Goal: Task Accomplishment & Management: Complete application form

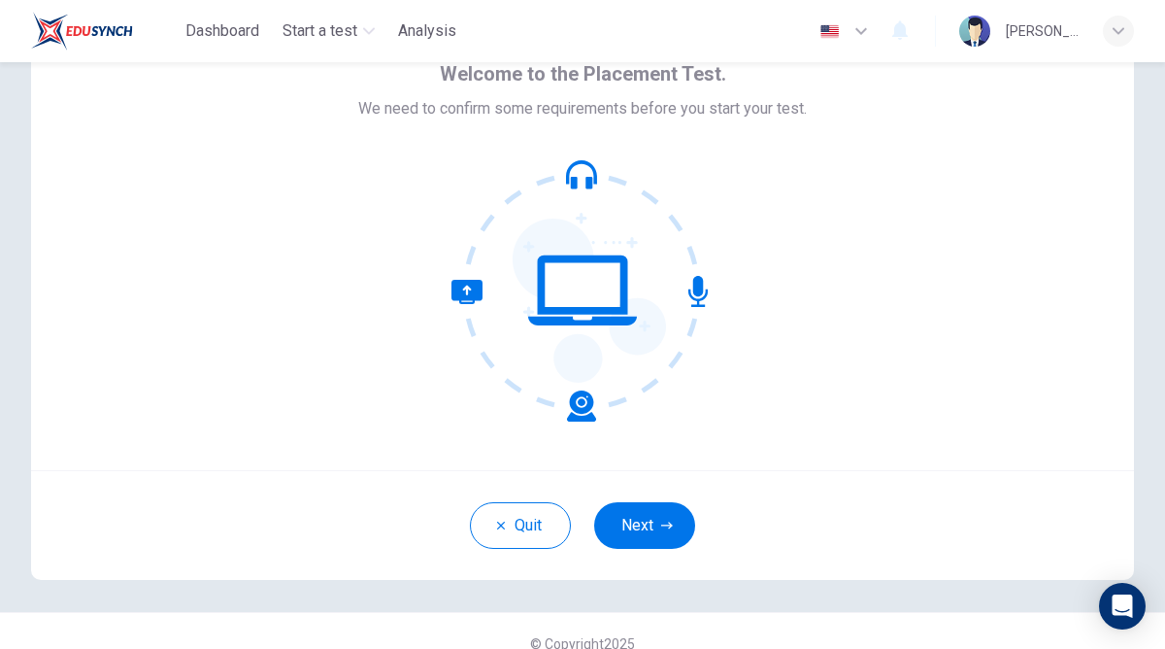
scroll to position [122, 0]
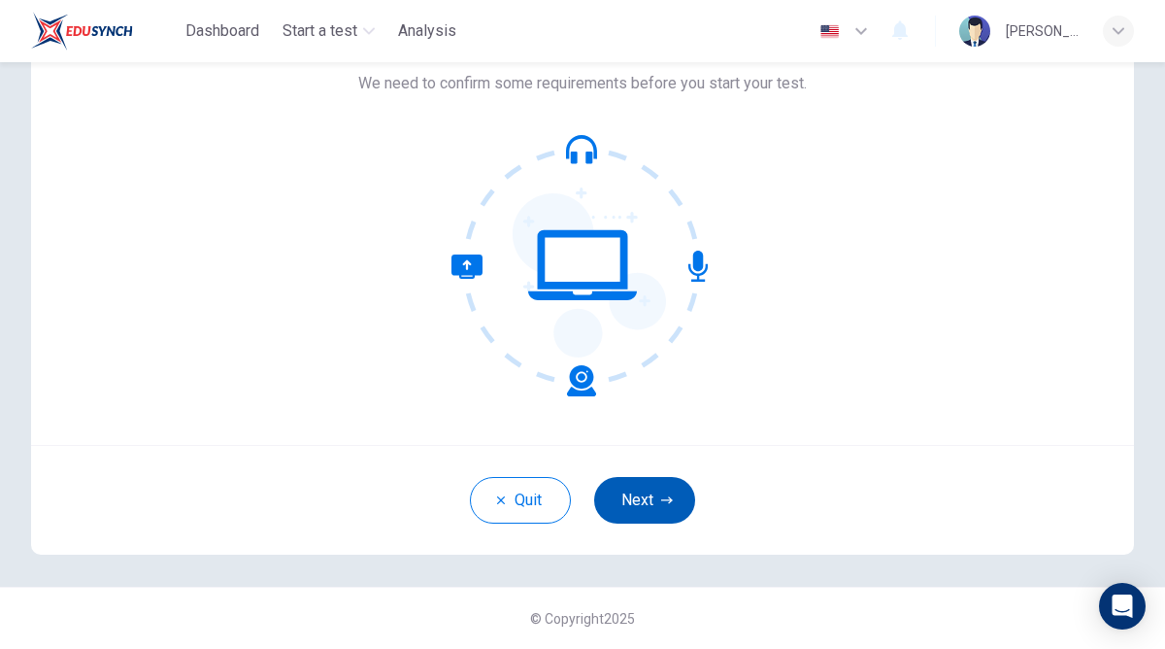
click at [678, 504] on button "Next" at bounding box center [644, 500] width 101 height 47
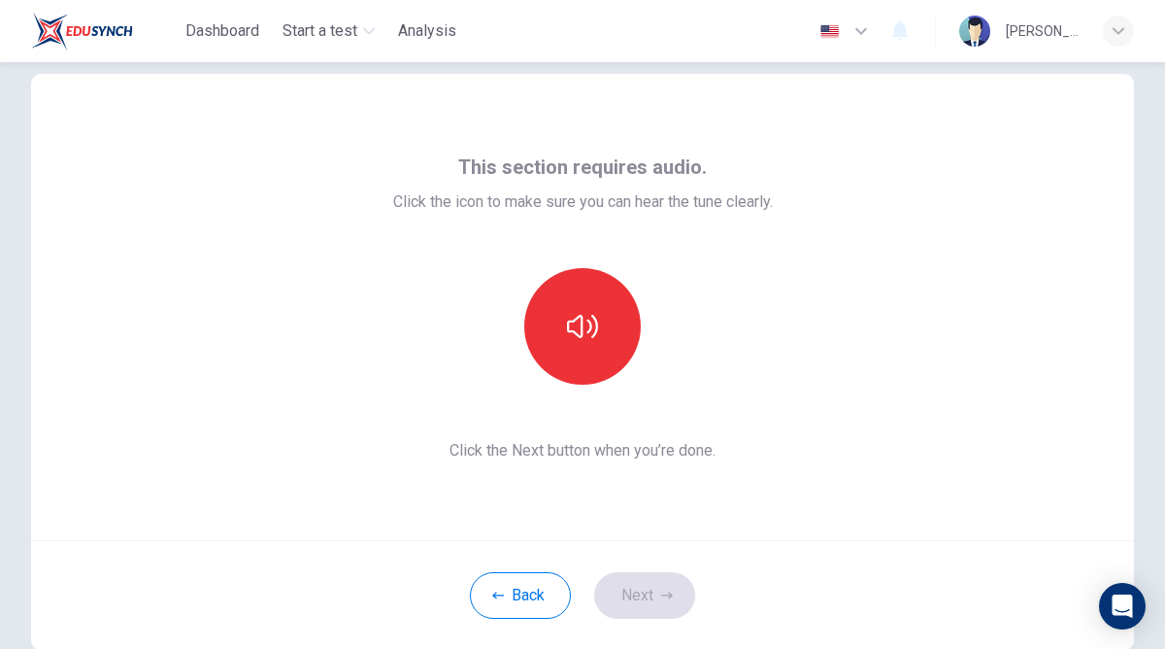
scroll to position [24, 0]
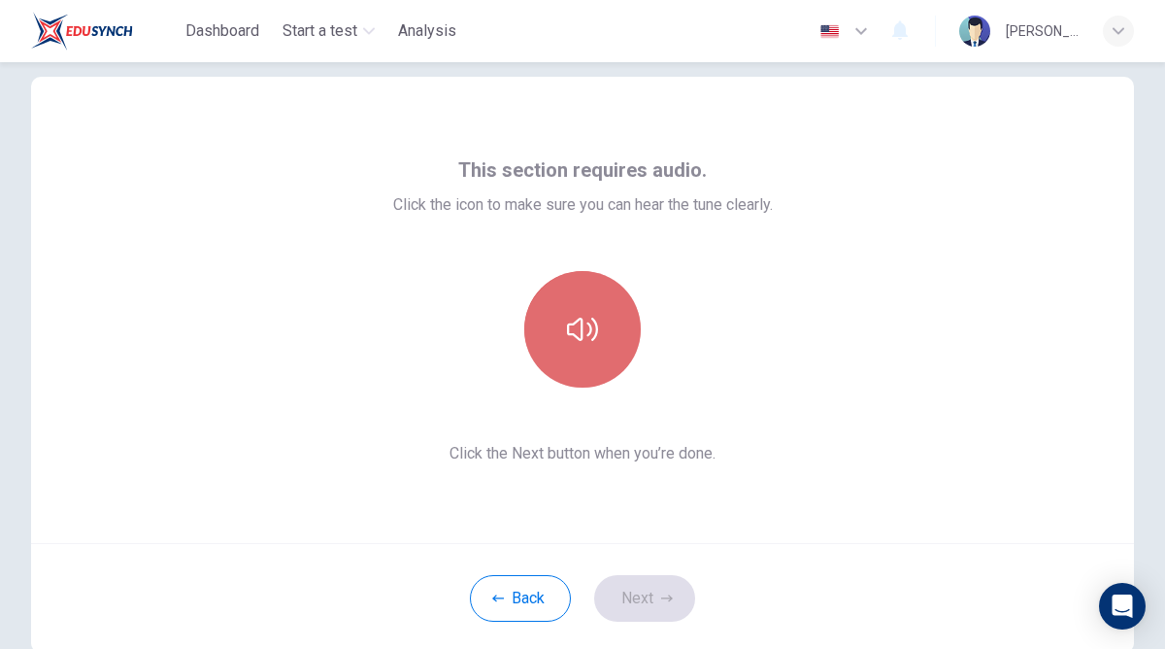
click at [588, 340] on icon "button" at bounding box center [582, 329] width 31 height 31
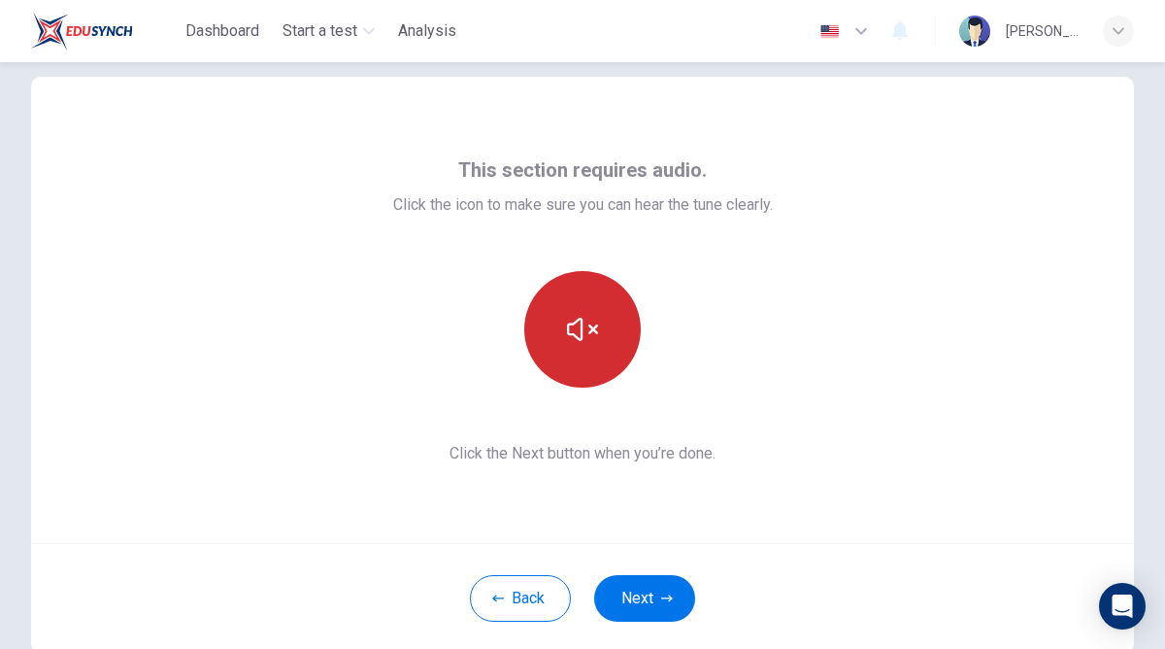
click at [583, 325] on icon "button" at bounding box center [582, 329] width 31 height 31
click at [575, 309] on button "button" at bounding box center [582, 329] width 117 height 117
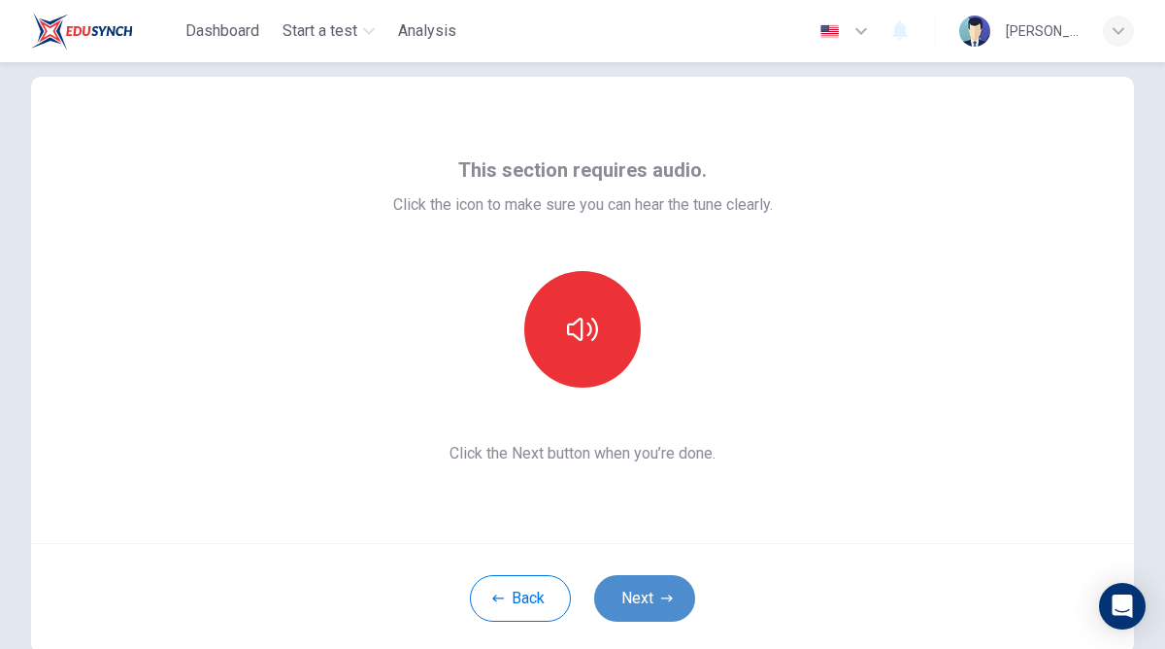
click at [655, 575] on button "Next" at bounding box center [644, 598] width 101 height 47
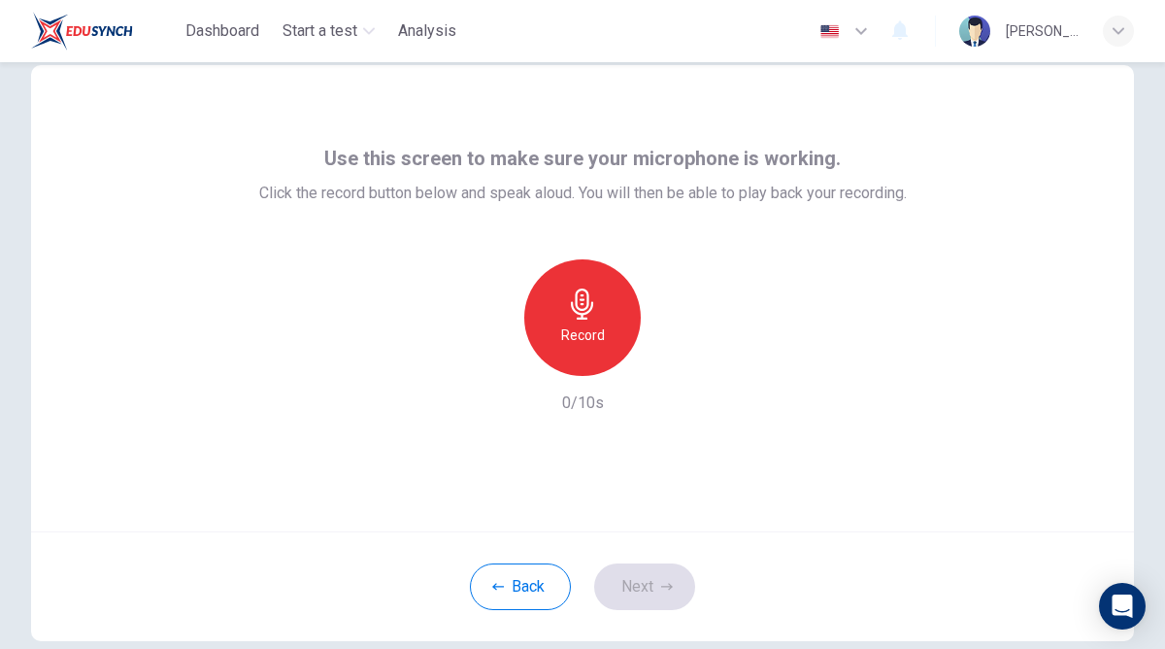
scroll to position [33, 0]
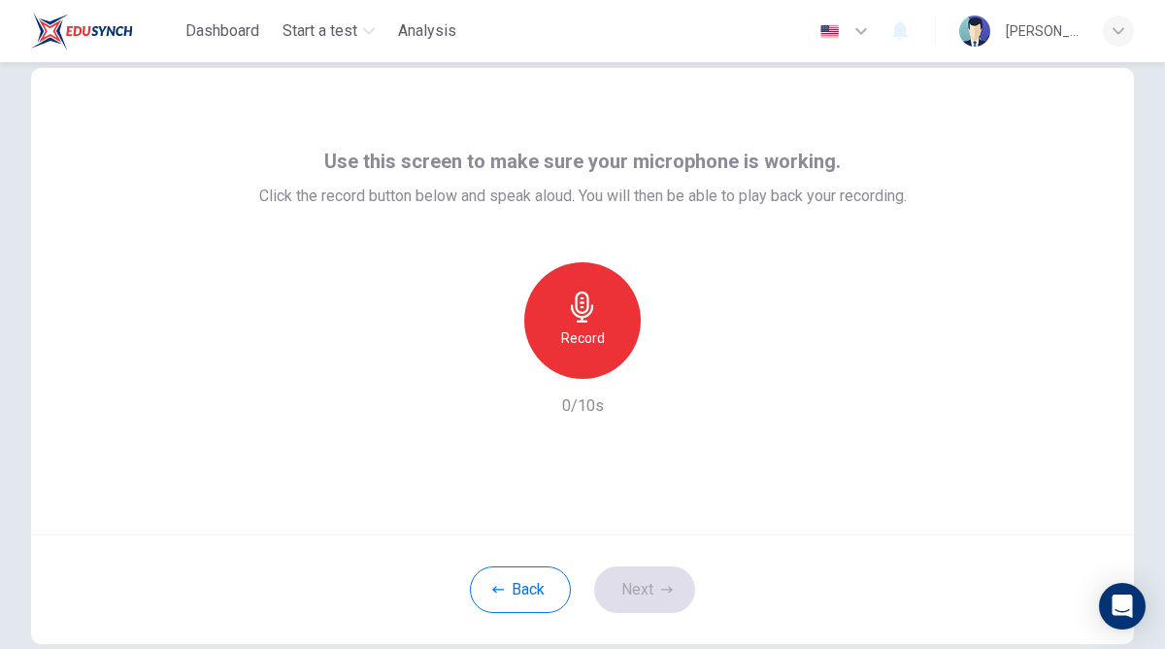
click at [580, 295] on icon "button" at bounding box center [582, 306] width 31 height 31
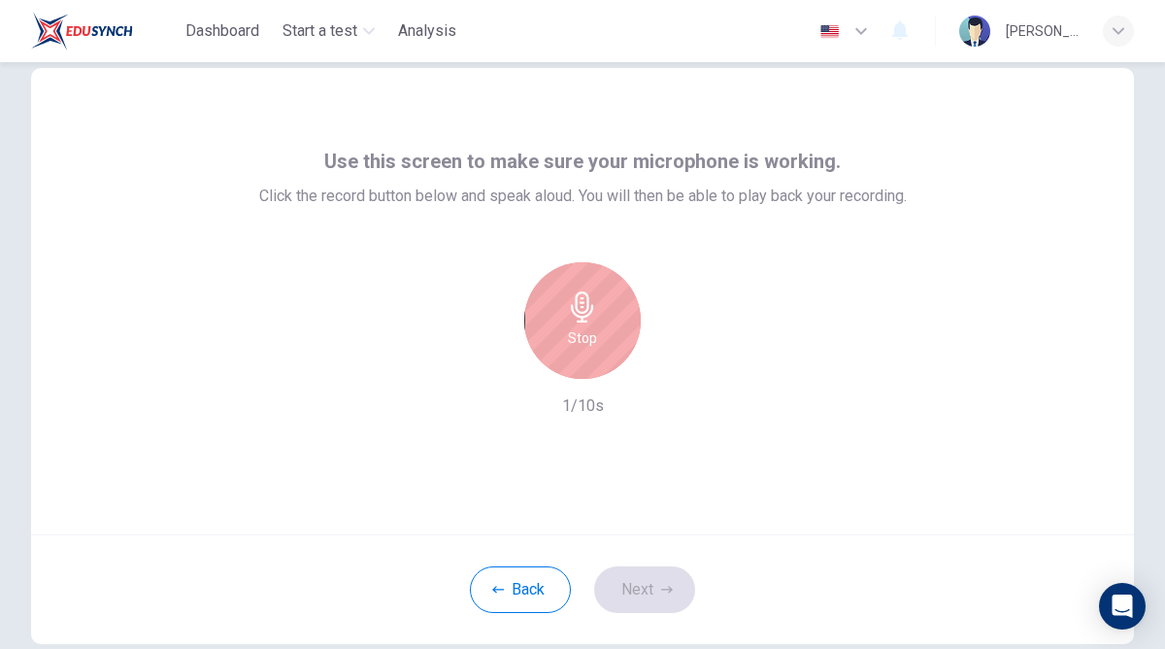
click at [583, 314] on icon "button" at bounding box center [582, 306] width 31 height 31
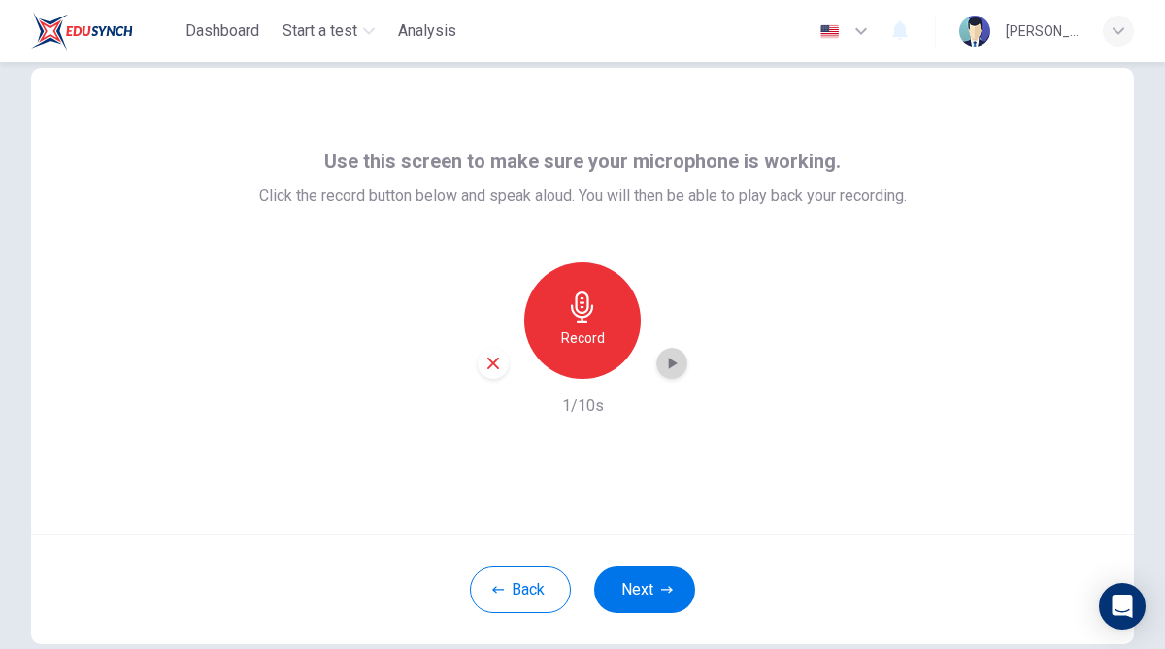
click at [665, 370] on icon "button" at bounding box center [671, 362] width 19 height 19
click at [662, 575] on button "Next" at bounding box center [644, 589] width 101 height 47
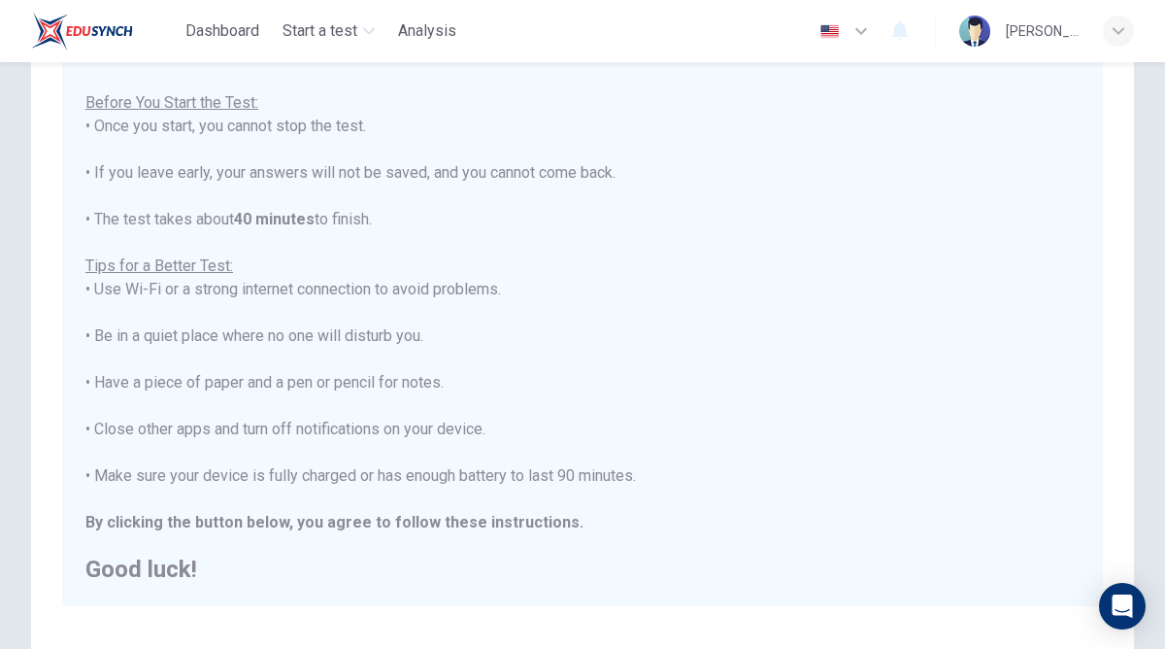
scroll to position [370, 0]
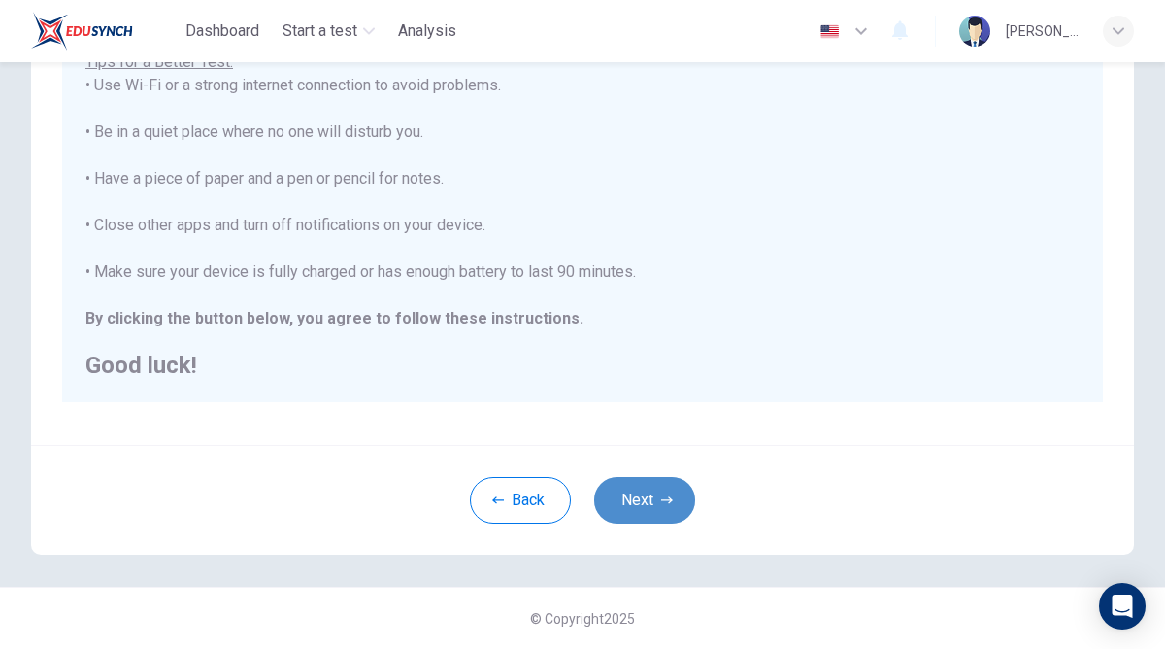
click at [652, 497] on button "Next" at bounding box center [644, 500] width 101 height 47
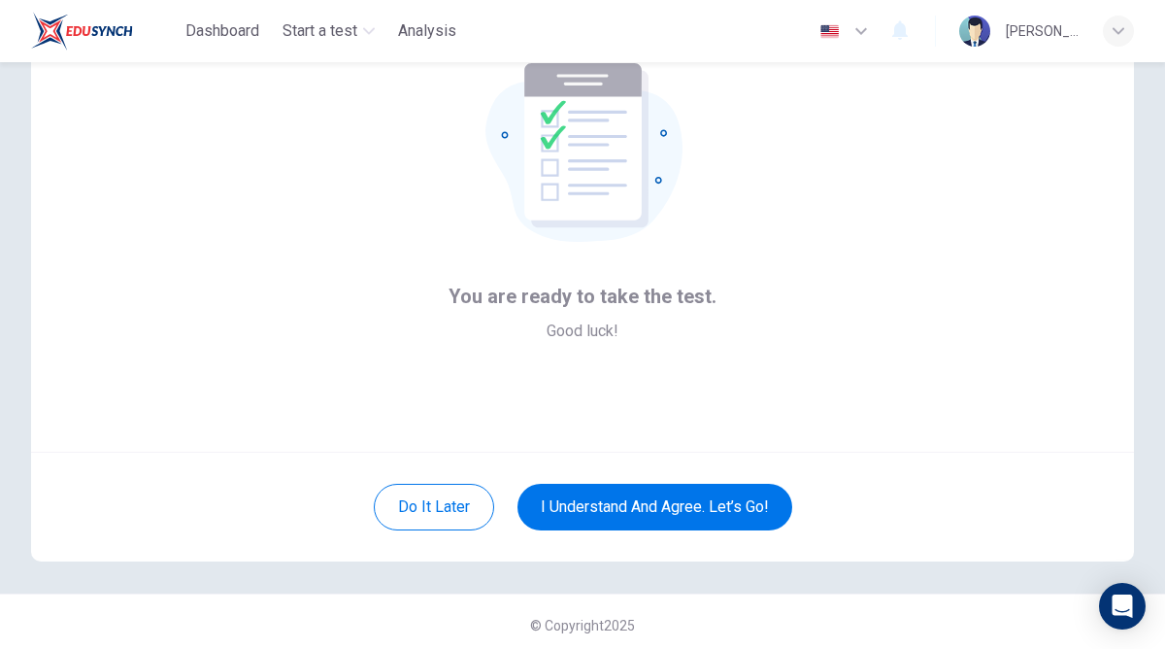
scroll to position [122, 0]
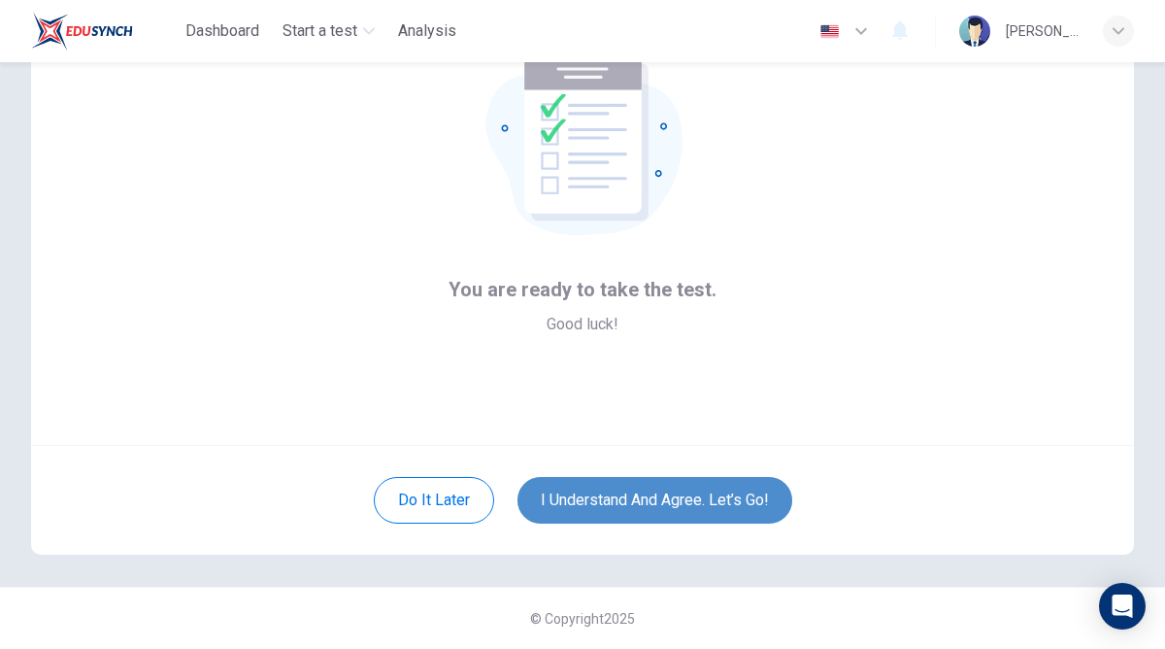
click at [652, 498] on button "I understand and agree. Let’s go!" at bounding box center [654, 500] width 275 height 47
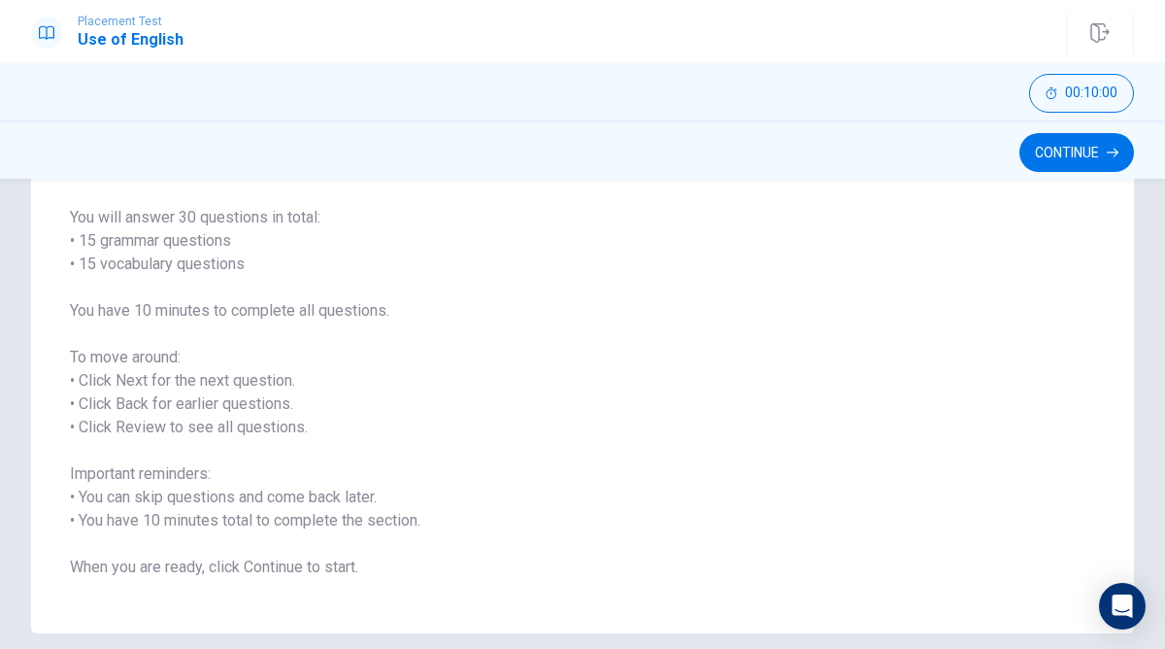
scroll to position [122, 0]
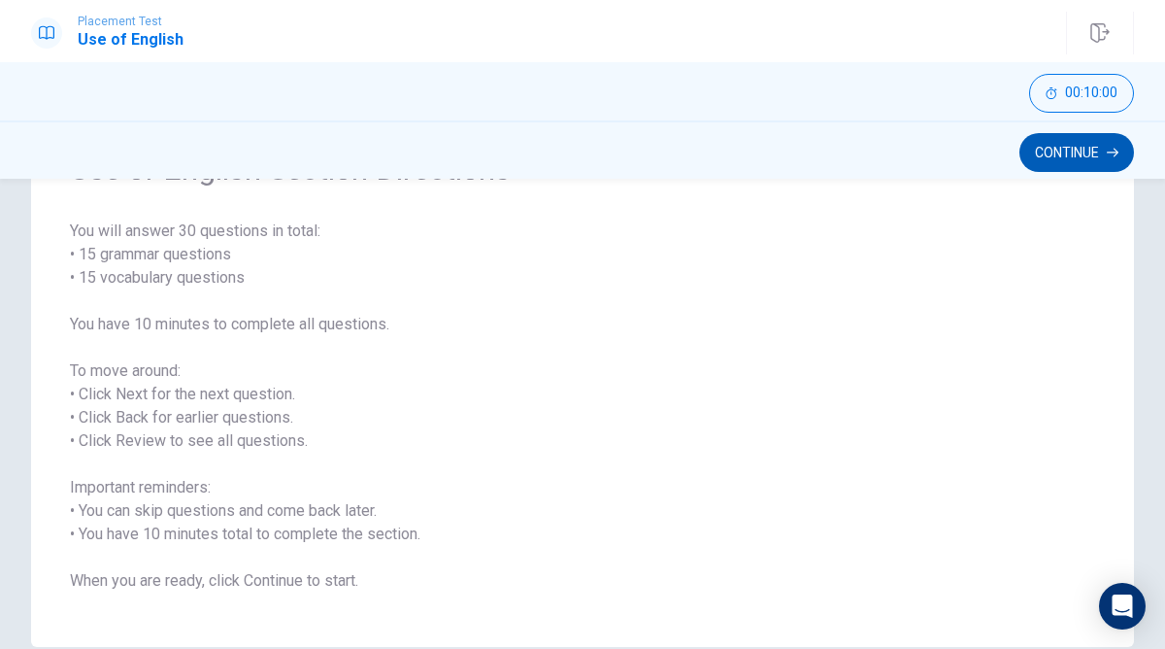
click at [1058, 150] on button "Continue" at bounding box center [1076, 152] width 115 height 39
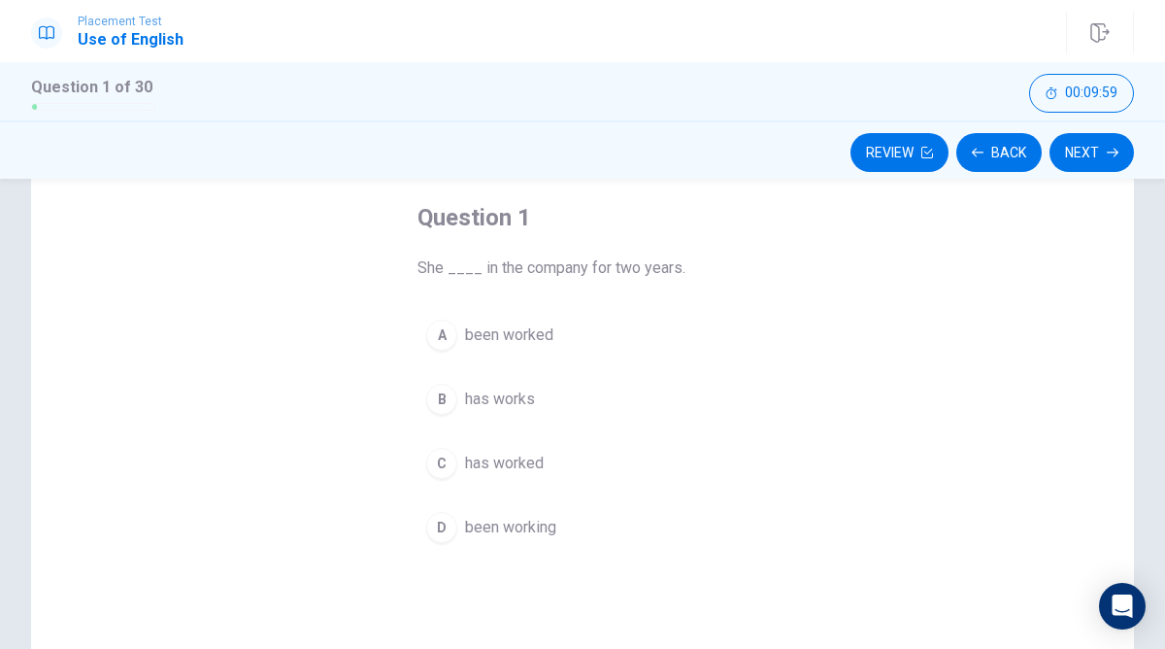
scroll to position [69, 0]
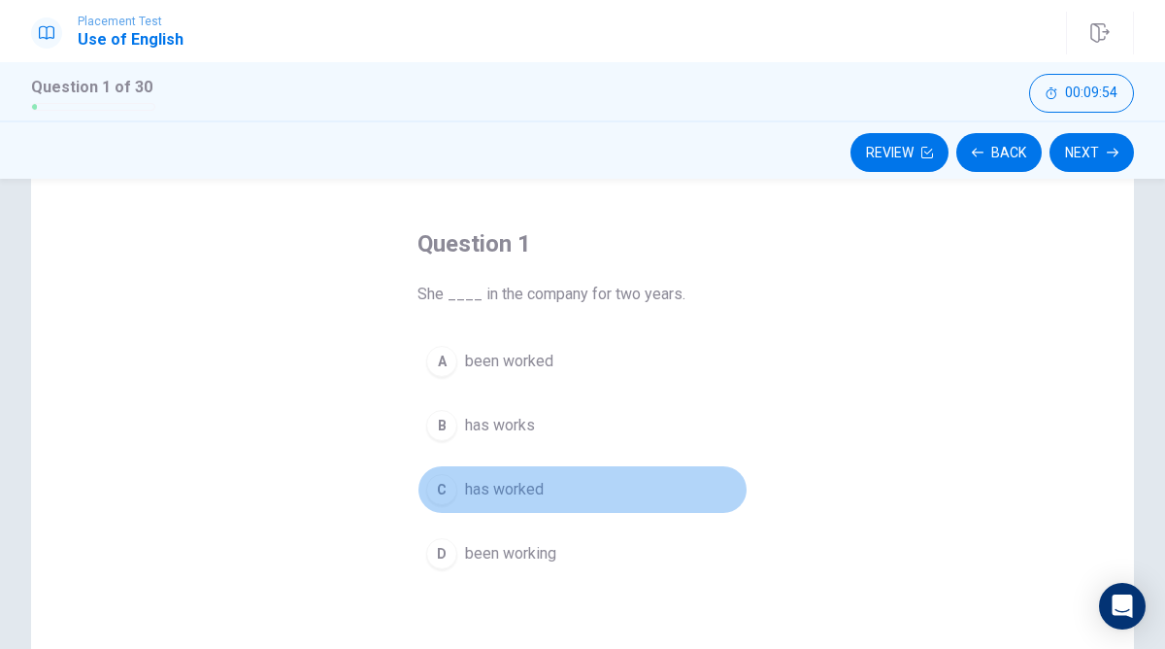
click at [440, 485] on div "C" at bounding box center [441, 489] width 31 height 31
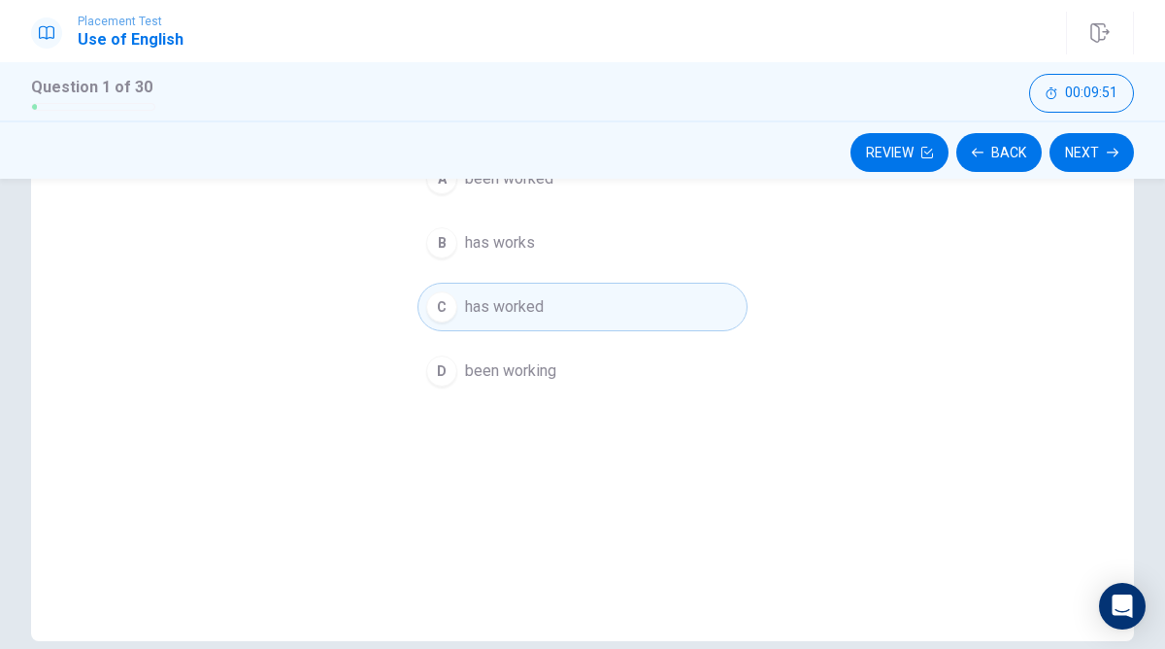
scroll to position [259, 0]
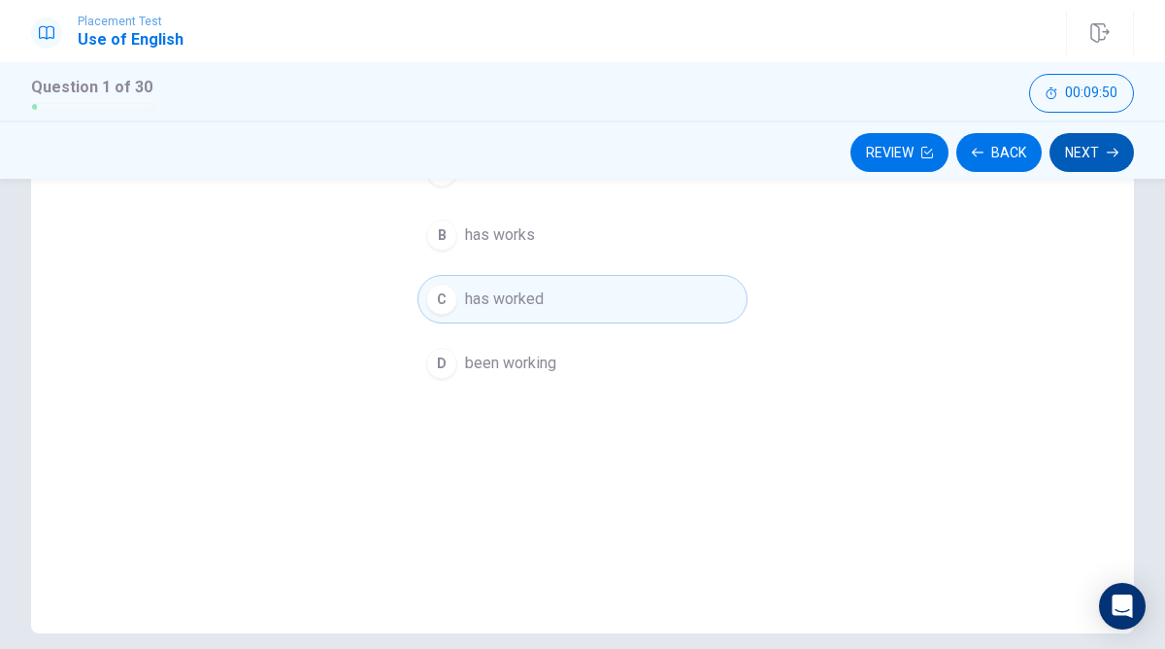
click at [1080, 142] on button "Next" at bounding box center [1091, 152] width 84 height 39
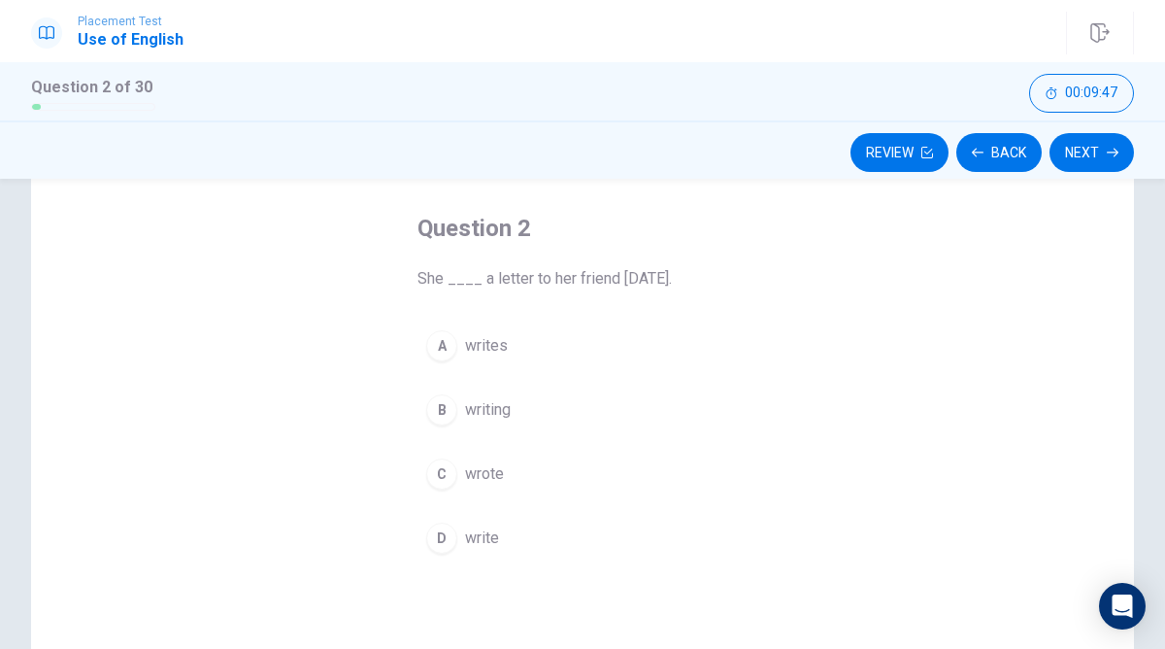
scroll to position [95, 0]
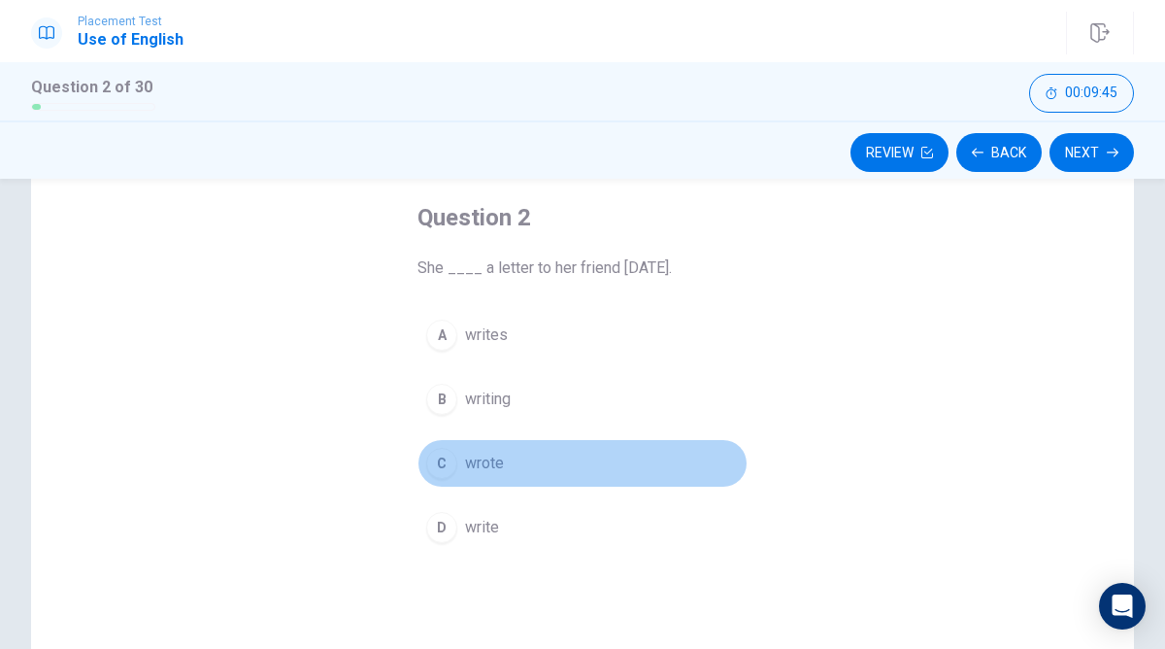
click at [442, 454] on div "C" at bounding box center [441, 463] width 31 height 31
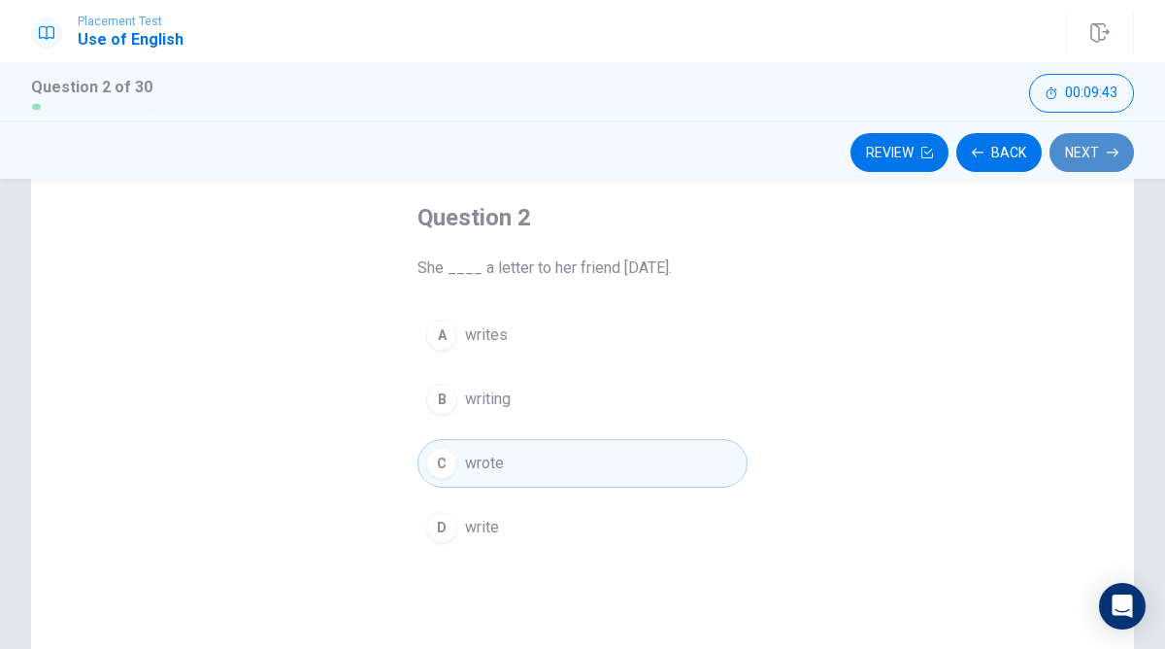
click at [1065, 170] on button "Next" at bounding box center [1091, 152] width 84 height 39
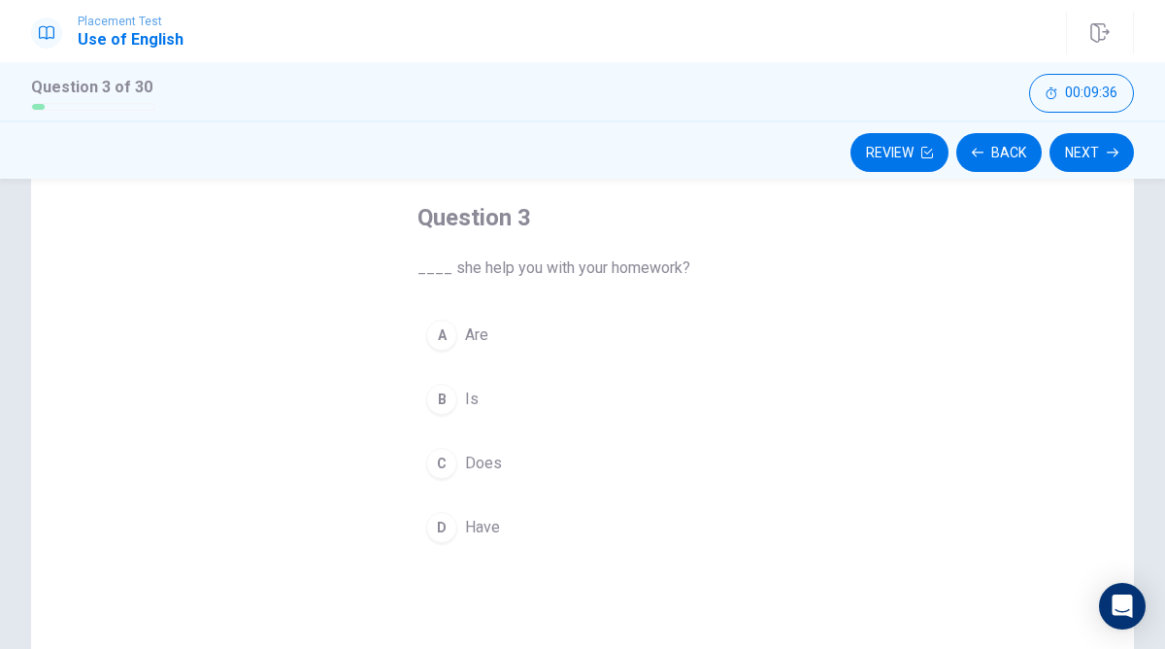
click at [440, 468] on div "C" at bounding box center [441, 463] width 31 height 31
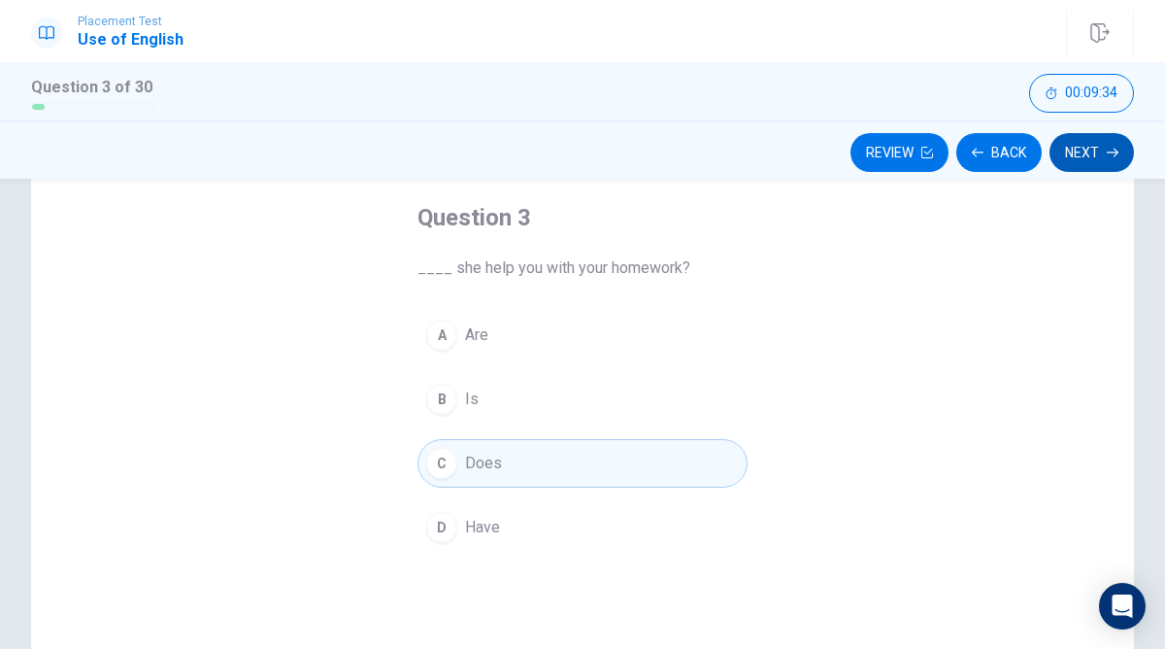
click at [1069, 157] on button "Next" at bounding box center [1091, 152] width 84 height 39
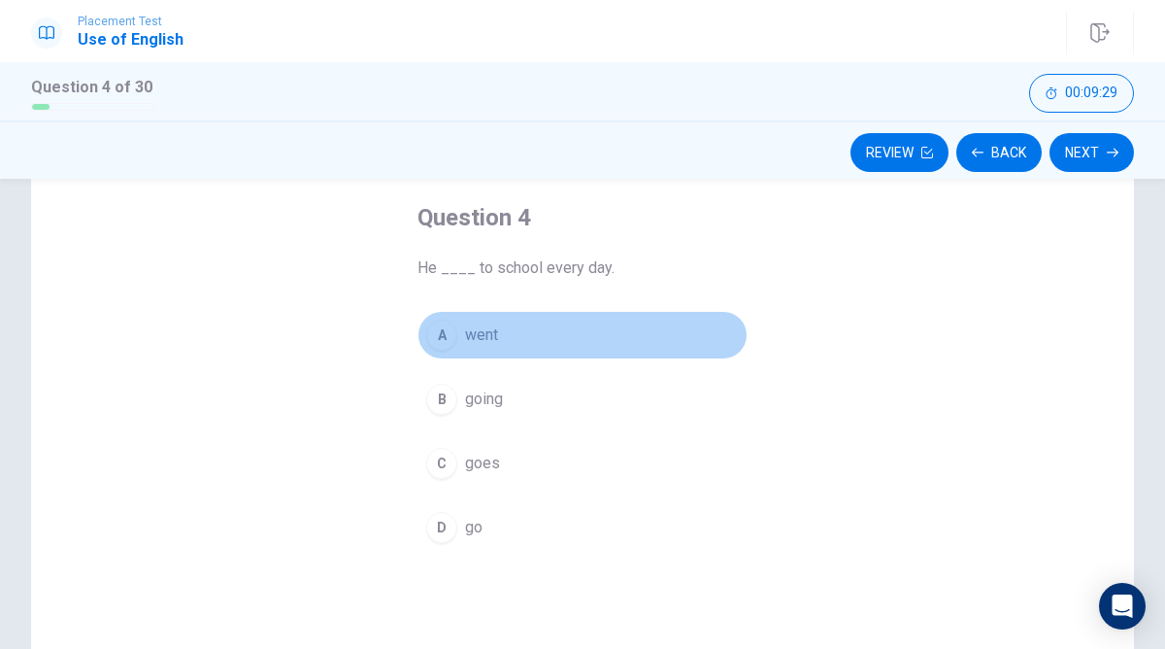
click at [438, 338] on div "A" at bounding box center [441, 334] width 31 height 31
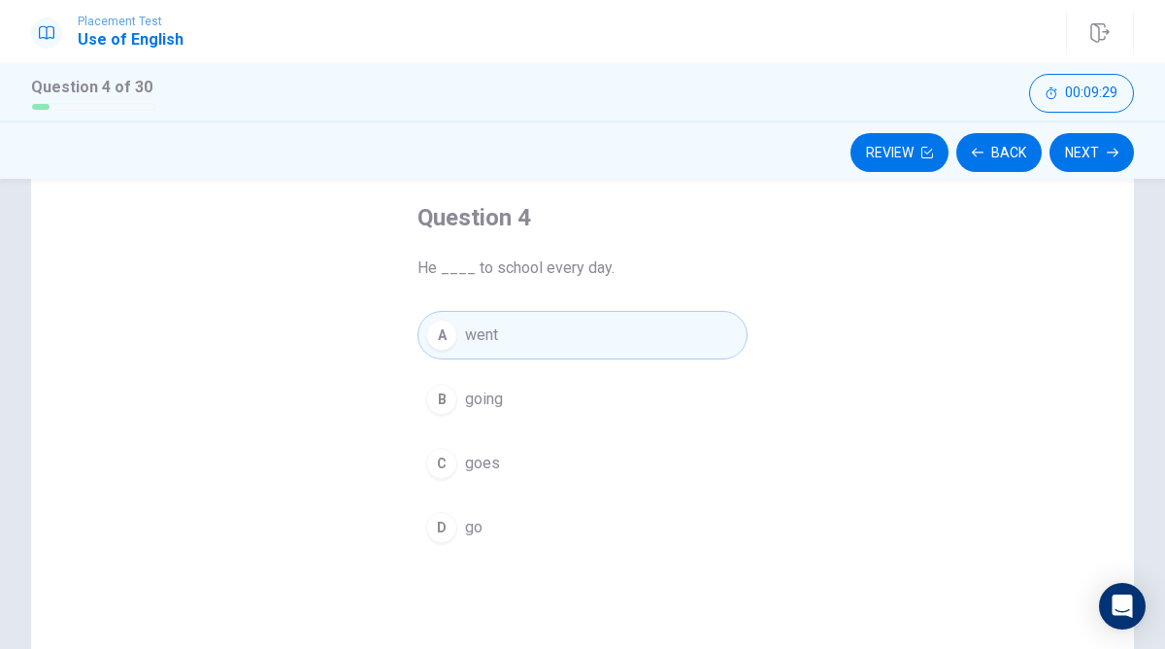
click at [450, 452] on div "C" at bounding box center [441, 463] width 31 height 31
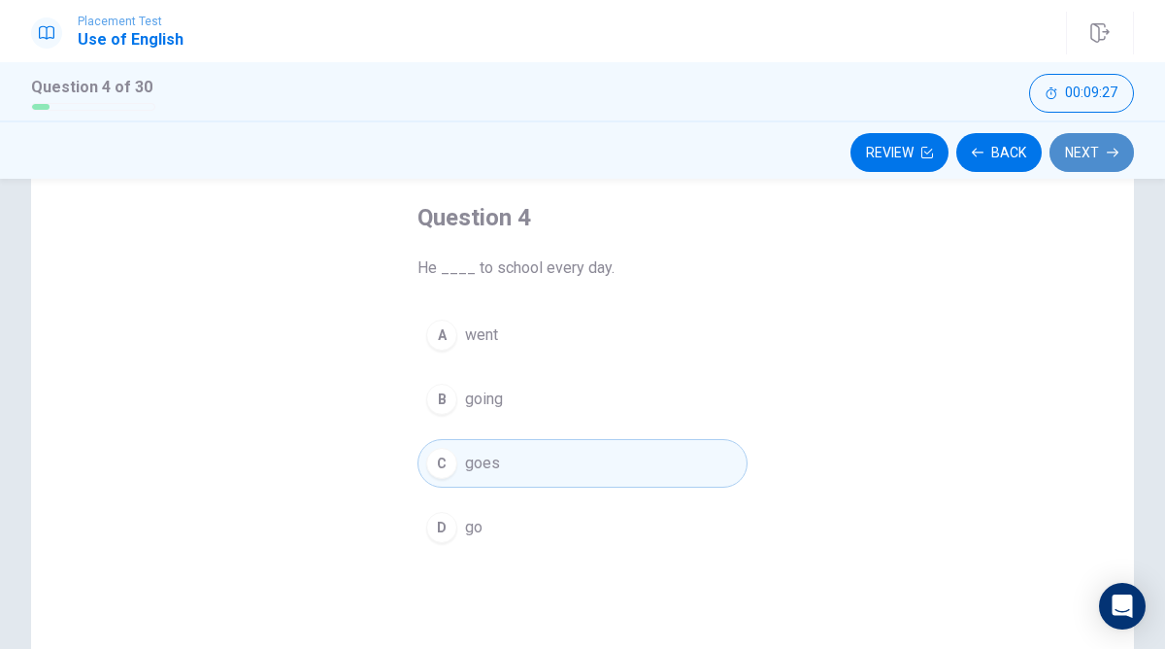
click at [1093, 156] on button "Next" at bounding box center [1091, 152] width 84 height 39
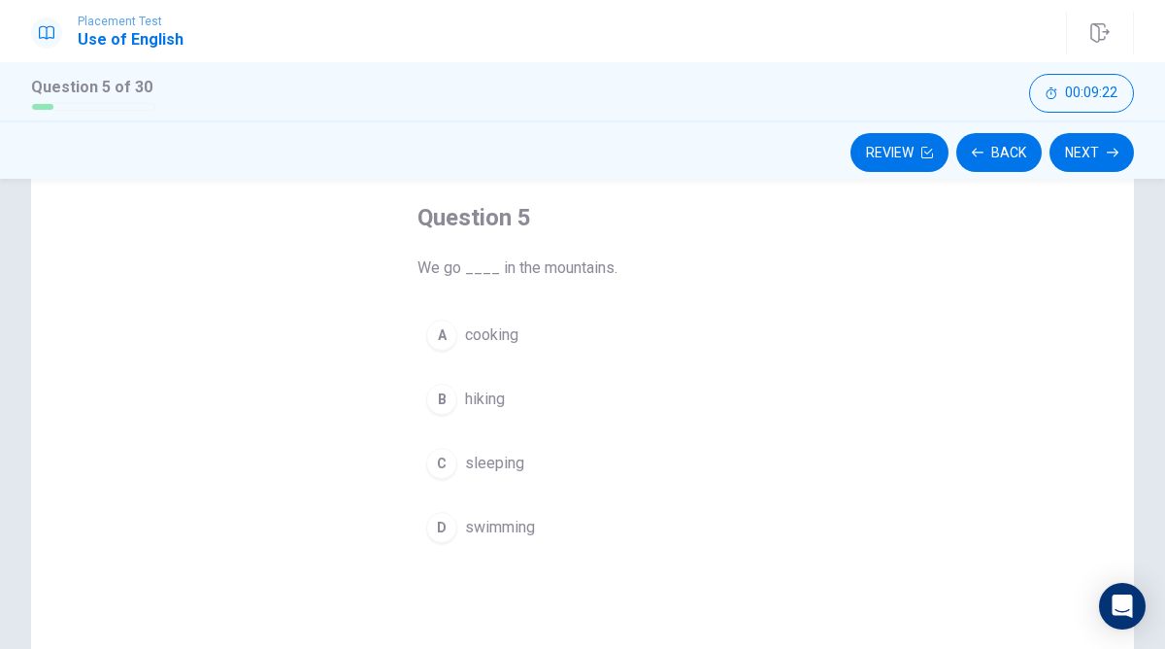
click at [438, 405] on div "B" at bounding box center [441, 398] width 31 height 31
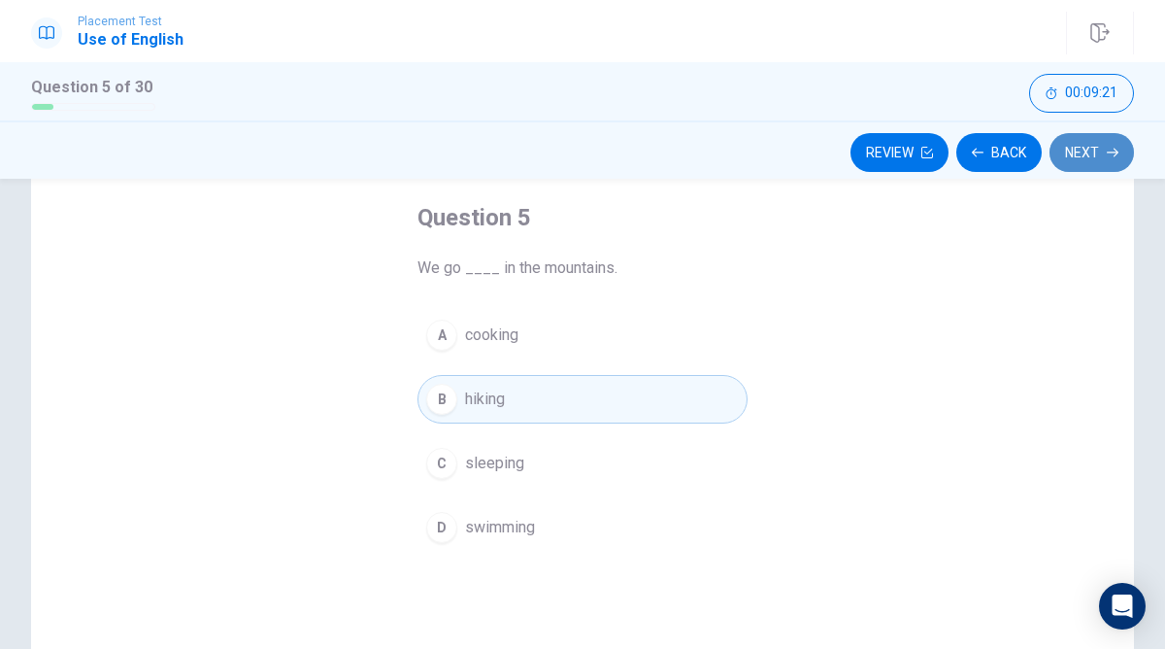
click at [1101, 147] on button "Next" at bounding box center [1091, 152] width 84 height 39
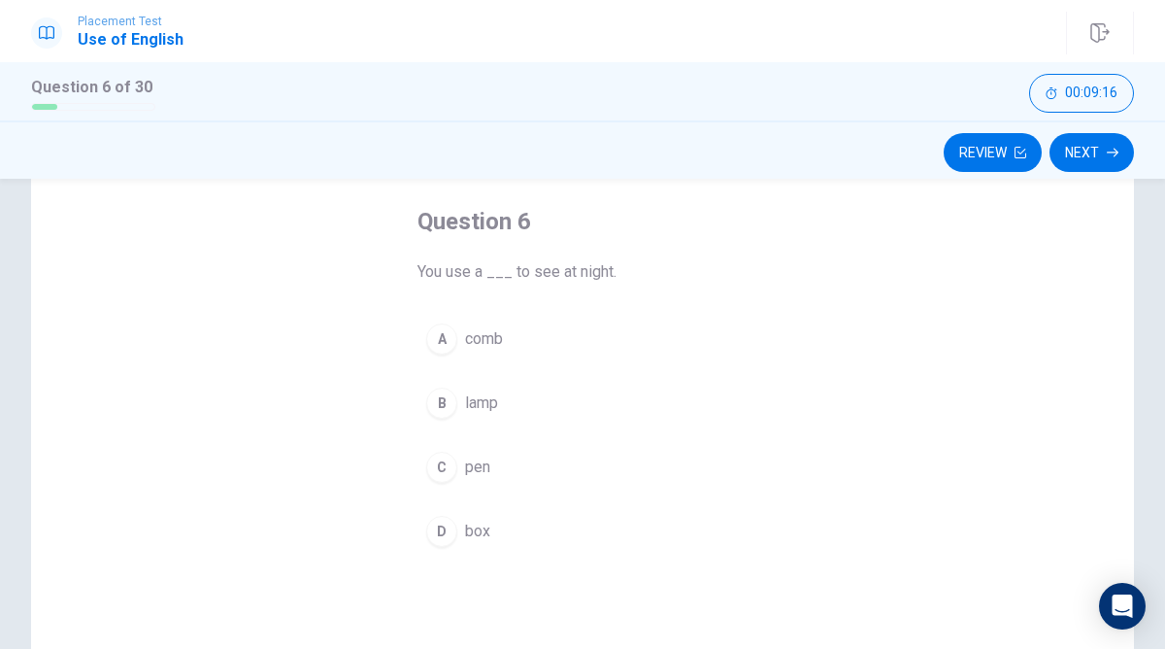
scroll to position [93, 0]
click at [439, 389] on div "B" at bounding box center [441, 400] width 31 height 31
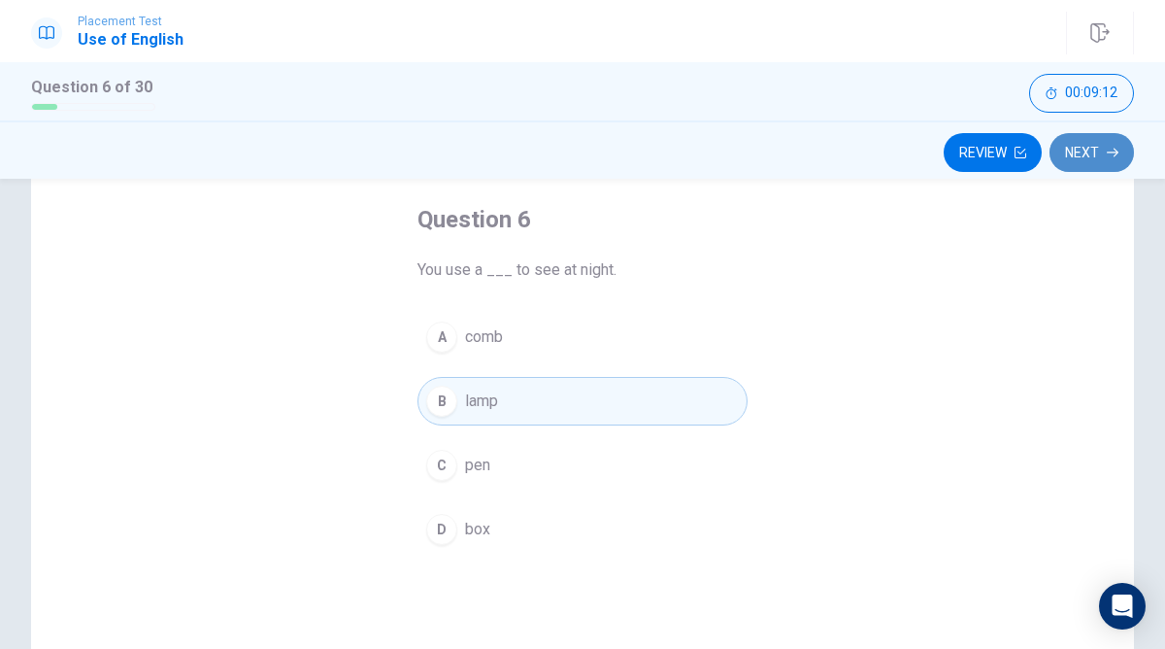
click at [1072, 149] on button "Next" at bounding box center [1091, 152] width 84 height 39
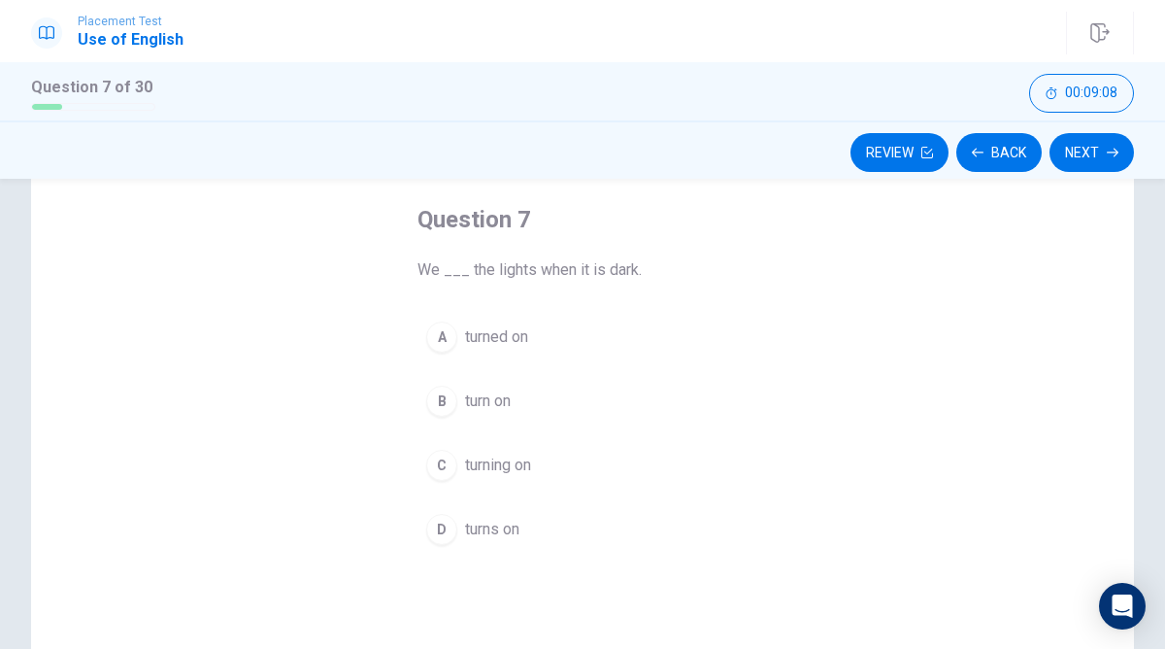
click at [438, 399] on div "B" at bounding box center [441, 400] width 31 height 31
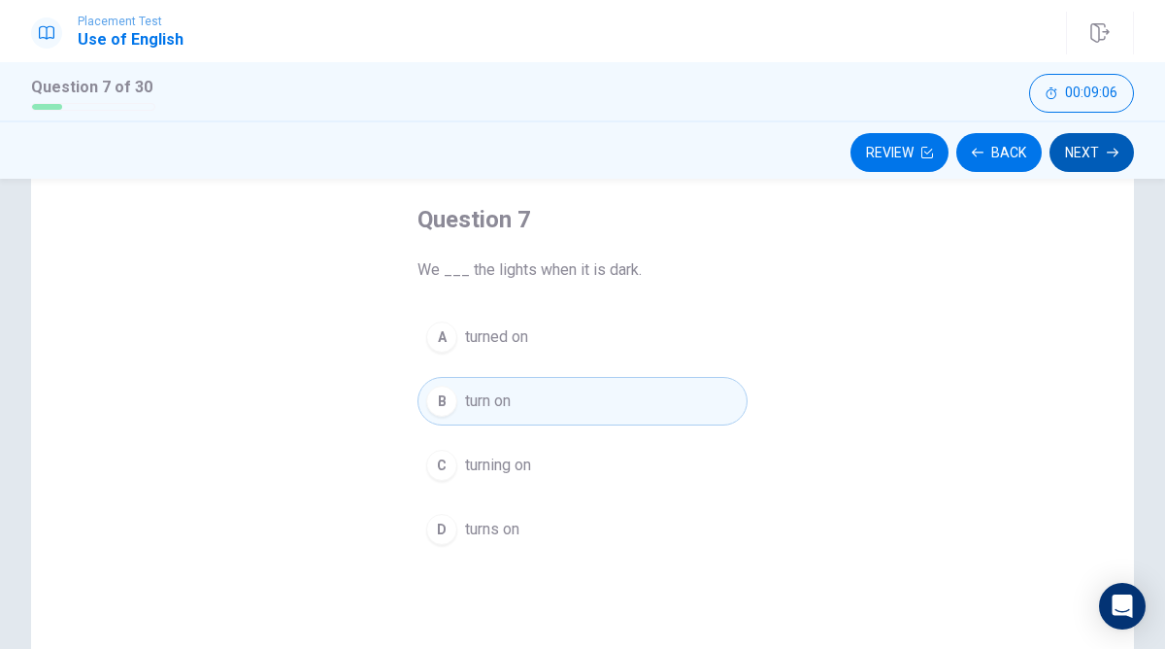
click at [1079, 147] on button "Next" at bounding box center [1091, 152] width 84 height 39
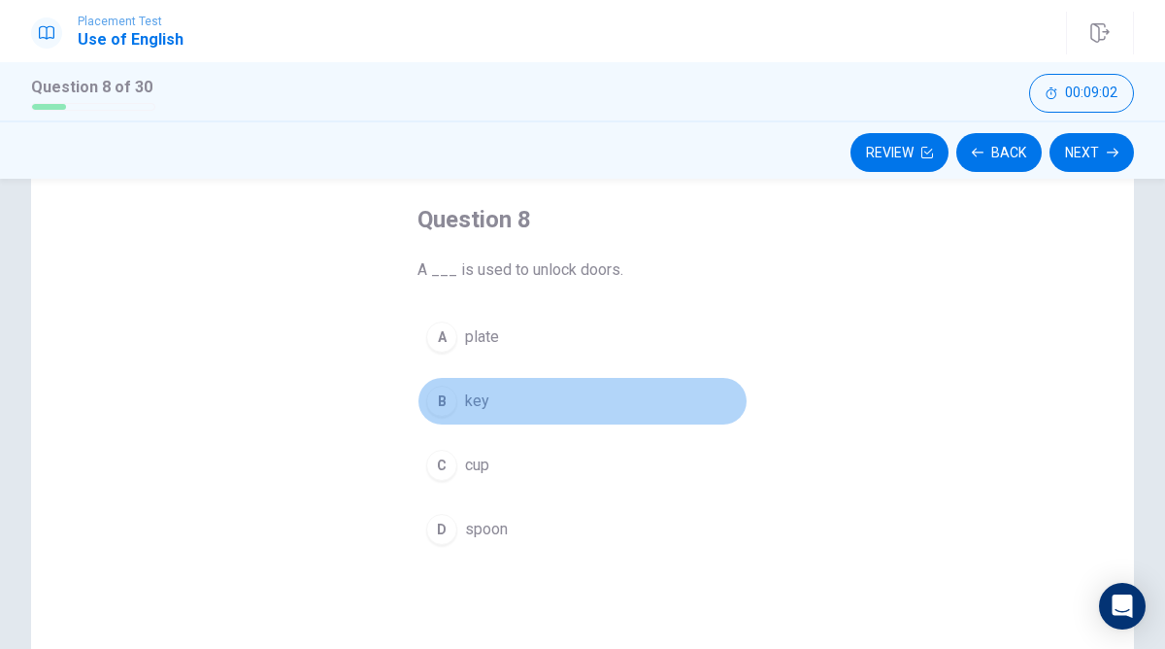
click at [448, 397] on div "B" at bounding box center [441, 400] width 31 height 31
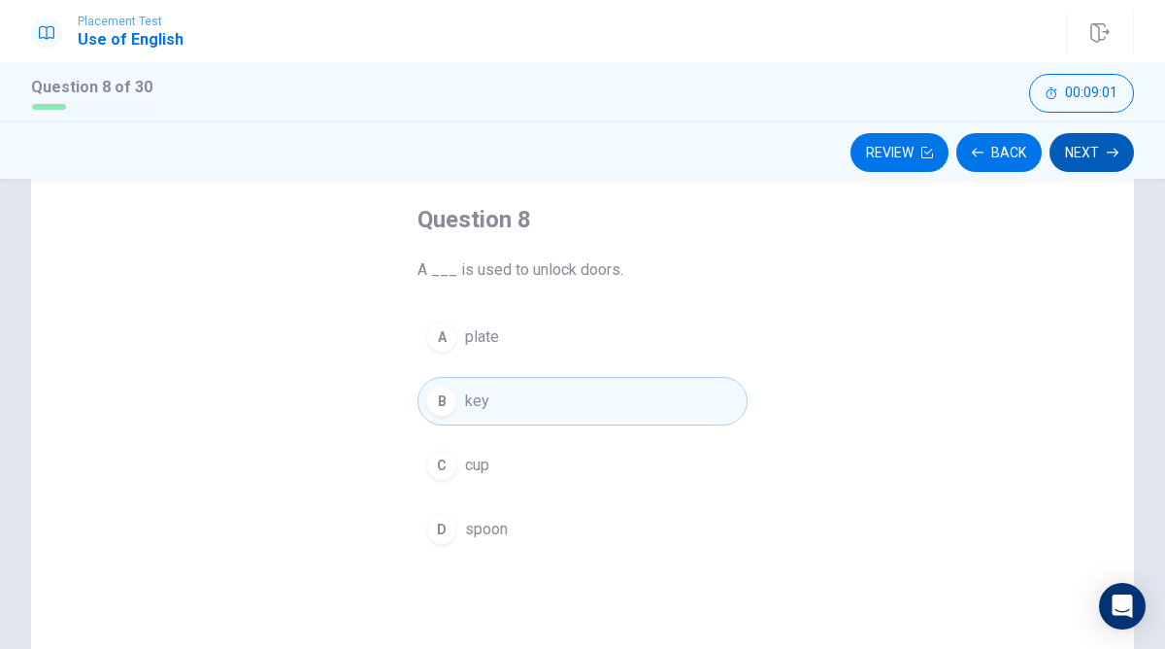
click at [1090, 148] on button "Next" at bounding box center [1091, 152] width 84 height 39
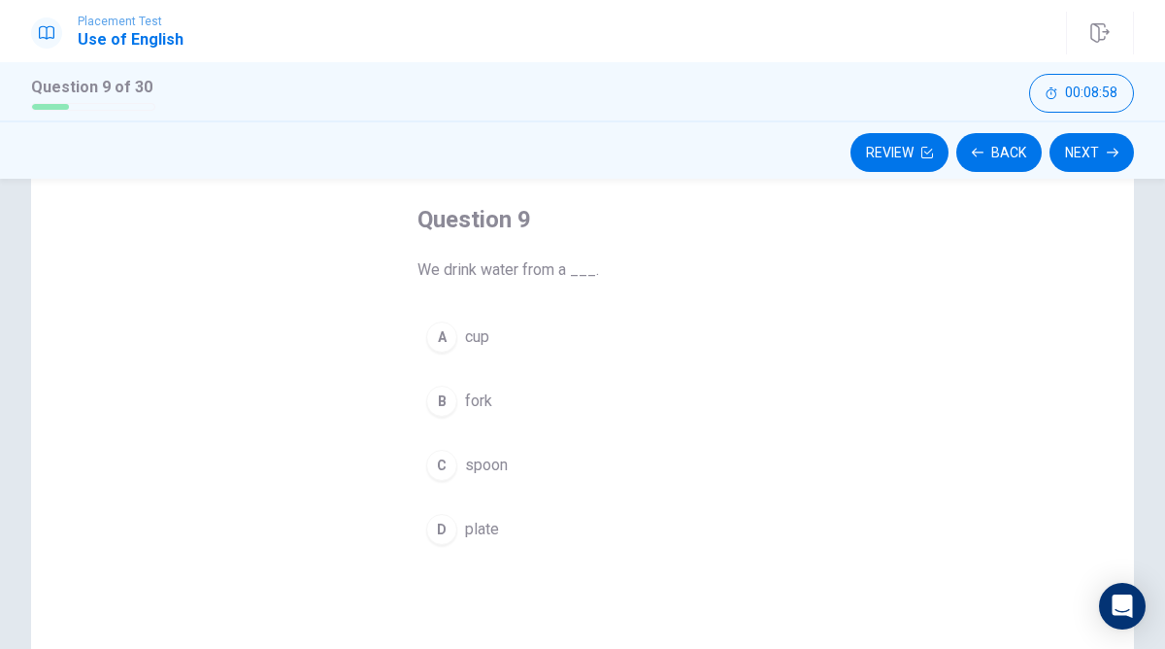
click at [444, 334] on div "A" at bounding box center [441, 336] width 31 height 31
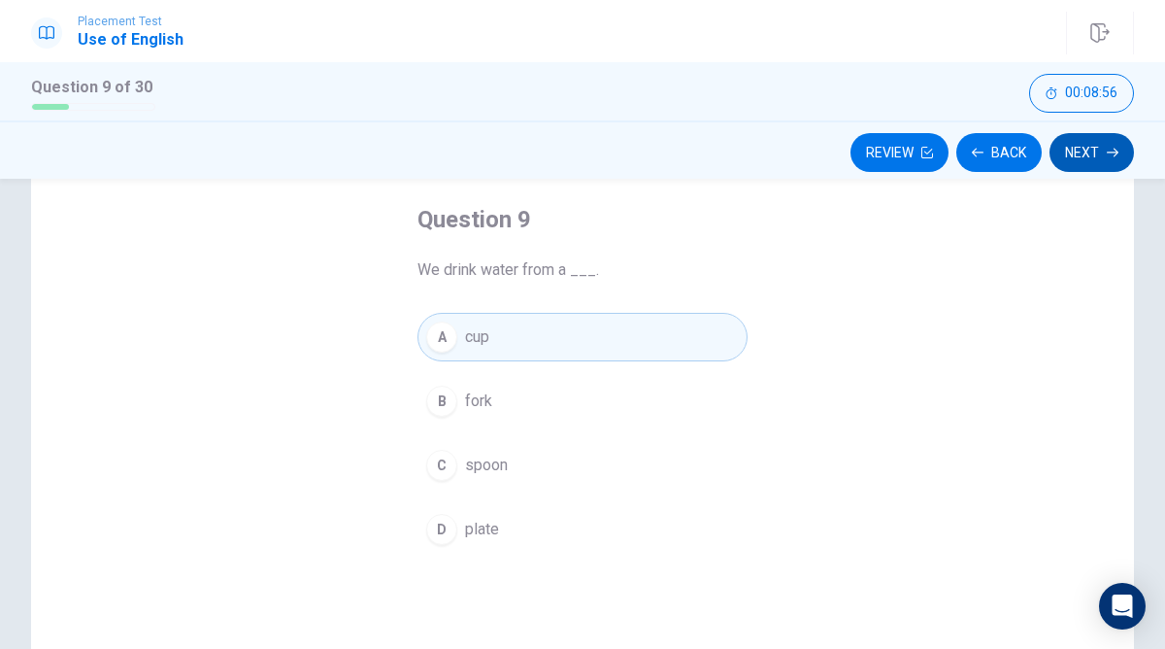
click at [1110, 154] on icon "button" at bounding box center [1113, 153] width 12 height 12
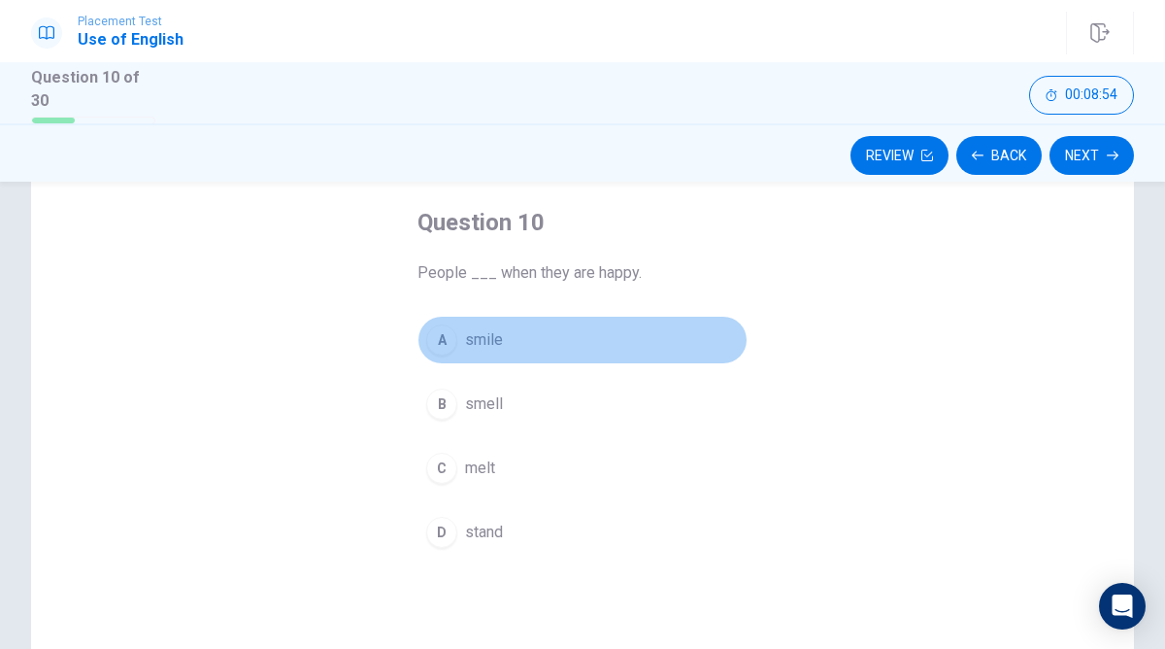
click at [482, 331] on span "smile" at bounding box center [484, 339] width 38 height 23
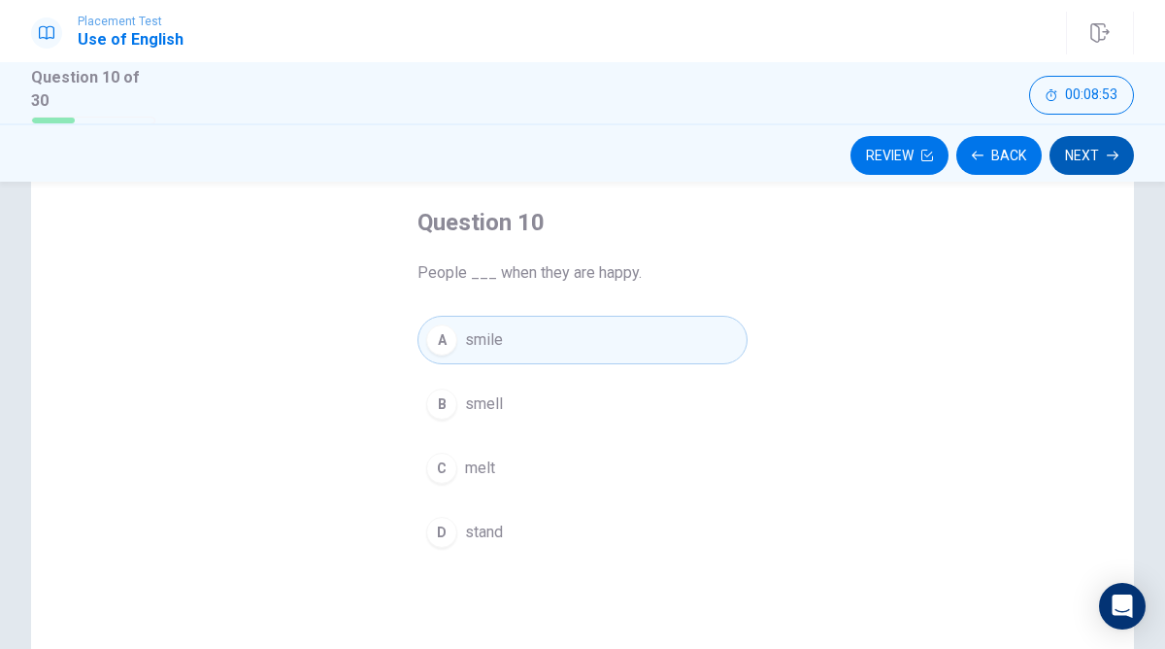
click at [1087, 154] on button "Next" at bounding box center [1091, 155] width 84 height 39
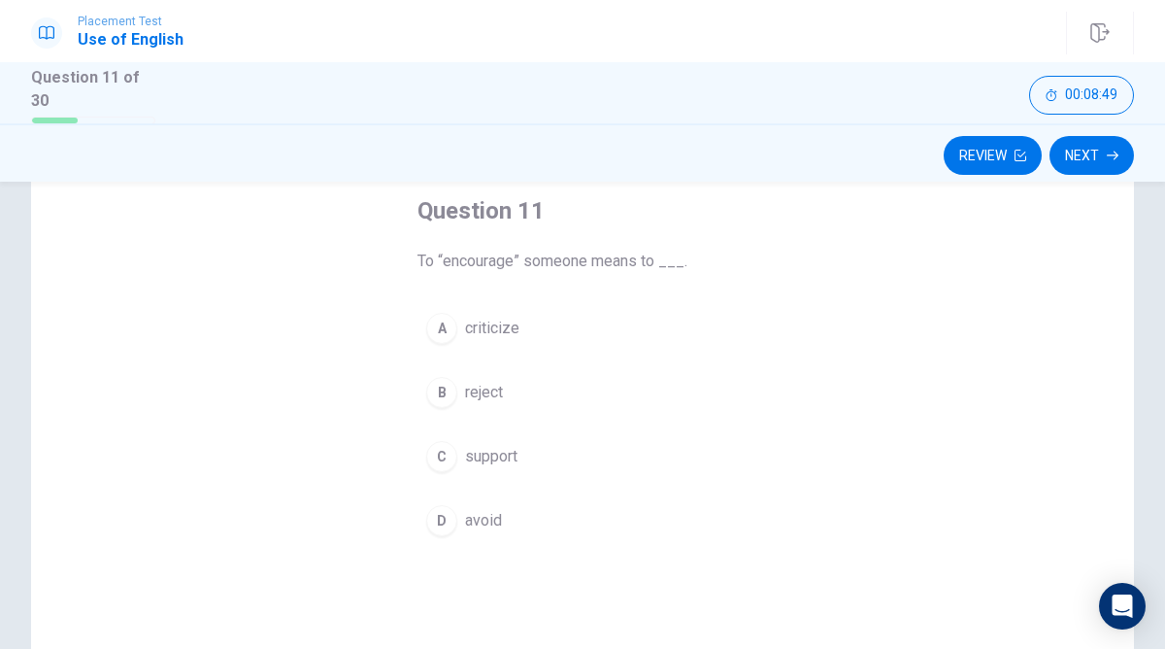
scroll to position [117, 0]
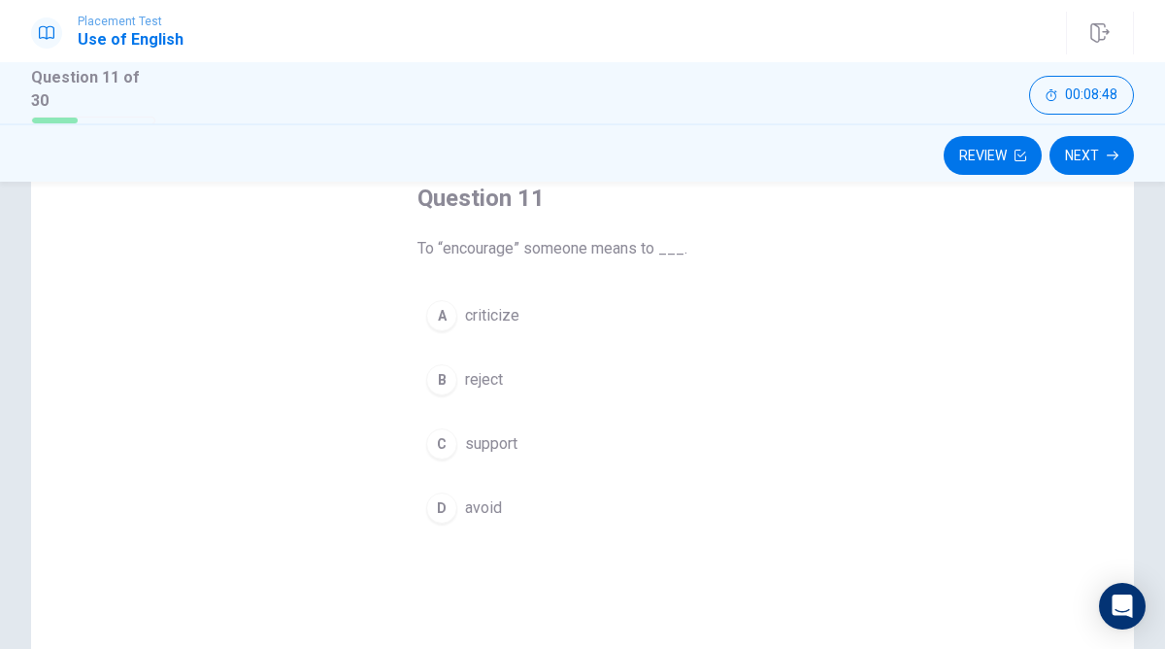
click at [467, 441] on span "support" at bounding box center [491, 443] width 52 height 23
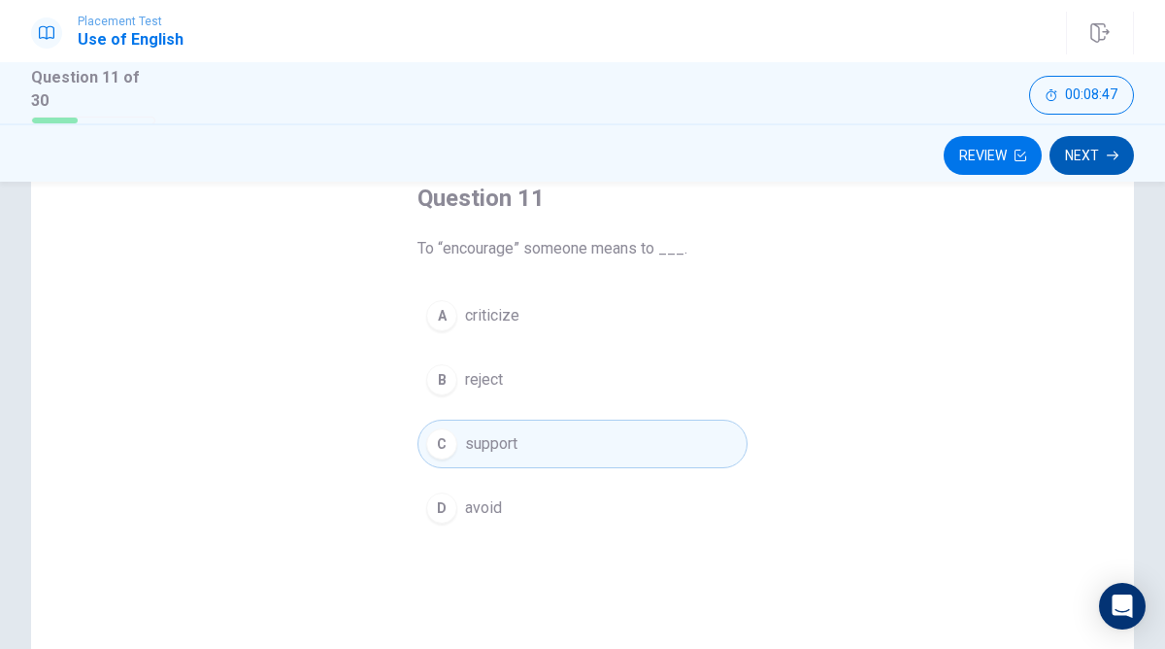
click at [1087, 164] on button "Next" at bounding box center [1091, 155] width 84 height 39
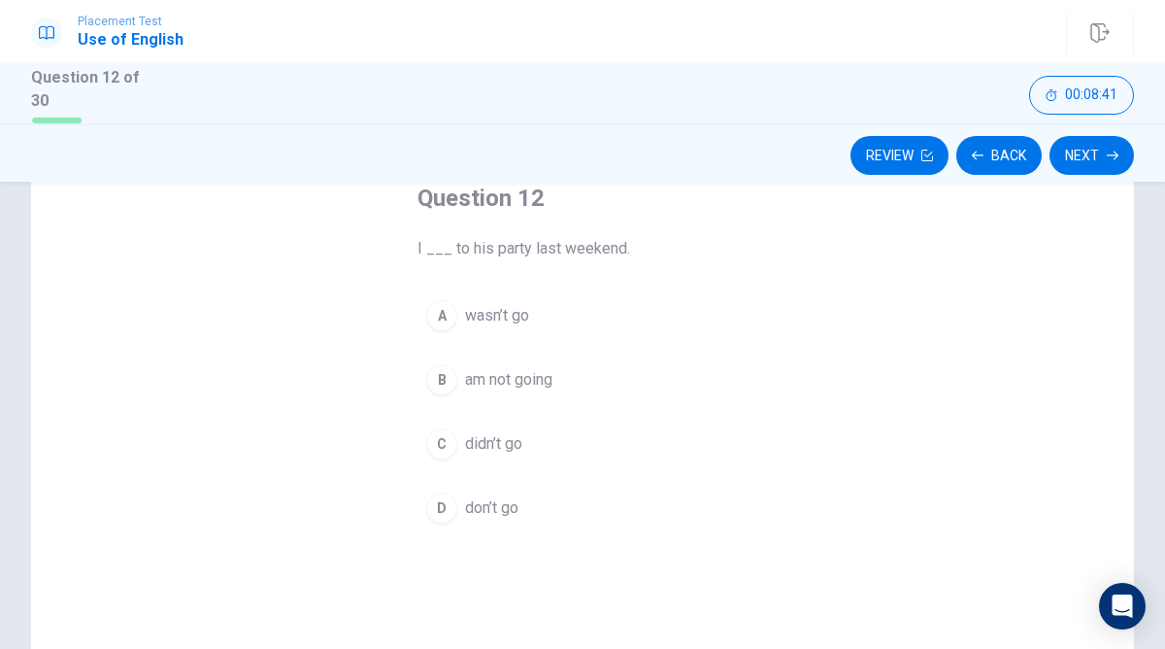
click at [476, 440] on span "didn’t go" at bounding box center [493, 443] width 57 height 23
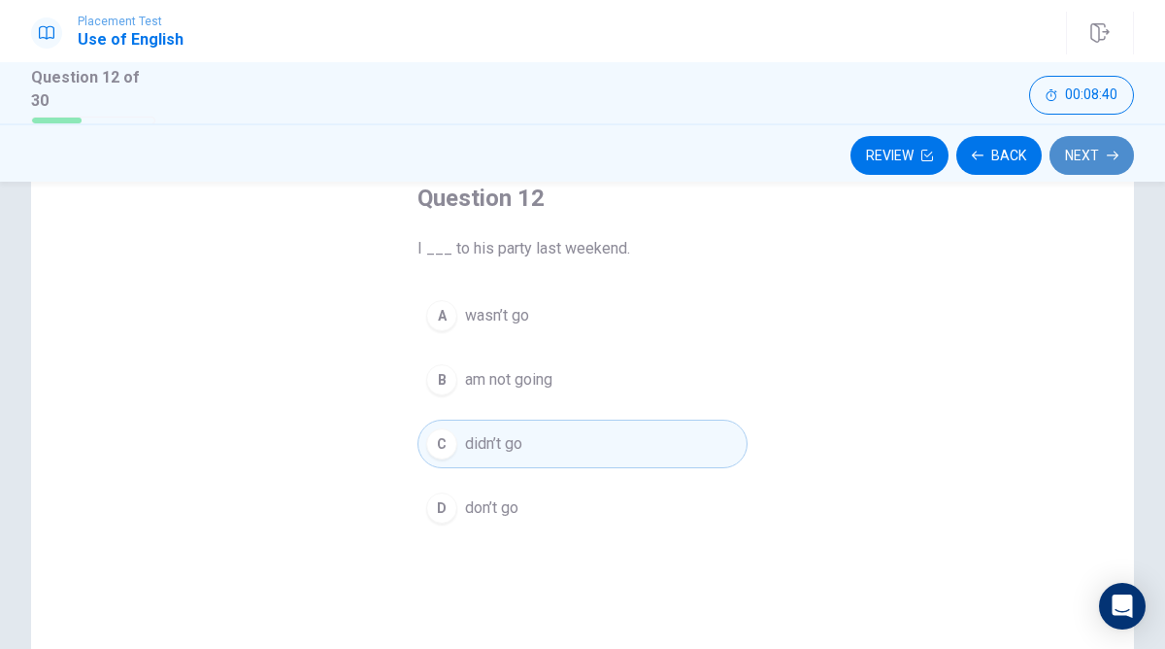
click at [1099, 155] on button "Next" at bounding box center [1091, 155] width 84 height 39
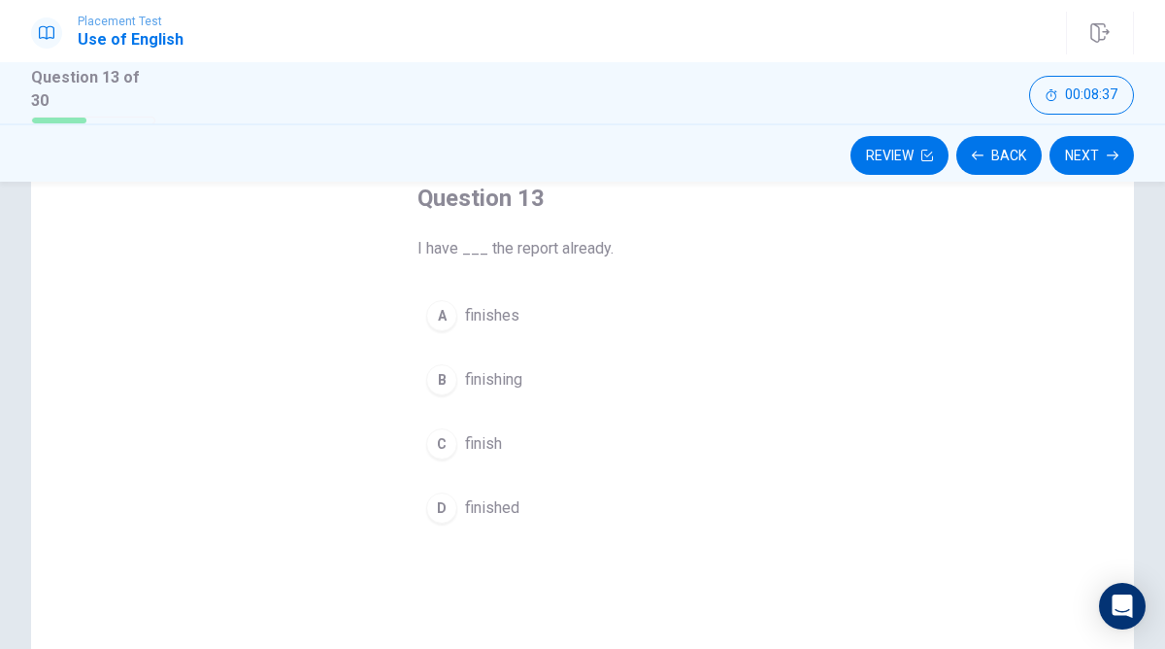
click at [478, 499] on span "finished" at bounding box center [492, 507] width 54 height 23
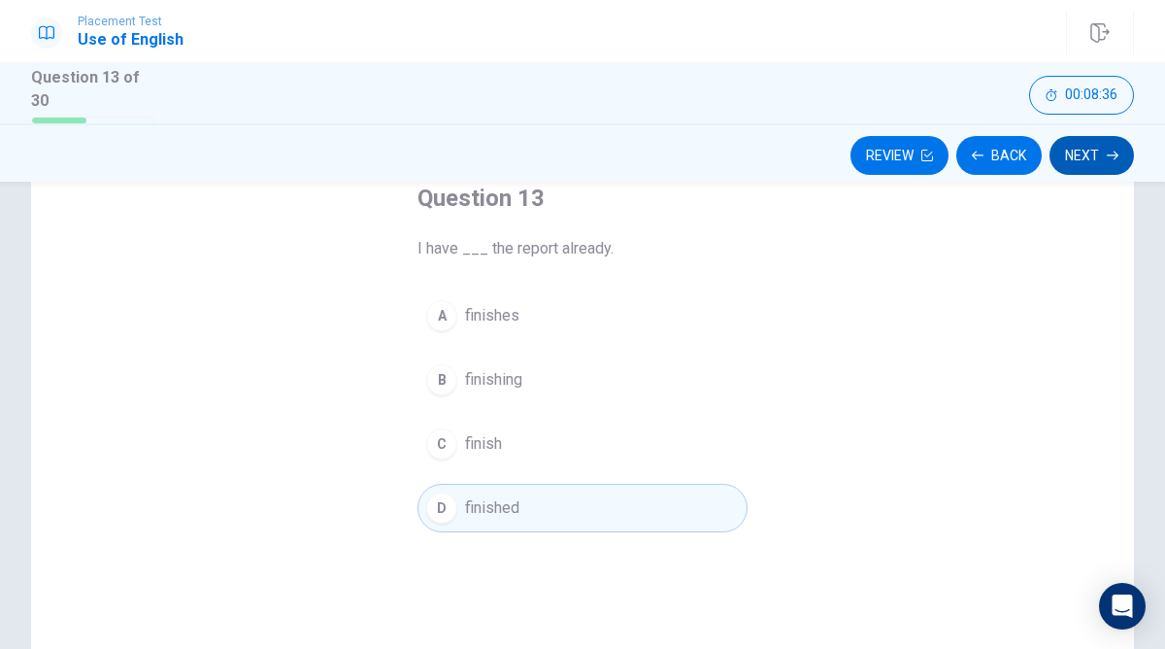
click at [1094, 164] on button "Next" at bounding box center [1091, 155] width 84 height 39
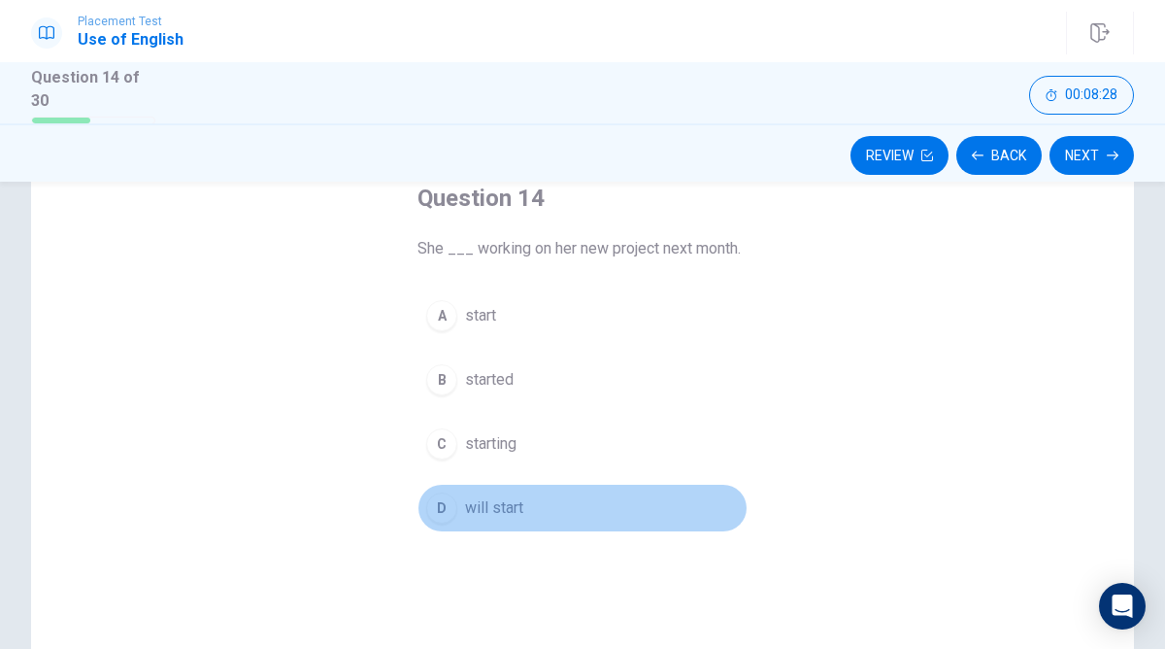
click at [476, 498] on span "will start" at bounding box center [494, 507] width 58 height 23
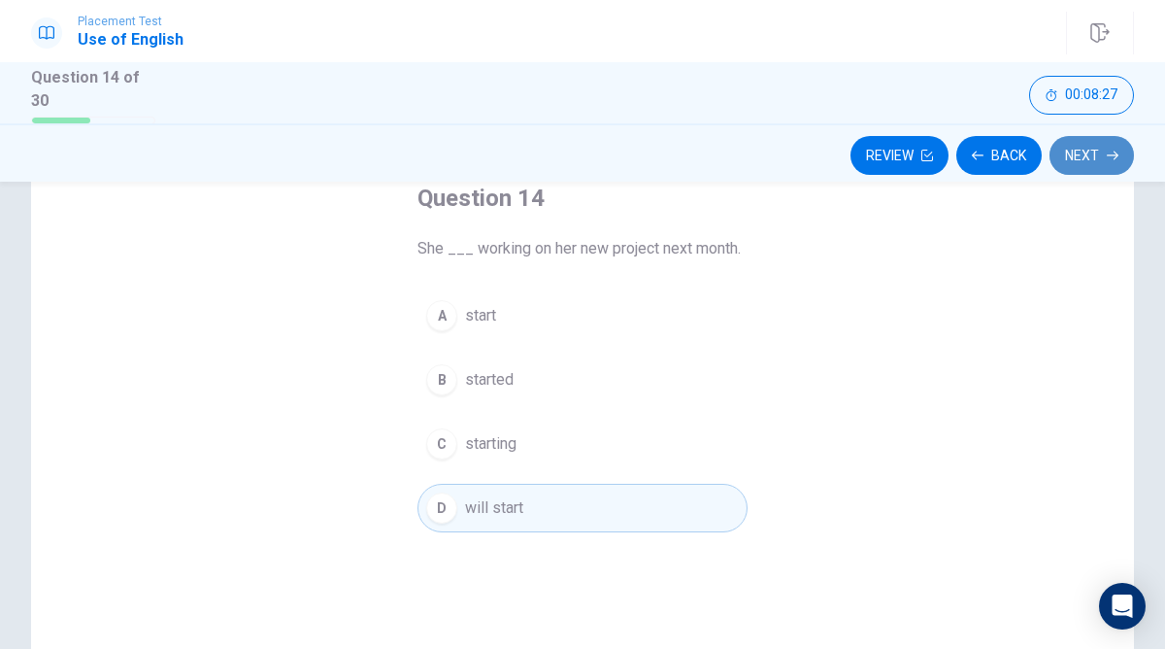
click at [1075, 158] on button "Next" at bounding box center [1091, 155] width 84 height 39
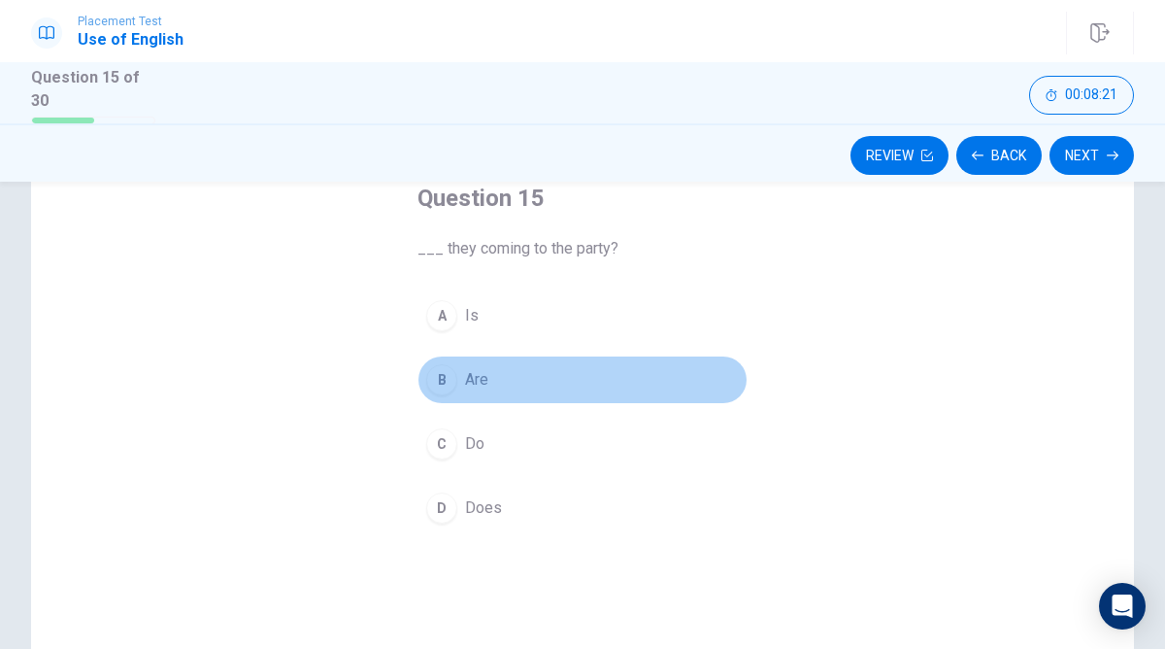
click at [473, 368] on span "Are" at bounding box center [476, 379] width 23 height 23
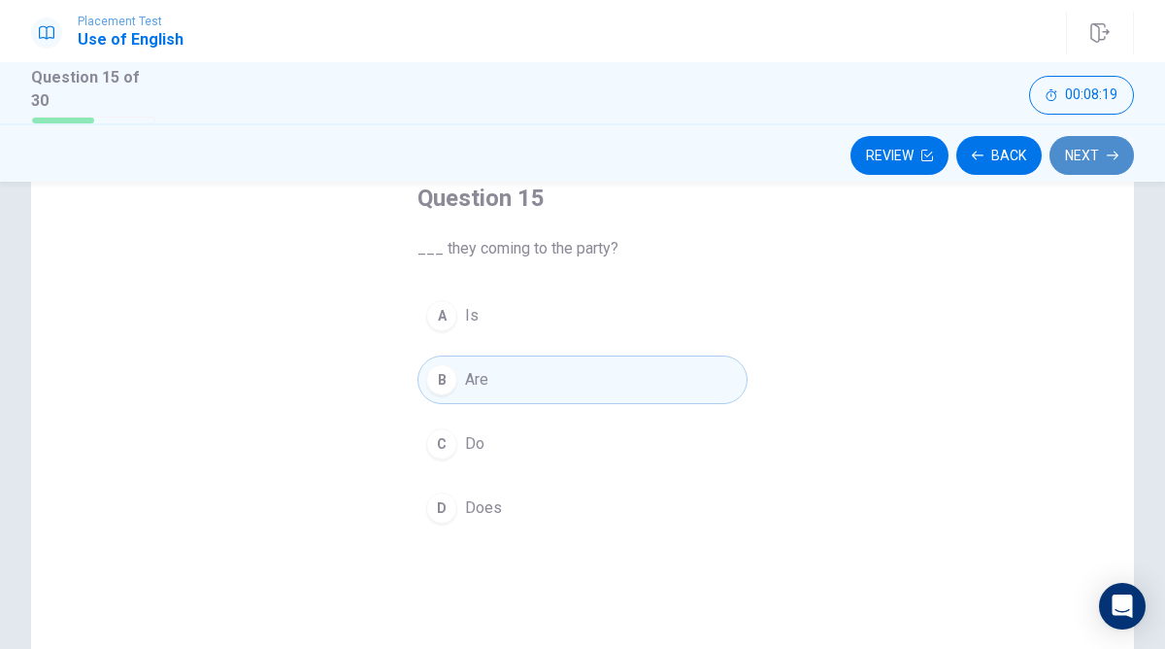
click at [1075, 159] on button "Next" at bounding box center [1091, 155] width 84 height 39
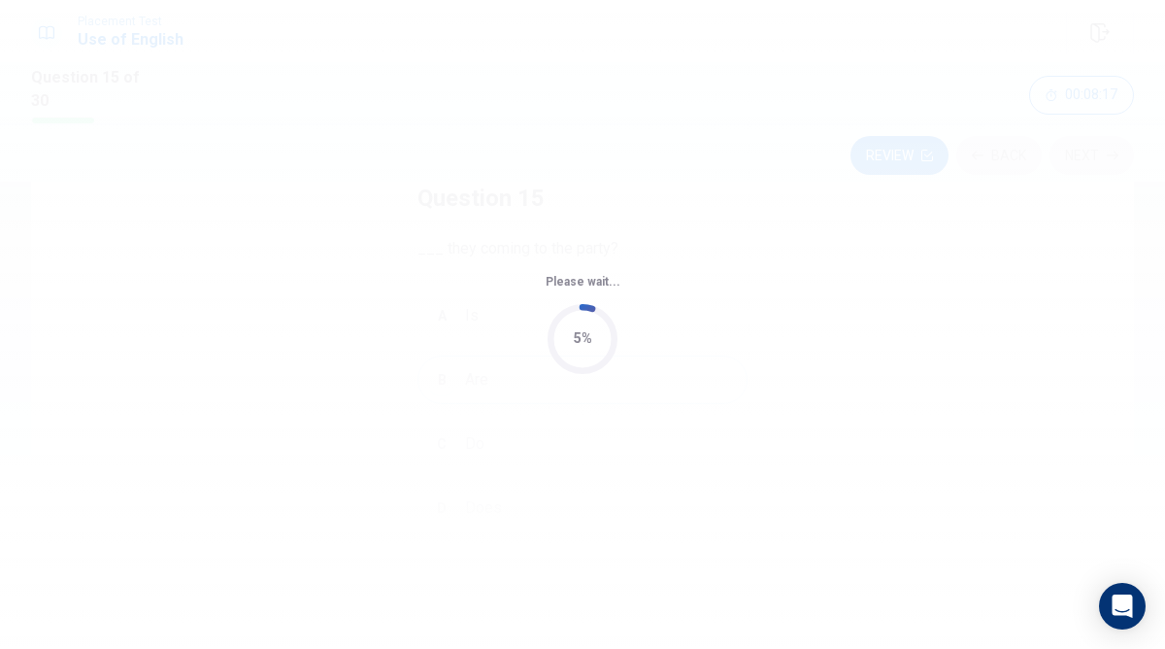
scroll to position [0, 0]
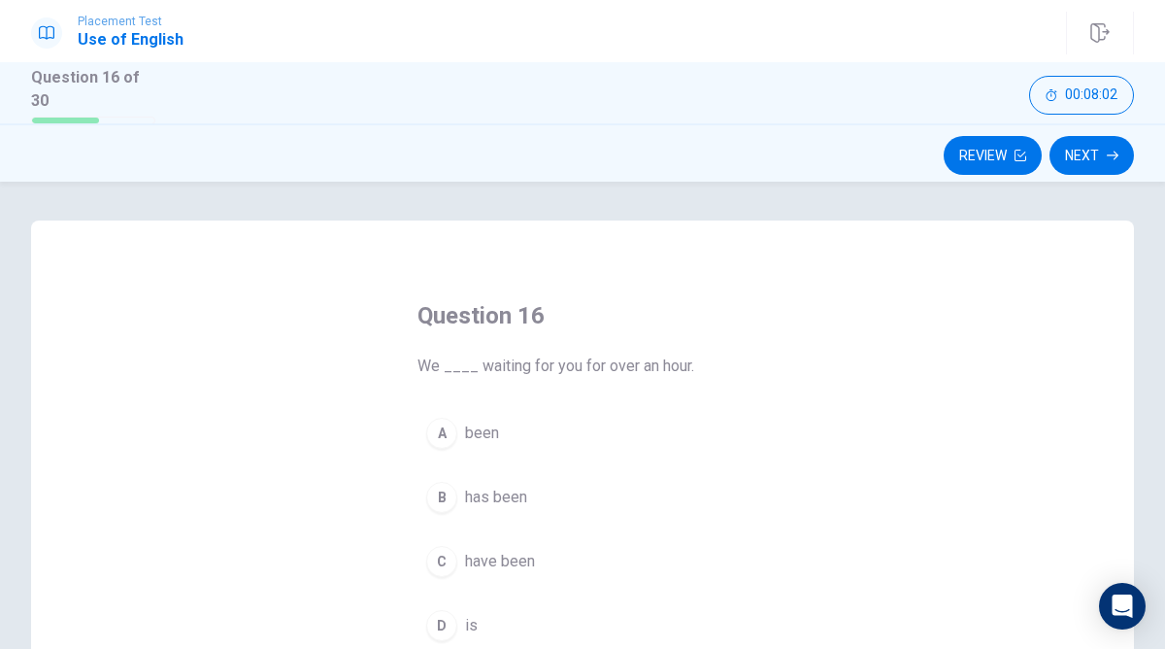
click at [507, 540] on button "C have been" at bounding box center [582, 561] width 330 height 49
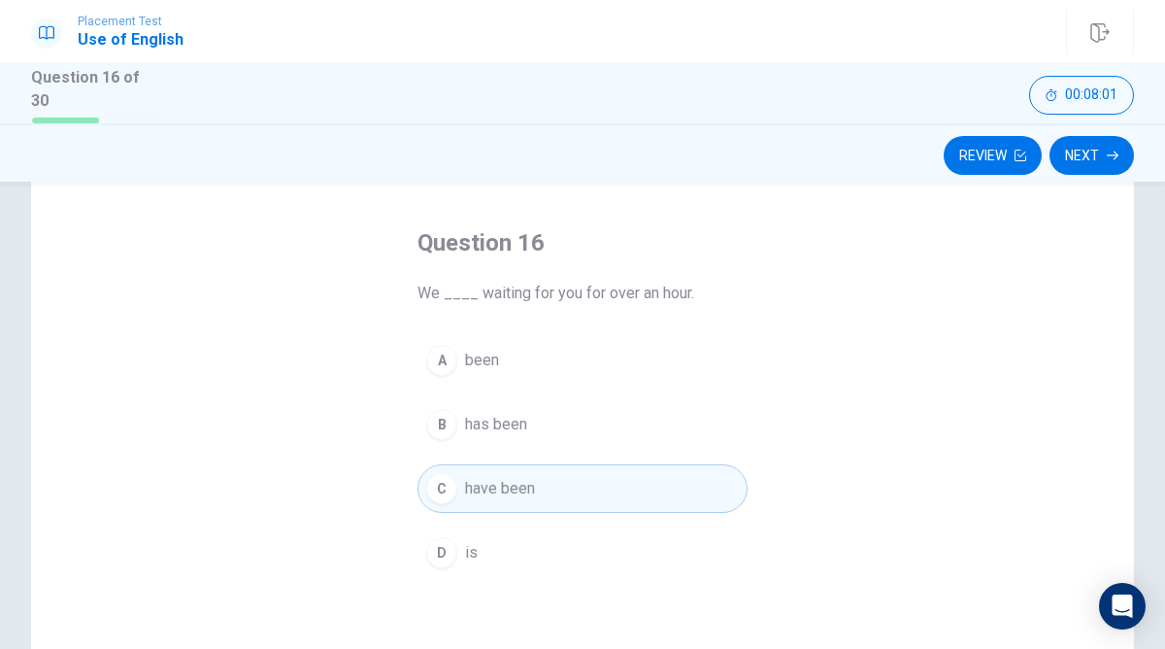
scroll to position [102, 0]
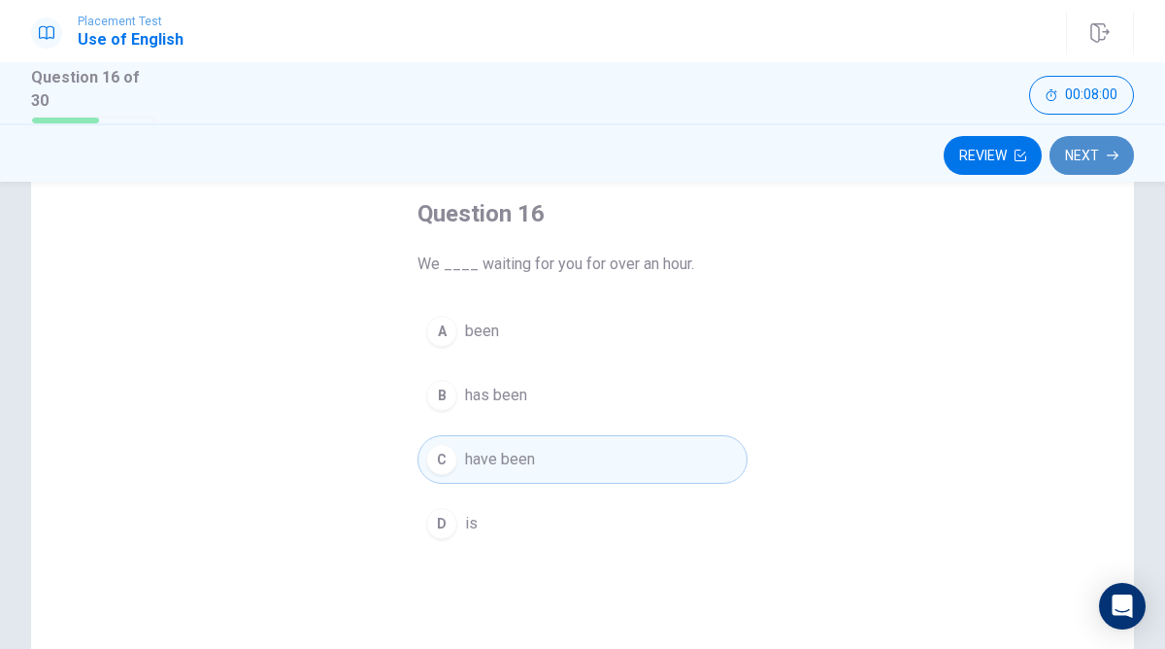
click at [1099, 143] on button "Next" at bounding box center [1091, 155] width 84 height 39
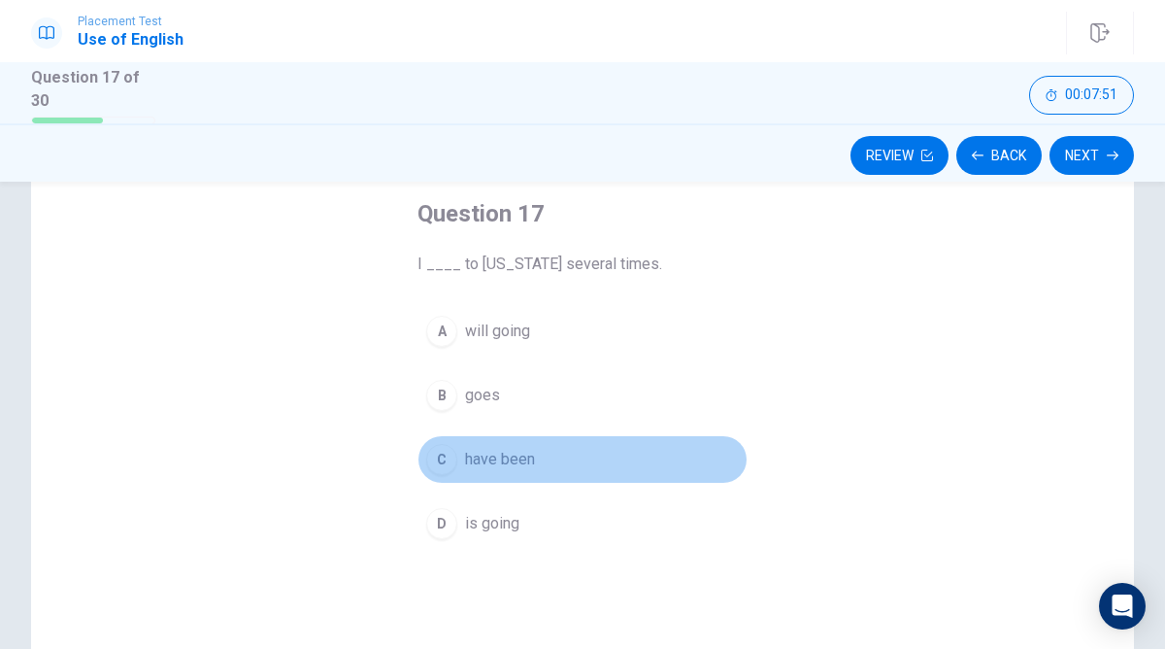
click at [447, 454] on div "C" at bounding box center [441, 459] width 31 height 31
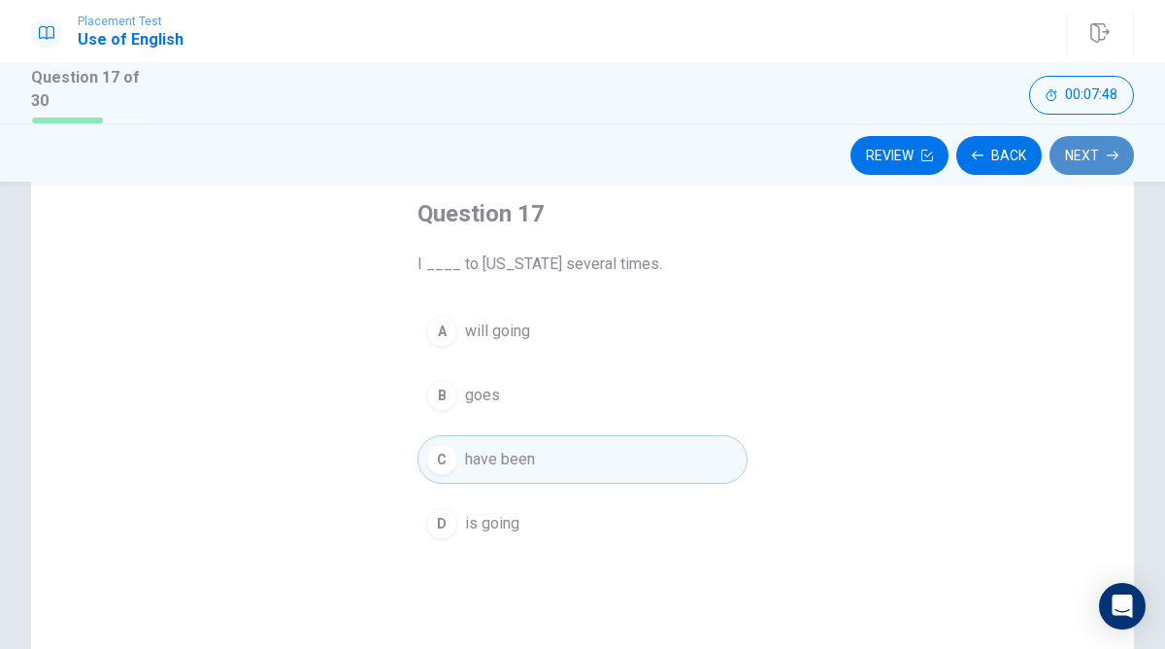
click at [1097, 139] on button "Next" at bounding box center [1091, 155] width 84 height 39
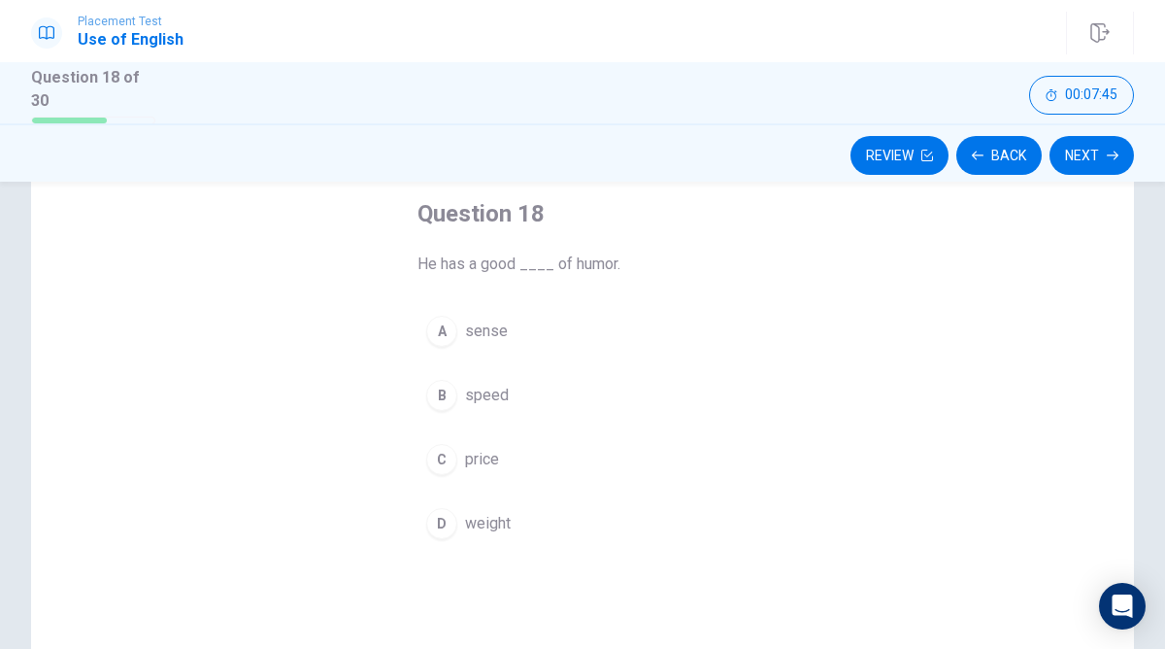
click at [439, 330] on div "A" at bounding box center [441, 331] width 31 height 31
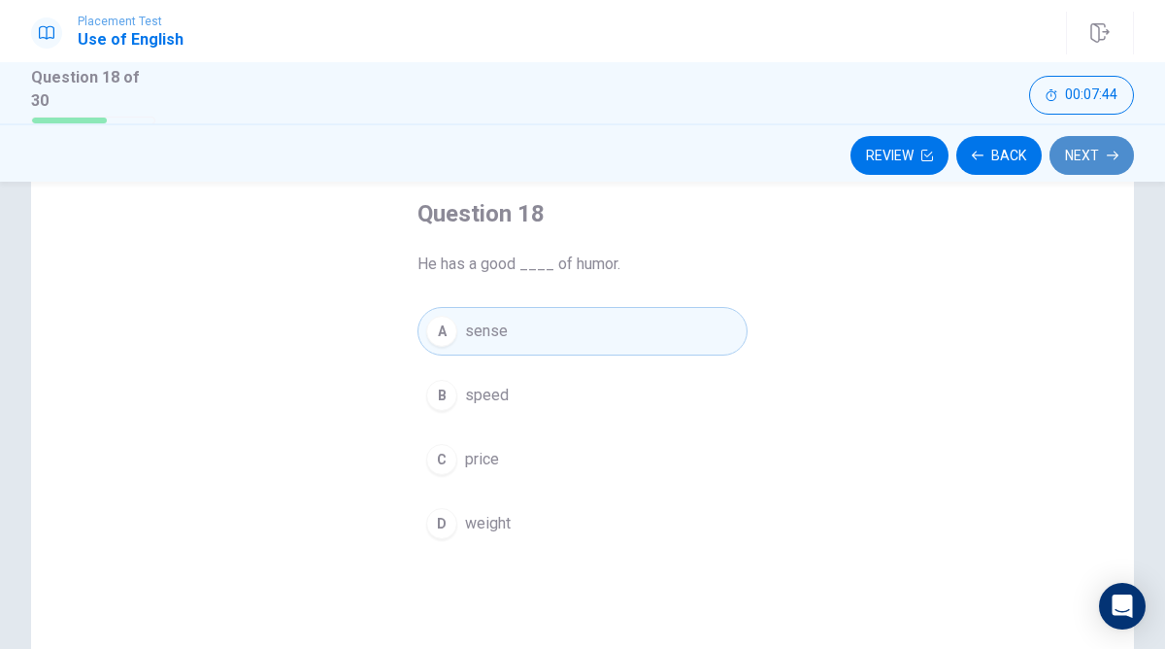
click at [1089, 157] on button "Next" at bounding box center [1091, 155] width 84 height 39
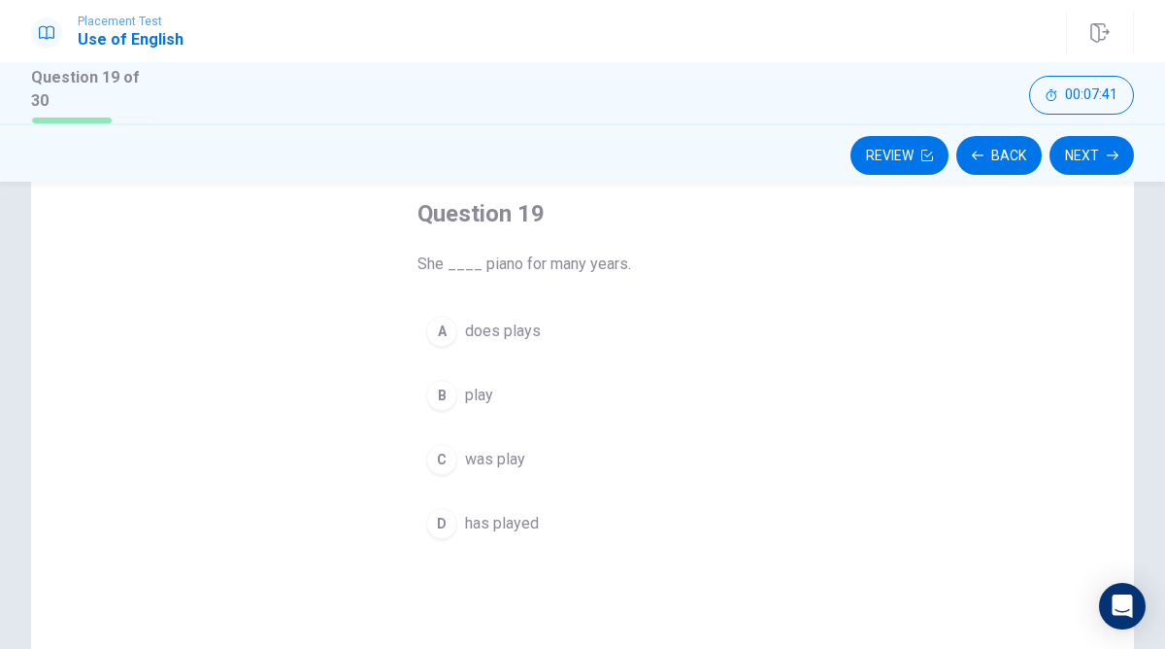
click at [485, 512] on span "has played" at bounding box center [502, 523] width 74 height 23
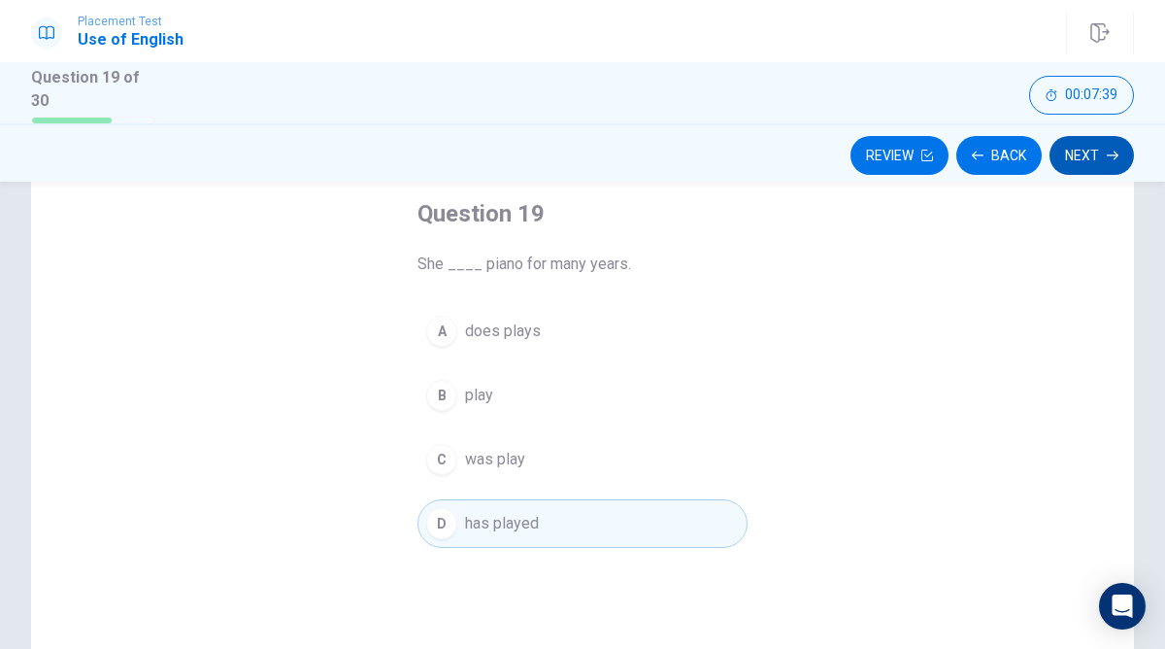
click at [1094, 147] on button "Next" at bounding box center [1091, 155] width 84 height 39
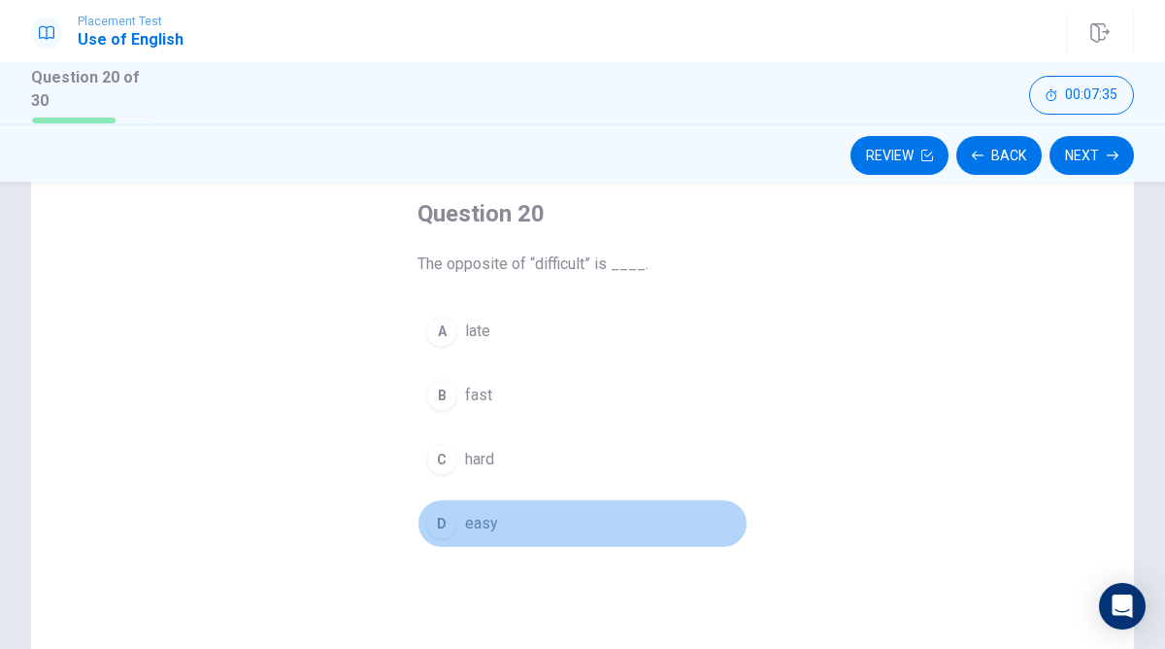
click at [495, 516] on span "easy" at bounding box center [481, 523] width 33 height 23
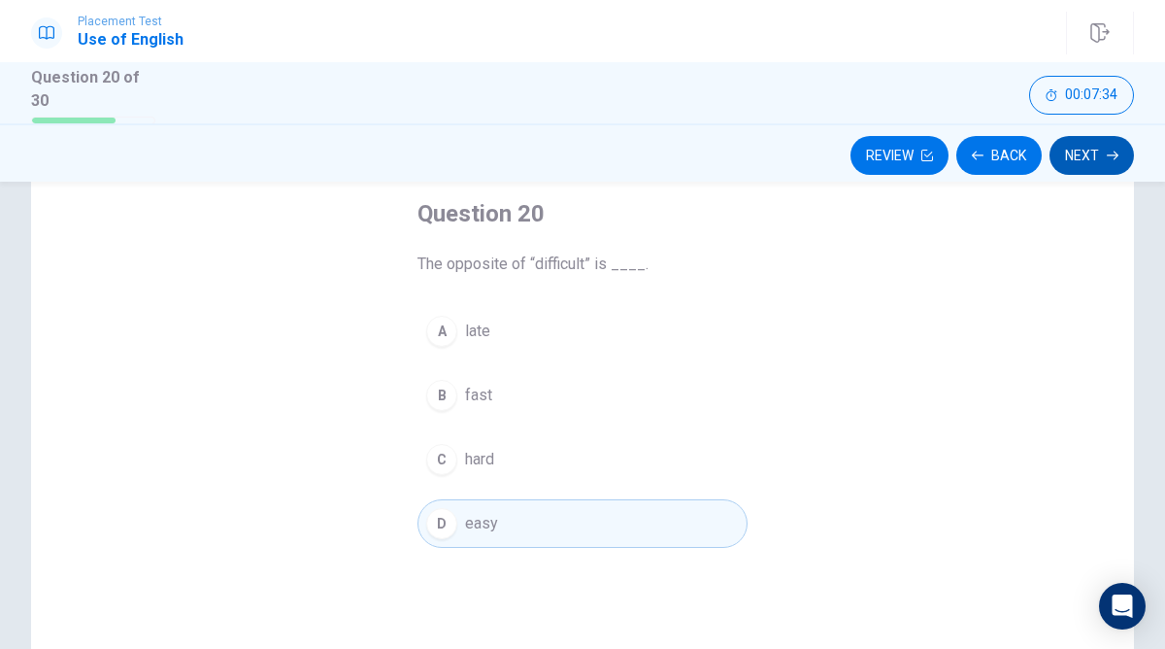
click at [1105, 139] on button "Next" at bounding box center [1091, 155] width 84 height 39
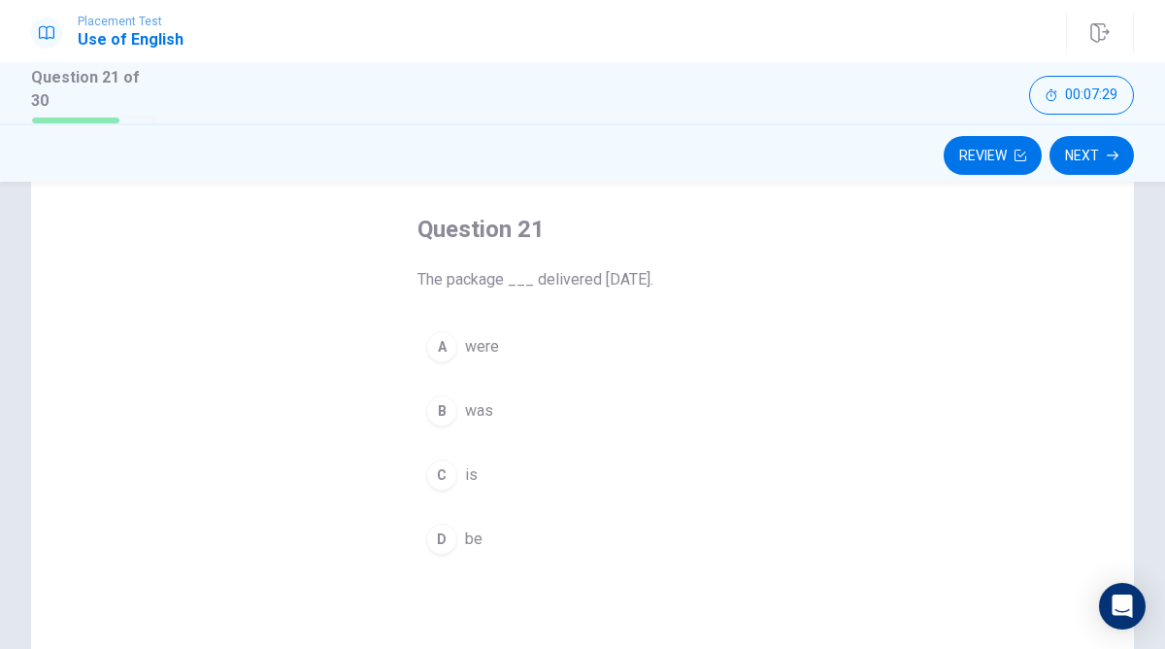
scroll to position [98, 0]
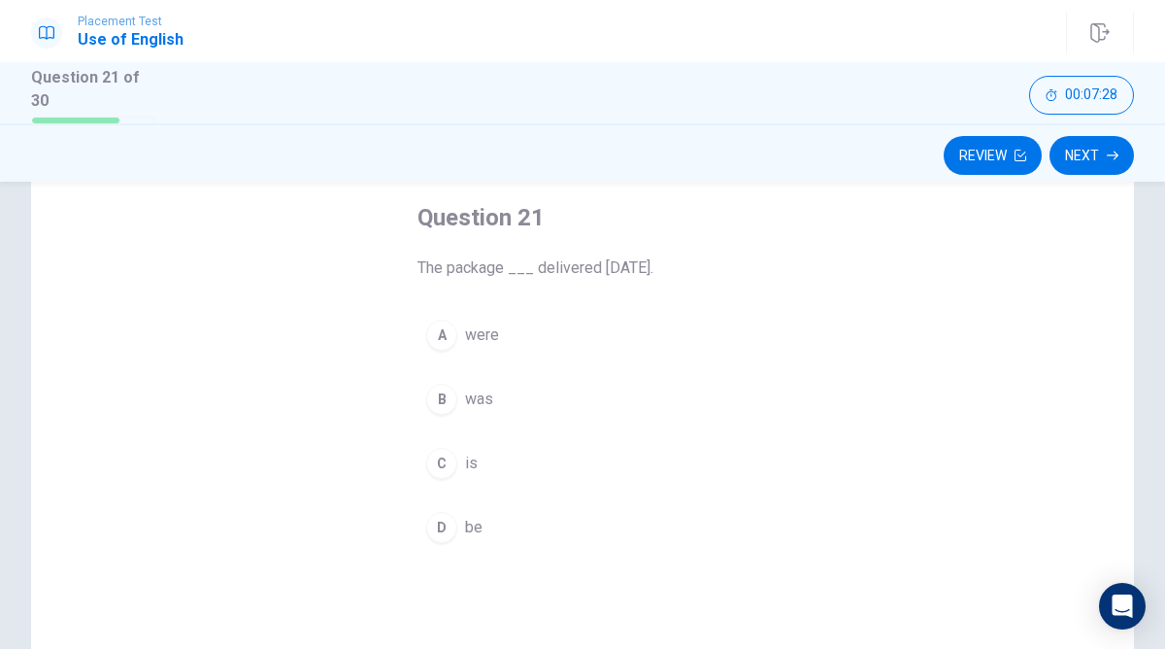
click at [460, 391] on button "B was" at bounding box center [582, 399] width 330 height 49
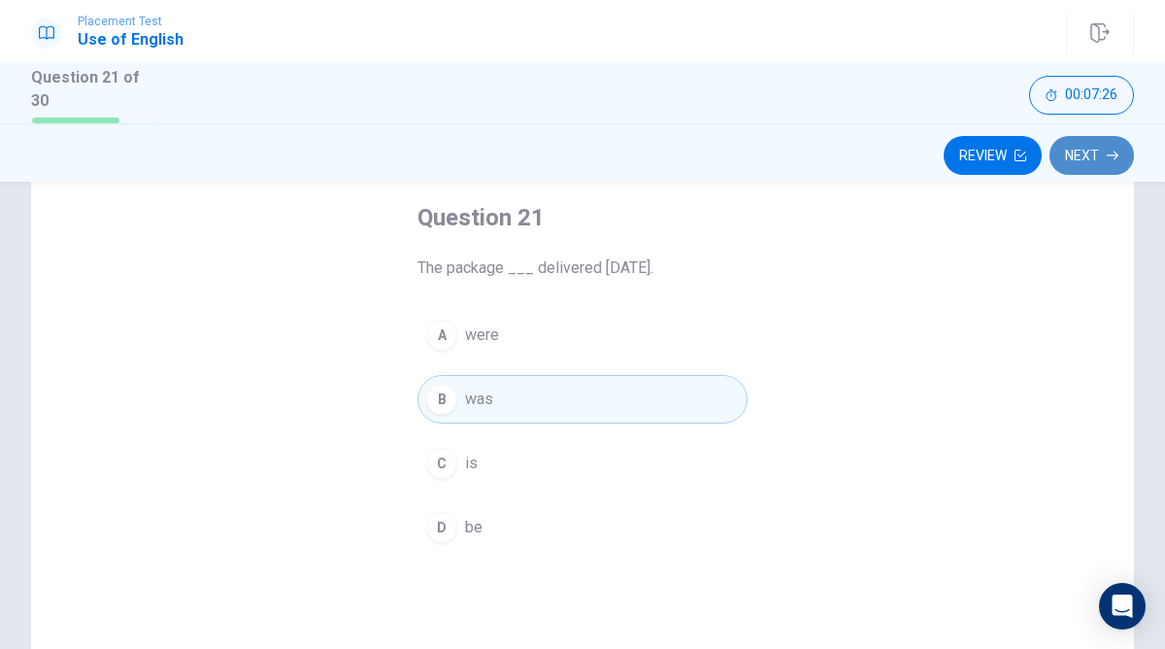
click at [1087, 159] on button "Next" at bounding box center [1091, 155] width 84 height 39
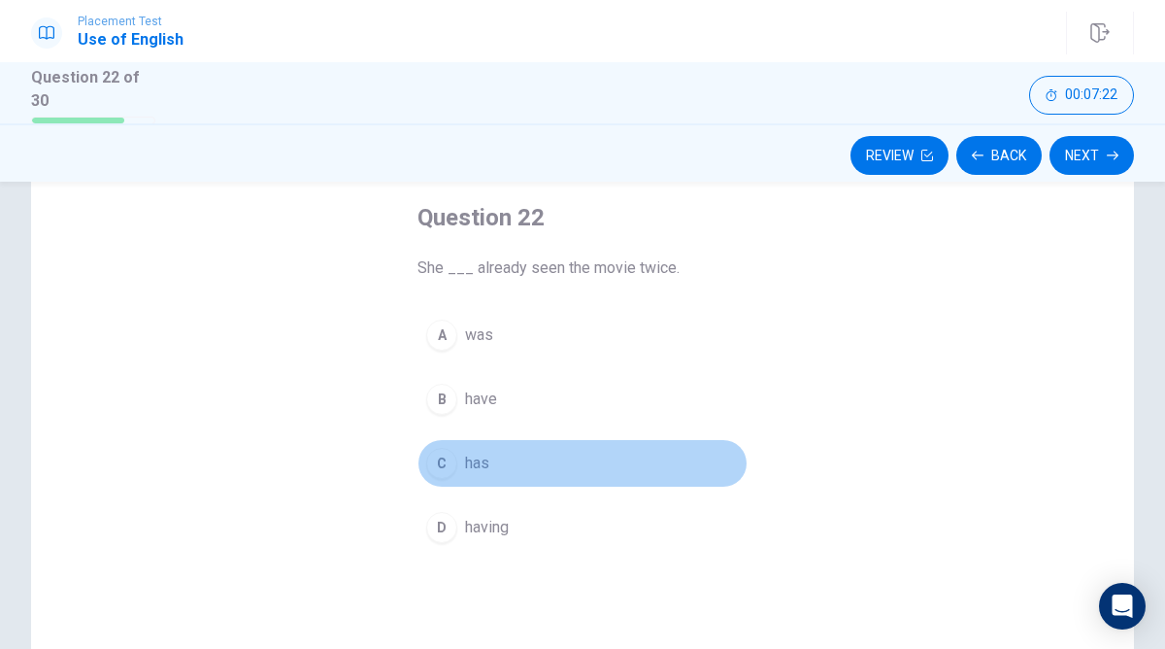
click at [470, 470] on span "has" at bounding box center [477, 462] width 24 height 23
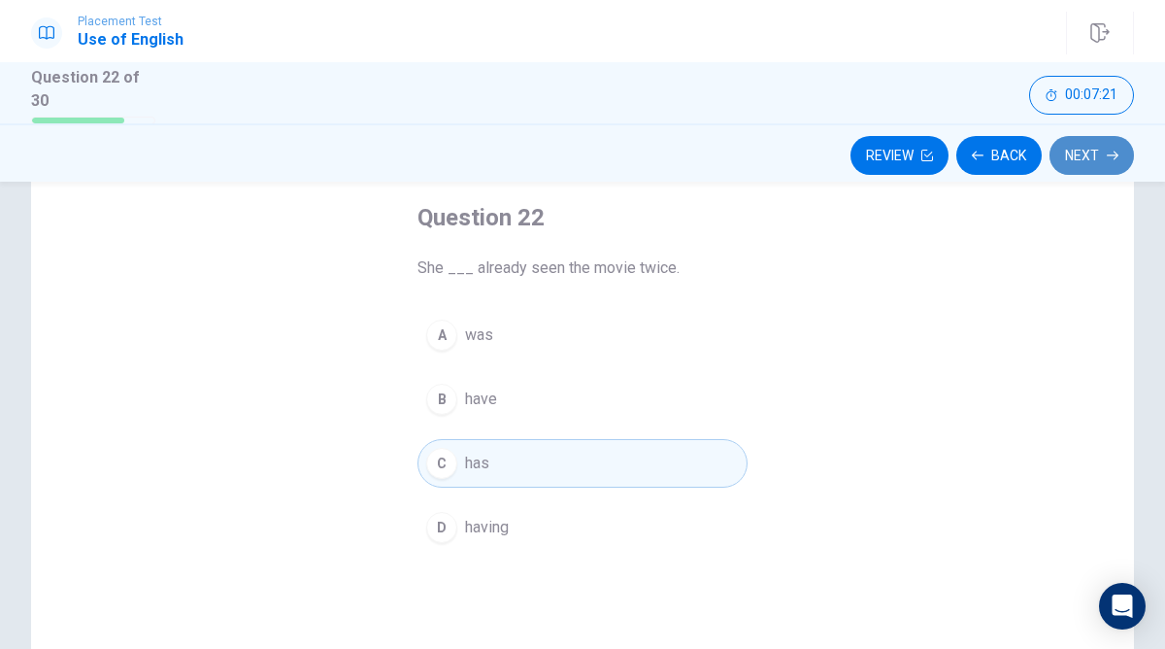
click at [1091, 162] on button "Next" at bounding box center [1091, 155] width 84 height 39
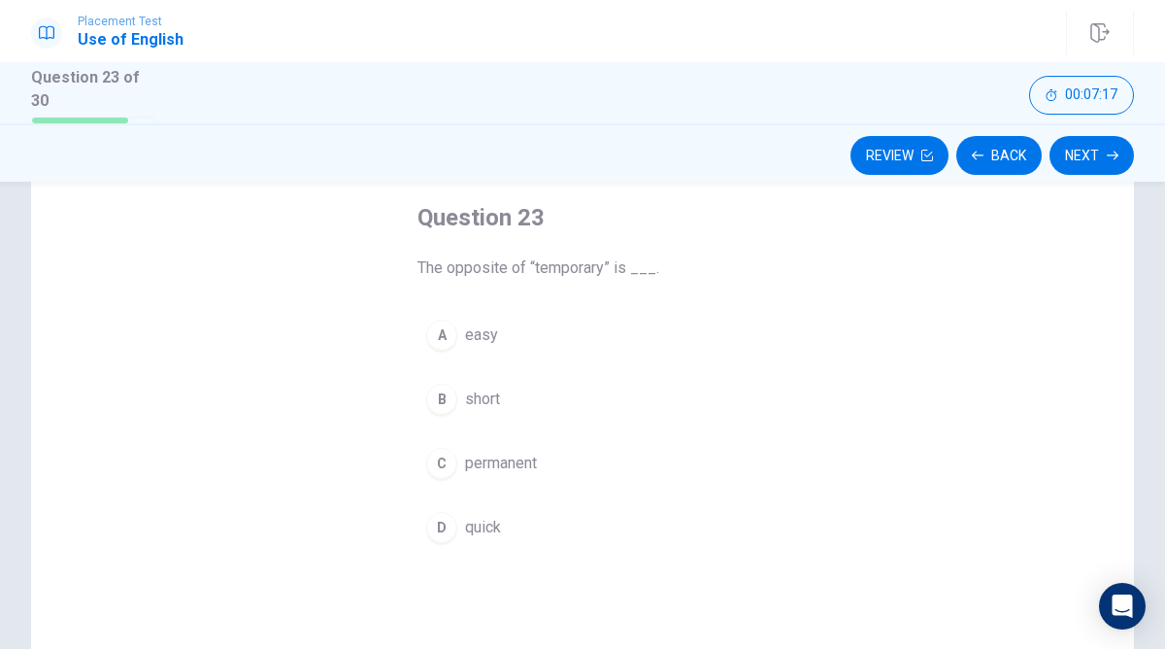
click at [516, 451] on span "permanent" at bounding box center [501, 462] width 72 height 23
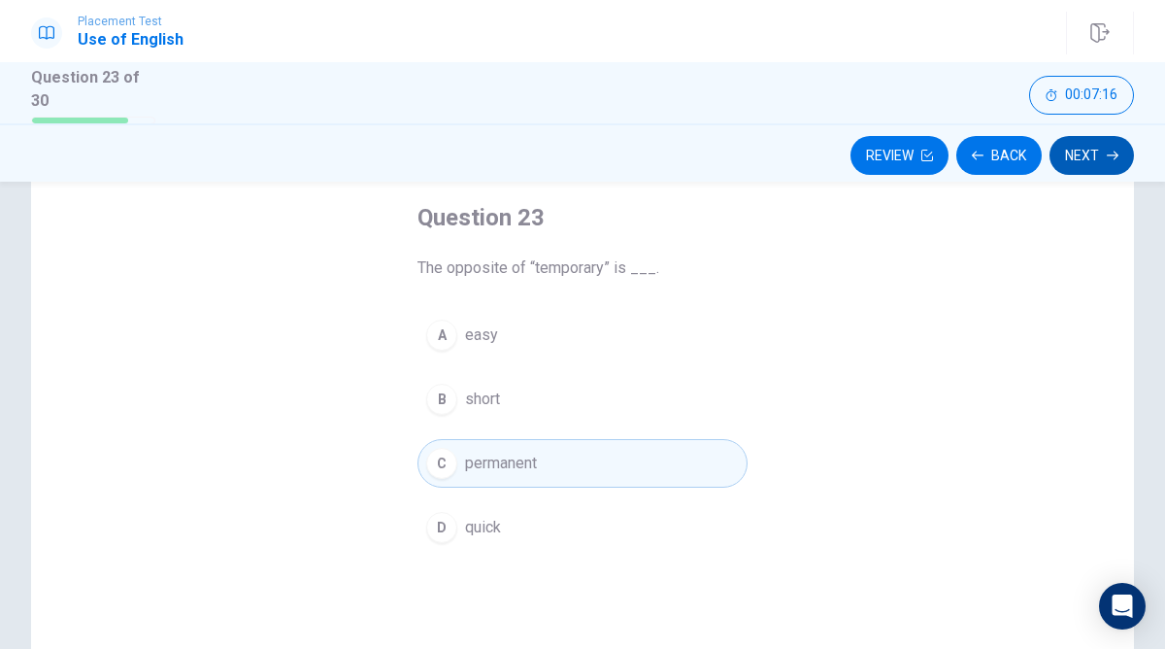
click at [1091, 148] on button "Next" at bounding box center [1091, 155] width 84 height 39
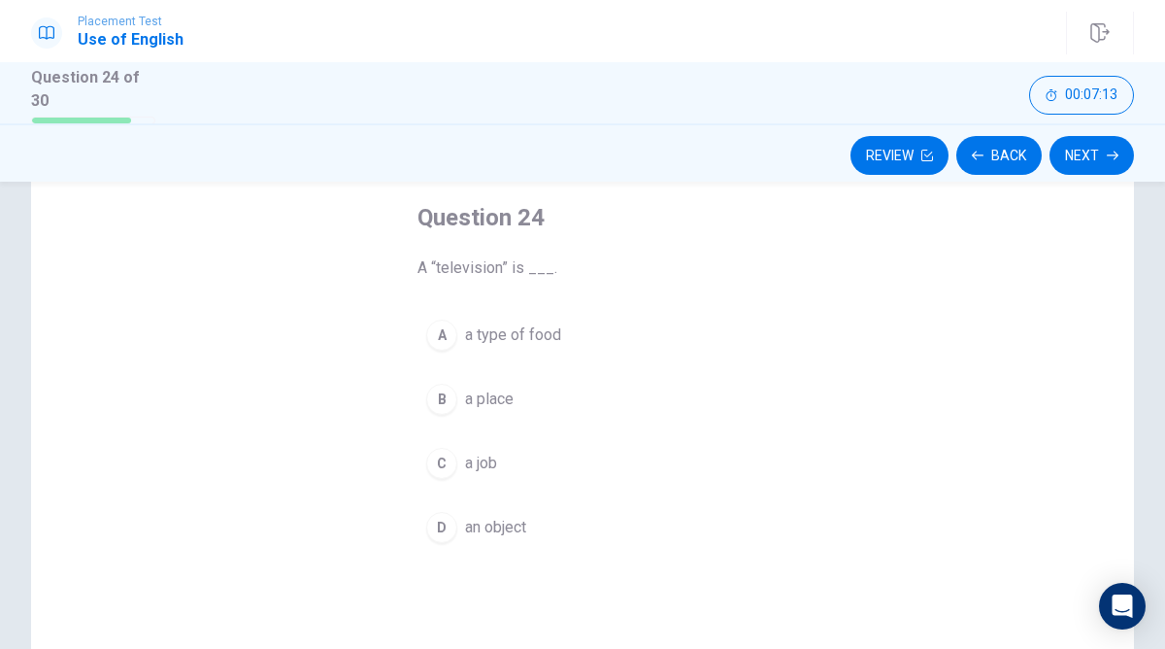
click at [516, 507] on button "D an object" at bounding box center [582, 527] width 330 height 49
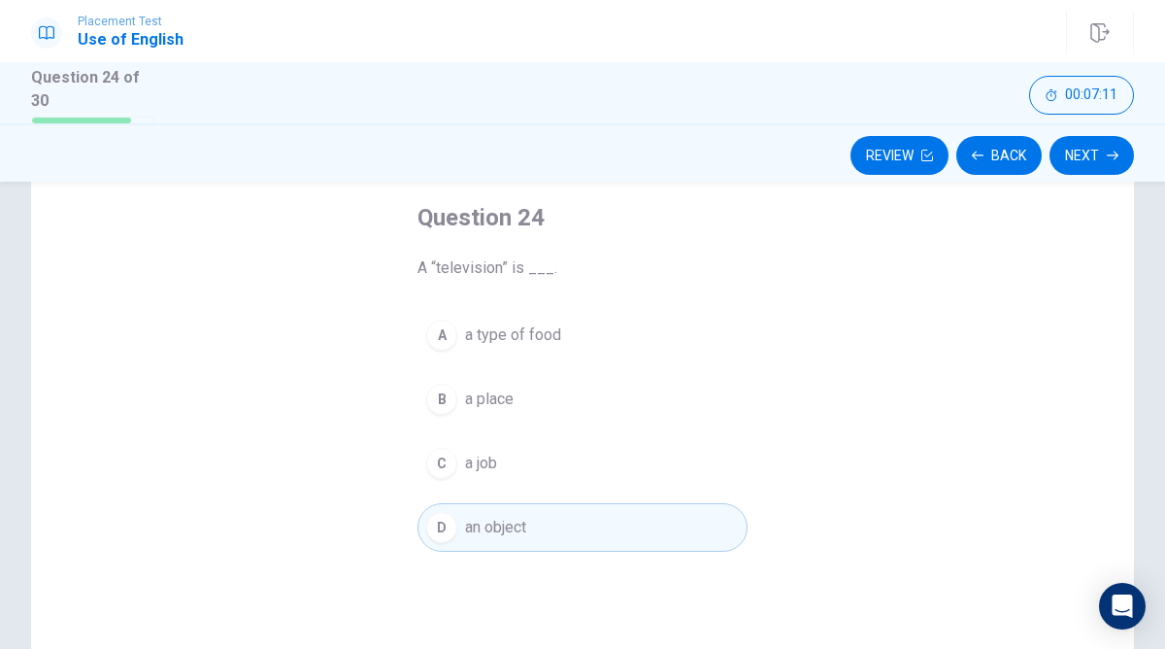
click at [1111, 150] on icon "button" at bounding box center [1113, 156] width 12 height 12
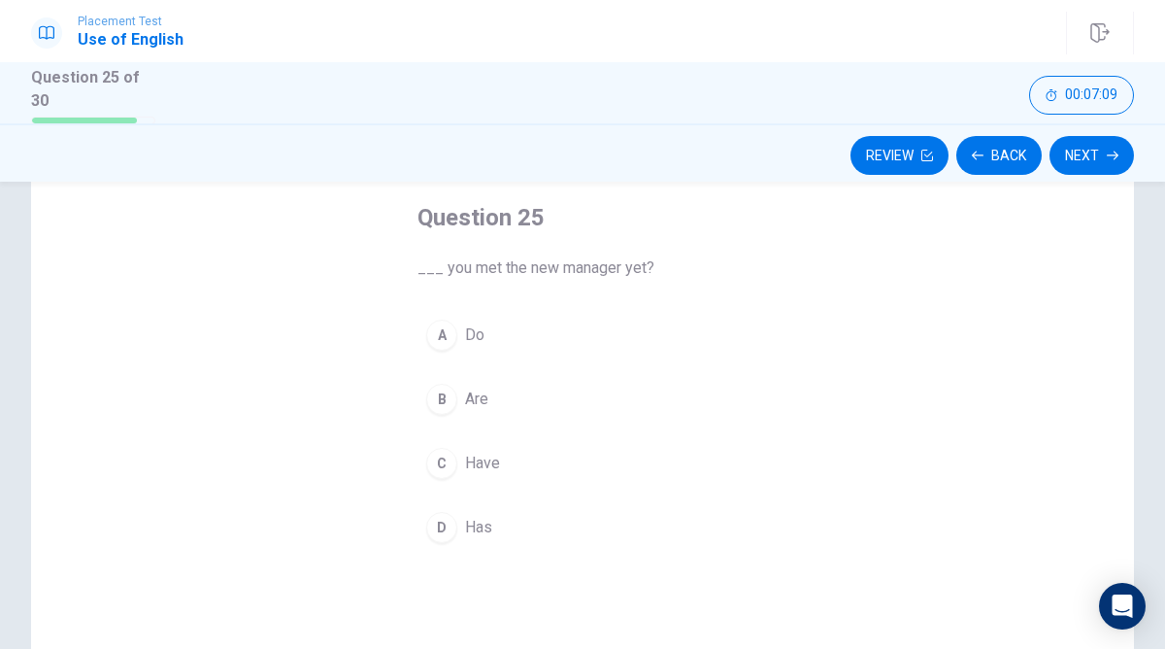
click at [487, 440] on button "C Have" at bounding box center [582, 463] width 330 height 49
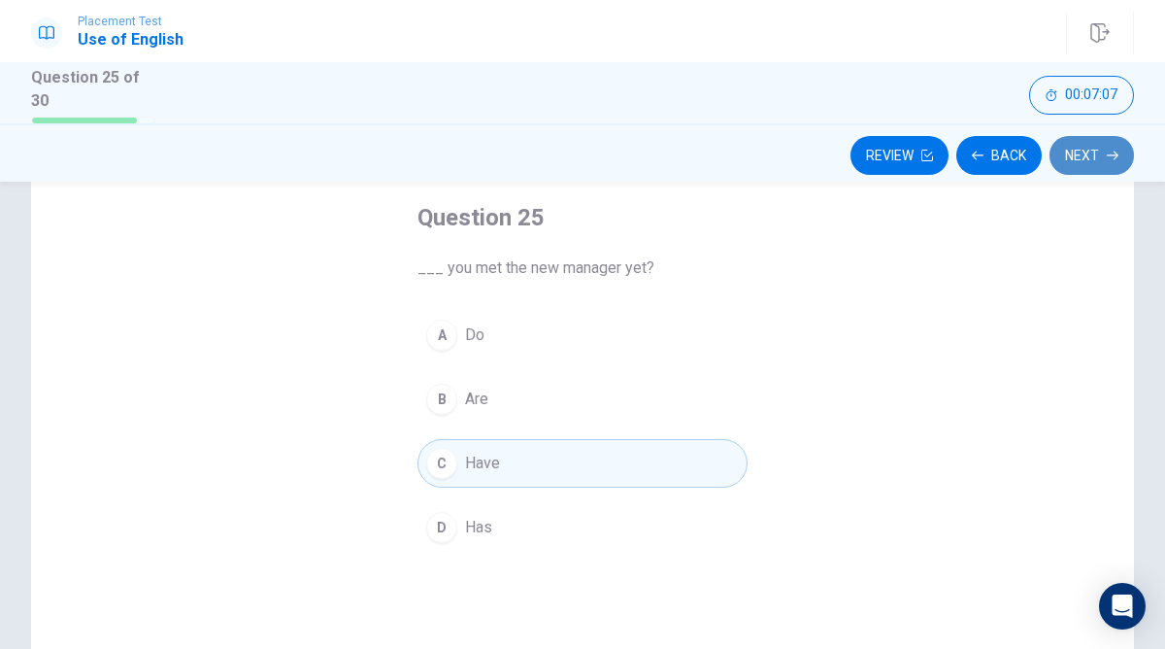
click at [1102, 154] on button "Next" at bounding box center [1091, 155] width 84 height 39
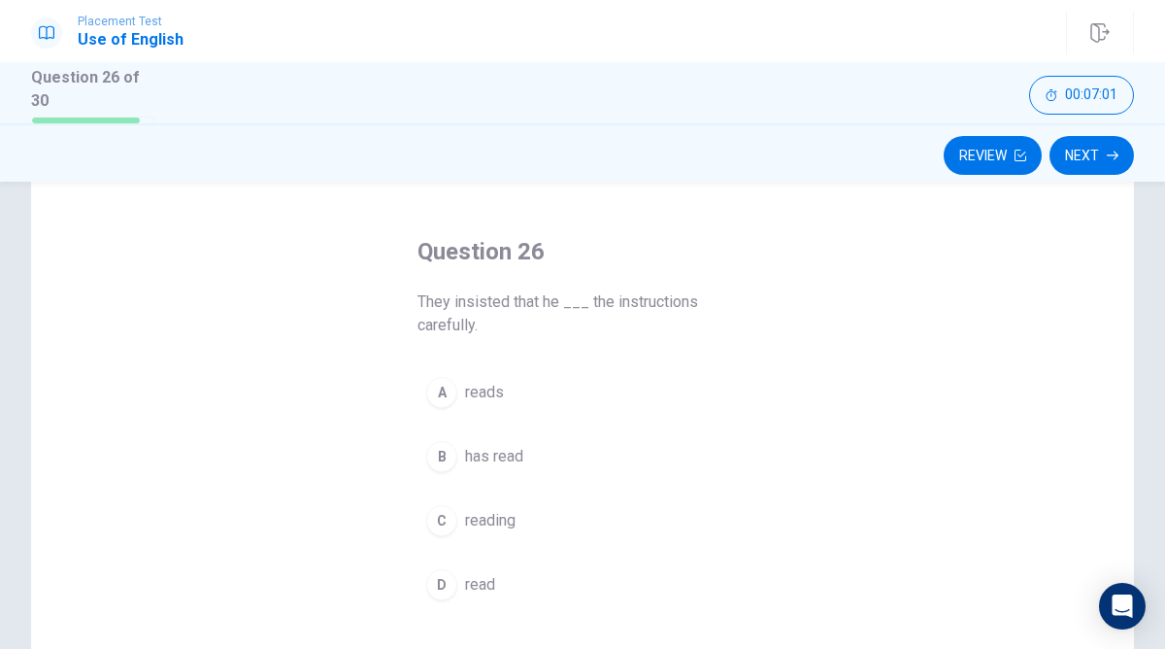
scroll to position [74, 0]
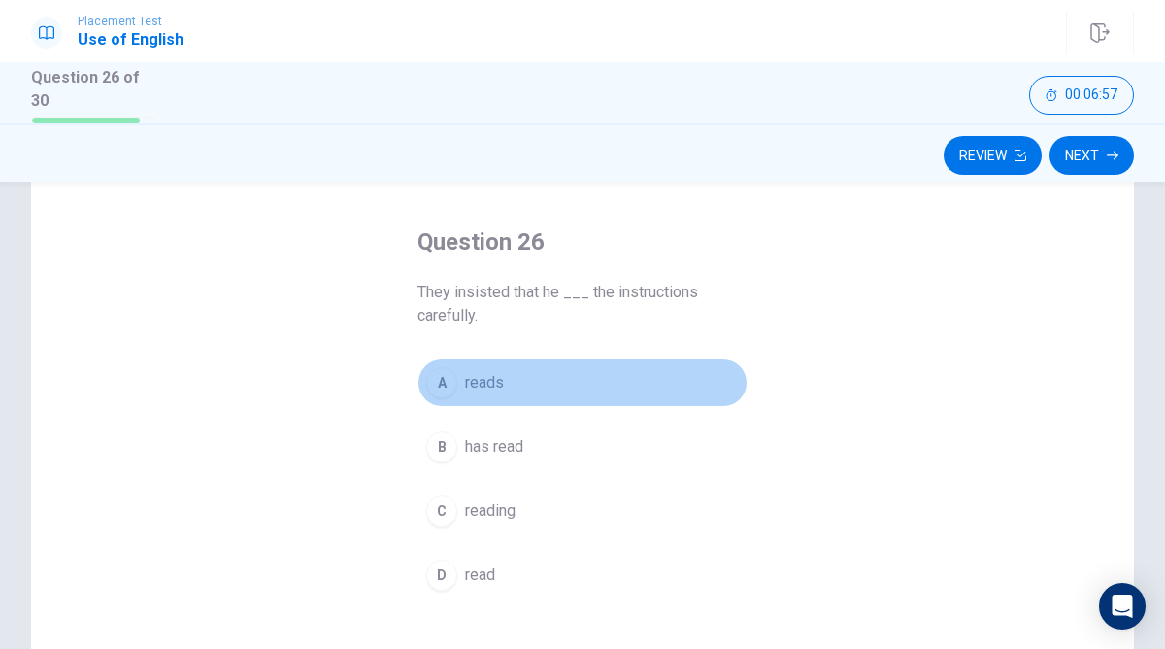
click at [496, 390] on span "reads" at bounding box center [484, 382] width 39 height 23
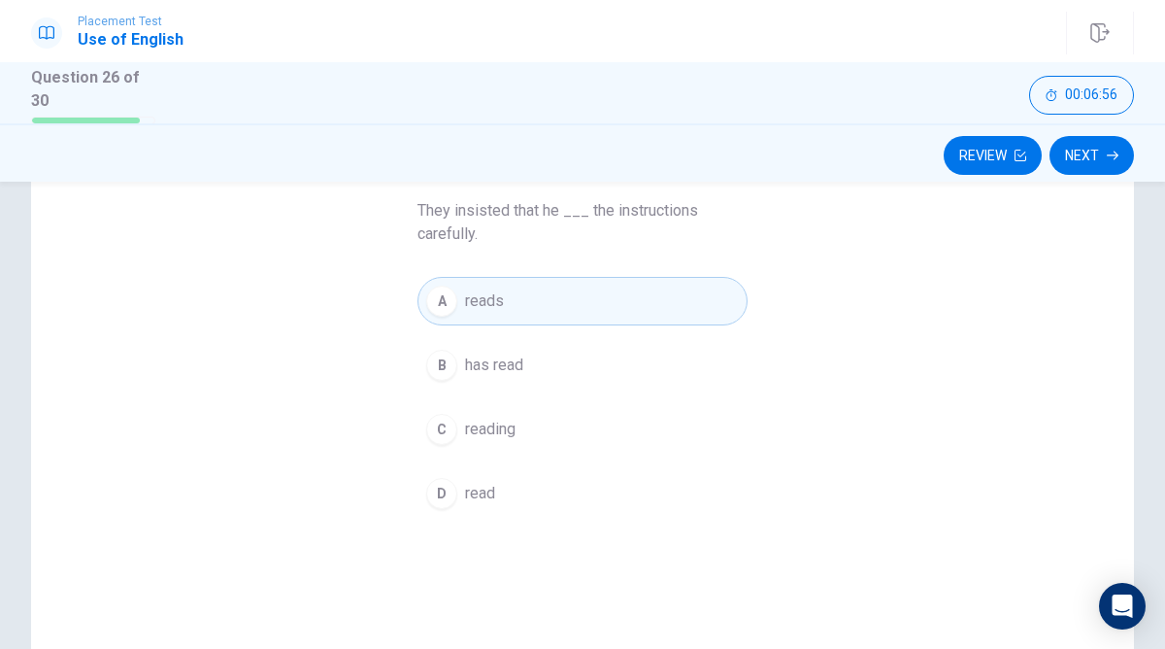
scroll to position [156, 0]
click at [1092, 145] on button "Next" at bounding box center [1091, 155] width 84 height 39
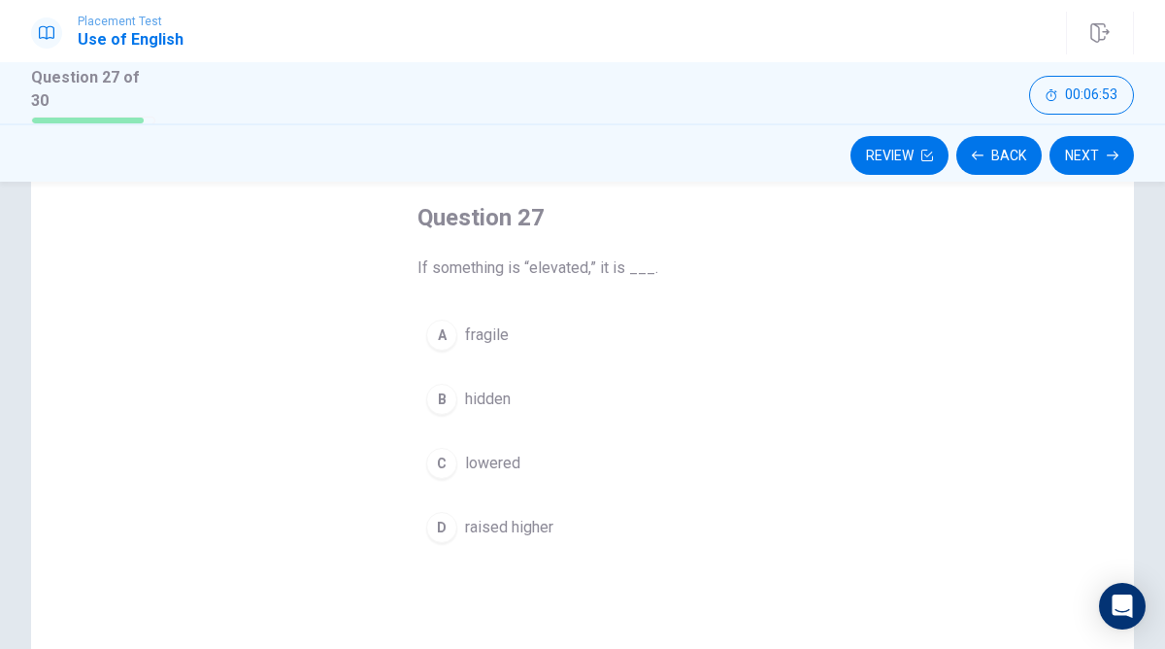
scroll to position [87, 0]
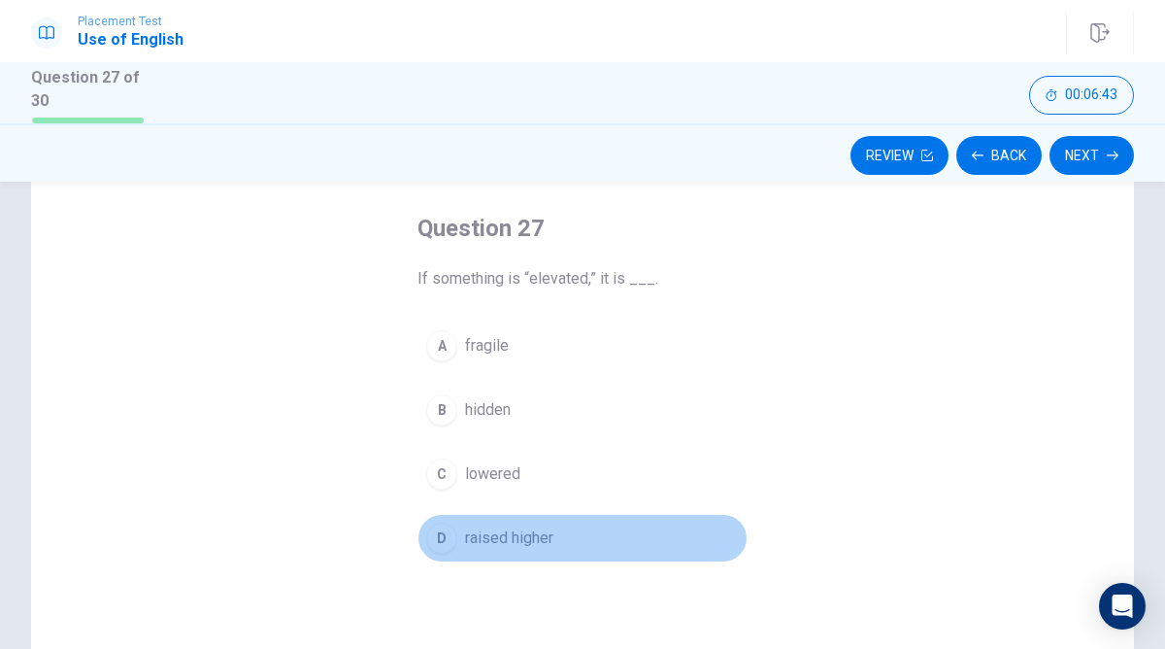
click at [514, 518] on button "D raised higher" at bounding box center [582, 538] width 330 height 49
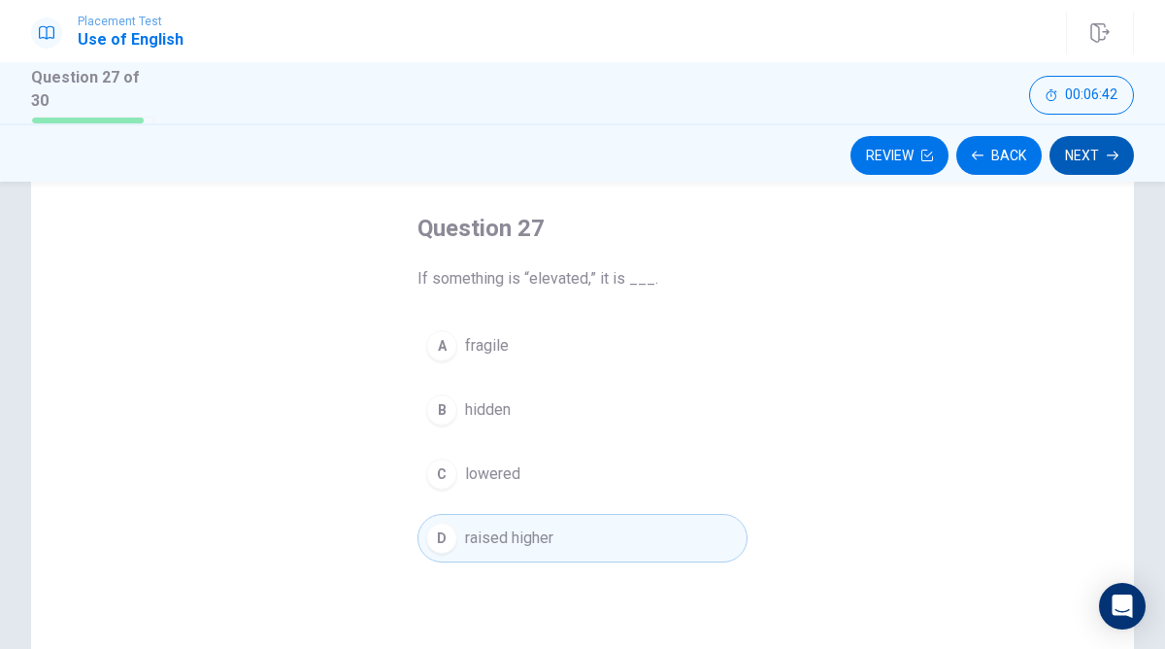
click at [1102, 136] on button "Next" at bounding box center [1091, 155] width 84 height 39
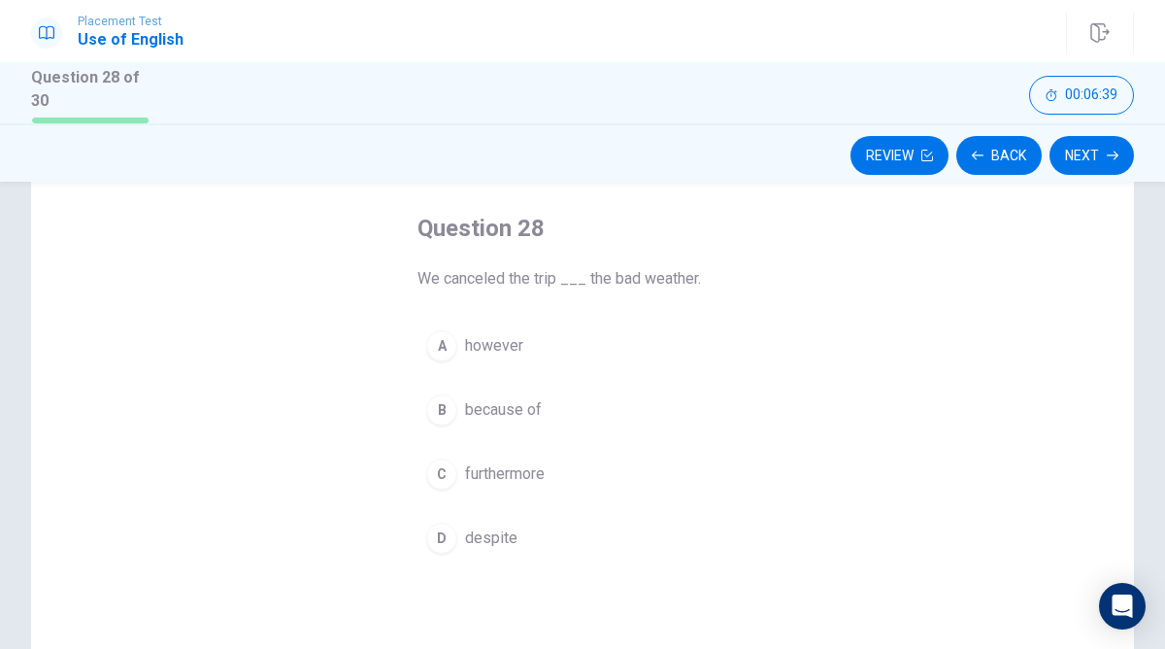
click at [481, 408] on span "because of" at bounding box center [503, 409] width 77 height 23
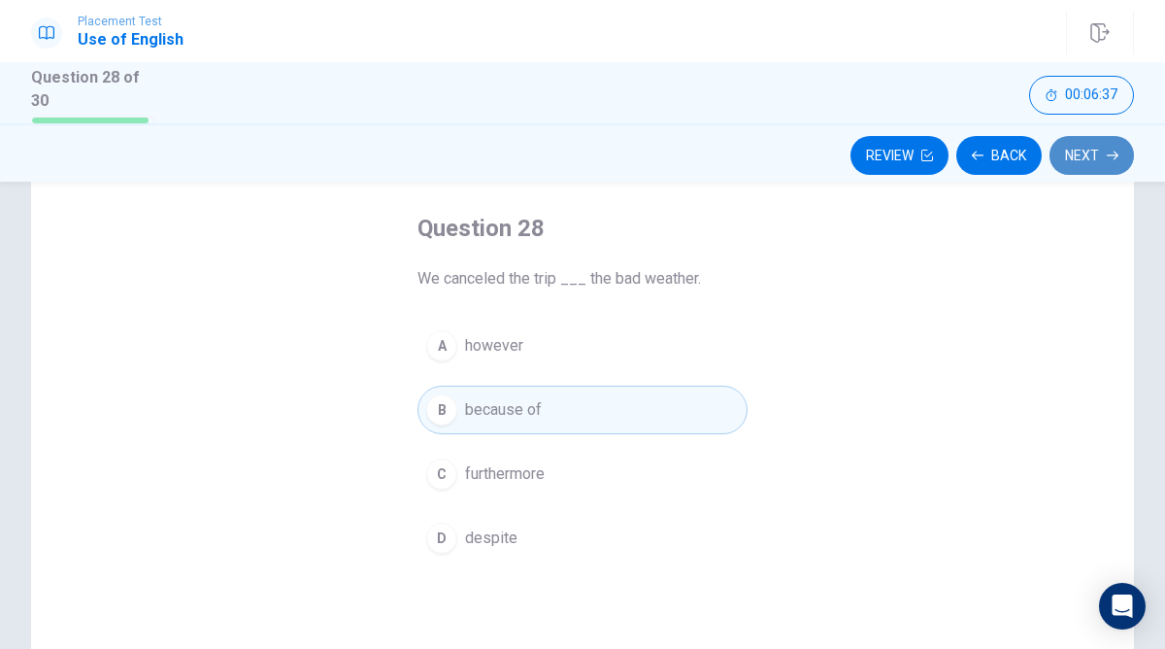
click at [1109, 150] on icon "button" at bounding box center [1113, 156] width 12 height 12
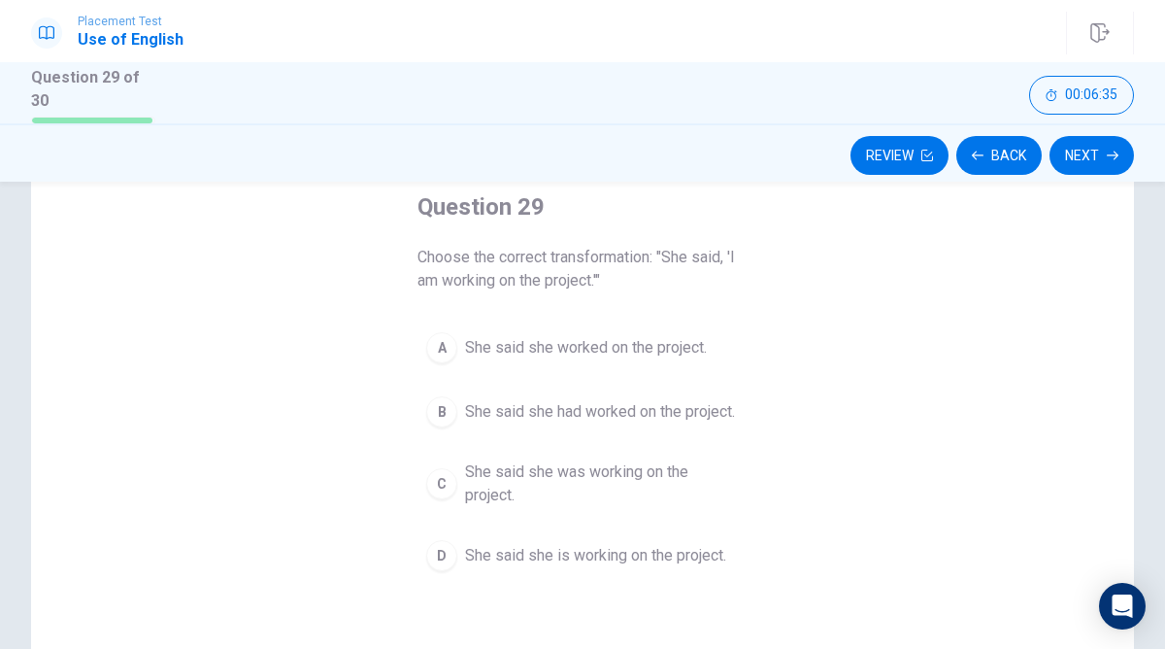
scroll to position [111, 0]
click at [608, 565] on span "She said she is working on the project." at bounding box center [595, 553] width 261 height 23
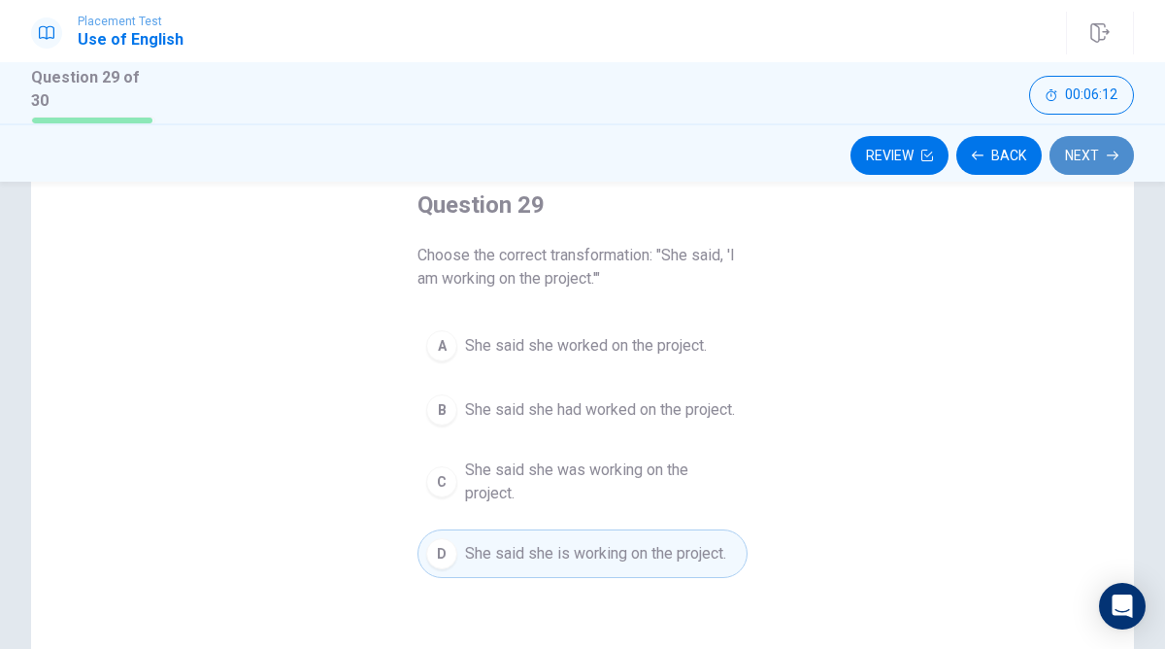
click at [1111, 150] on icon "button" at bounding box center [1113, 156] width 12 height 12
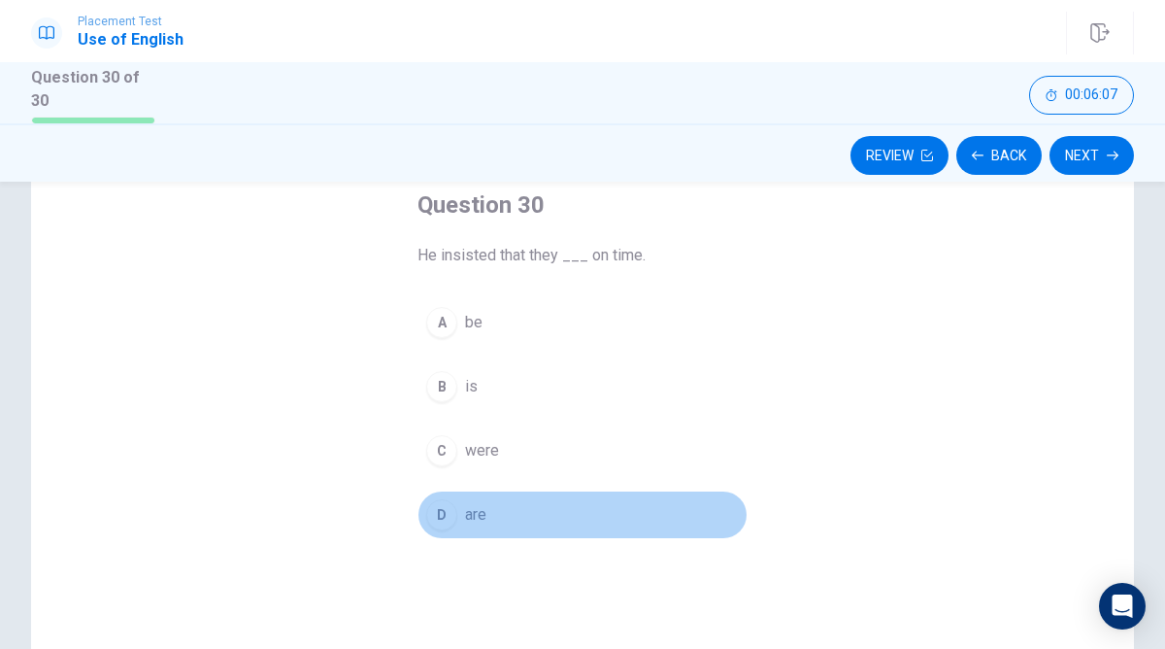
click at [457, 515] on button "D are" at bounding box center [582, 514] width 330 height 49
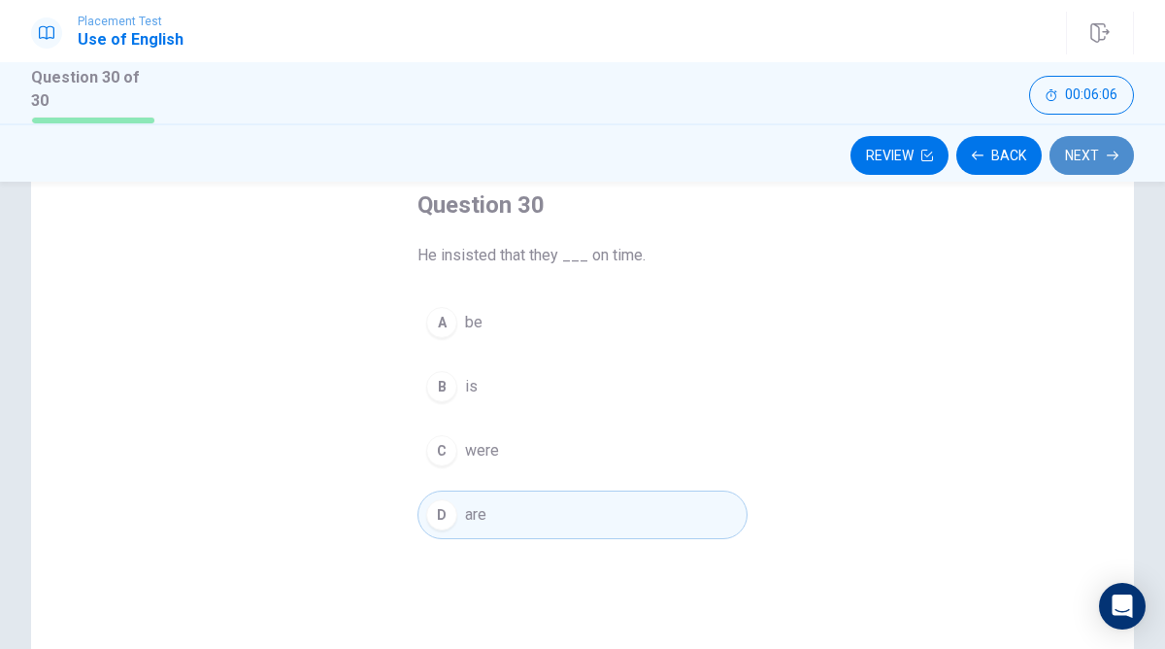
click at [1104, 138] on button "Next" at bounding box center [1091, 155] width 84 height 39
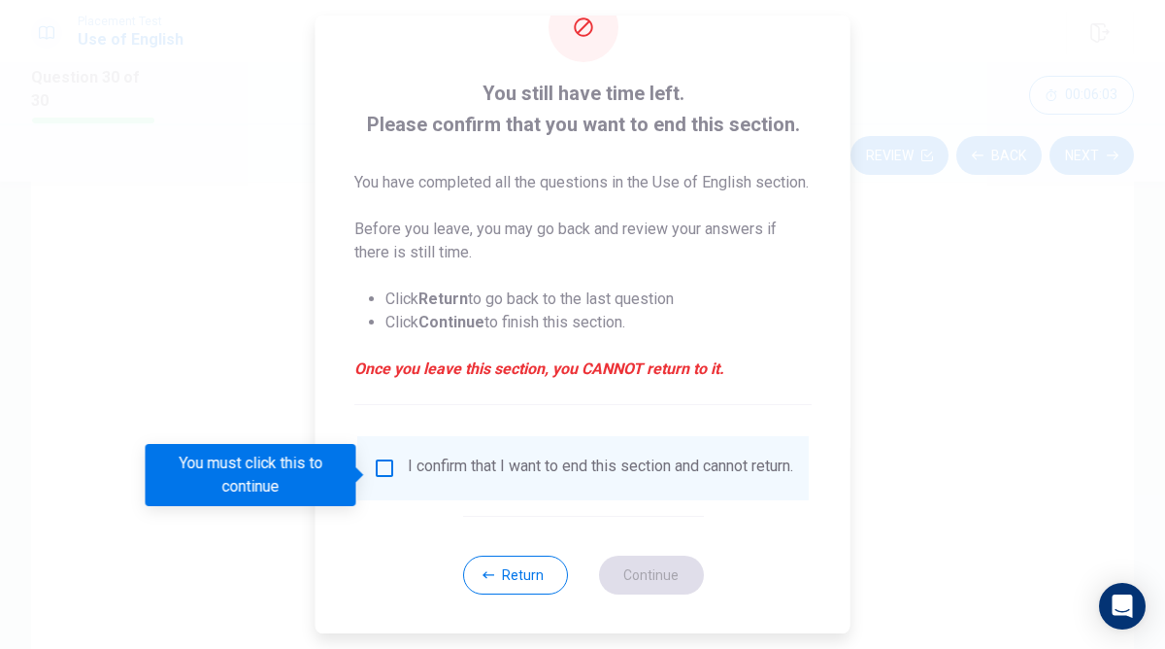
scroll to position [99, 0]
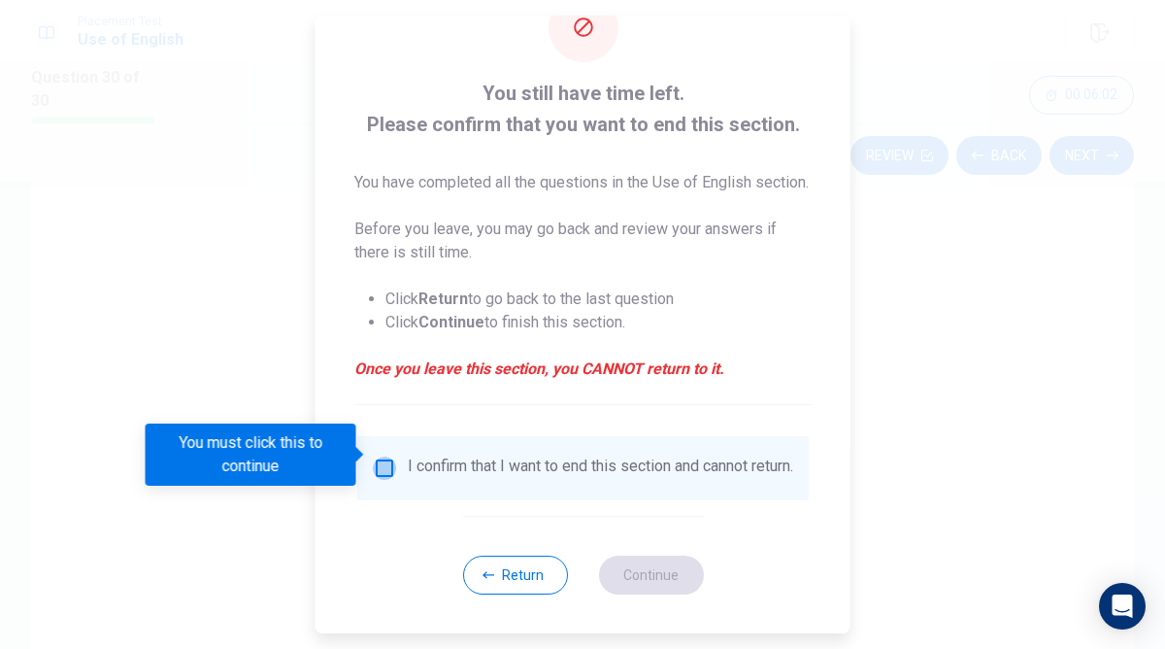
click at [387, 458] on input "You must click this to continue" at bounding box center [384, 467] width 23 height 23
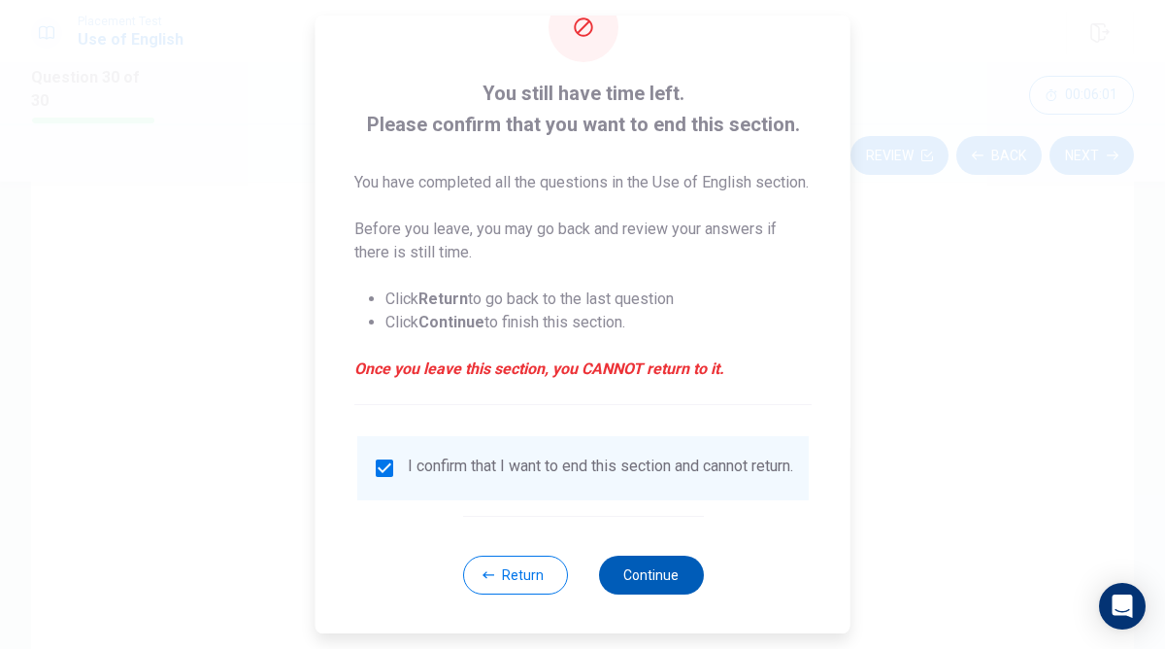
click at [654, 574] on button "Continue" at bounding box center [650, 574] width 105 height 39
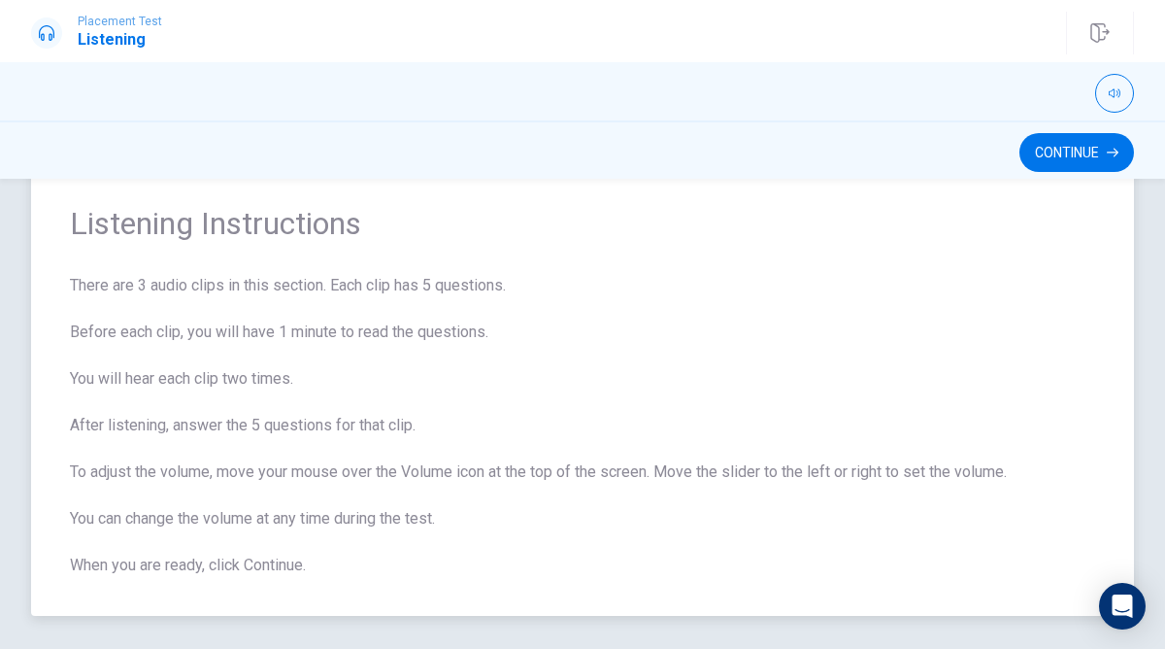
scroll to position [0, 0]
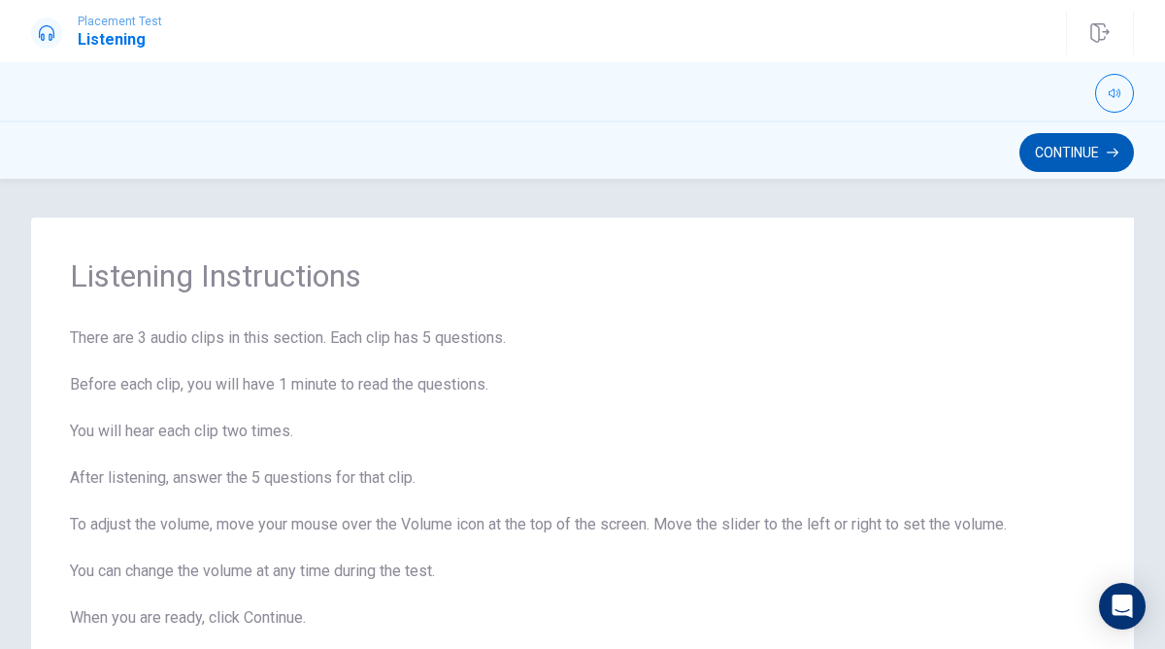
click at [1072, 168] on button "Continue" at bounding box center [1076, 152] width 115 height 39
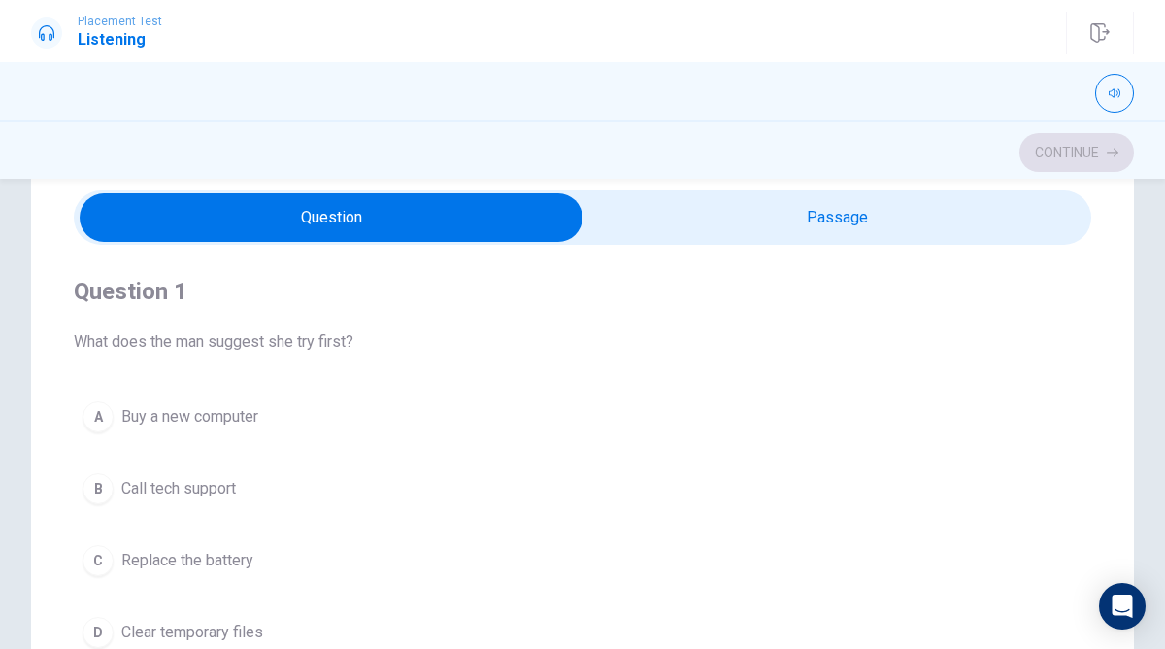
scroll to position [72, 0]
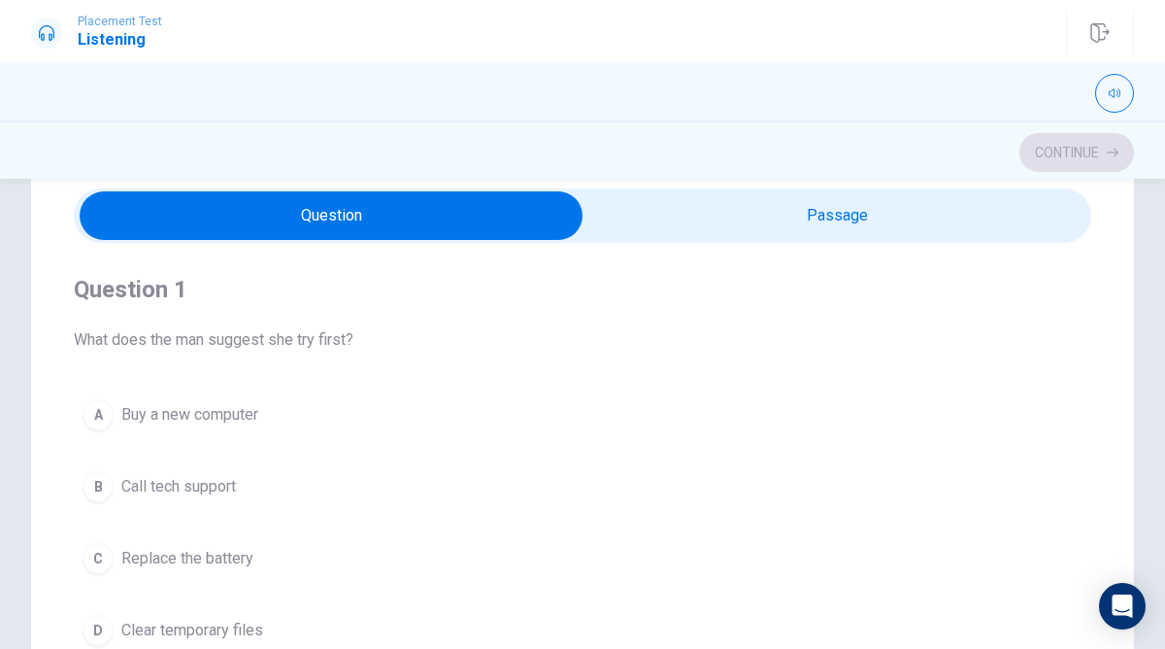
type input "1"
click at [916, 219] on input "checkbox" at bounding box center [331, 215] width 1526 height 49
checkbox input "true"
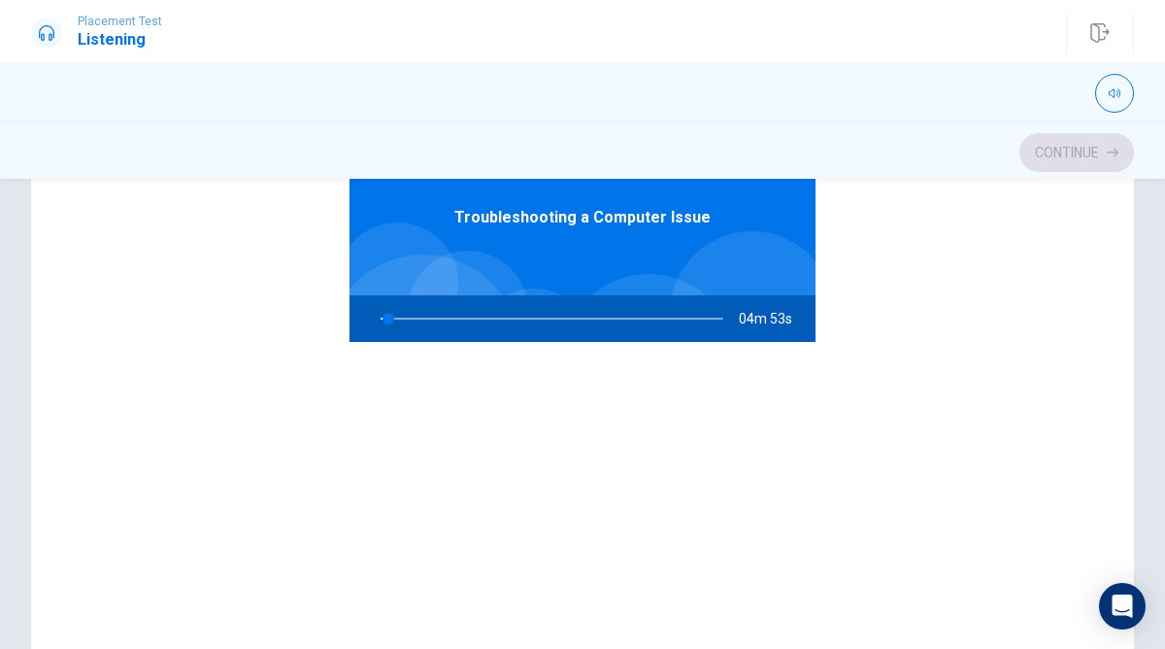
scroll to position [83, 0]
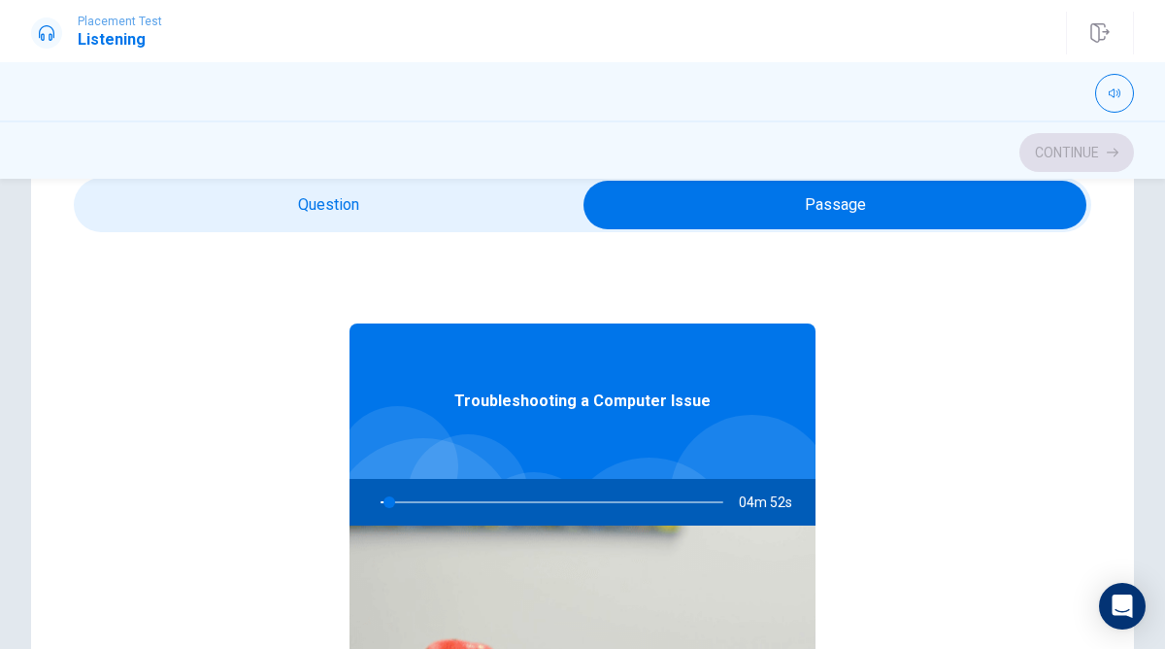
type input "3"
click at [445, 191] on input "checkbox" at bounding box center [835, 205] width 1526 height 49
checkbox input "false"
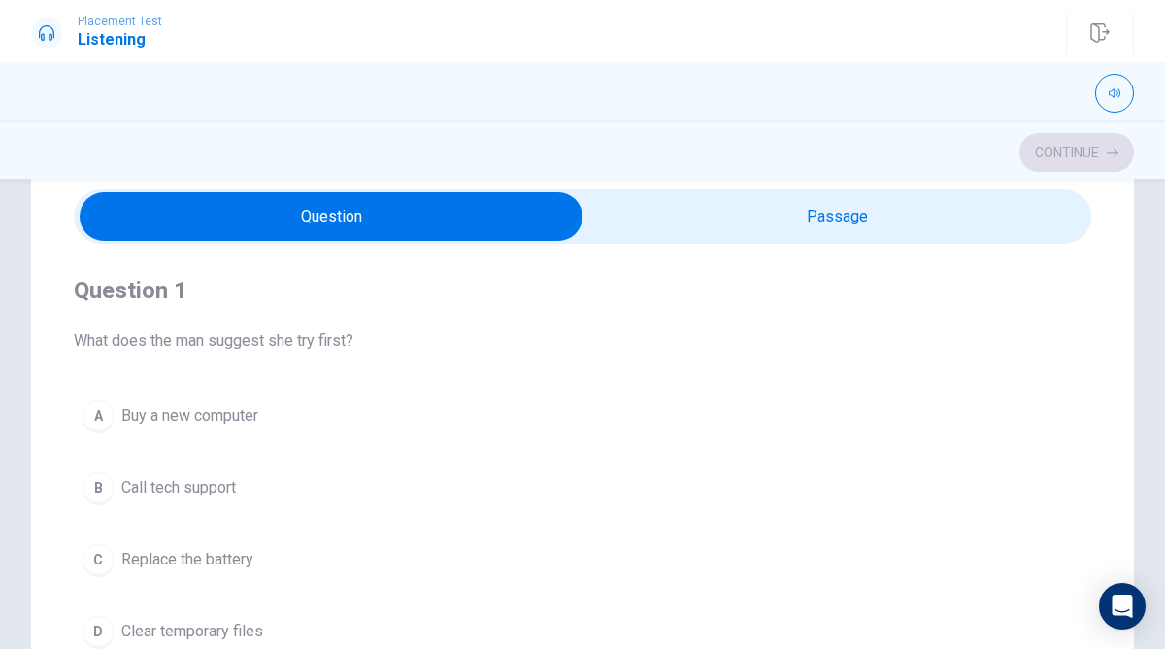
scroll to position [0, 0]
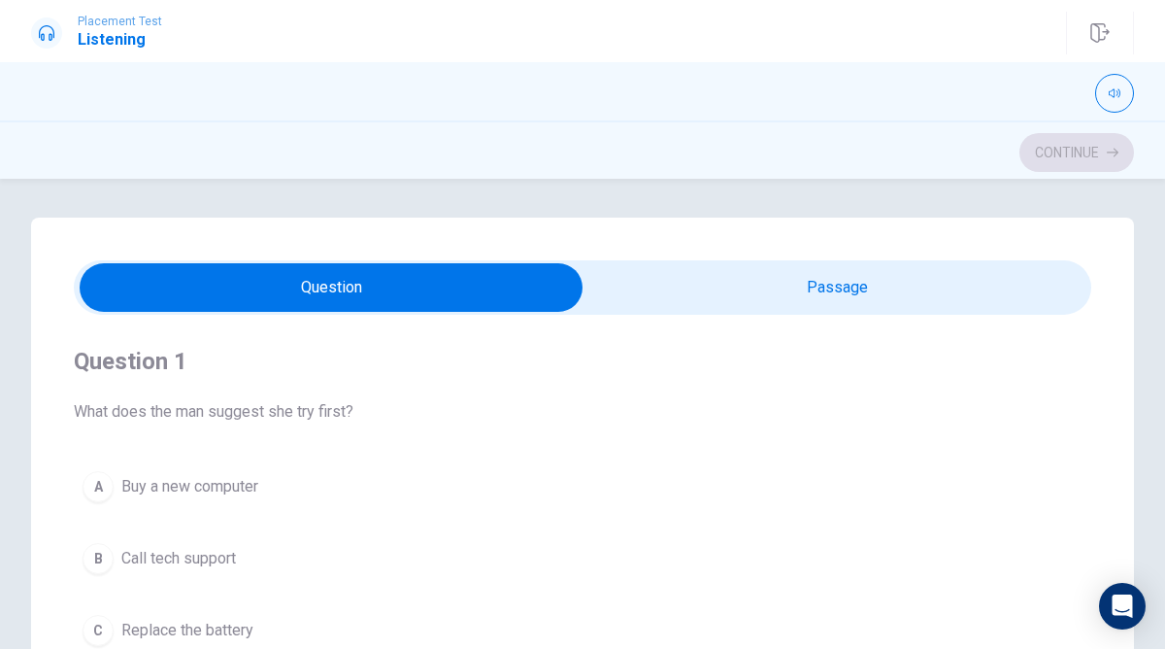
type input "5"
click at [679, 283] on input "checkbox" at bounding box center [331, 287] width 1526 height 49
checkbox input "true"
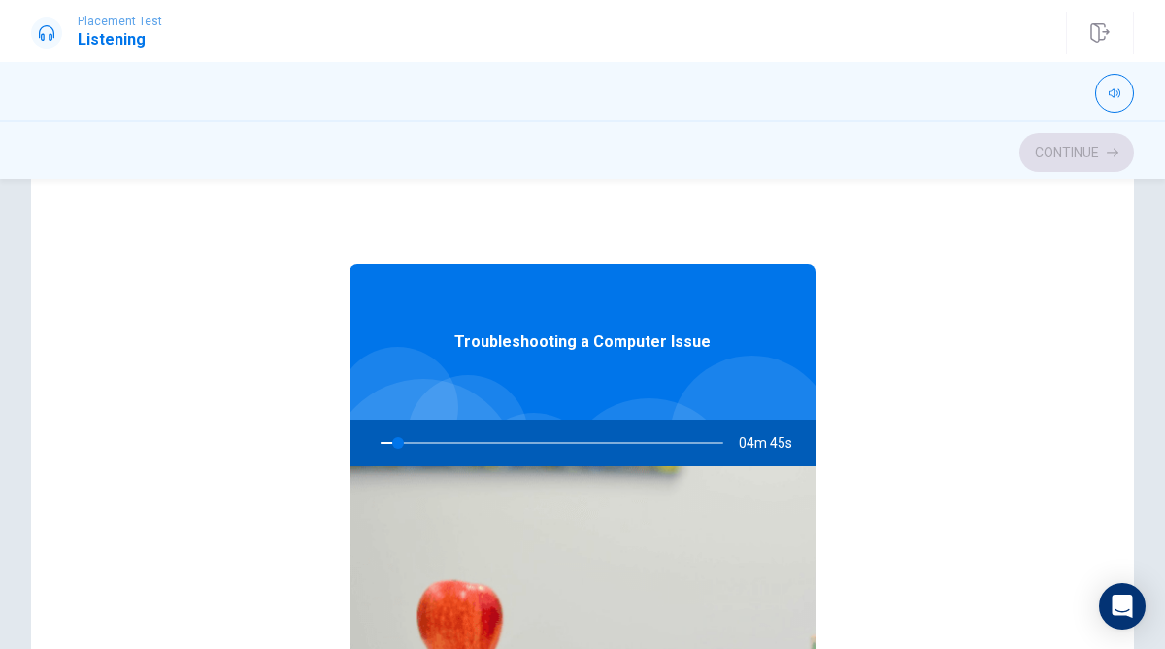
scroll to position [143, 0]
click at [466, 446] on div at bounding box center [548, 441] width 382 height 47
drag, startPoint x: 465, startPoint y: 443, endPoint x: 484, endPoint y: 444, distance: 19.4
click at [484, 444] on div at bounding box center [548, 441] width 382 height 47
drag, startPoint x: 403, startPoint y: 441, endPoint x: 442, endPoint y: 441, distance: 38.8
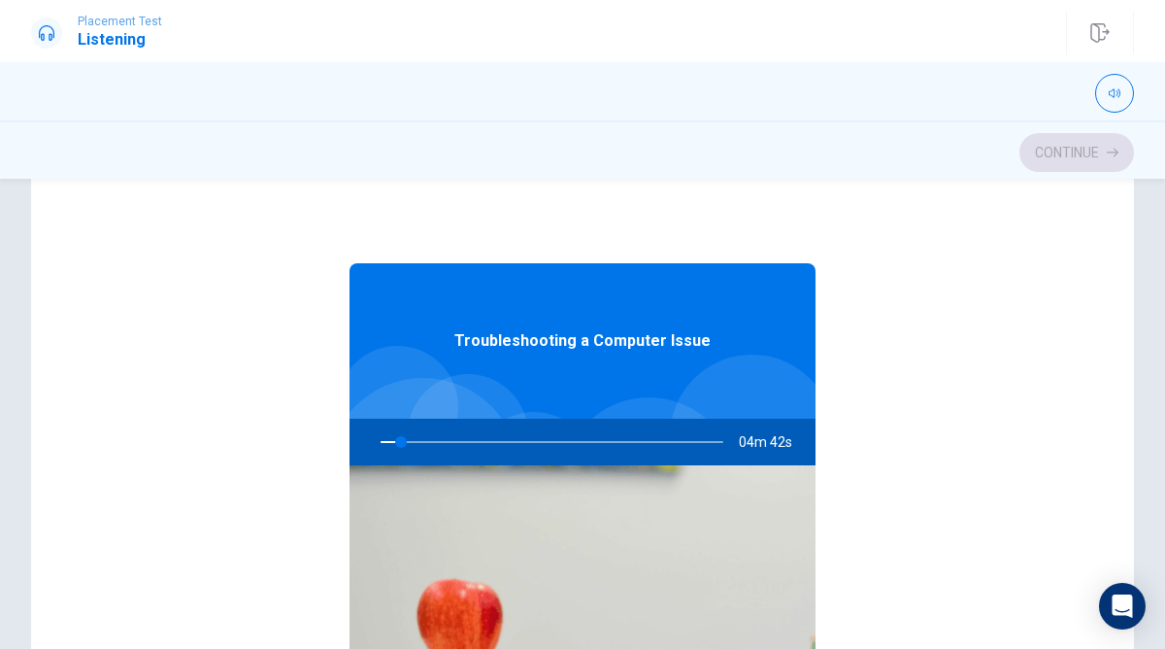
click at [442, 441] on div at bounding box center [548, 441] width 382 height 47
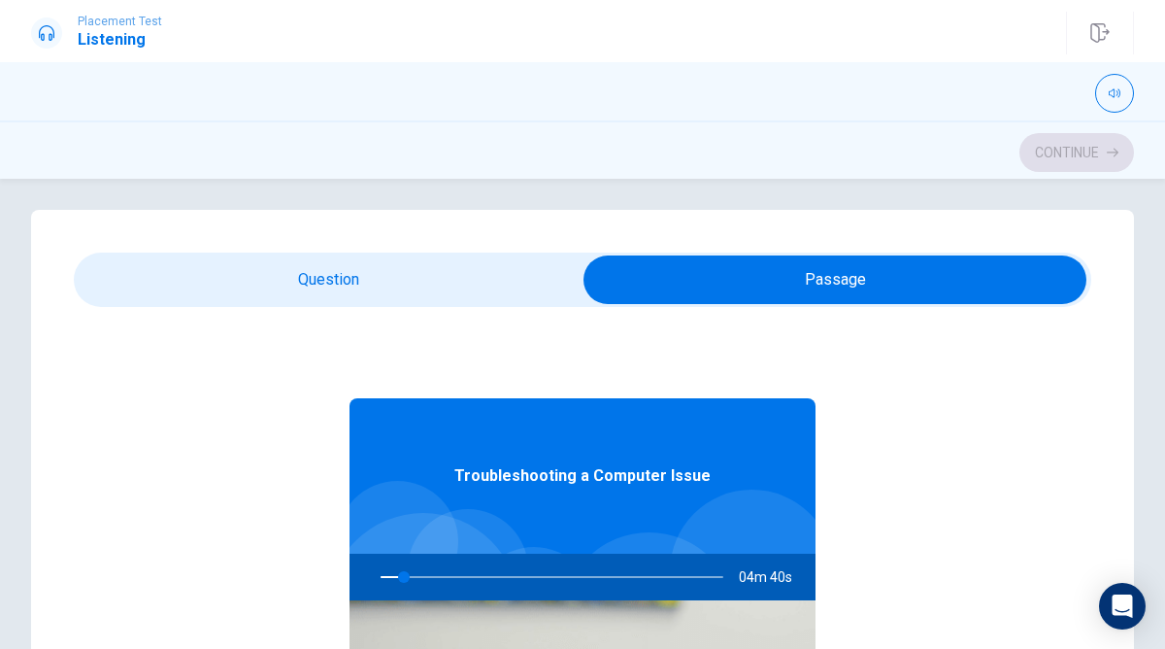
scroll to position [0, 0]
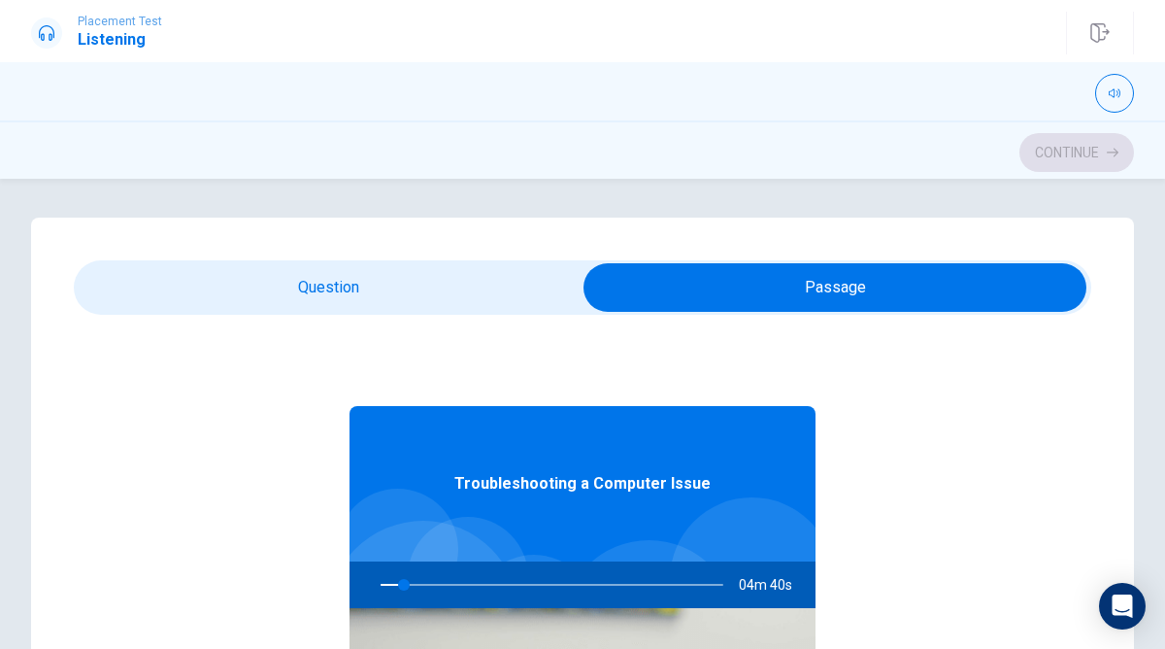
type input "7"
click at [355, 310] on input "checkbox" at bounding box center [835, 287] width 1526 height 49
checkbox input "false"
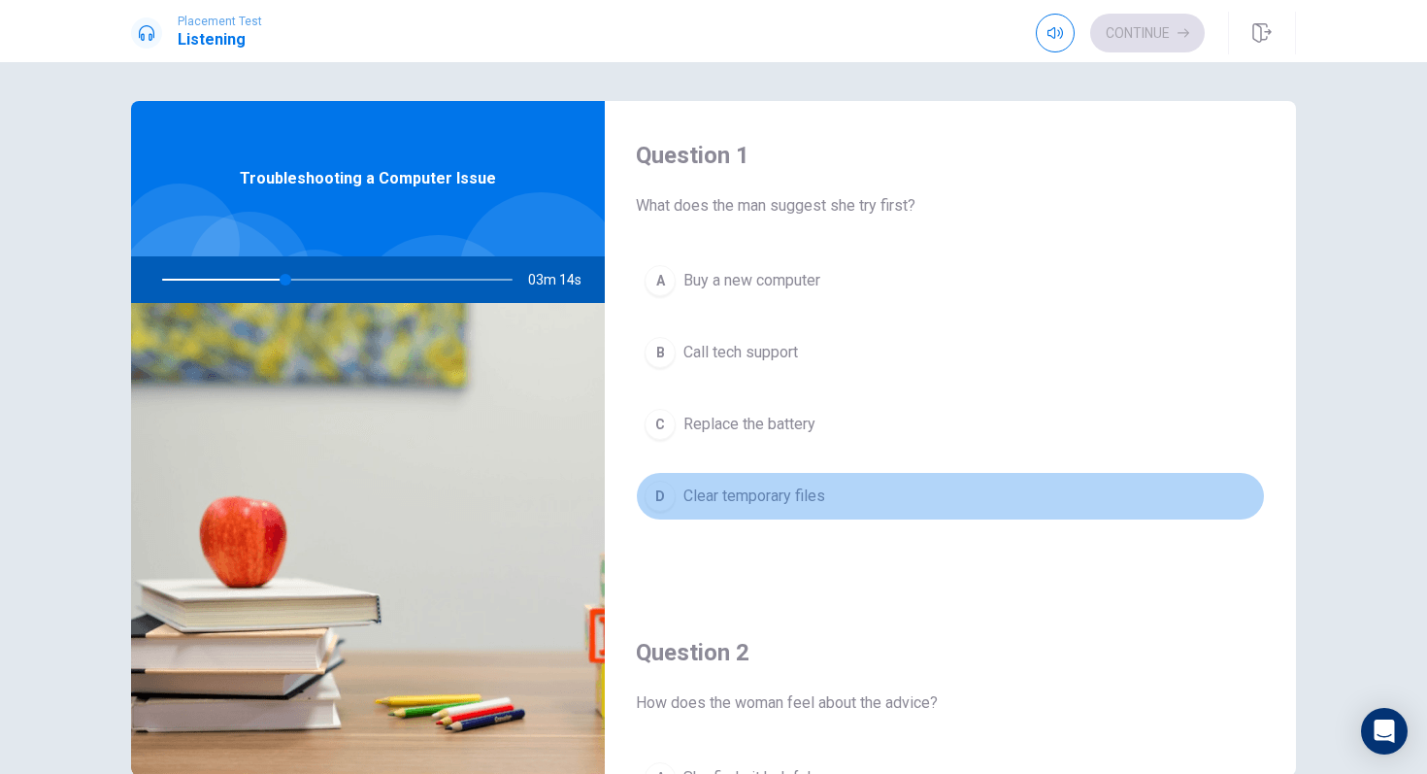
click at [680, 506] on button "D Clear temporary files" at bounding box center [950, 496] width 629 height 49
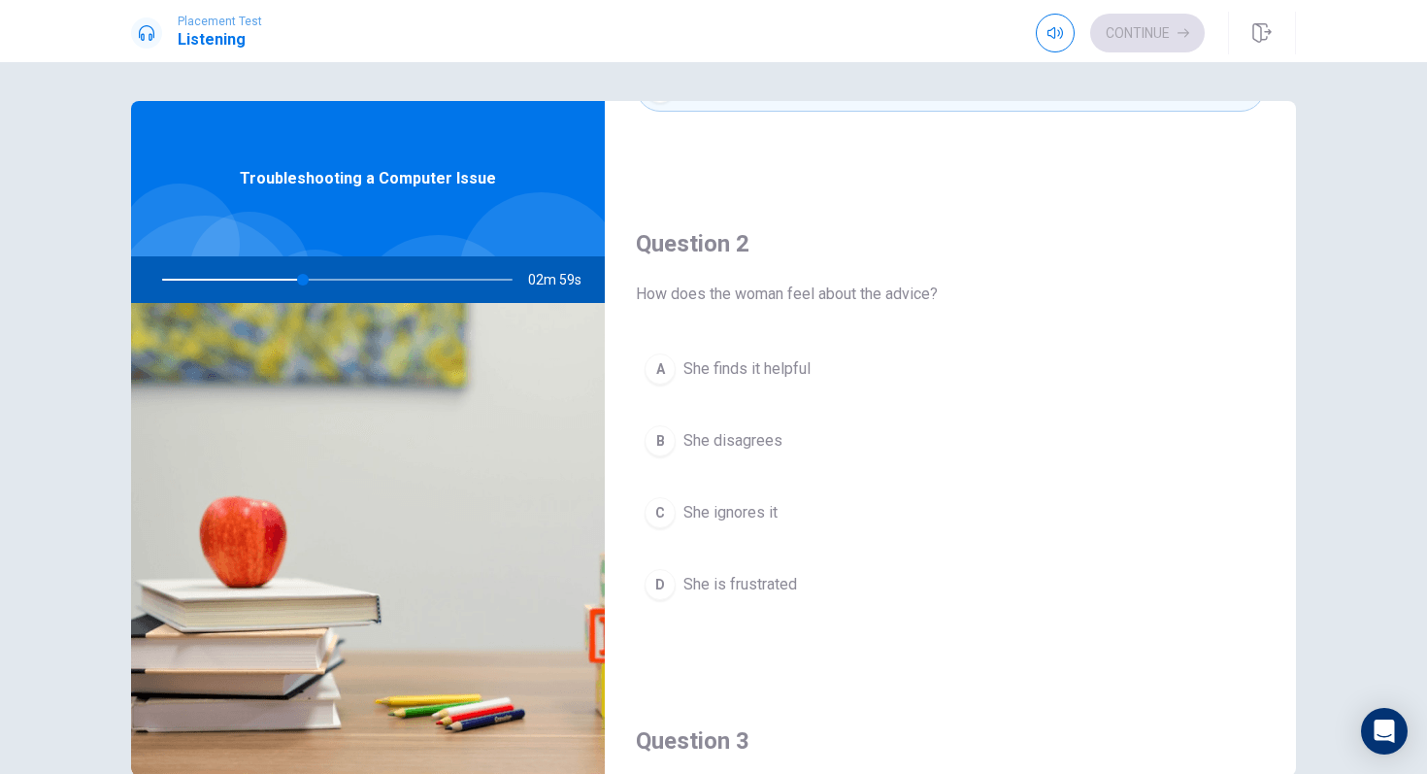
scroll to position [411, 0]
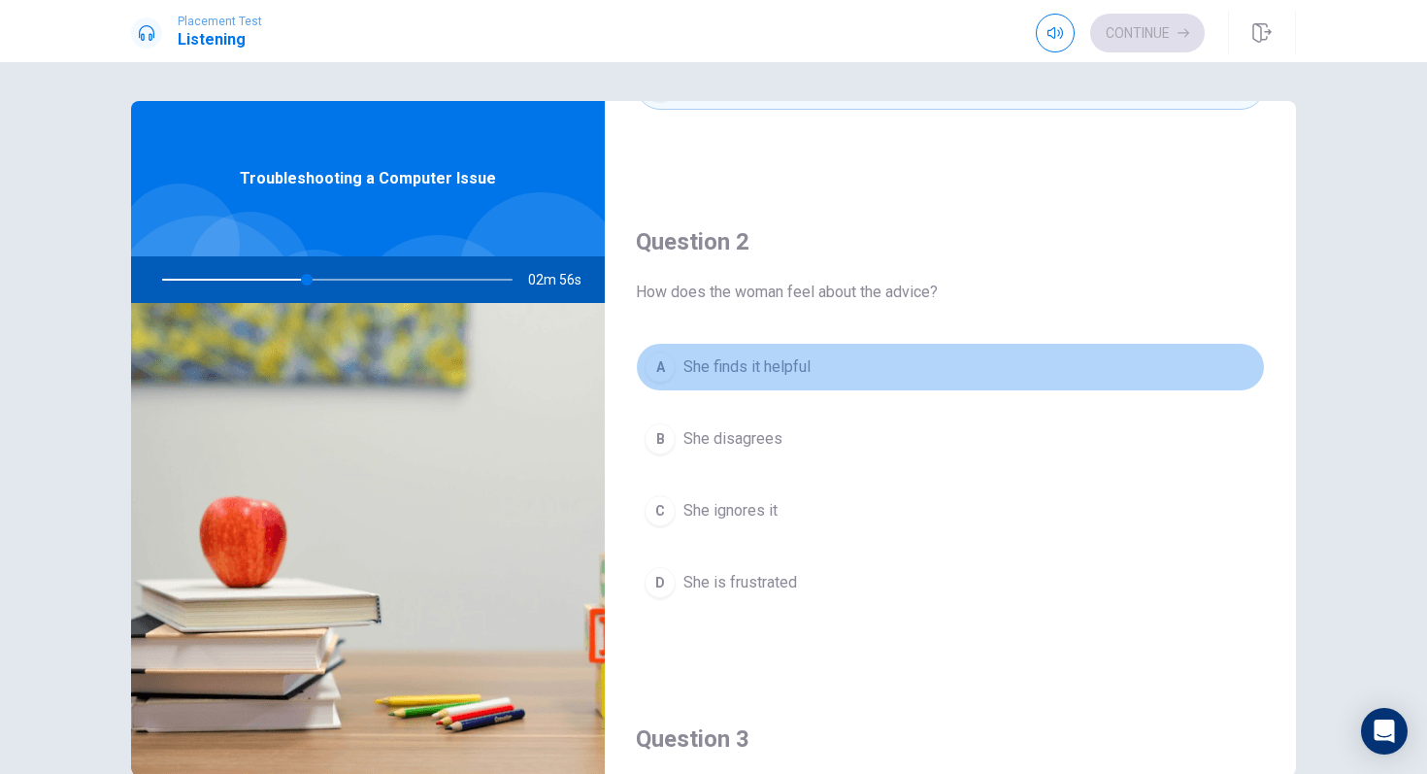
click at [752, 356] on span "She finds it helpful" at bounding box center [746, 366] width 127 height 23
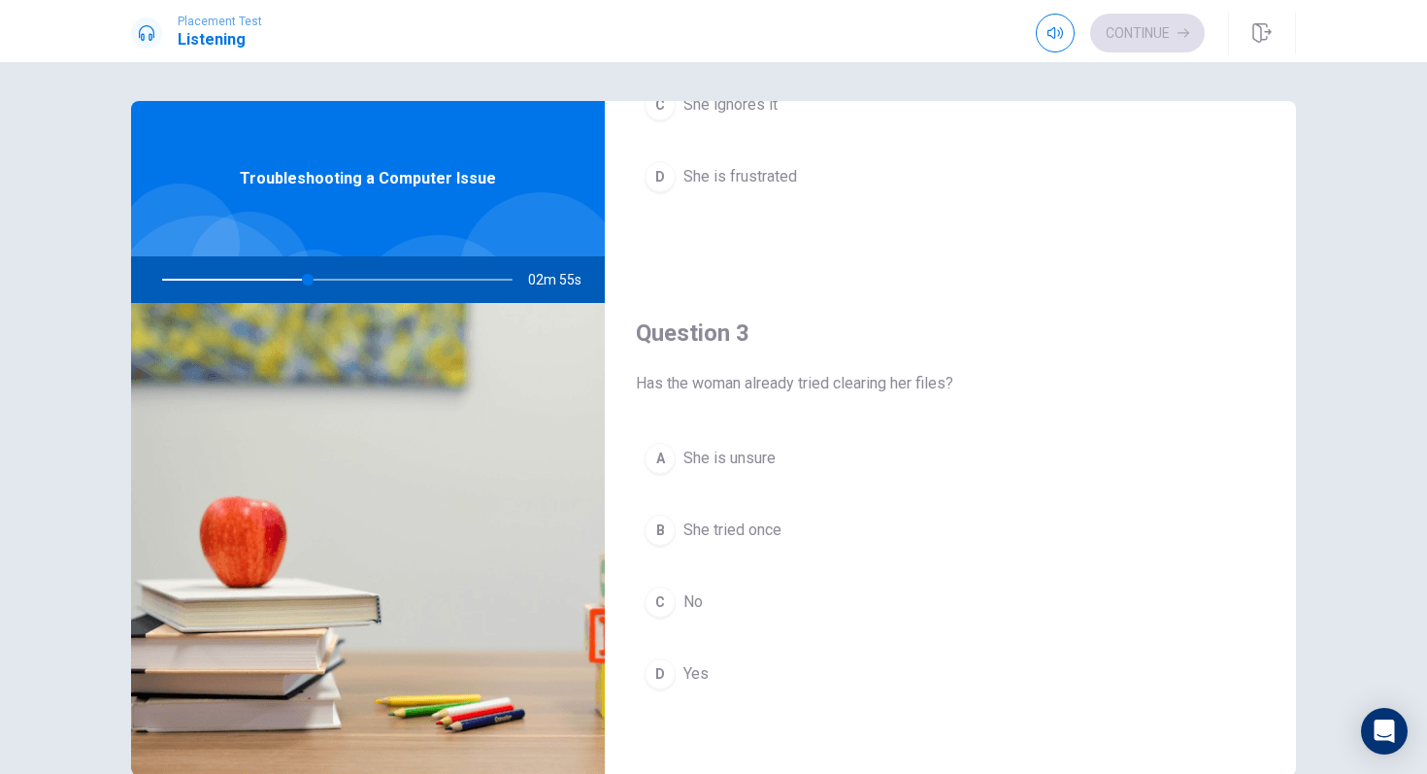
scroll to position [860, 0]
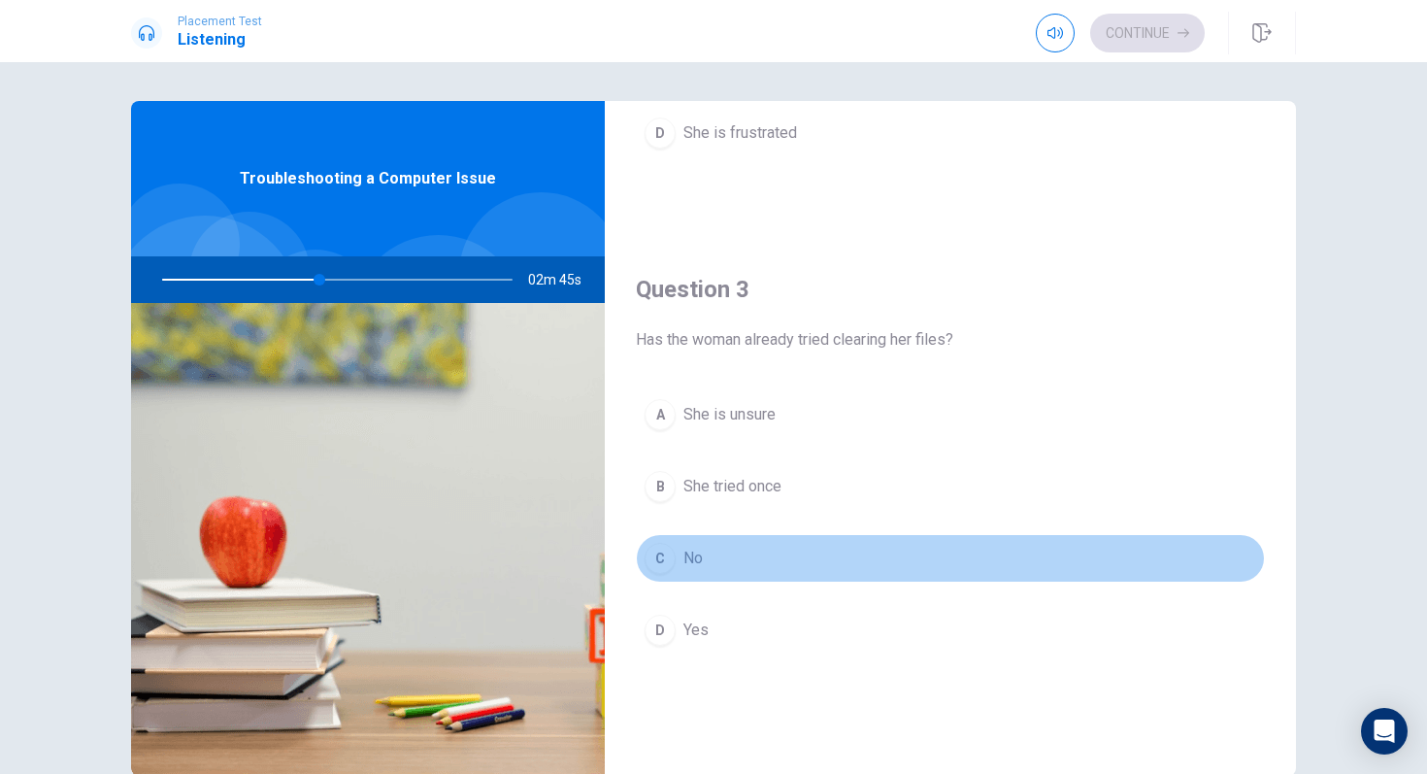
click at [698, 560] on span "No" at bounding box center [692, 558] width 19 height 23
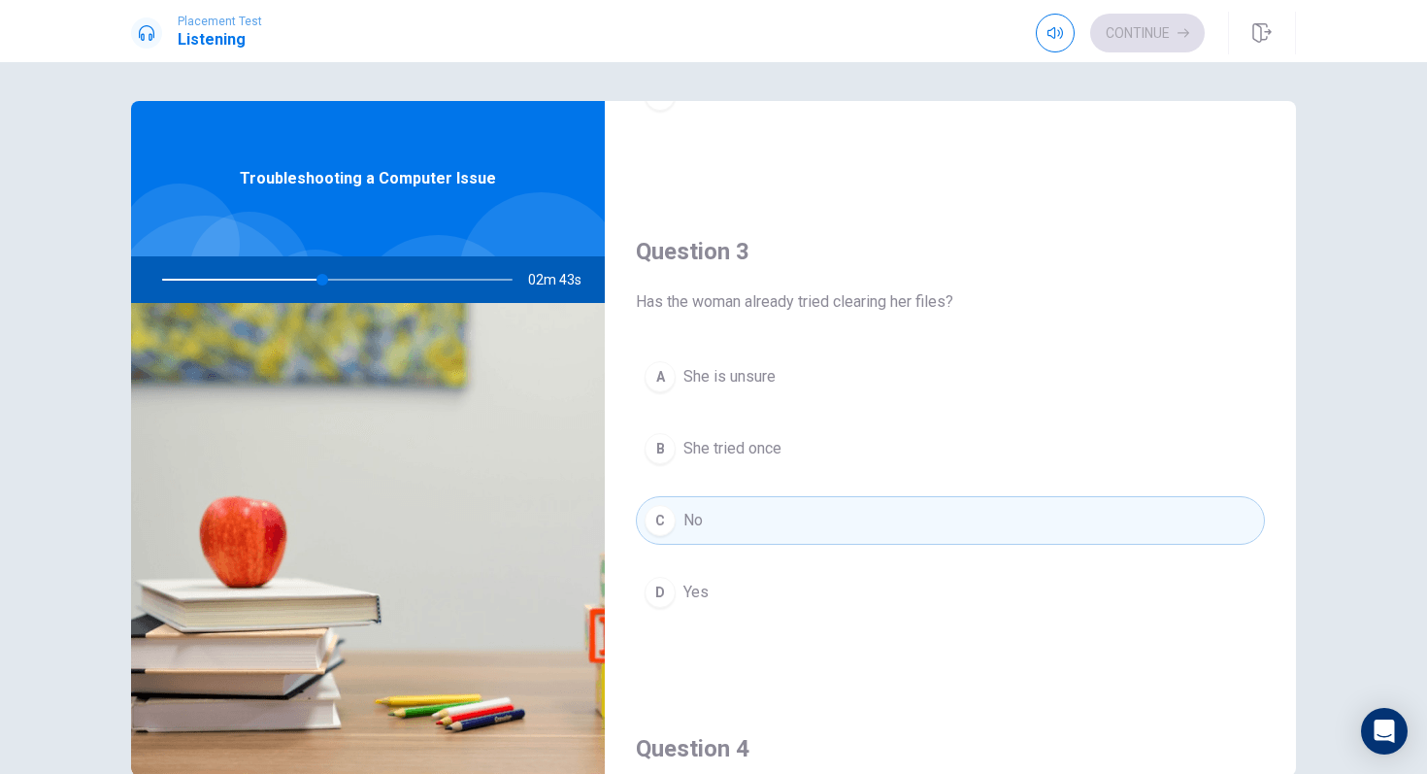
scroll to position [902, 0]
click at [710, 382] on span "She is unsure" at bounding box center [729, 372] width 92 height 23
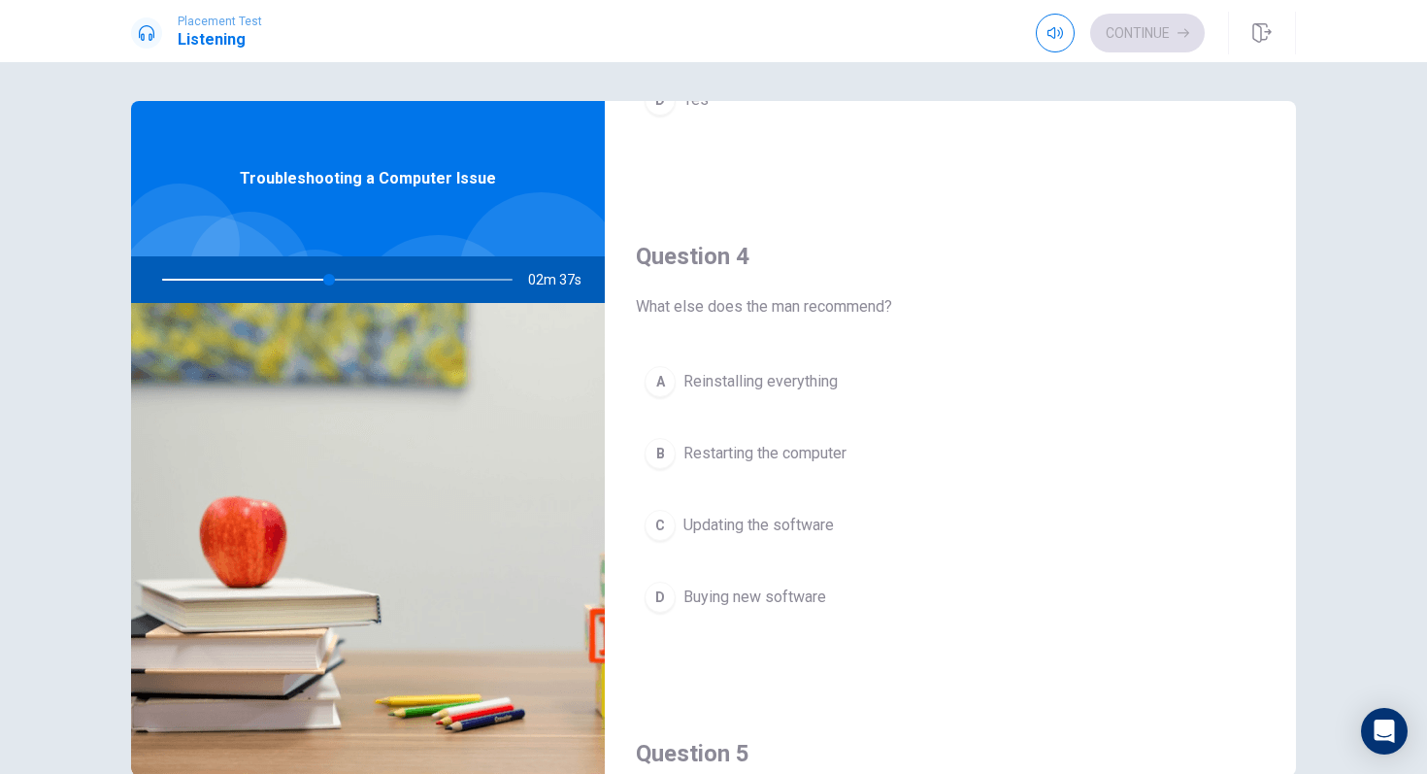
scroll to position [1391, 0]
drag, startPoint x: 639, startPoint y: 314, endPoint x: 757, endPoint y: 296, distance: 119.7
click at [758, 297] on span "What else does the man recommend?" at bounding box center [950, 305] width 629 height 23
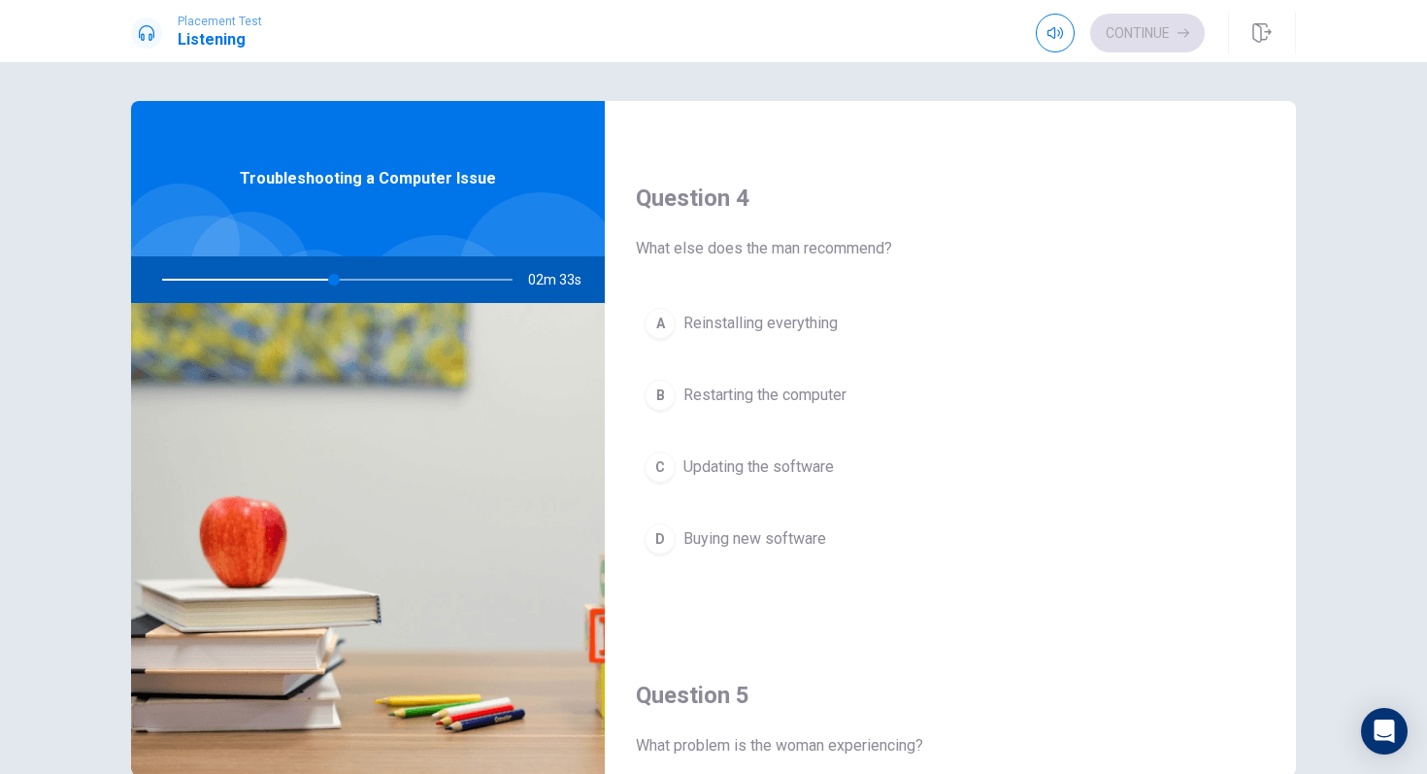
scroll to position [1463, 0]
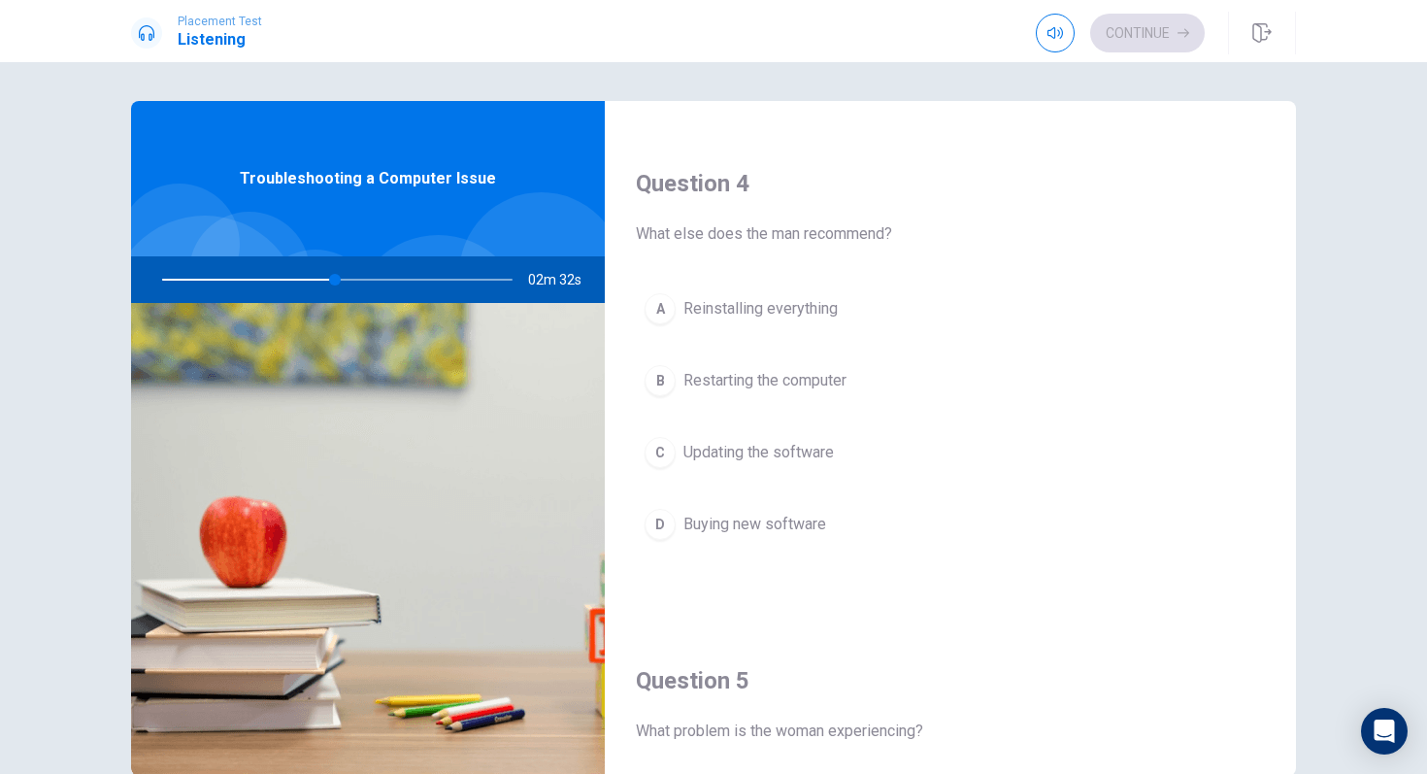
click at [773, 391] on span "Restarting the computer" at bounding box center [764, 380] width 163 height 23
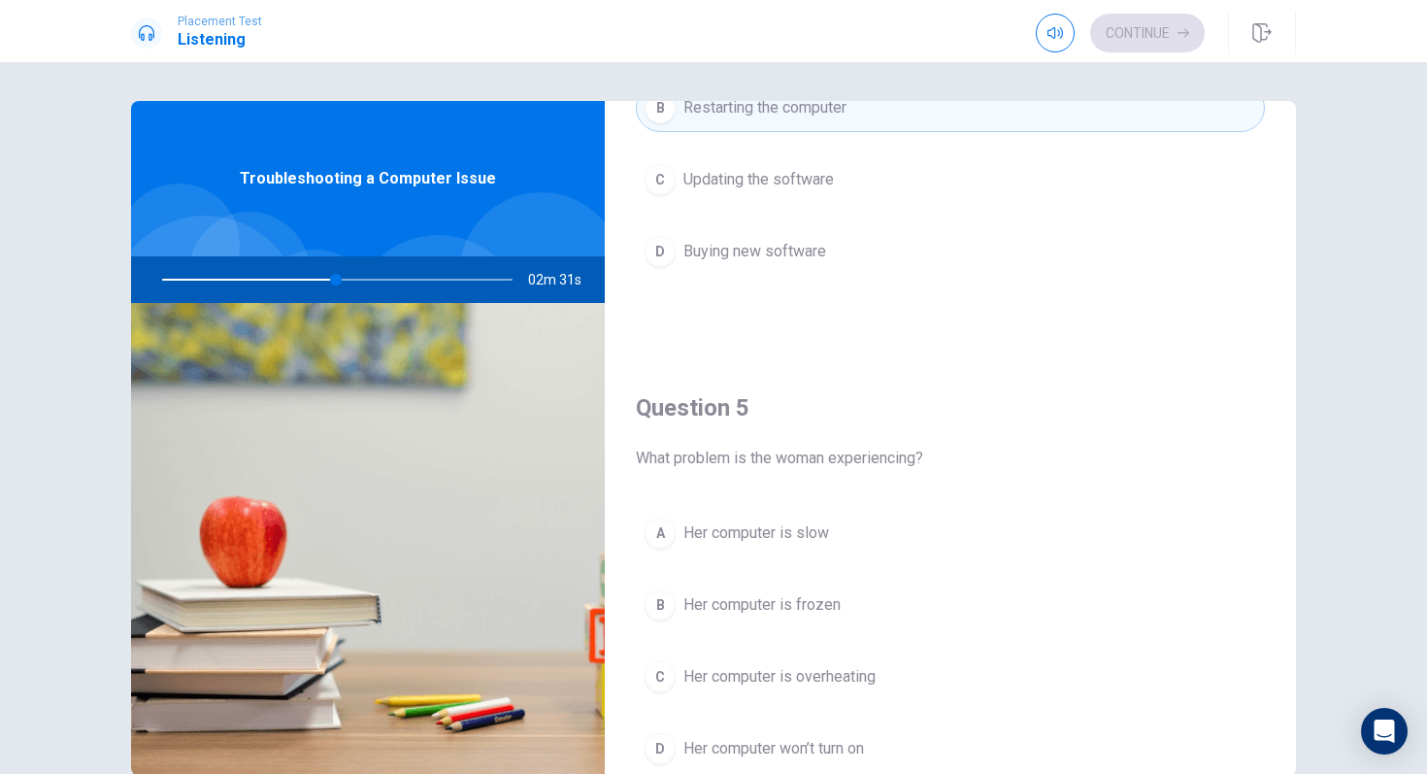
scroll to position [1811, 0]
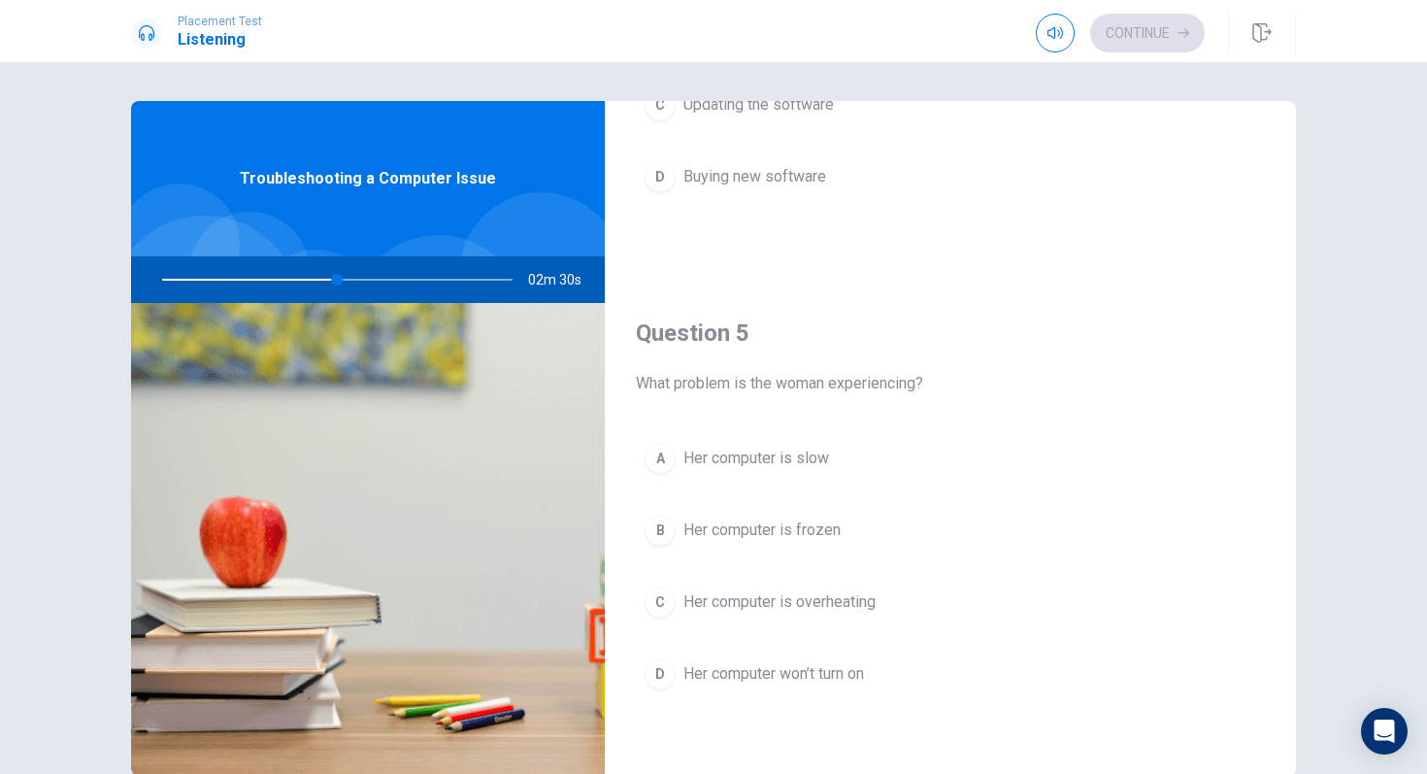
click at [767, 473] on button "A Her computer is slow" at bounding box center [950, 458] width 629 height 49
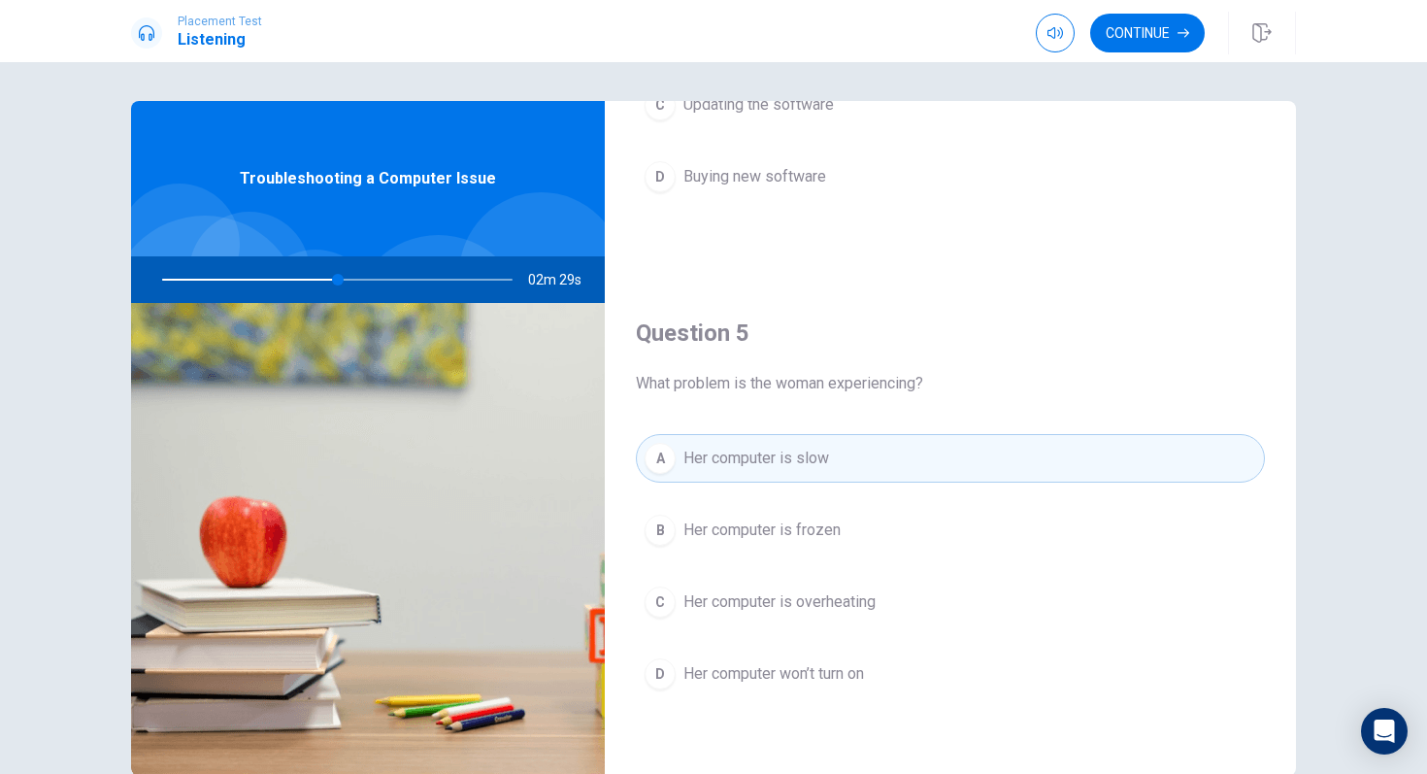
scroll to position [103, 0]
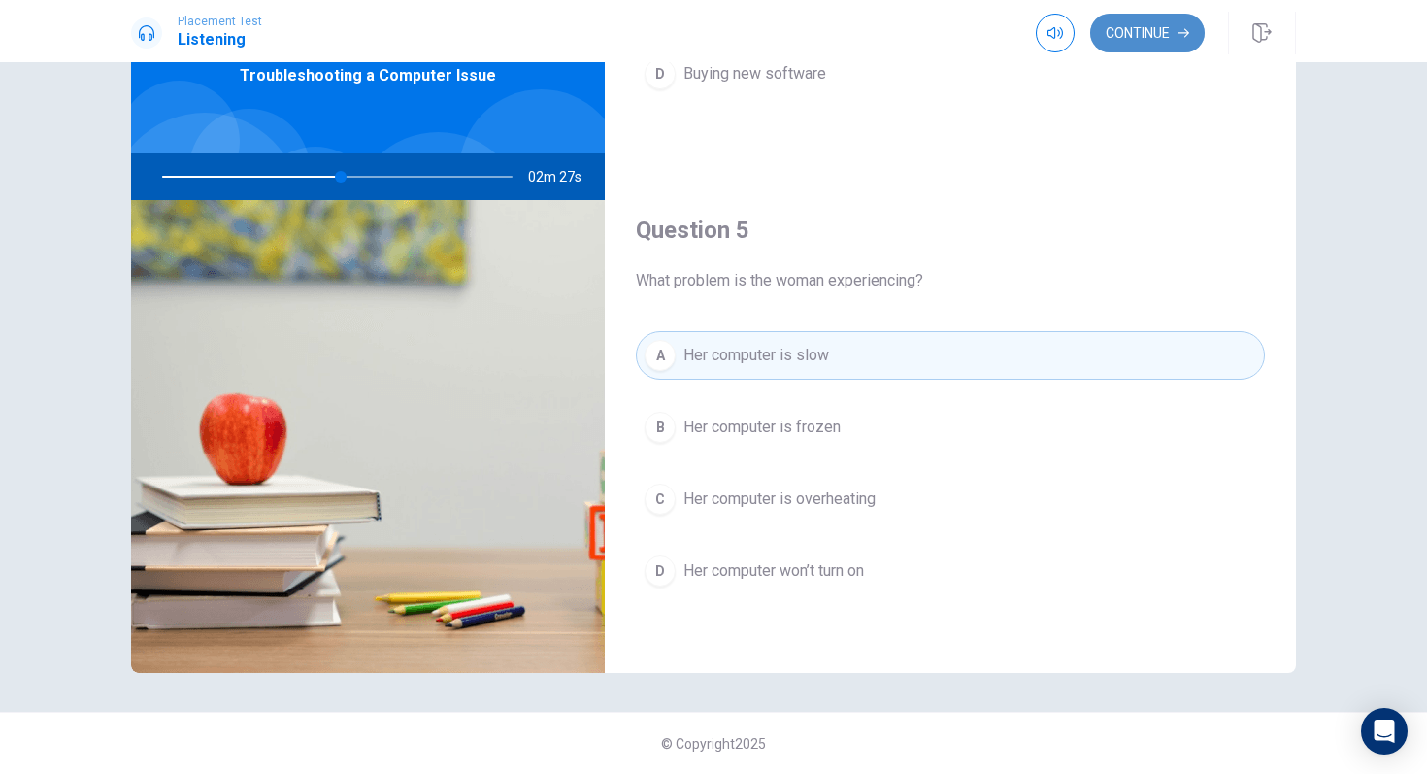
click at [1137, 31] on button "Continue" at bounding box center [1147, 33] width 115 height 39
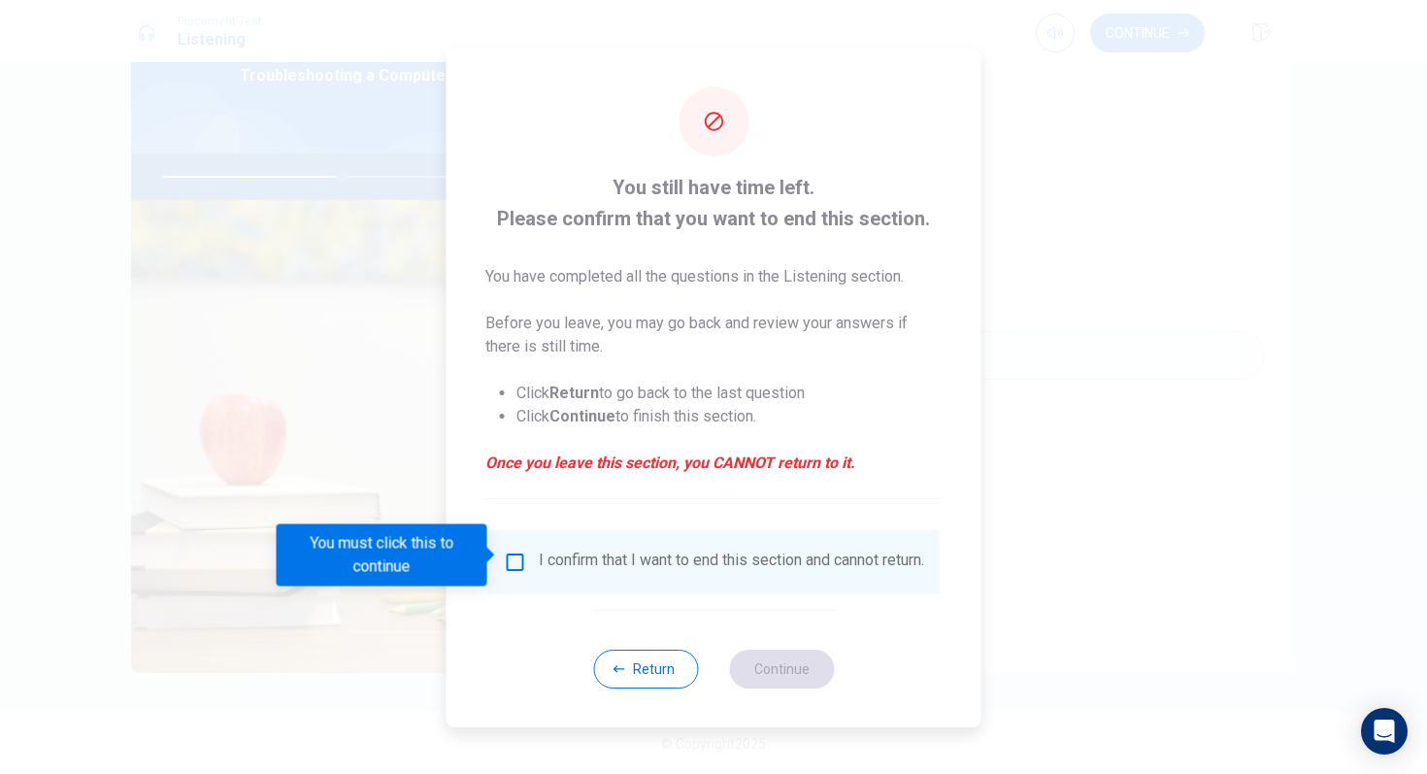
click at [522, 570] on div "I confirm that I want to end this section and cannot return." at bounding box center [714, 561] width 420 height 23
click at [521, 567] on div "I confirm that I want to end this section and cannot return." at bounding box center [714, 561] width 420 height 23
click at [516, 550] on input "You must click this to continue" at bounding box center [515, 561] width 23 height 23
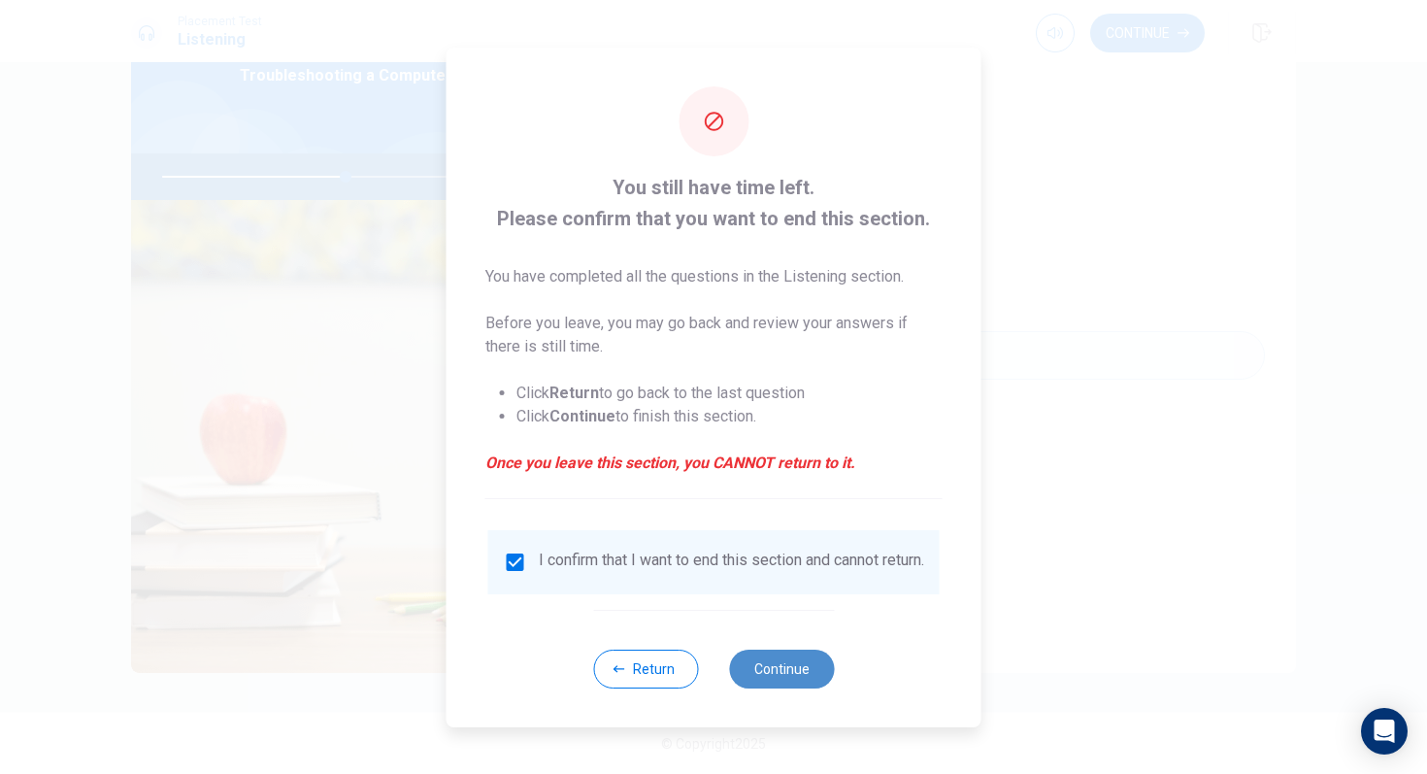
click at [800, 648] on button "Continue" at bounding box center [781, 669] width 105 height 39
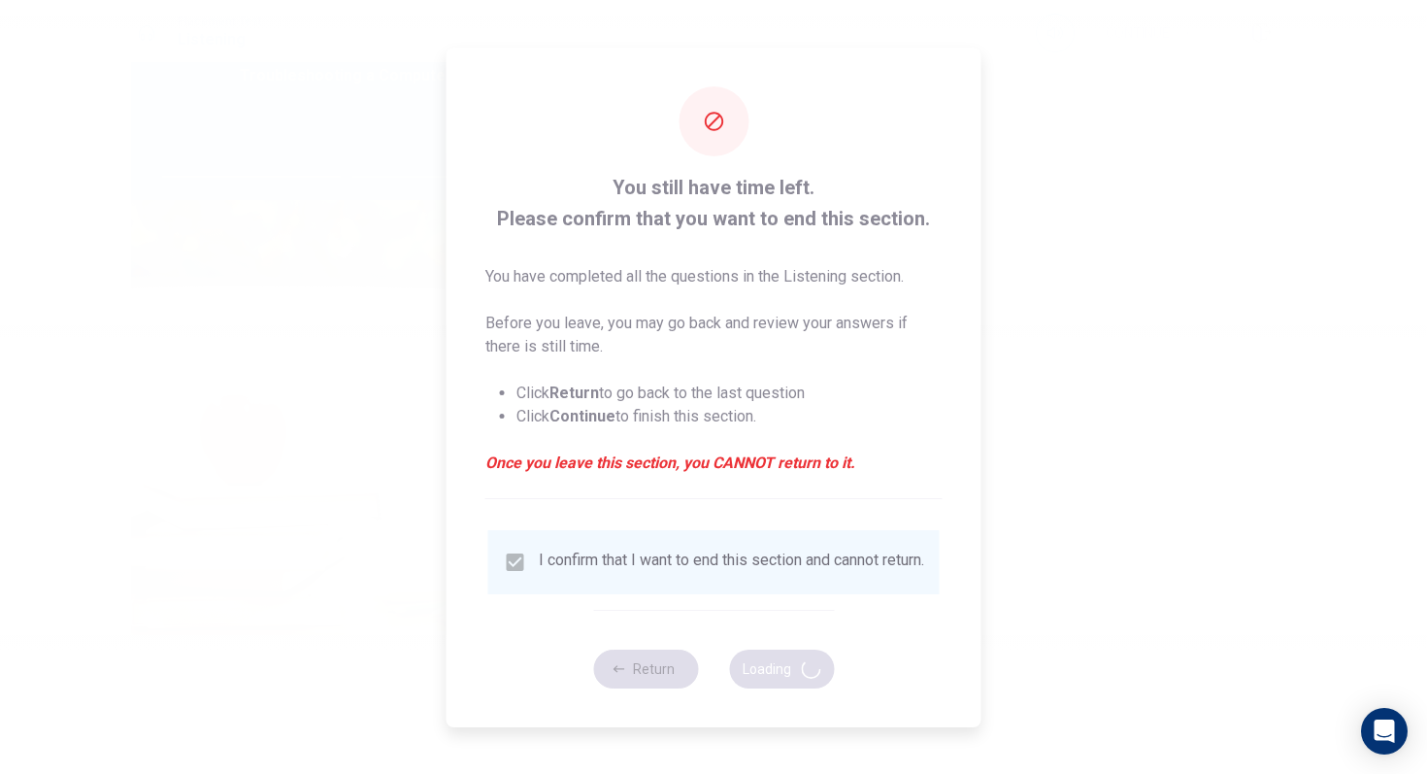
type input "53"
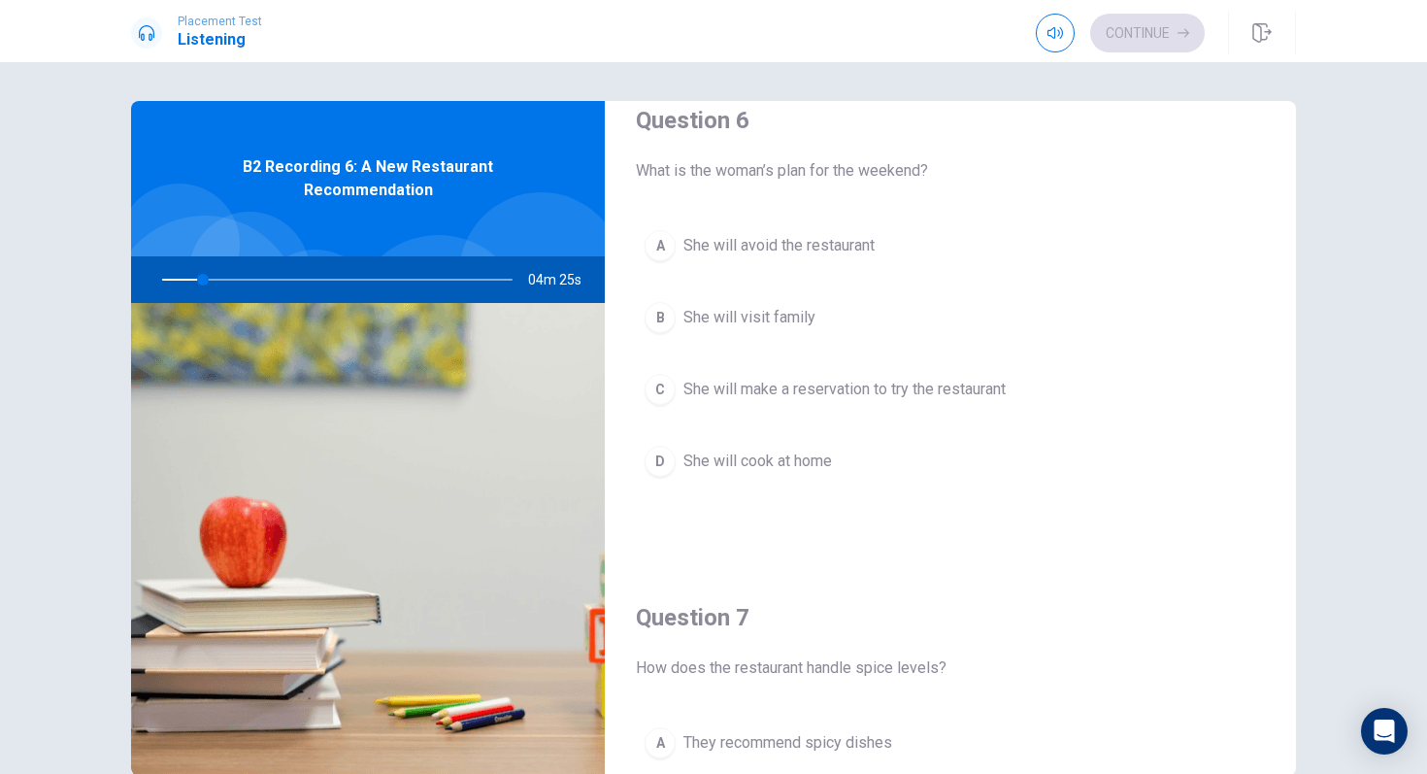
scroll to position [36, 0]
click at [653, 382] on div "C" at bounding box center [660, 388] width 31 height 31
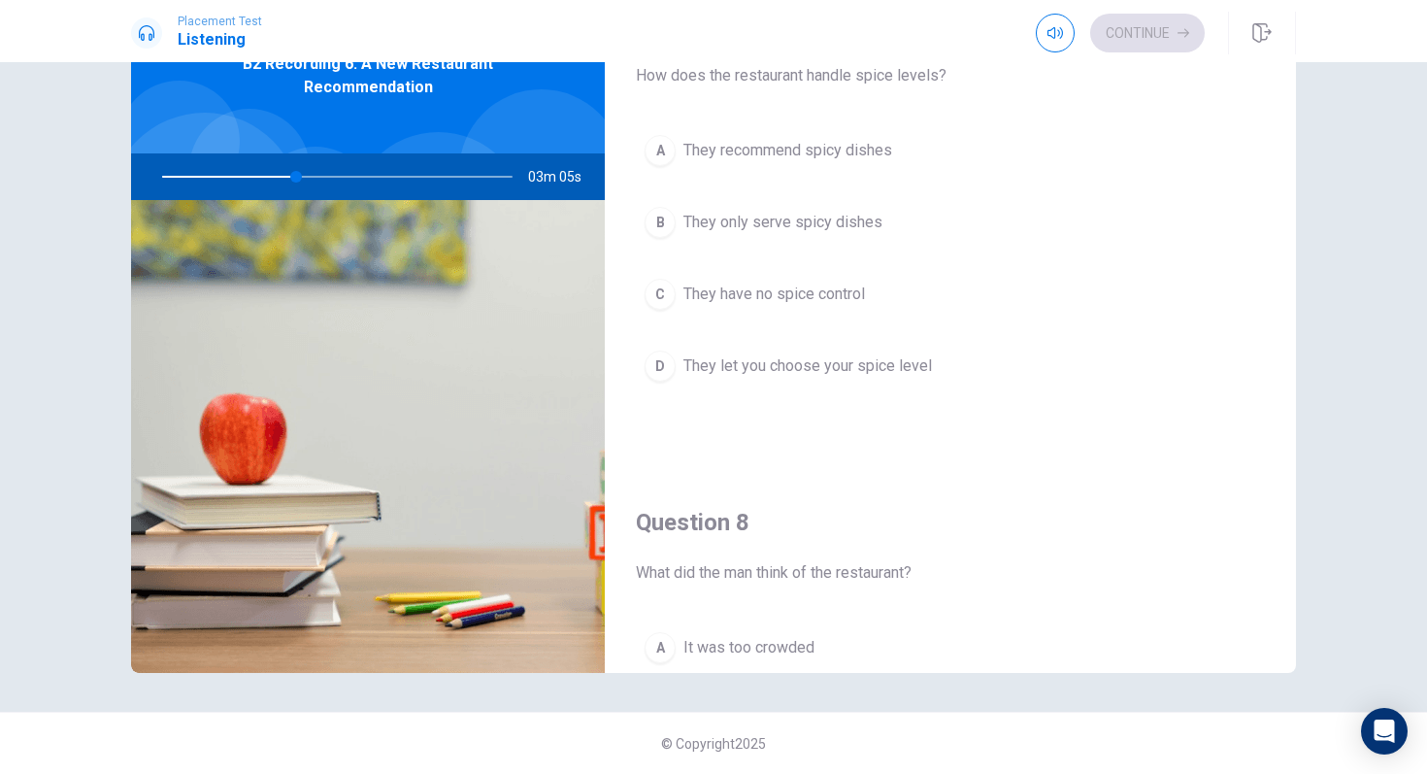
scroll to position [529, 0]
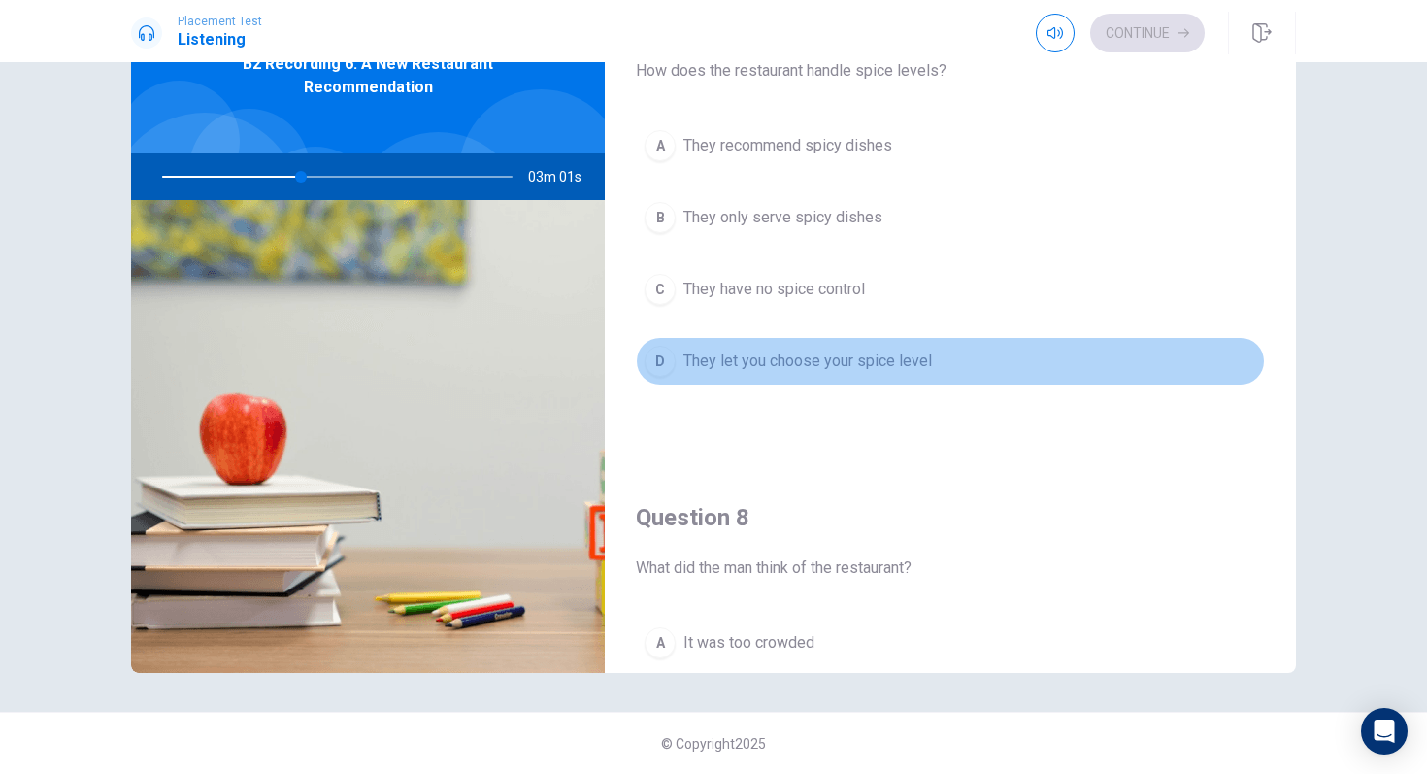
click at [730, 341] on button "D They let you choose your spice level" at bounding box center [950, 361] width 629 height 49
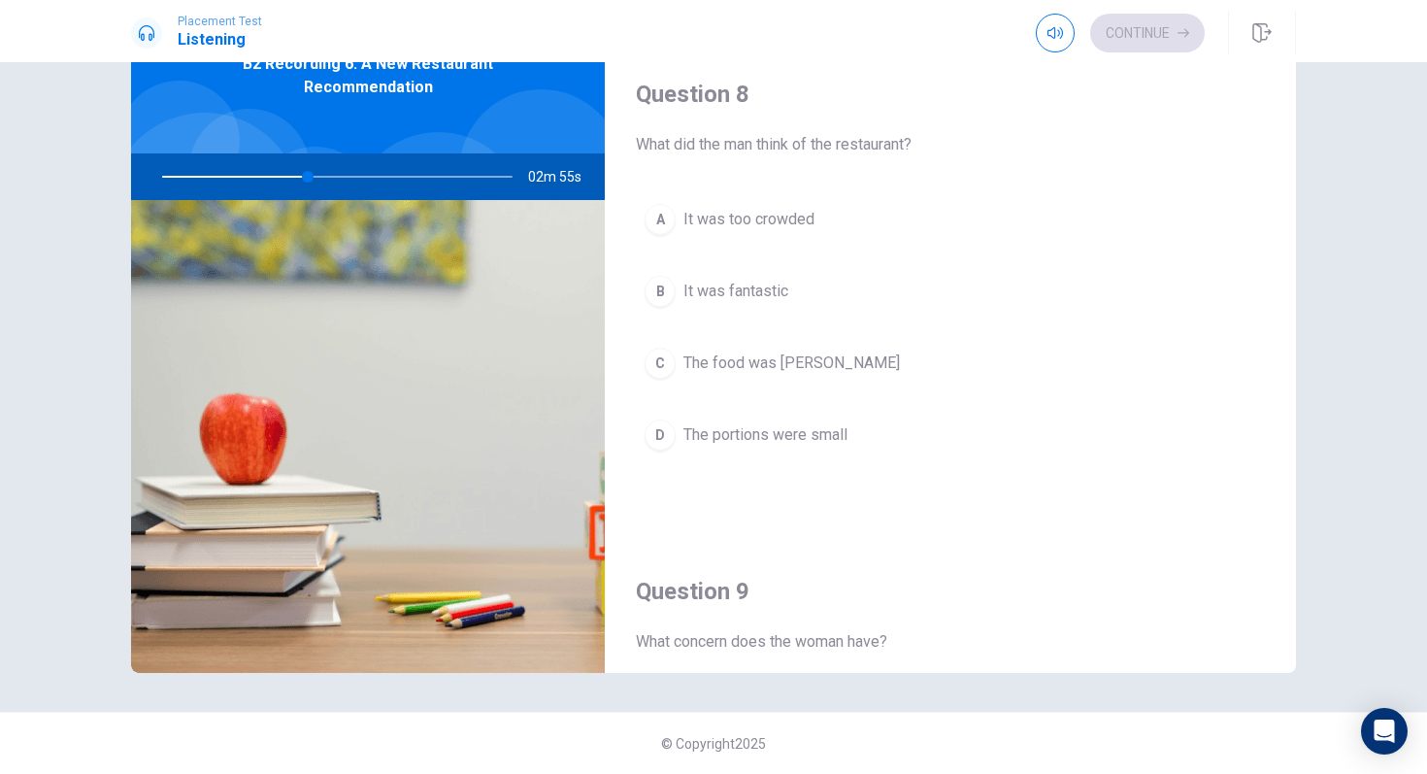
scroll to position [950, 0]
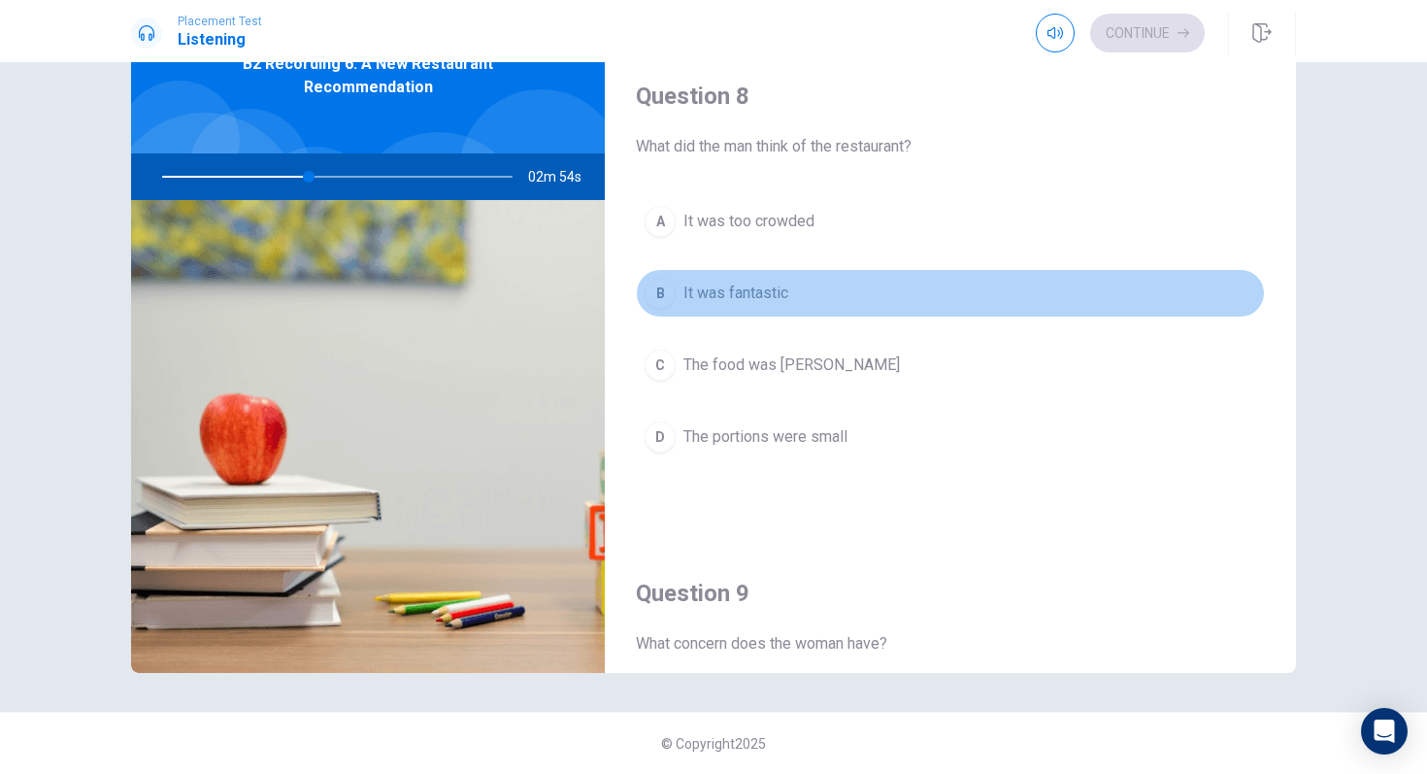
click at [737, 293] on span "It was fantastic" at bounding box center [735, 293] width 105 height 23
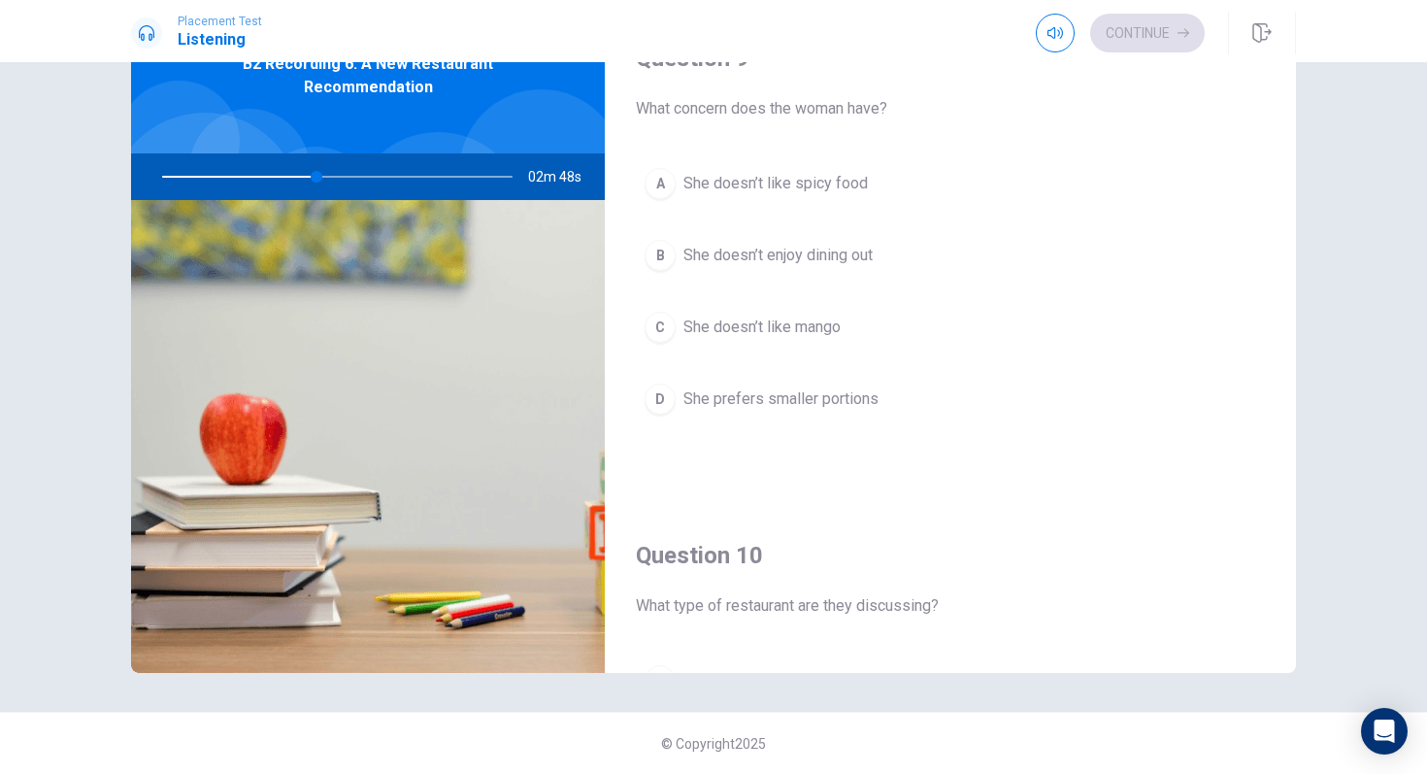
scroll to position [1470, 0]
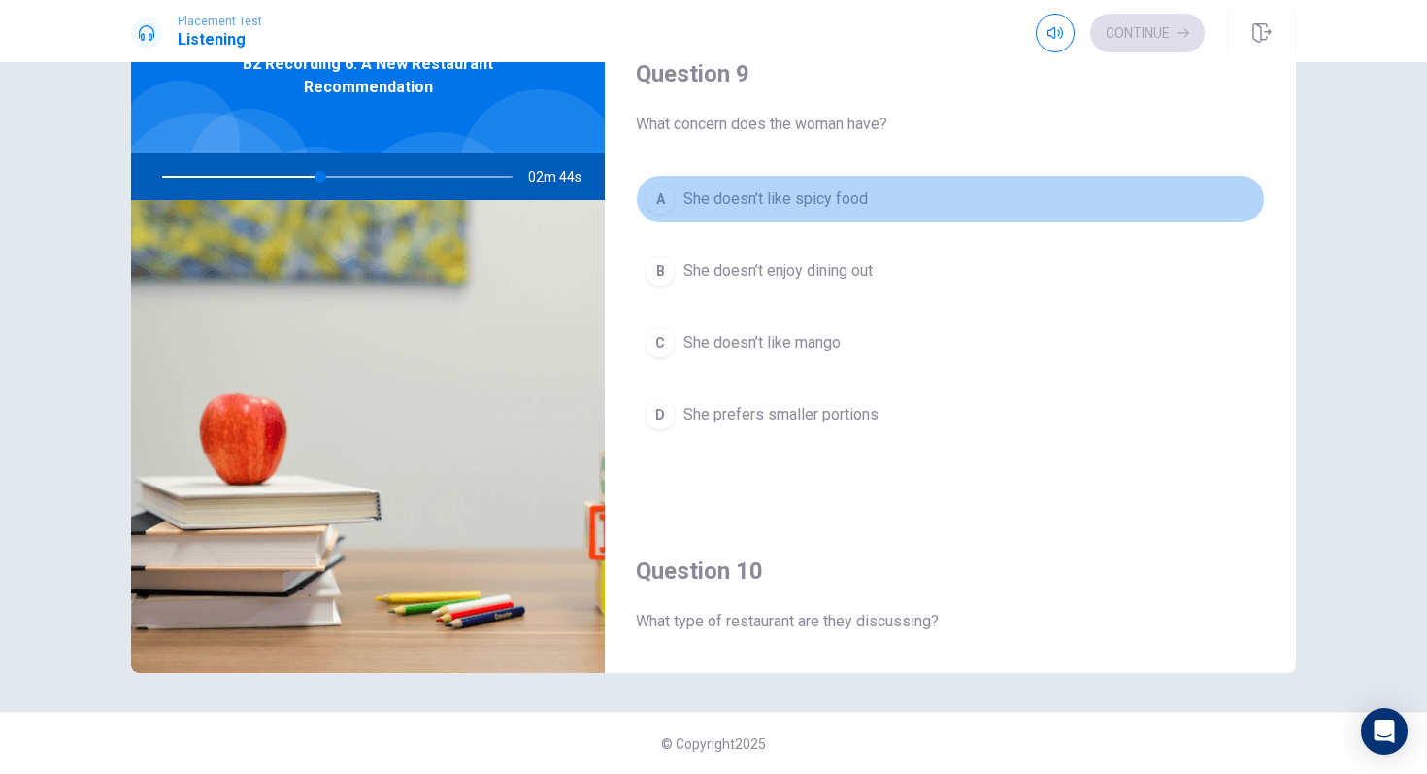
click at [772, 187] on span "She doesn’t like spicy food" at bounding box center [775, 198] width 184 height 23
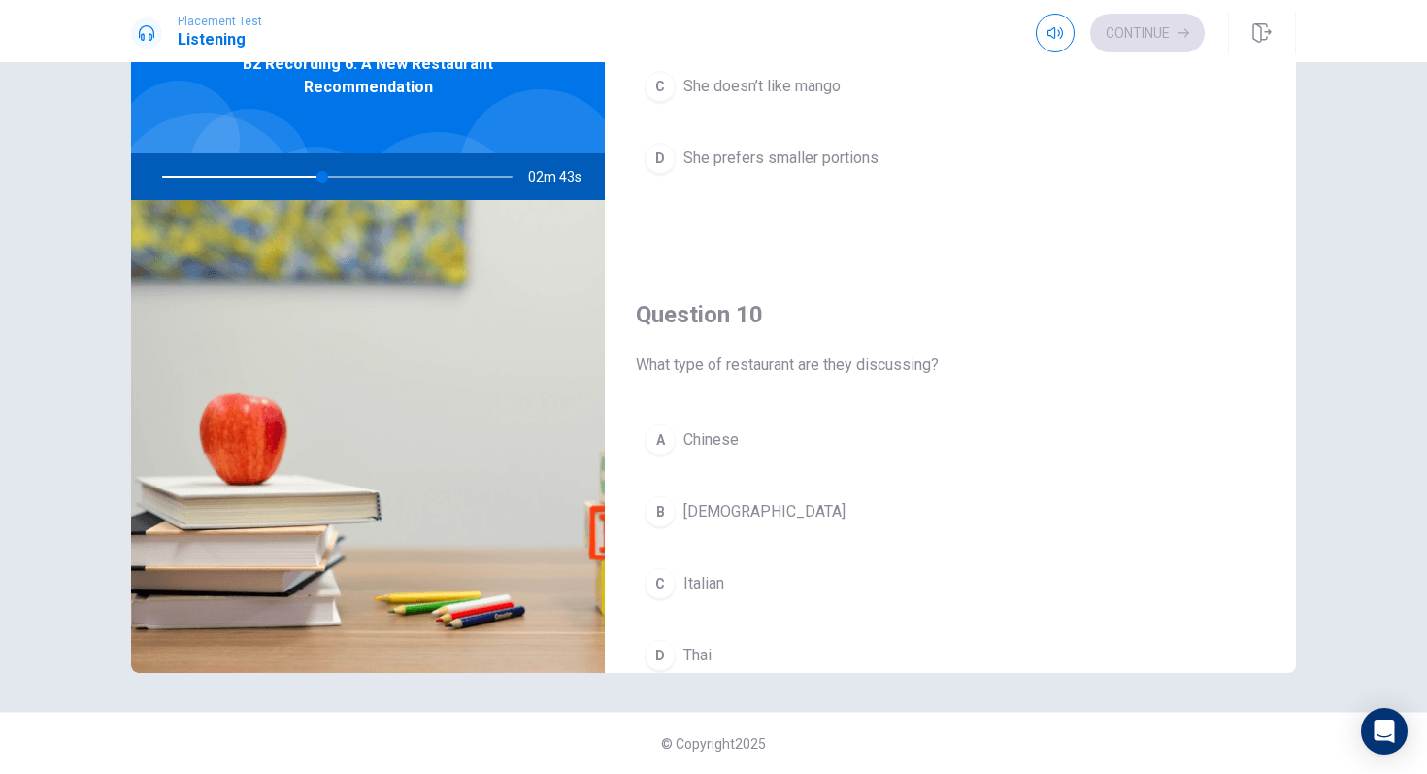
scroll to position [1811, 0]
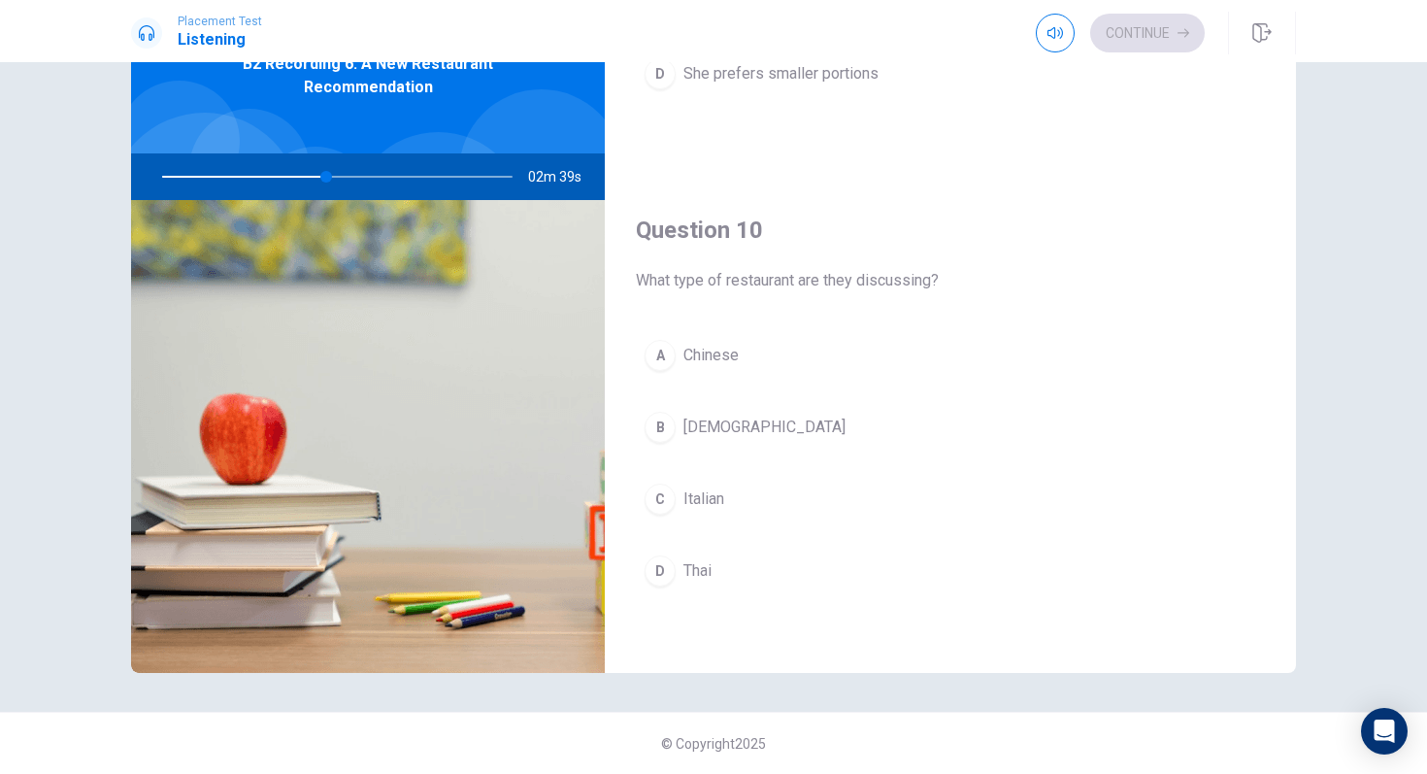
click at [712, 579] on span "Thai" at bounding box center [697, 570] width 28 height 23
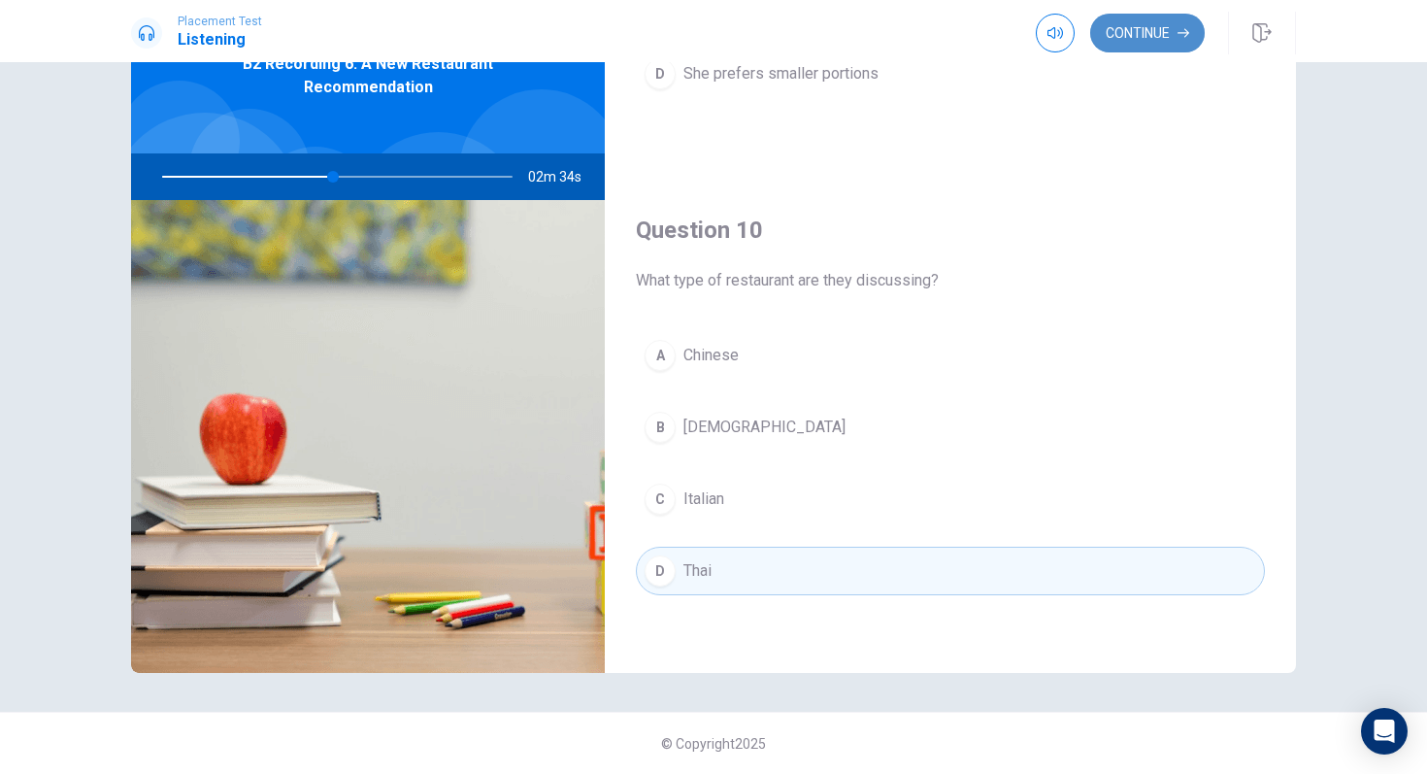
click at [1141, 31] on button "Continue" at bounding box center [1147, 33] width 115 height 39
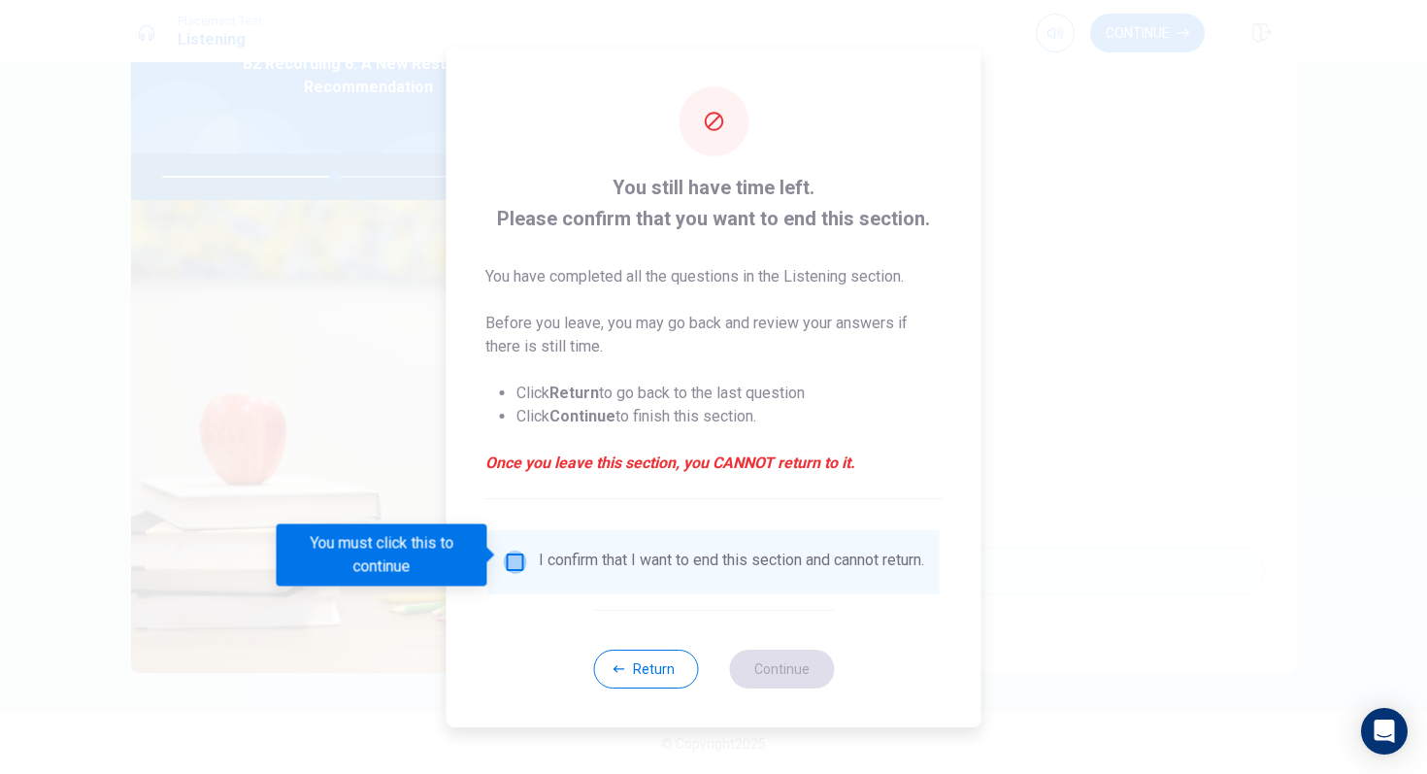
click at [520, 558] on input "You must click this to continue" at bounding box center [515, 561] width 23 height 23
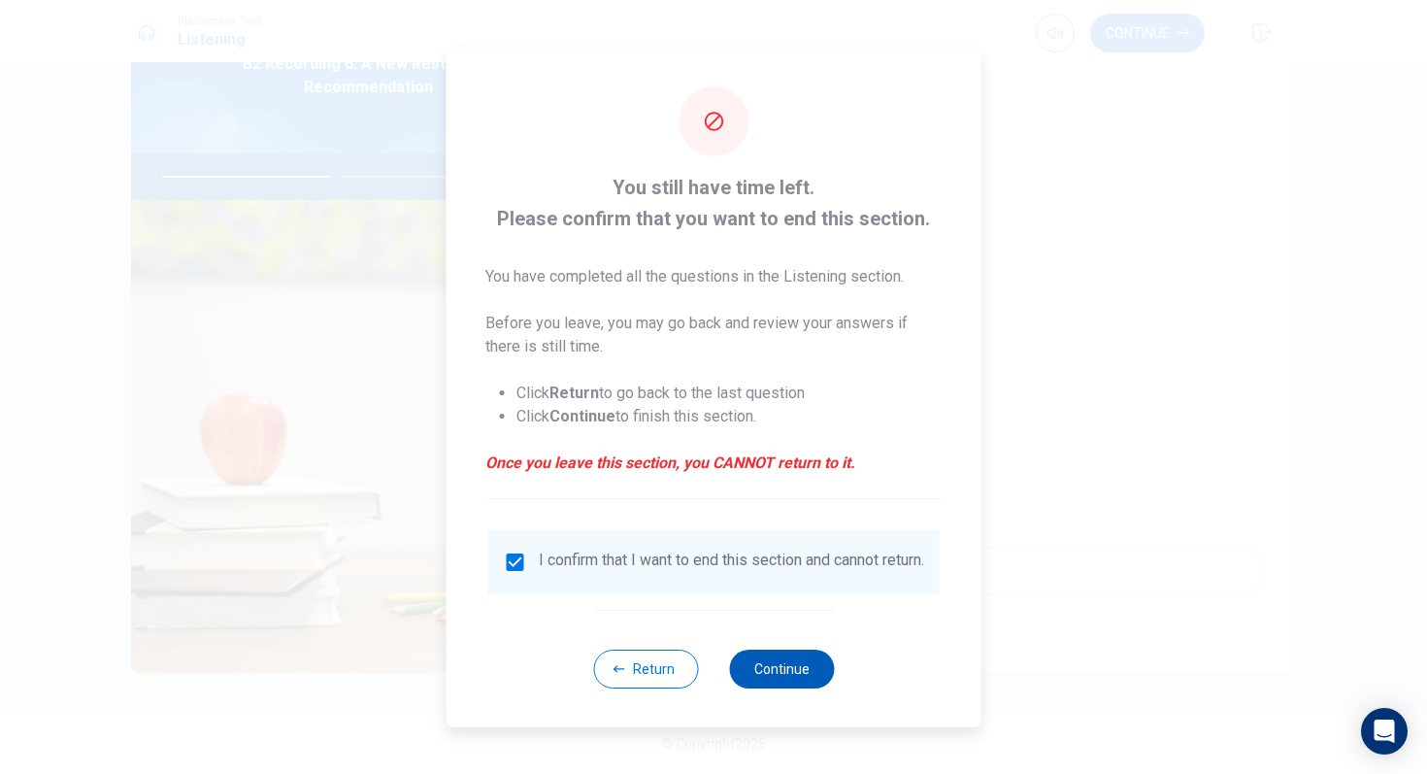
click at [761, 648] on button "Continue" at bounding box center [781, 669] width 105 height 39
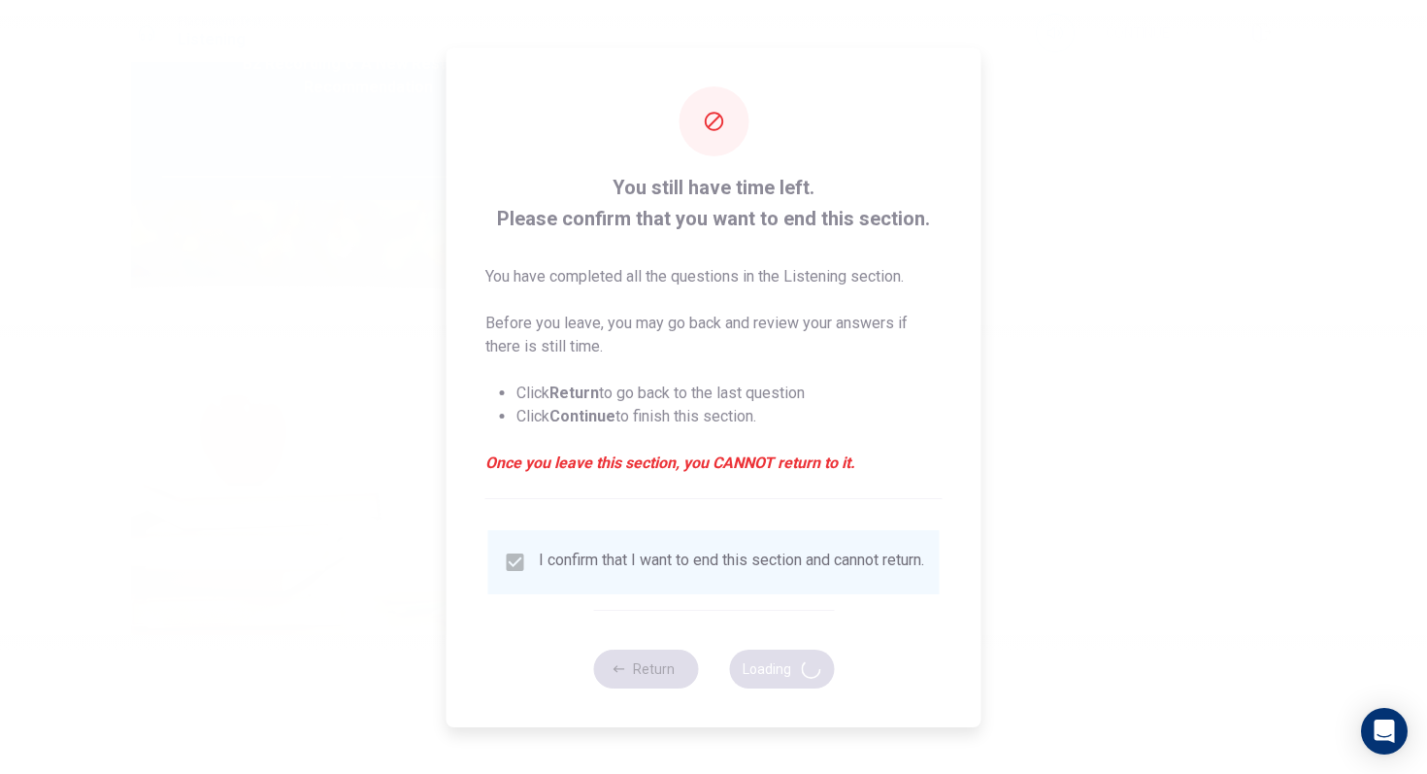
type input "50"
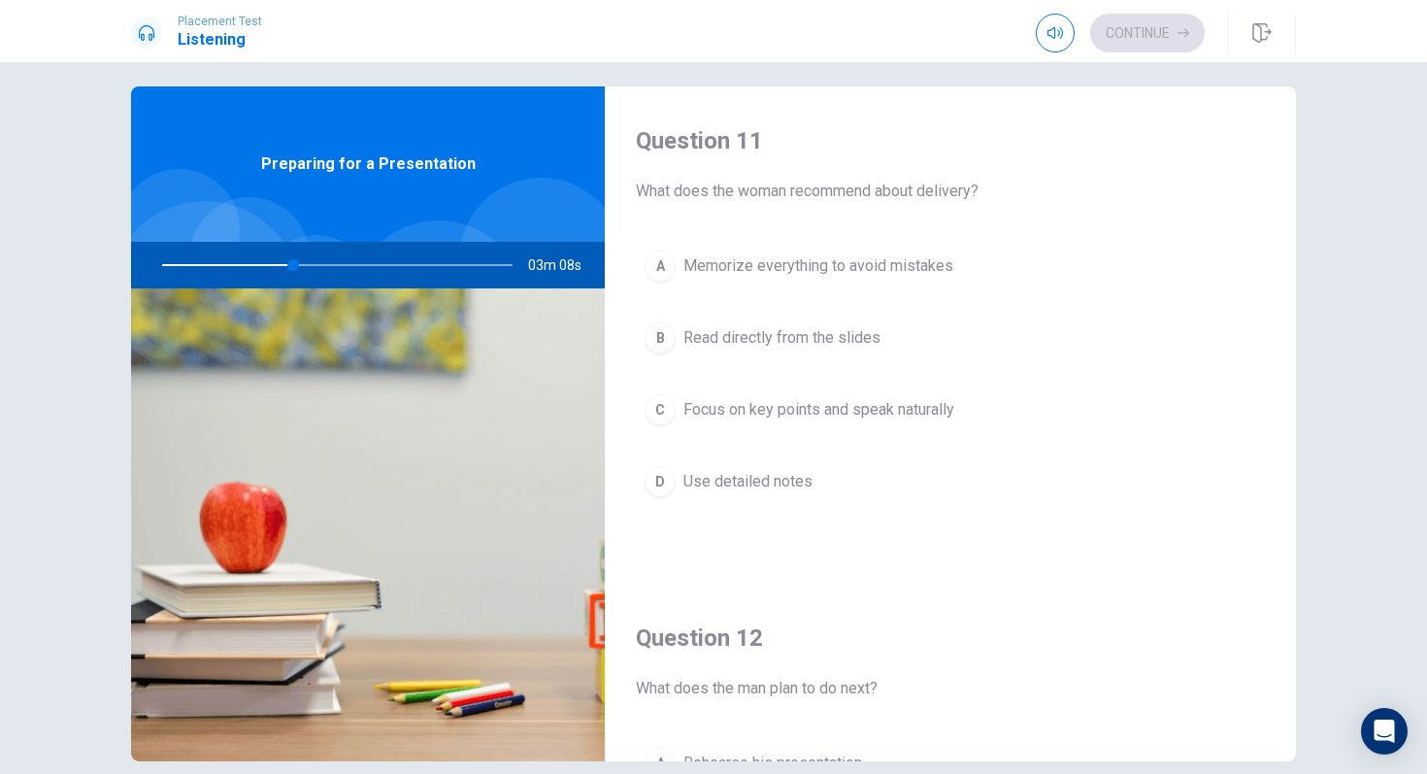
scroll to position [21, 0]
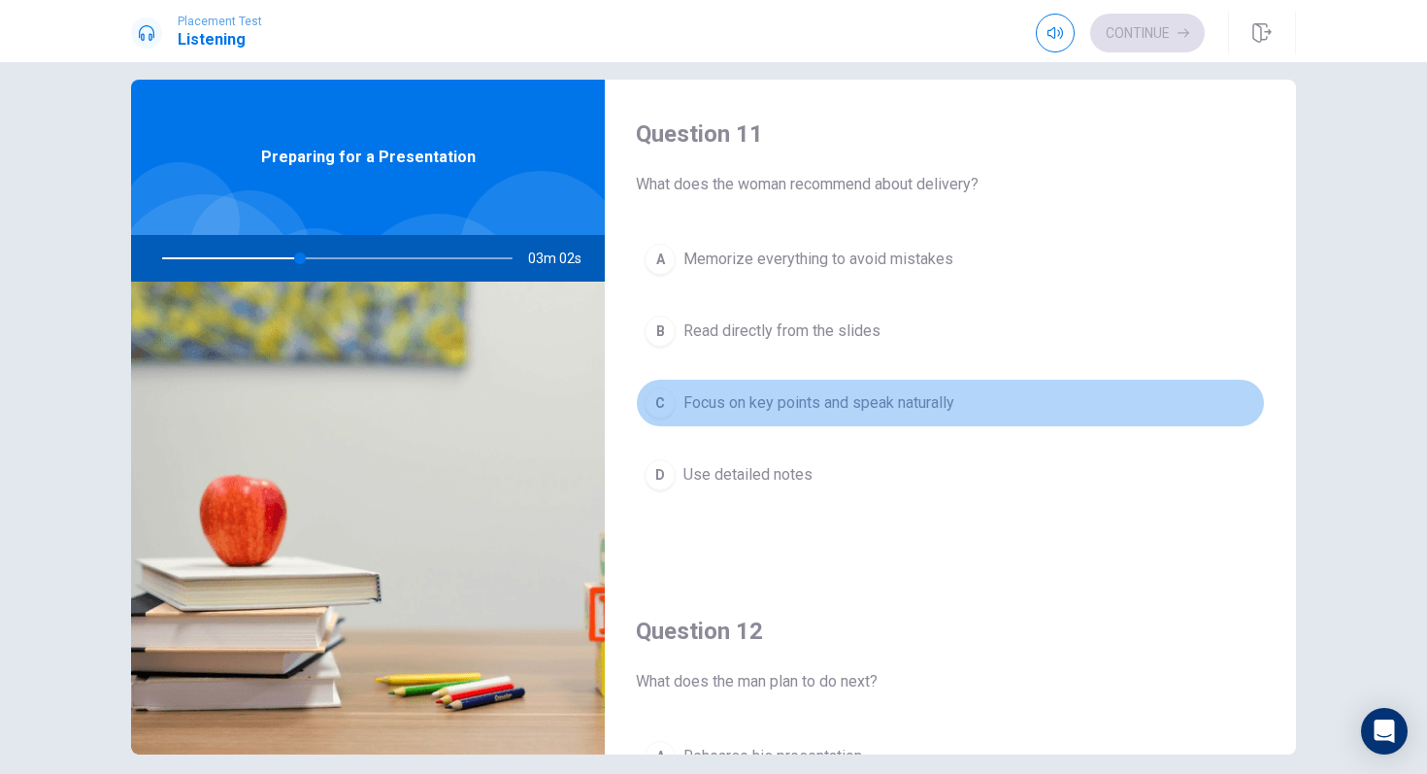
click at [690, 383] on button "C Focus on key points and speak naturally" at bounding box center [950, 403] width 629 height 49
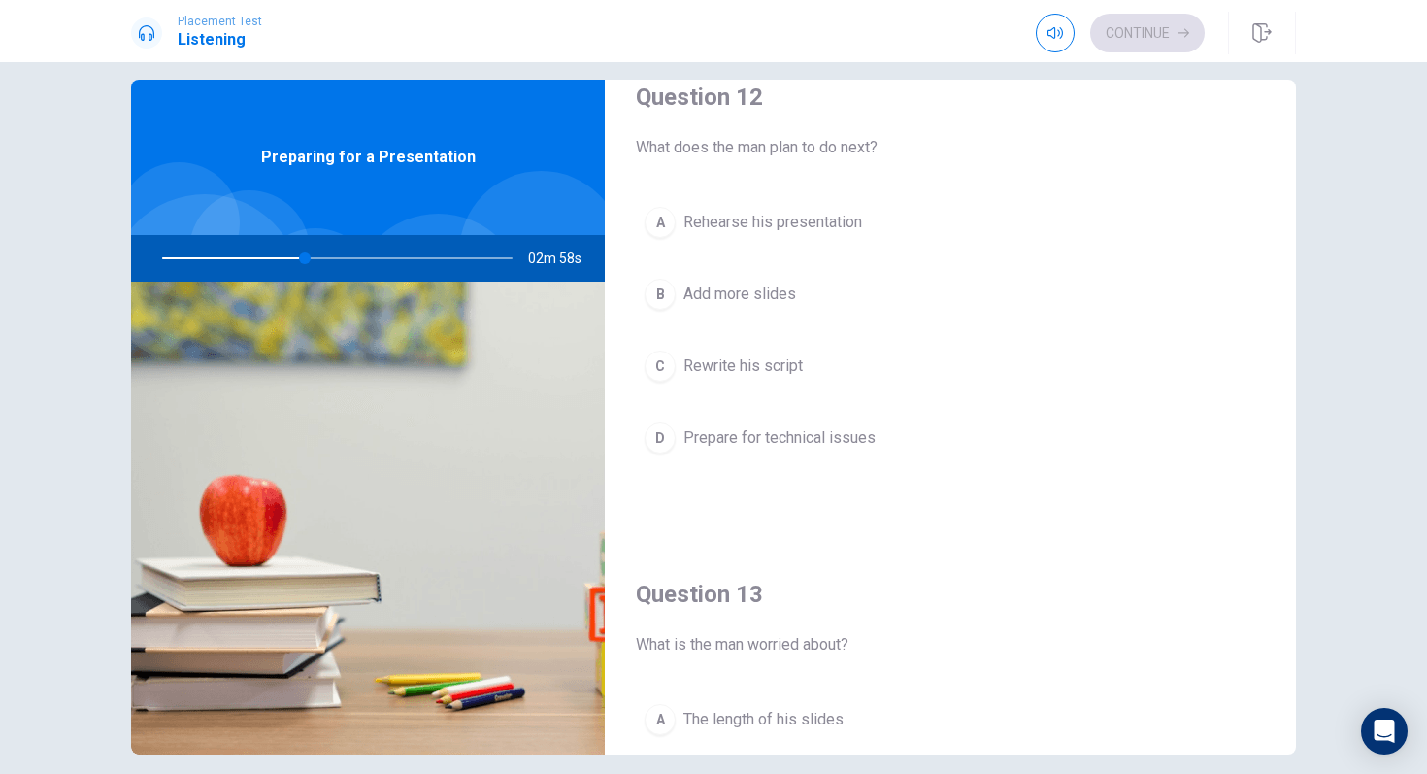
scroll to position [537, 0]
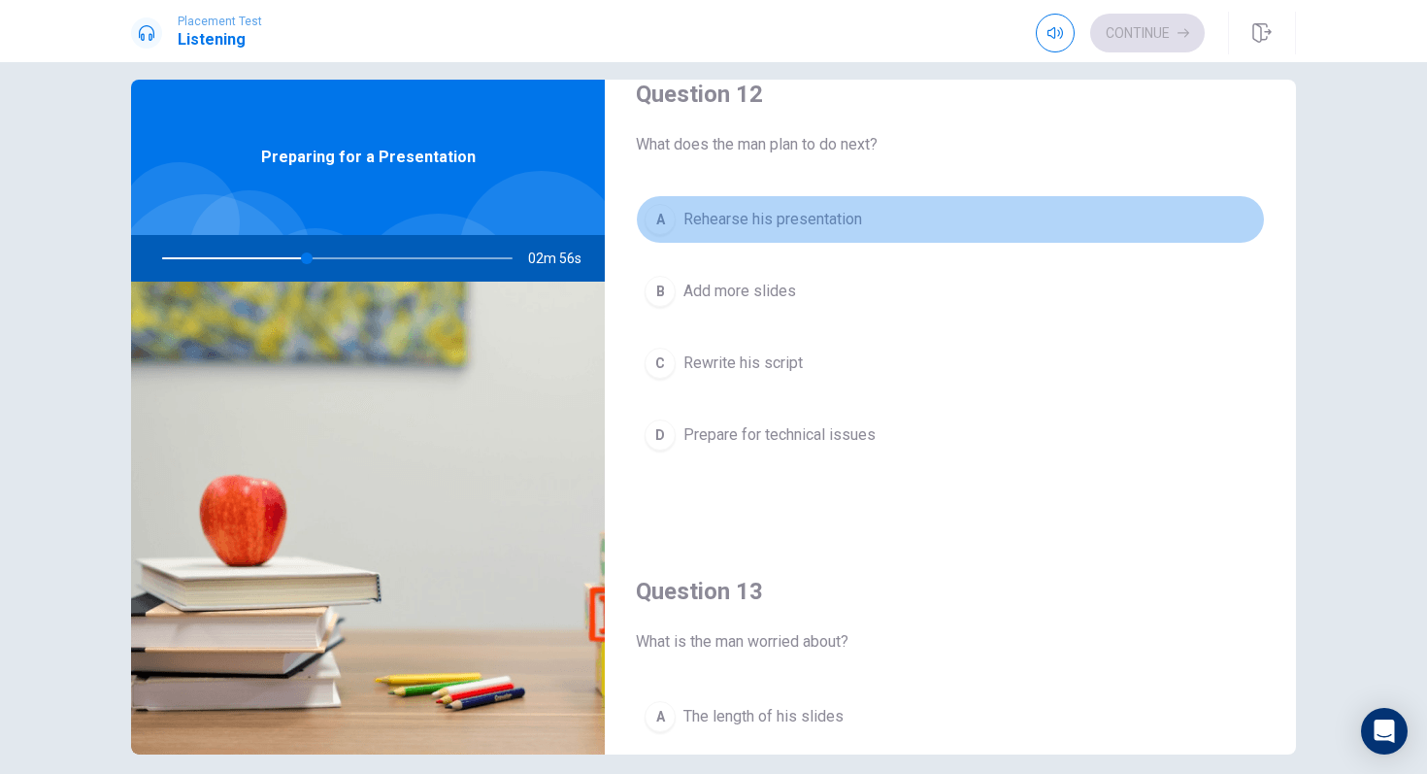
click at [704, 234] on button "A Rehearse his presentation" at bounding box center [950, 219] width 629 height 49
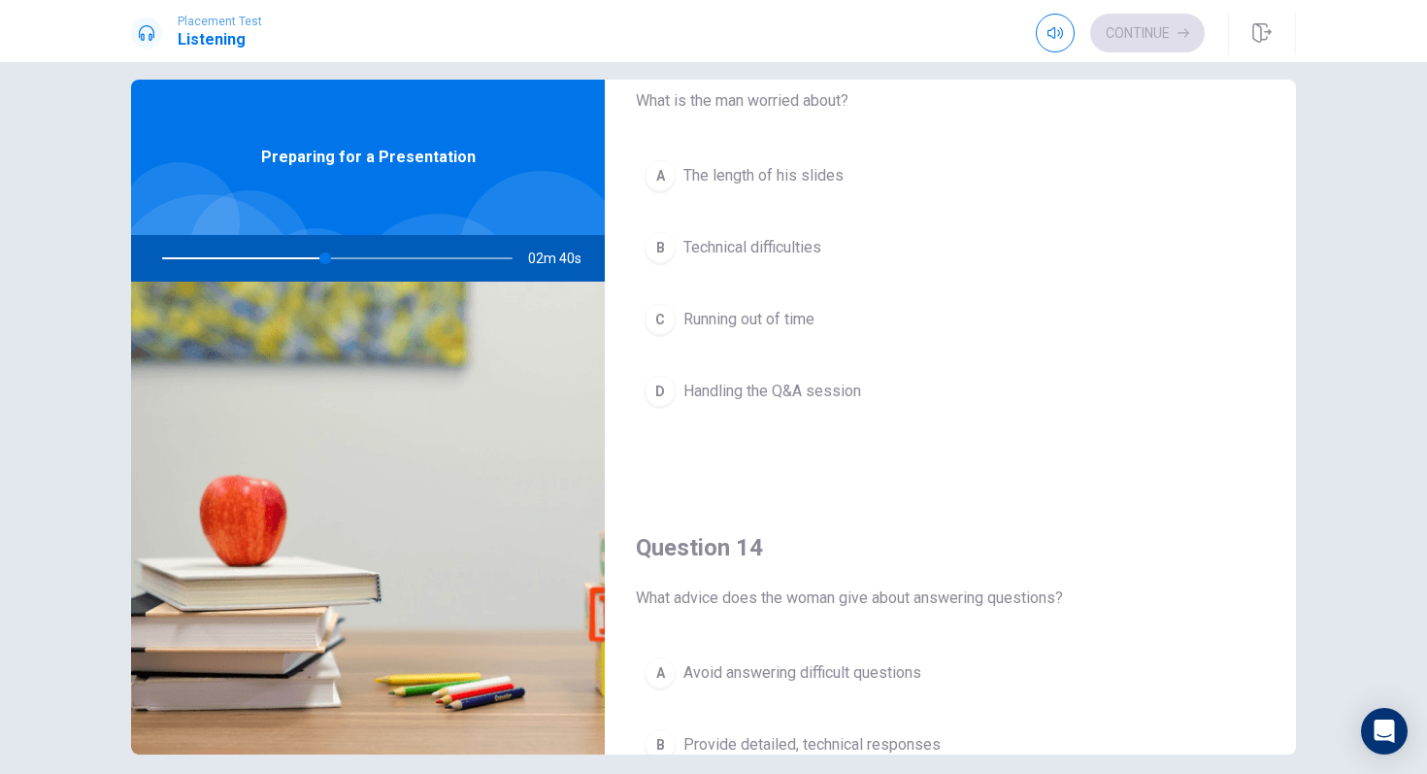
scroll to position [1075, 0]
click at [676, 383] on button "D Handling the Q&A session" at bounding box center [950, 394] width 629 height 49
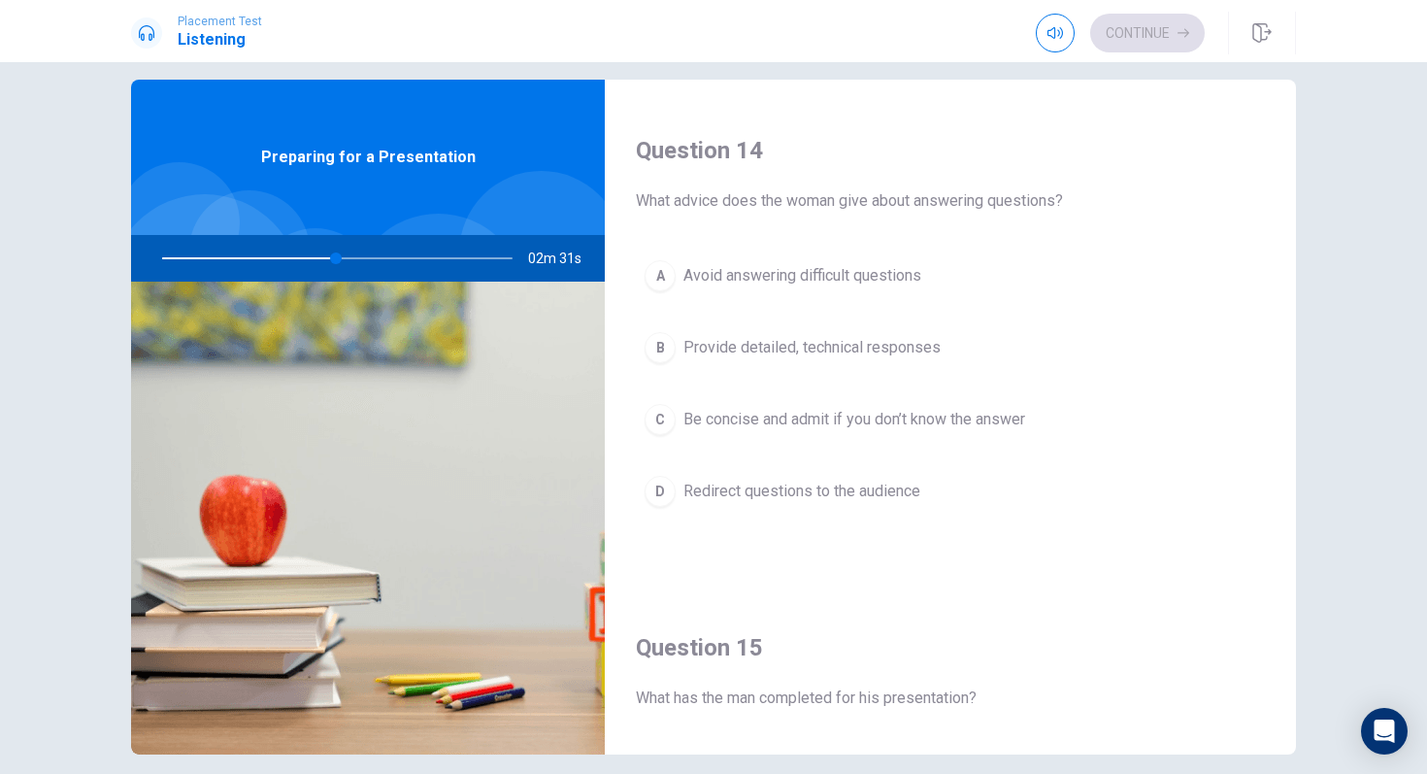
scroll to position [1483, 0]
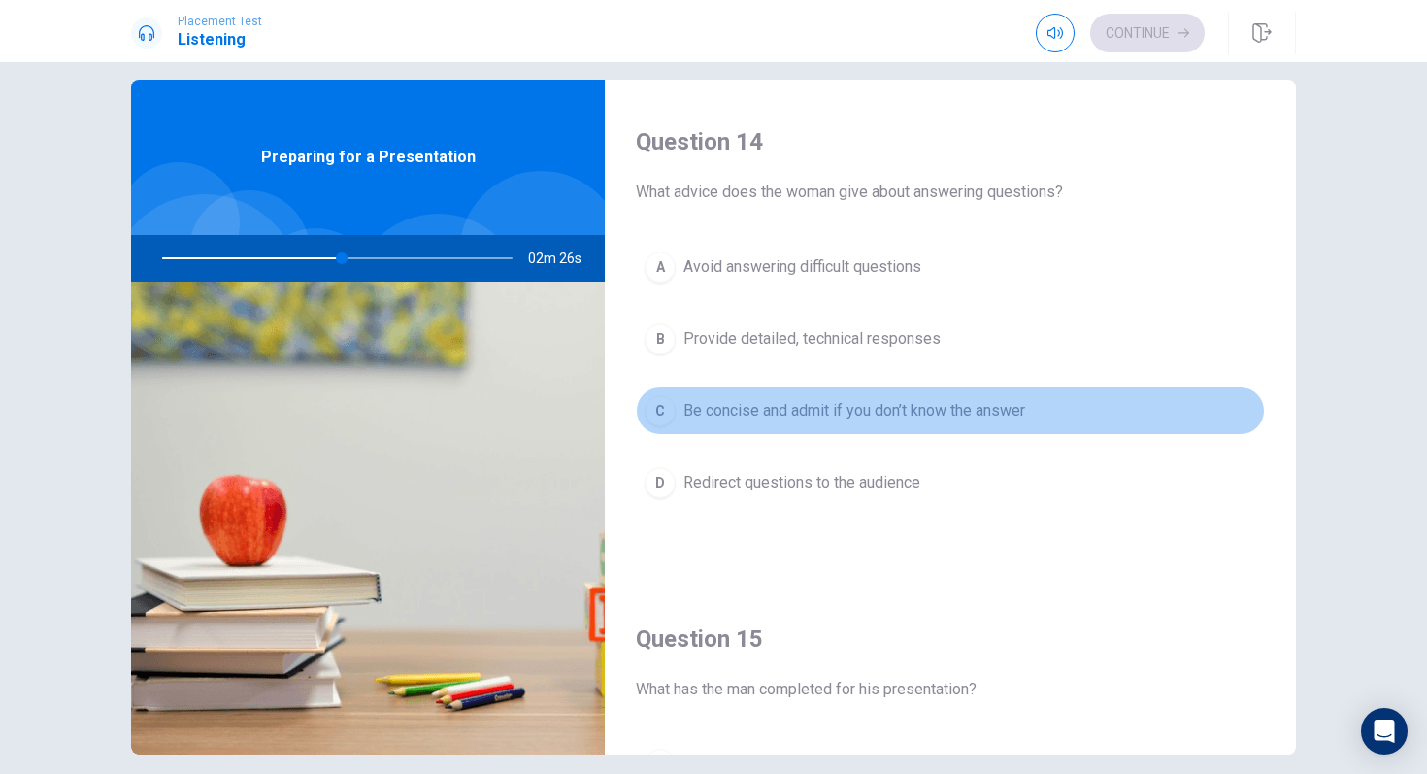
click at [648, 404] on div "C" at bounding box center [660, 410] width 31 height 31
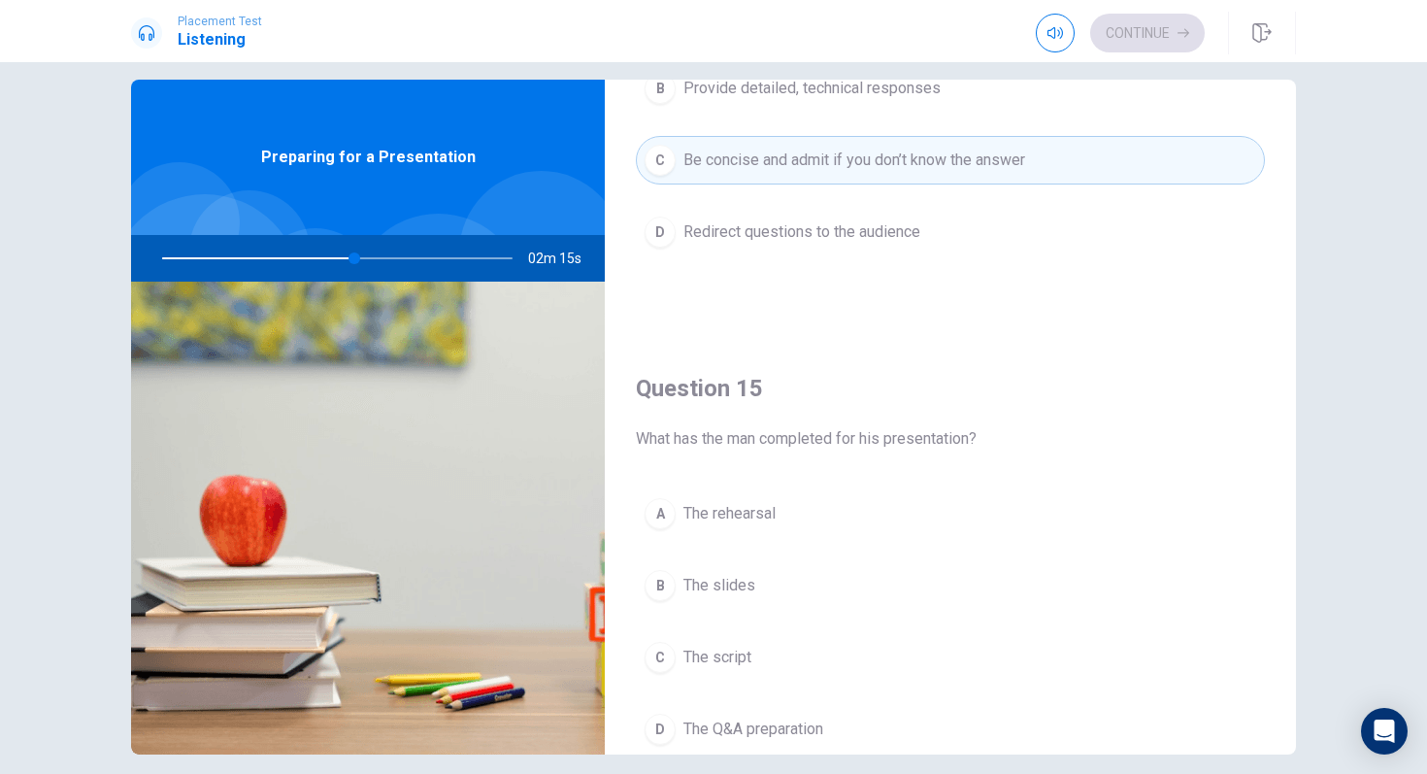
scroll to position [1811, 0]
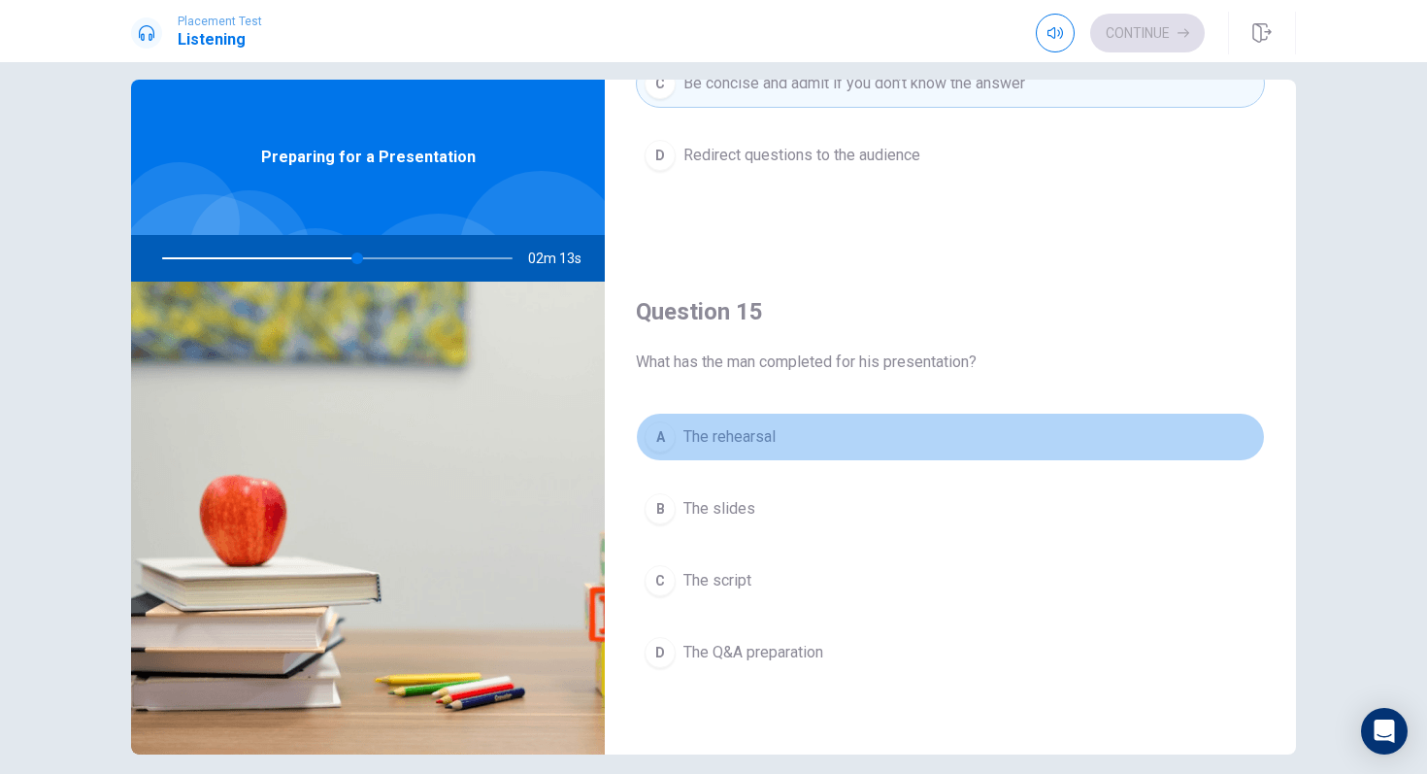
click at [655, 450] on div "A" at bounding box center [660, 436] width 31 height 31
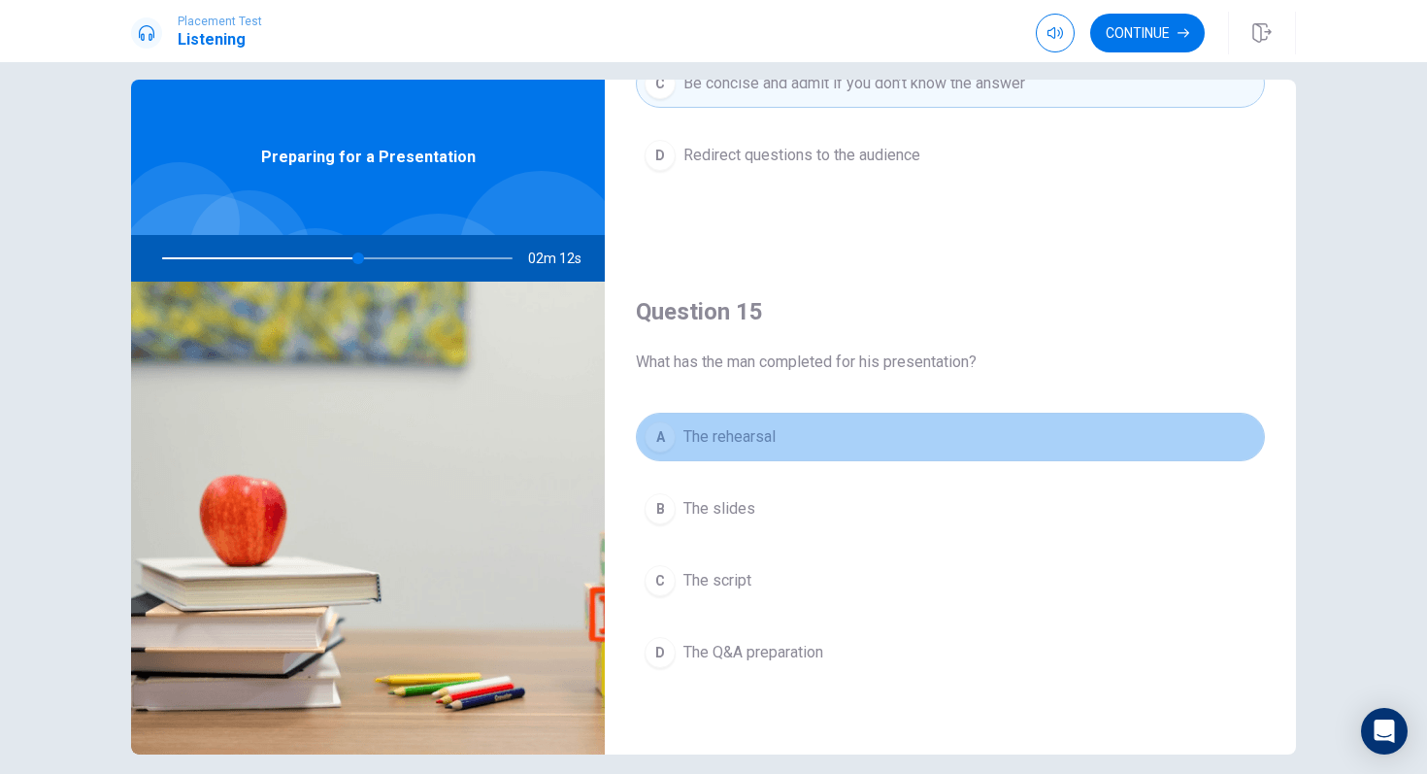
click at [654, 450] on div "A" at bounding box center [660, 436] width 31 height 31
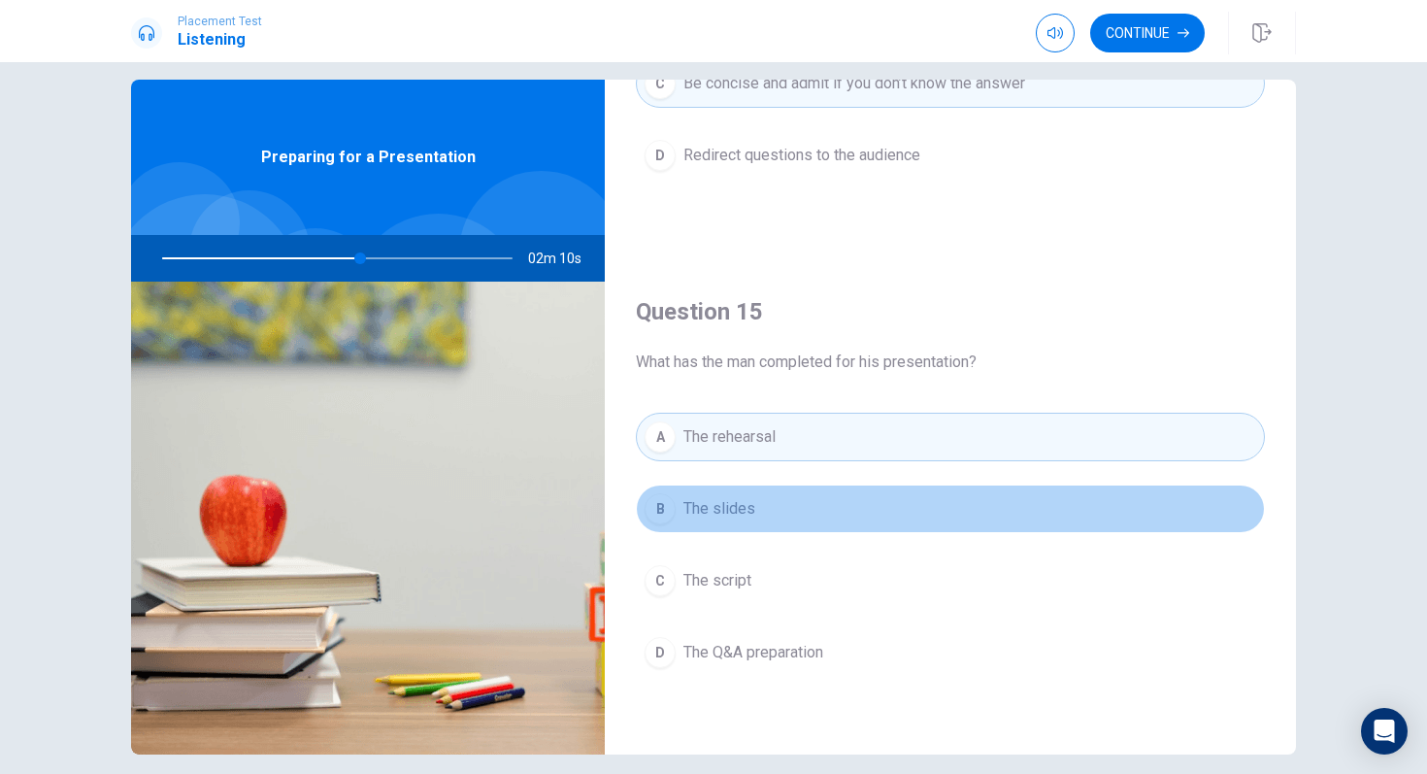
click at [680, 520] on button "B The slides" at bounding box center [950, 508] width 629 height 49
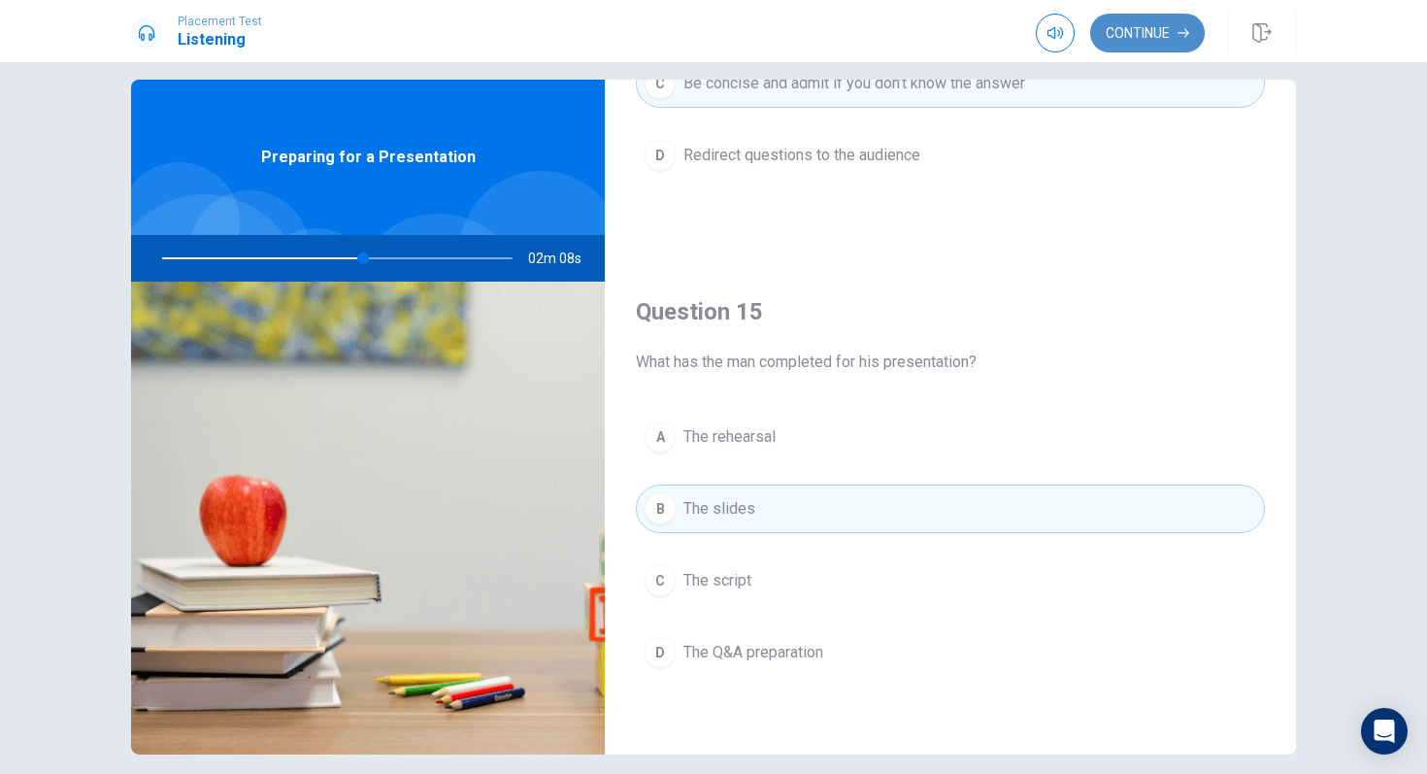
click at [1111, 20] on button "Continue" at bounding box center [1147, 33] width 115 height 39
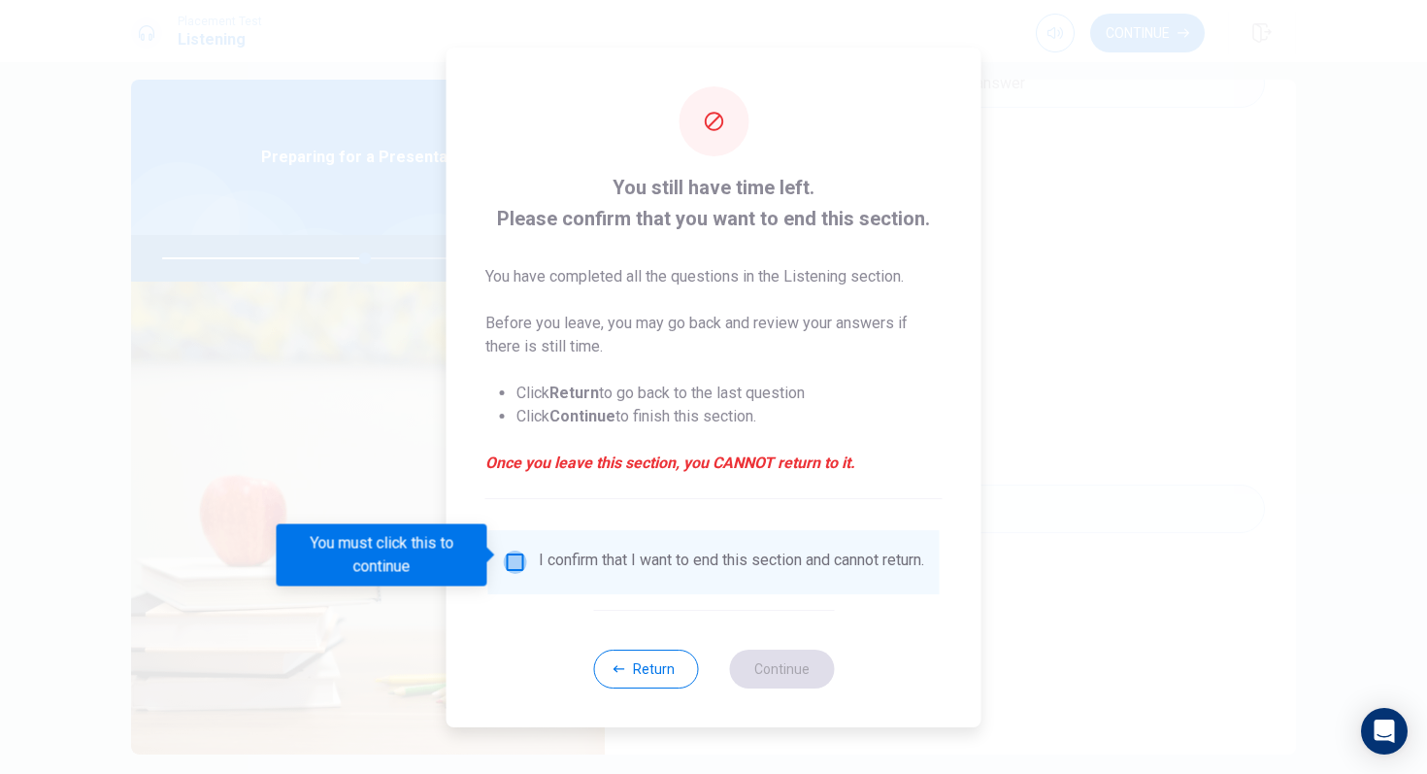
click at [518, 558] on input "You must click this to continue" at bounding box center [515, 561] width 23 height 23
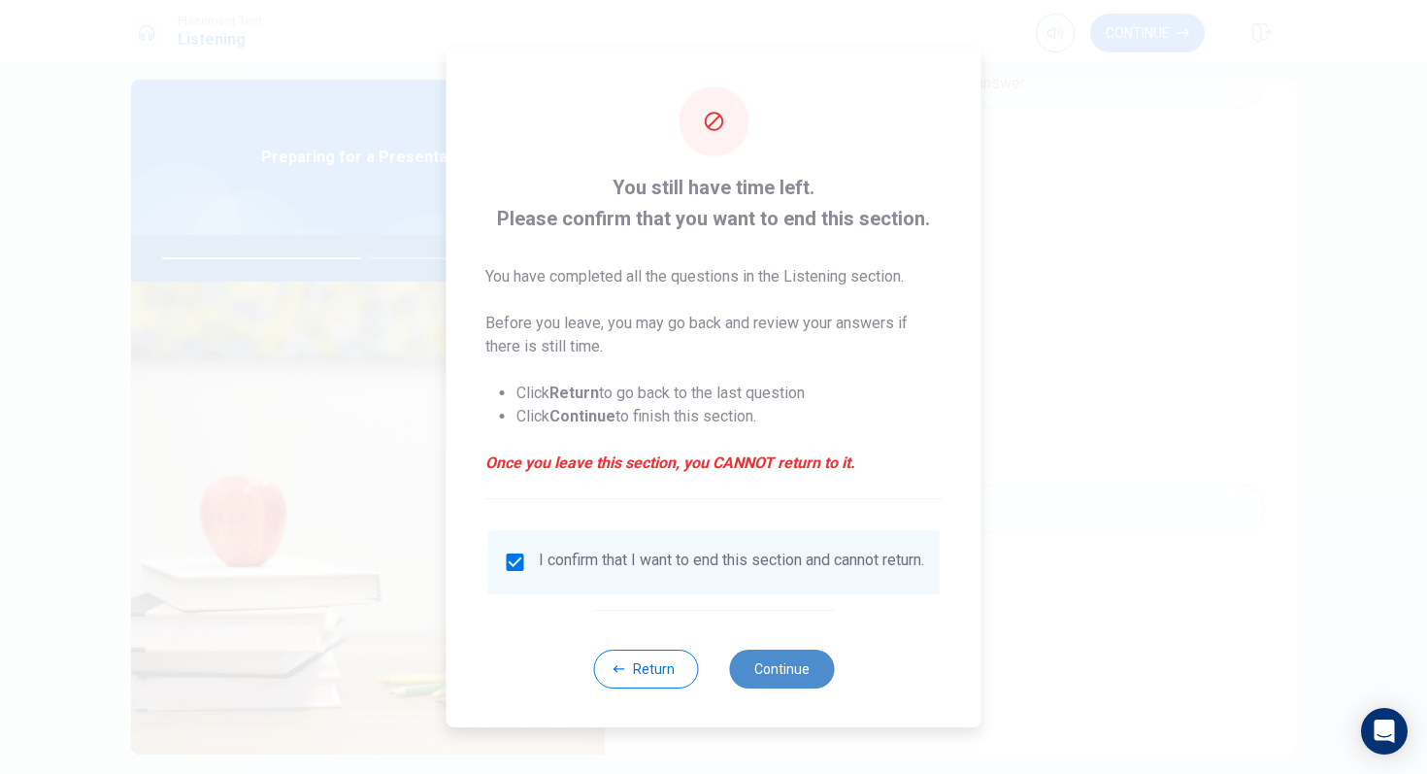
click at [782, 648] on button "Continue" at bounding box center [781, 669] width 105 height 39
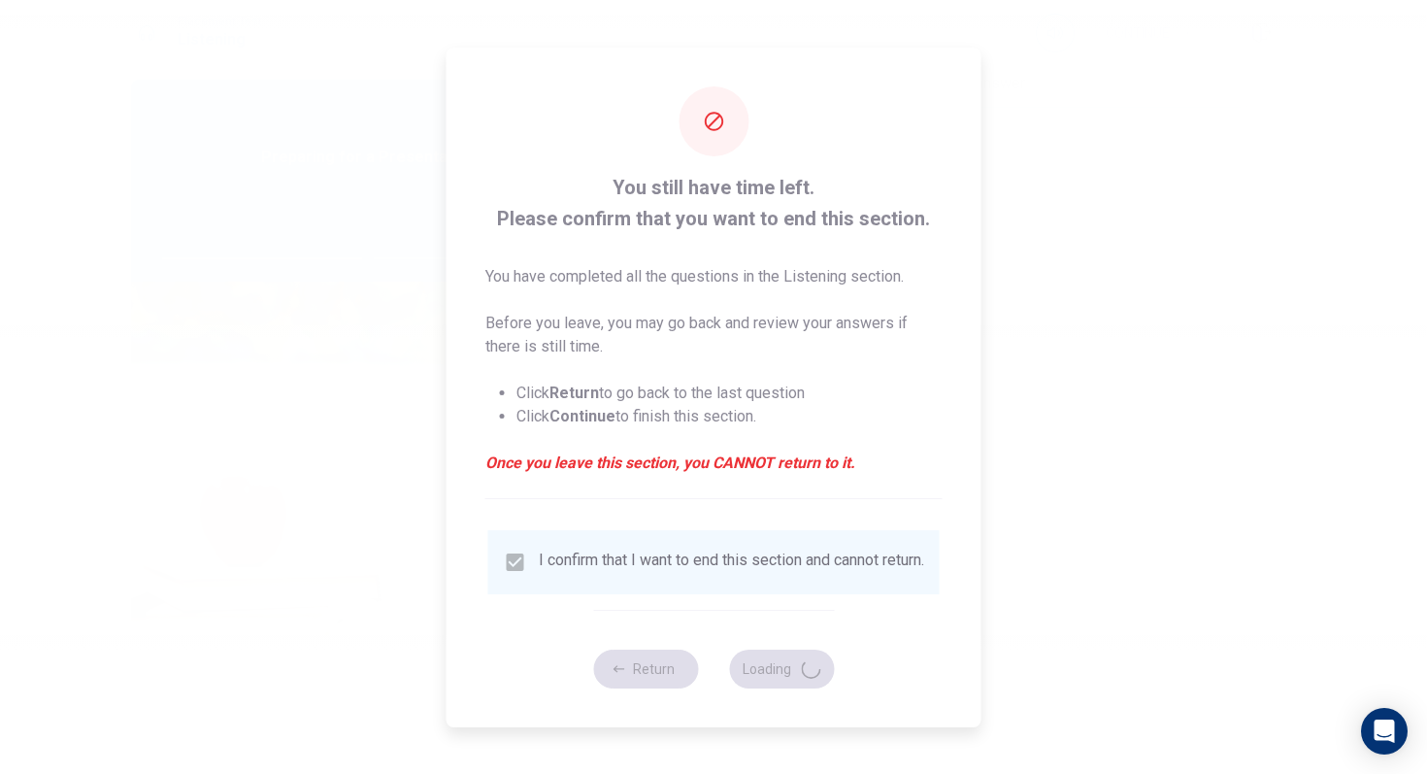
type input "59"
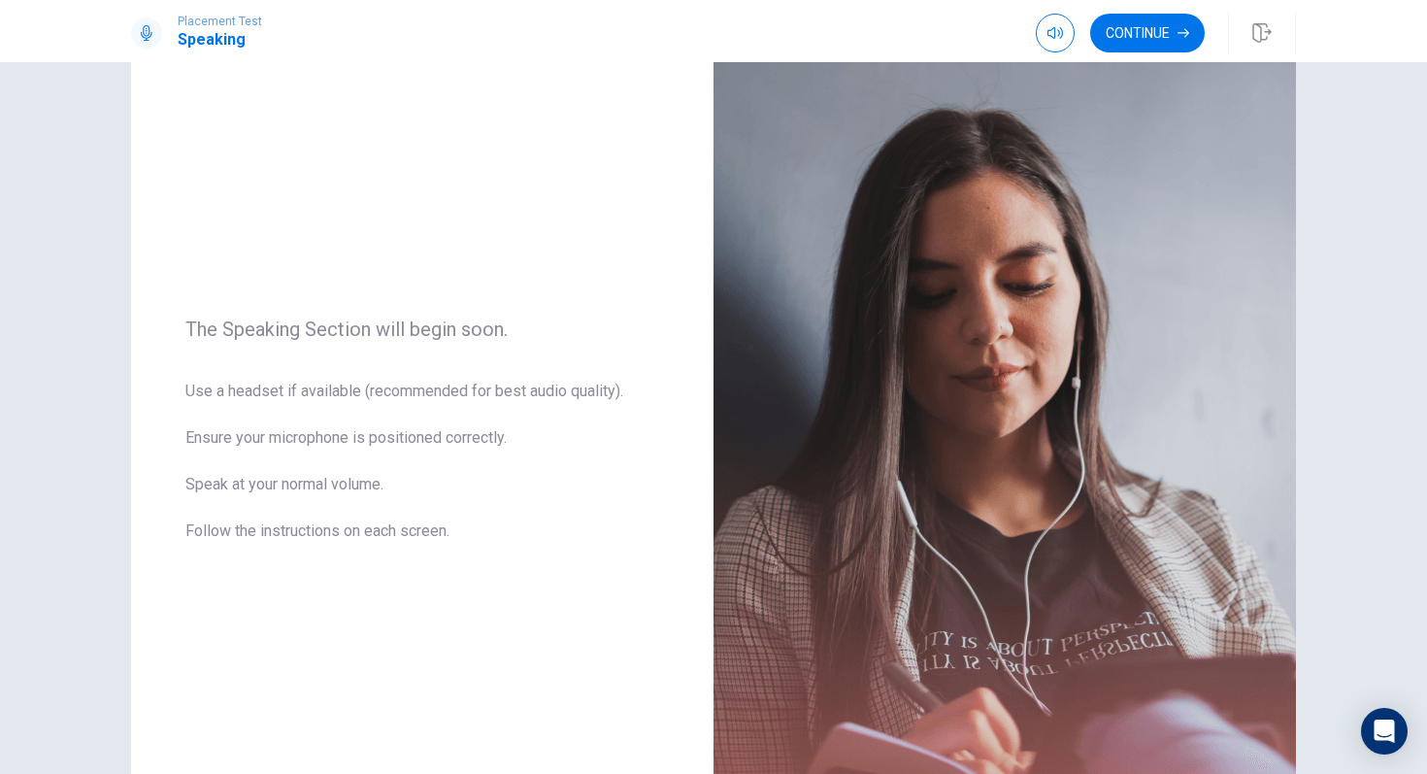
scroll to position [0, 0]
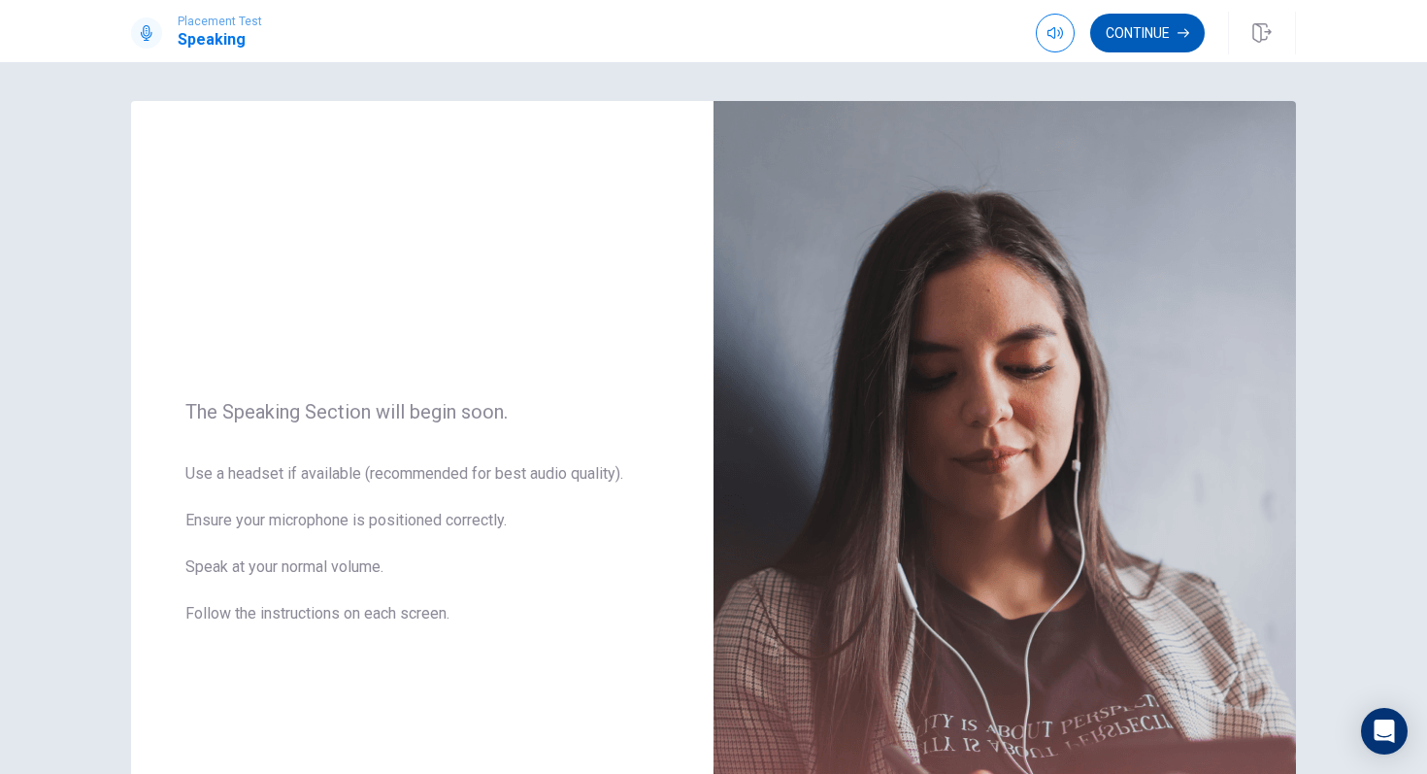
click at [1145, 28] on button "Continue" at bounding box center [1147, 33] width 115 height 39
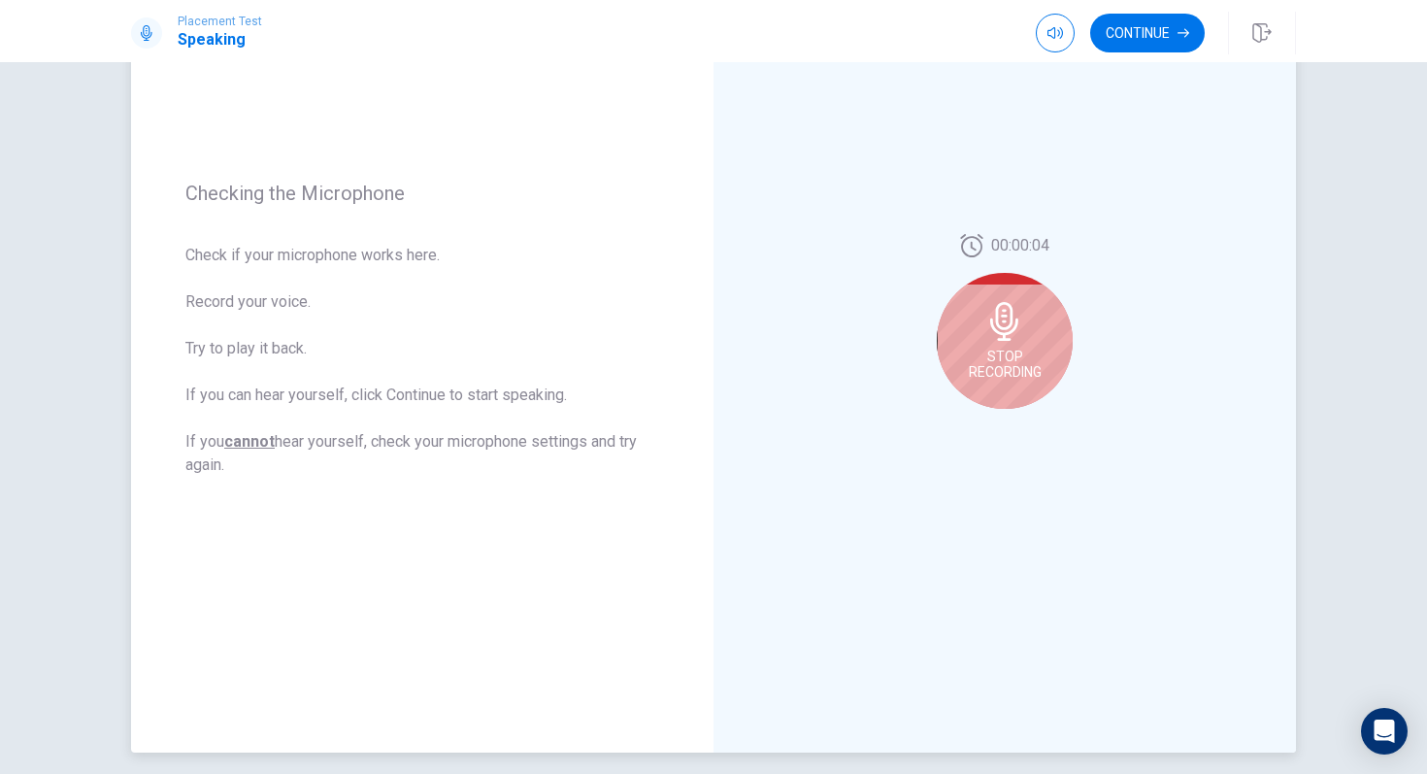
scroll to position [206, 0]
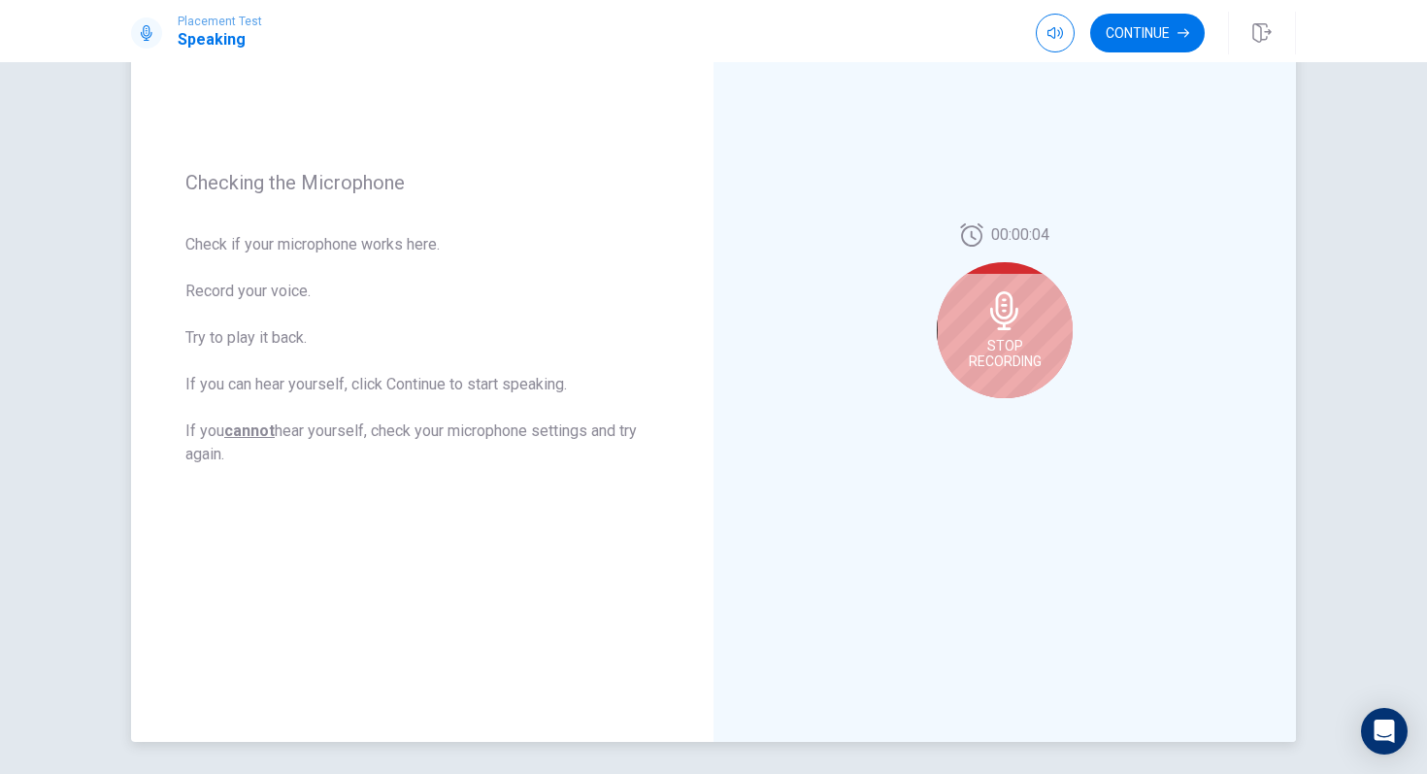
click at [1017, 351] on span "Stop Recording" at bounding box center [1005, 353] width 73 height 31
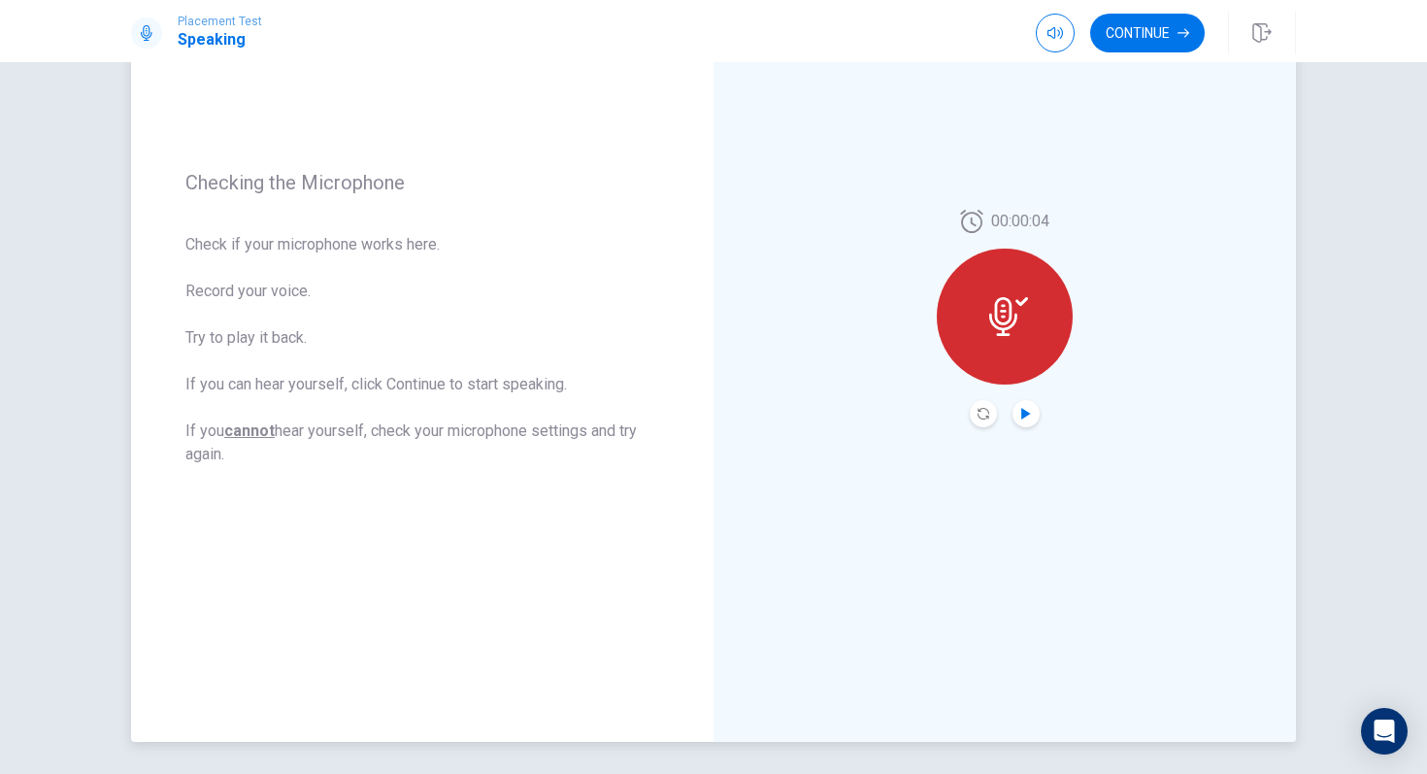
click at [1027, 416] on icon "Play Audio" at bounding box center [1026, 414] width 12 height 12
click at [982, 410] on icon "Record Again" at bounding box center [984, 414] width 12 height 12
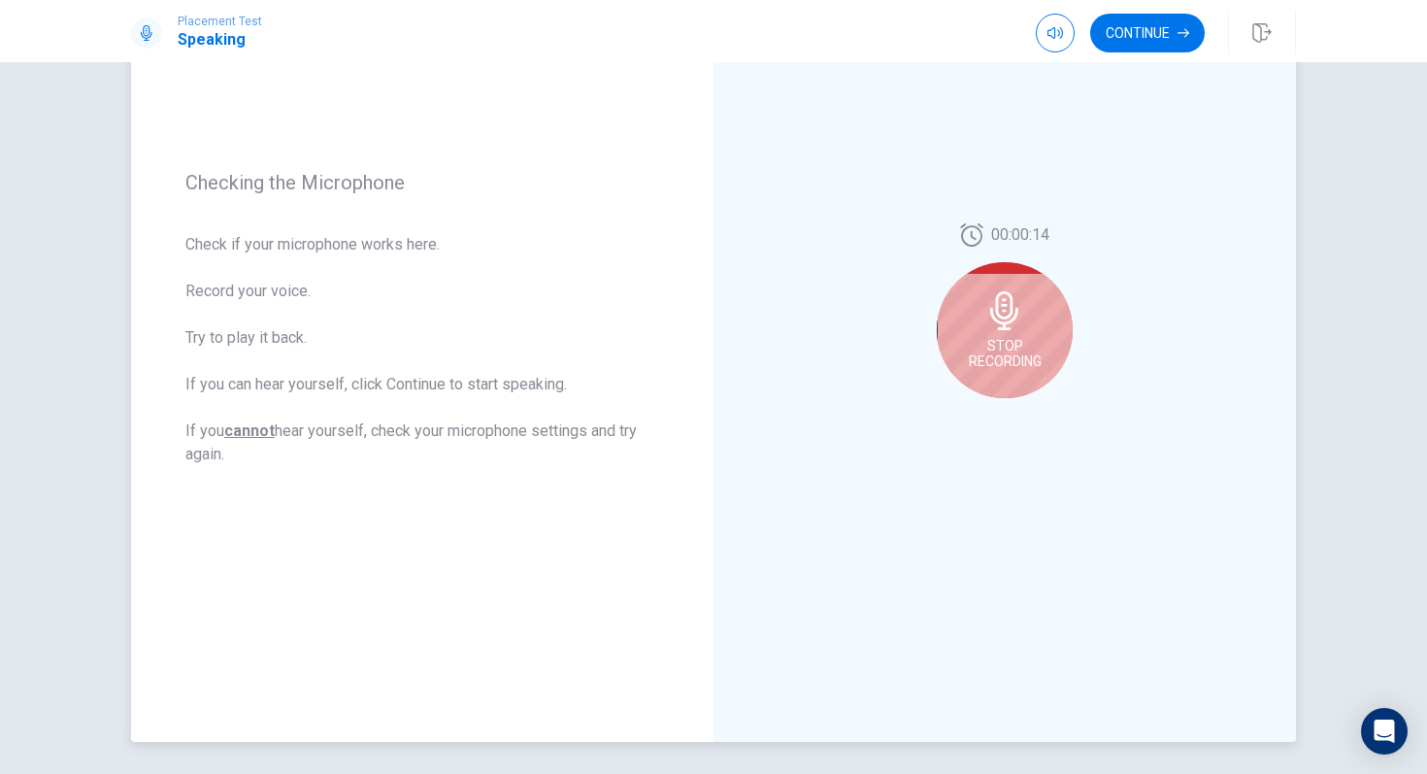
click at [1023, 322] on icon at bounding box center [1004, 310] width 39 height 39
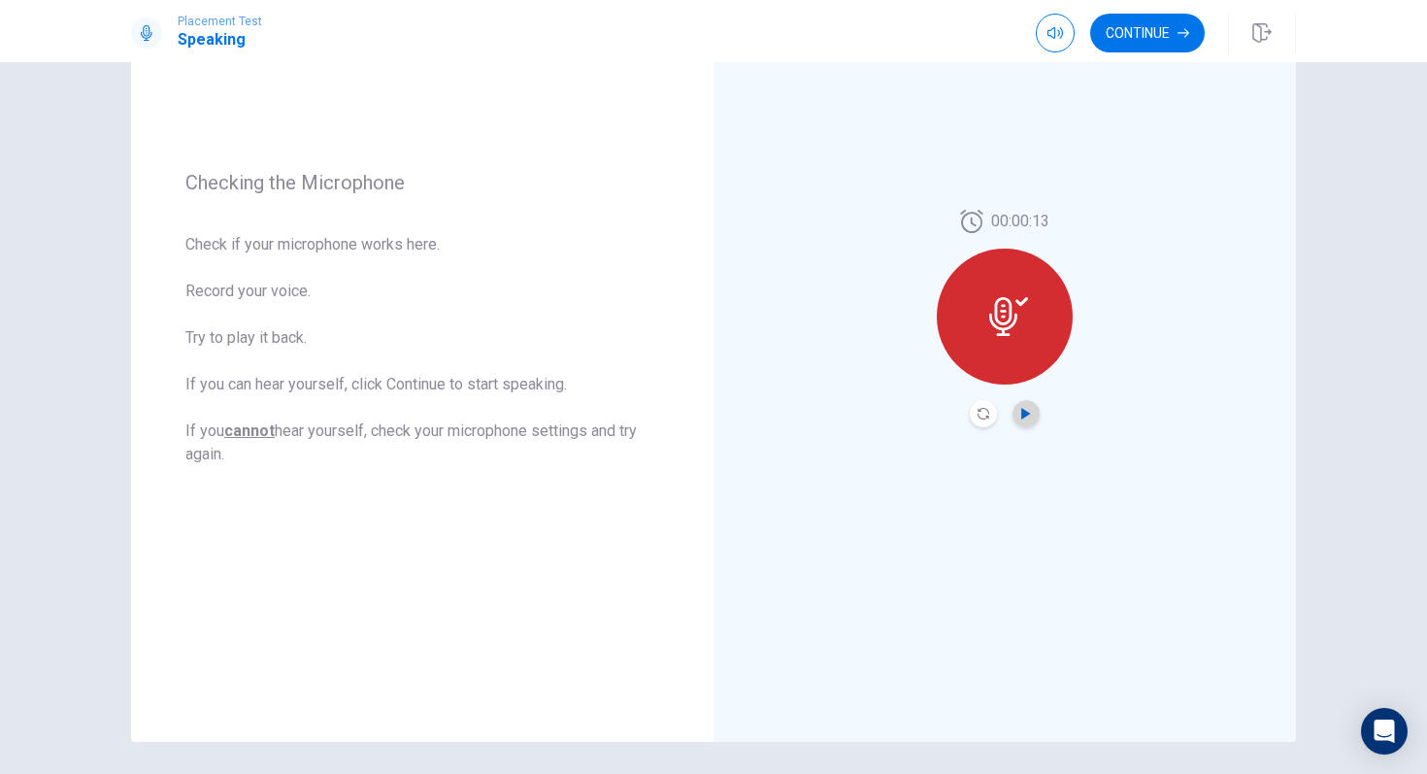
click at [1022, 412] on icon "Play Audio" at bounding box center [1025, 414] width 9 height 12
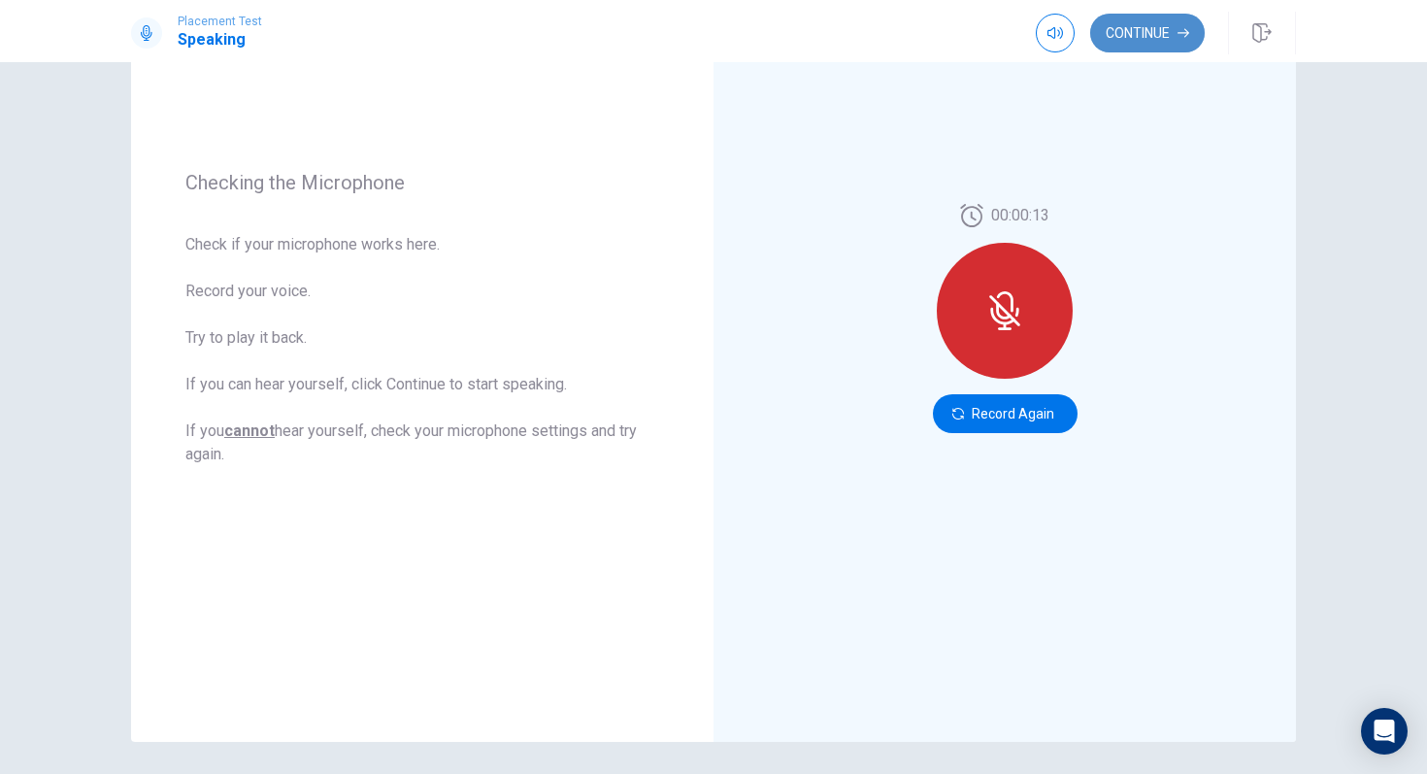
click at [1145, 38] on button "Continue" at bounding box center [1147, 33] width 115 height 39
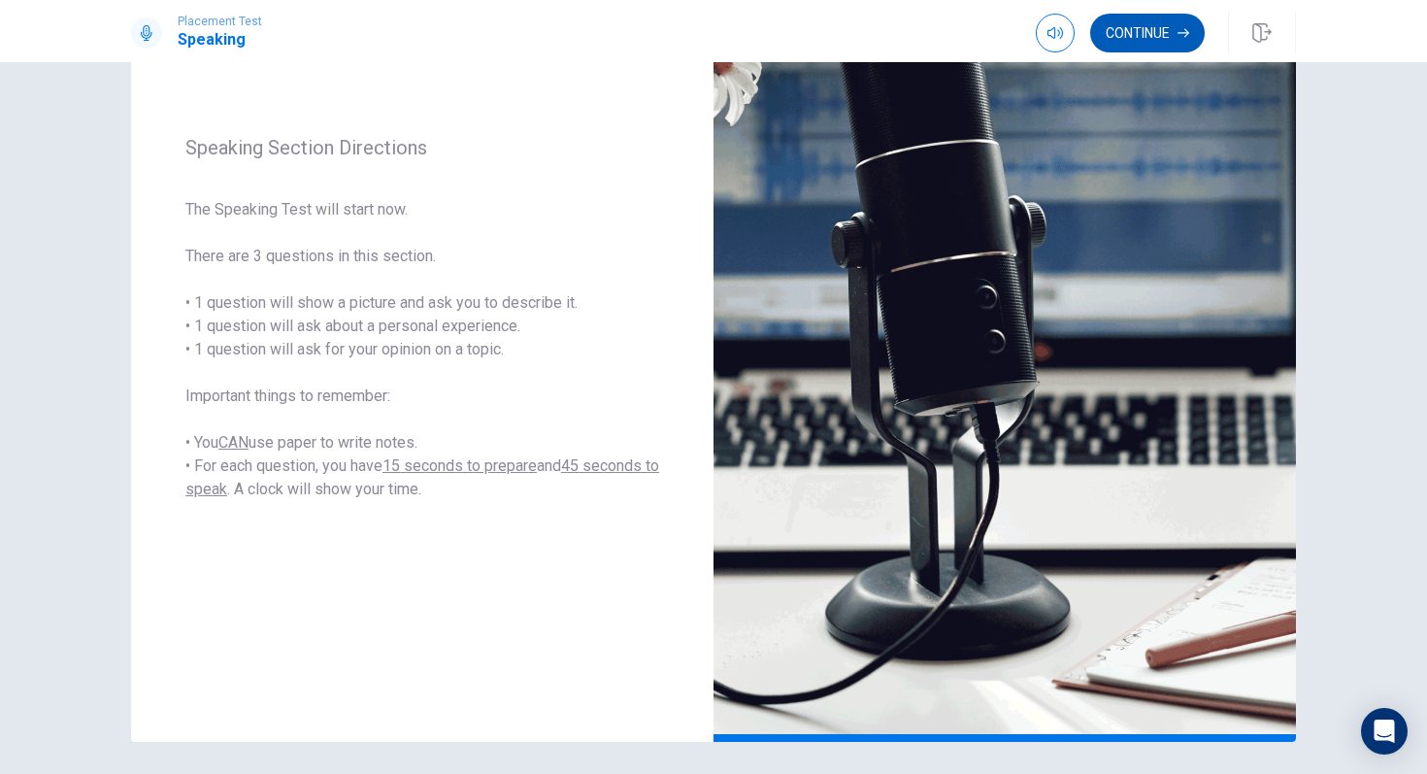
click at [1128, 30] on button "Continue" at bounding box center [1147, 33] width 115 height 39
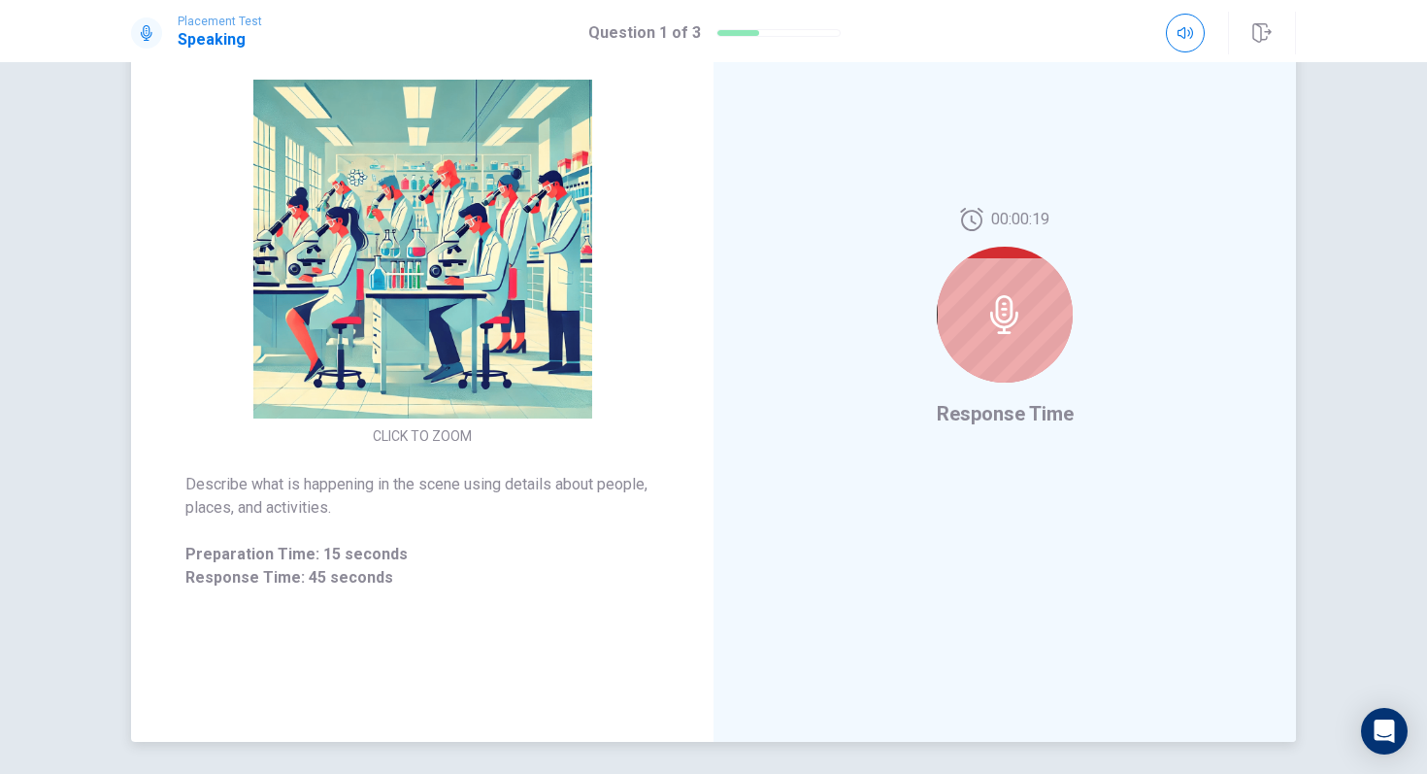
click at [1032, 246] on div "00:00:19" at bounding box center [1005, 303] width 136 height 190
click at [1023, 267] on div at bounding box center [1005, 315] width 136 height 136
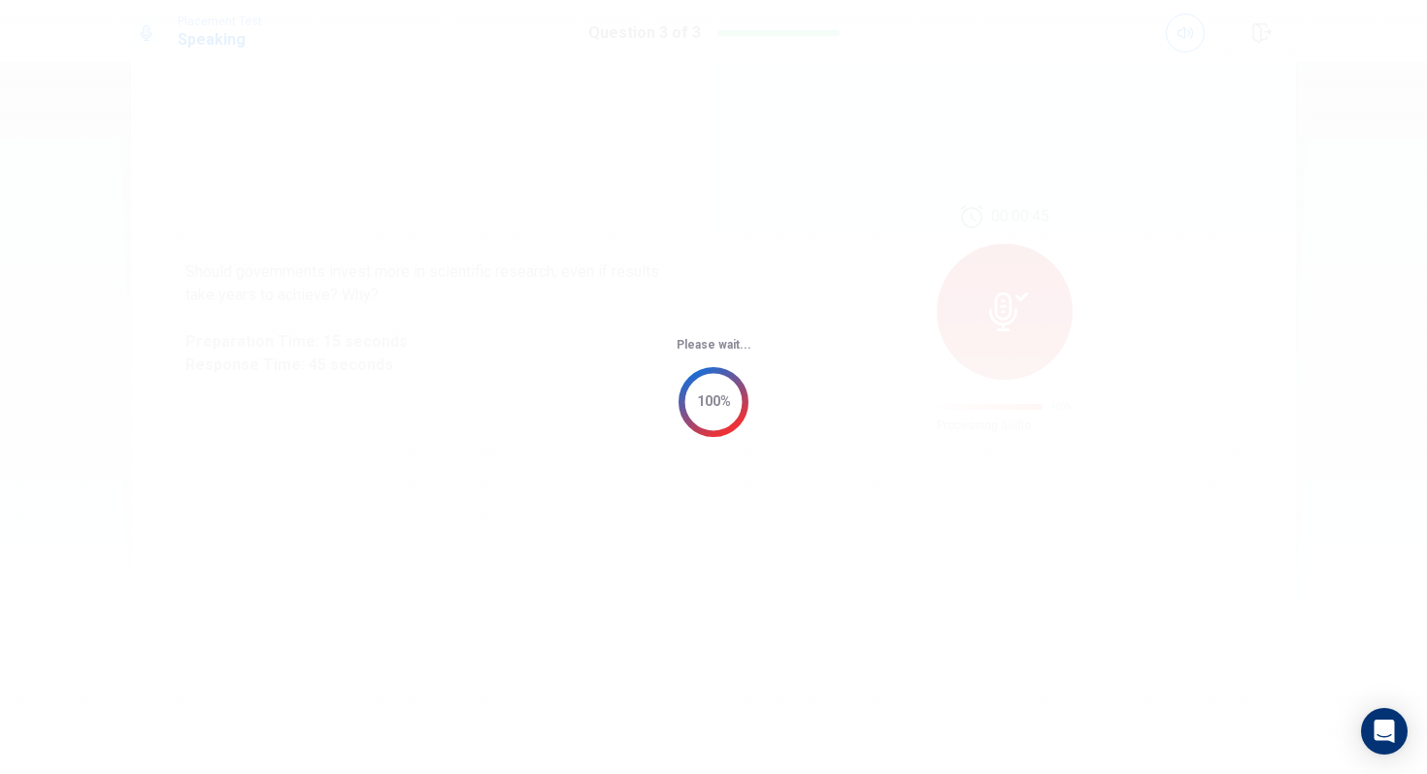
scroll to position [0, 0]
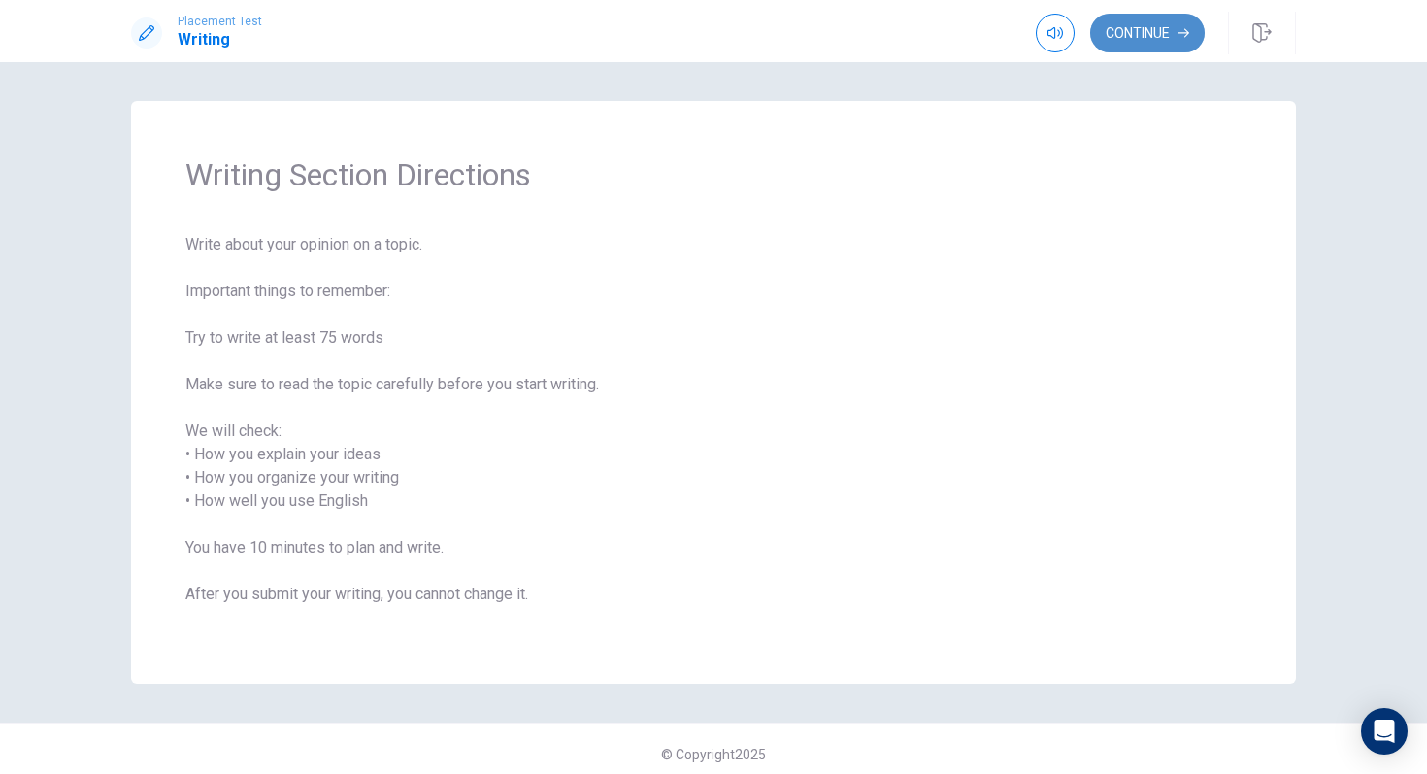
click at [1149, 22] on button "Continue" at bounding box center [1147, 33] width 115 height 39
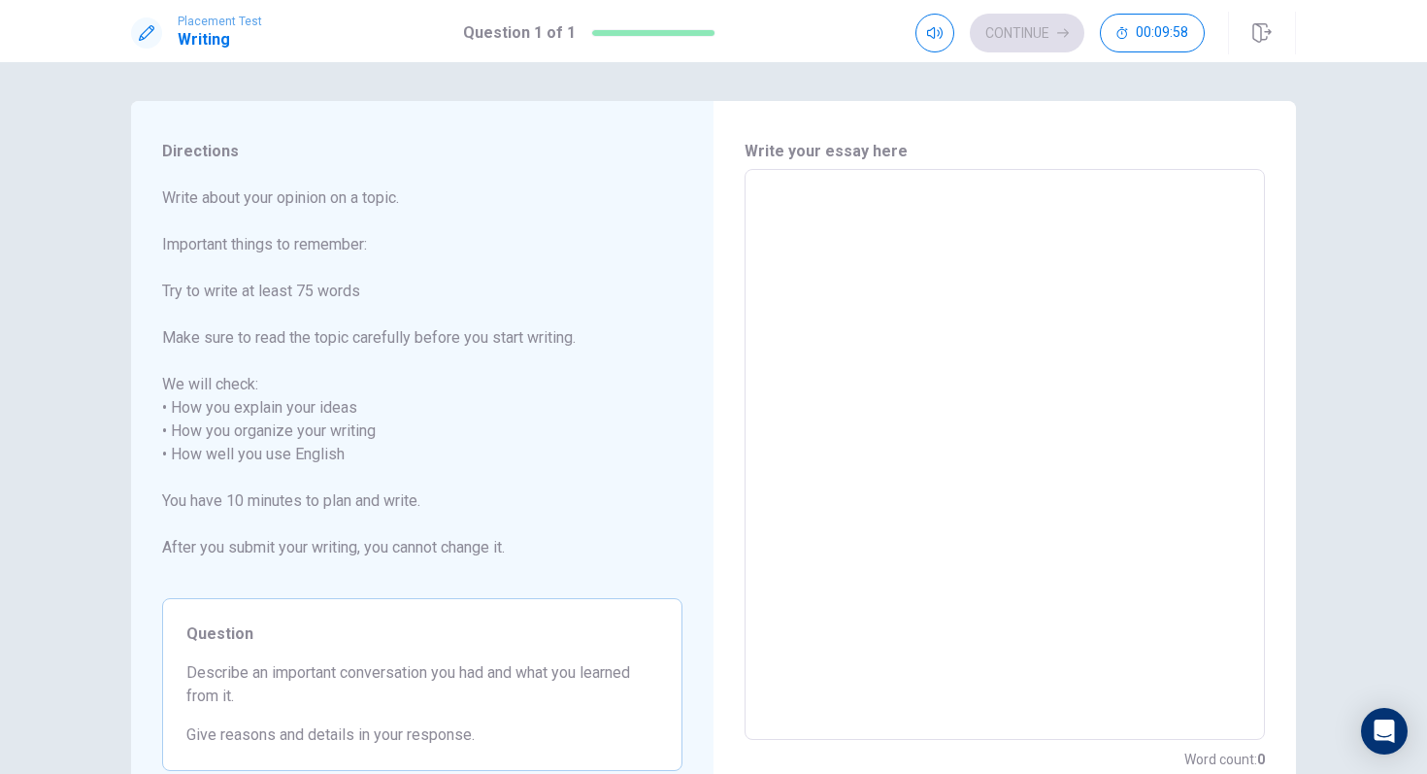
click at [971, 310] on textarea at bounding box center [1004, 454] width 493 height 539
click at [181, 35] on h1 "Writing" at bounding box center [220, 39] width 84 height 23
drag, startPoint x: 158, startPoint y: 246, endPoint x: 250, endPoint y: 301, distance: 106.7
click at [249, 305] on div "Directions Write about your opinion on a topic. Important things to remember: T…" at bounding box center [422, 455] width 583 height 709
drag, startPoint x: 250, startPoint y: 301, endPoint x: 241, endPoint y: 280, distance: 23.1
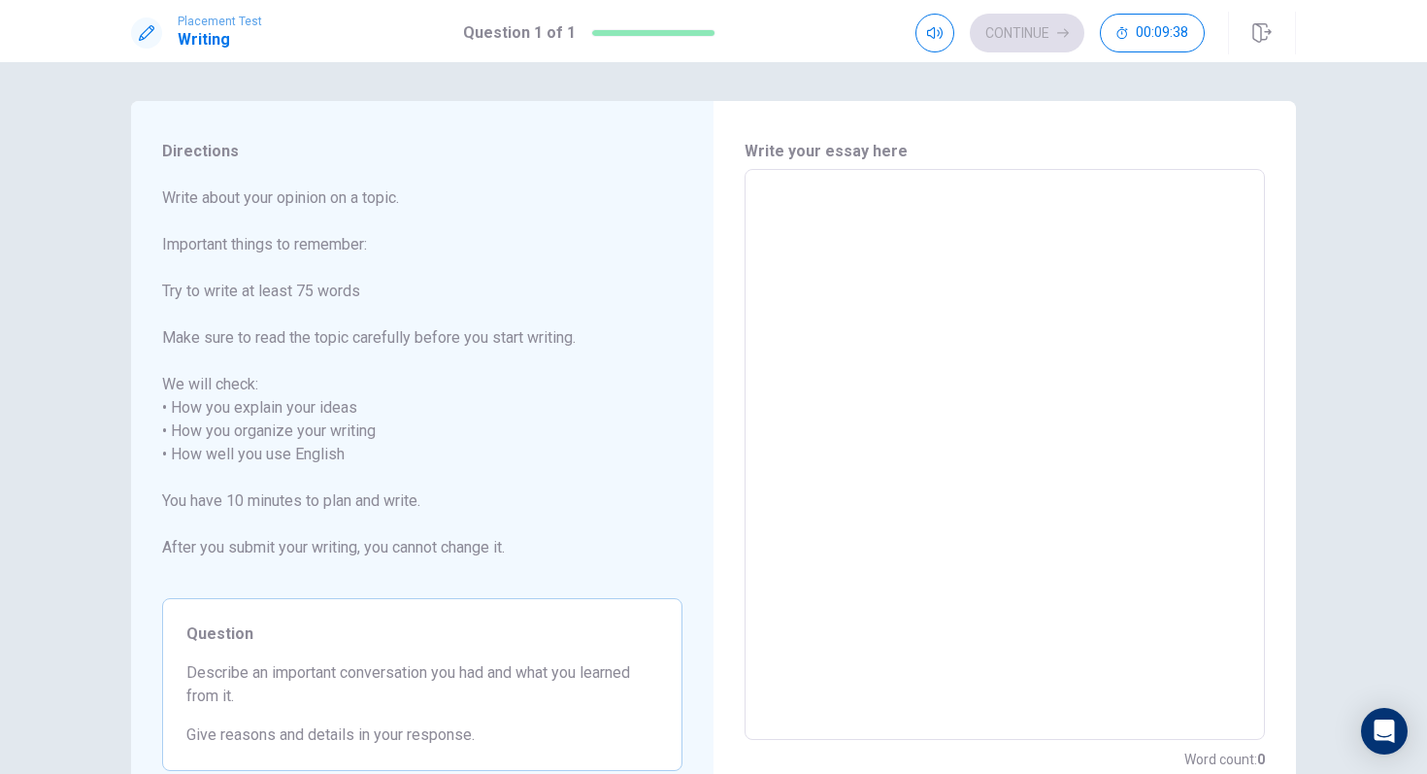
click at [242, 284] on span "Write about your opinion on a topic. Important things to remember: Try to write…" at bounding box center [422, 384] width 520 height 396
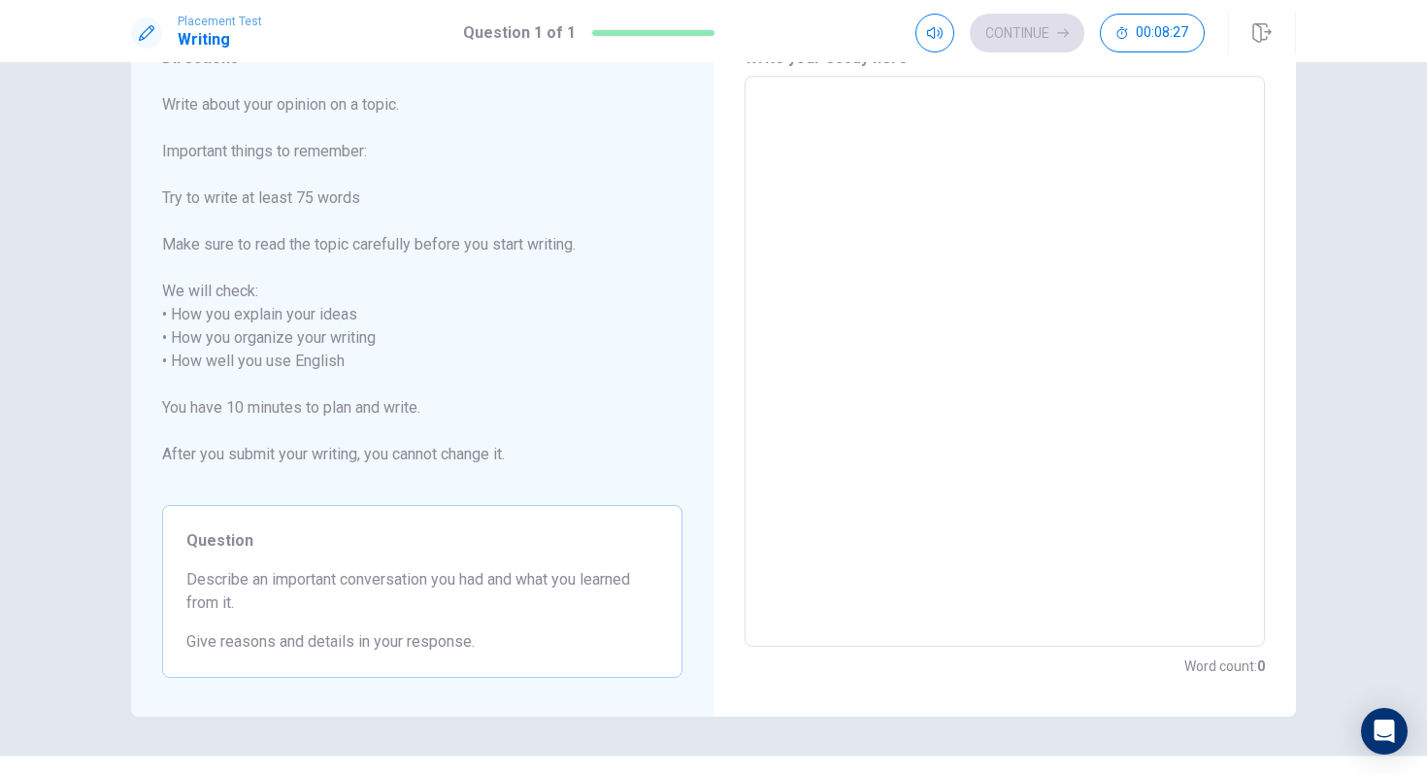
scroll to position [137, 0]
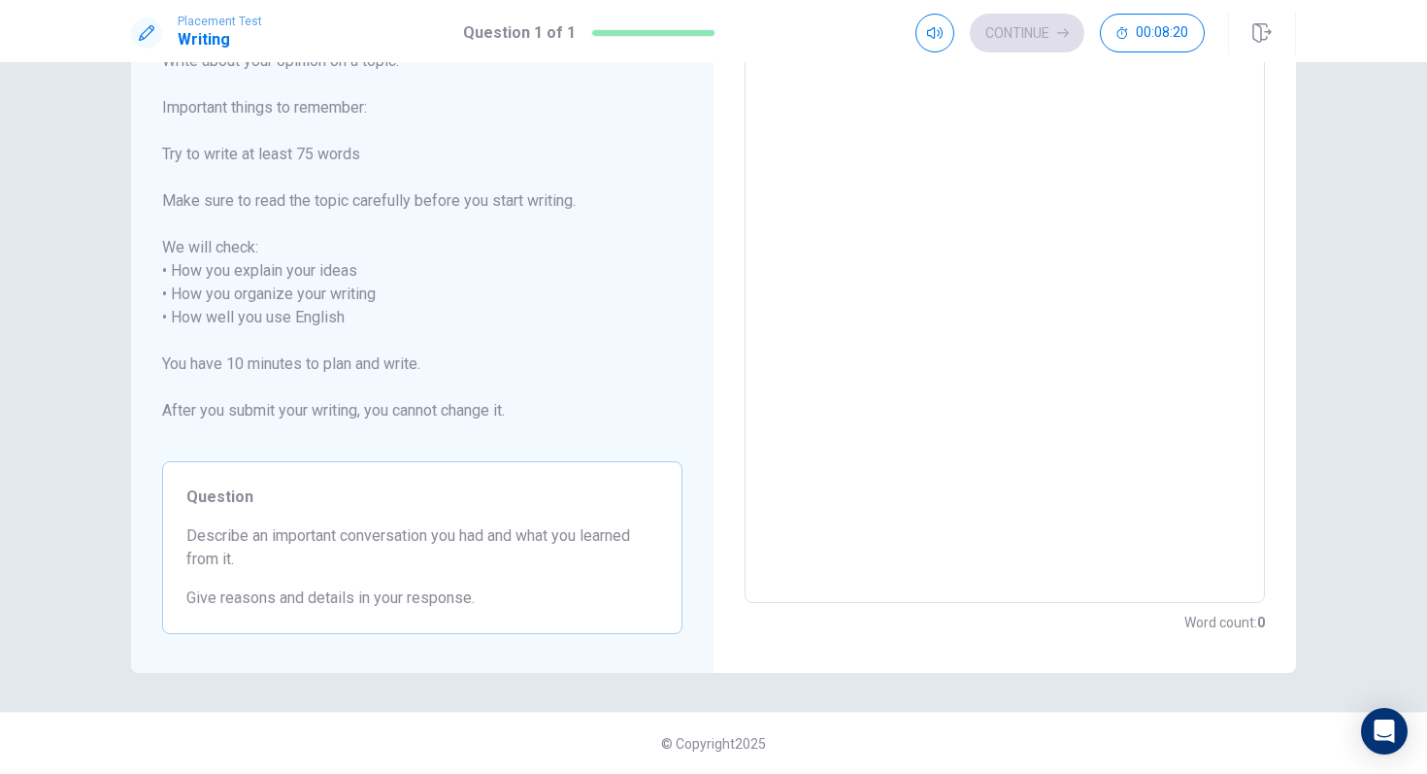
click at [844, 362] on textarea at bounding box center [1004, 318] width 493 height 539
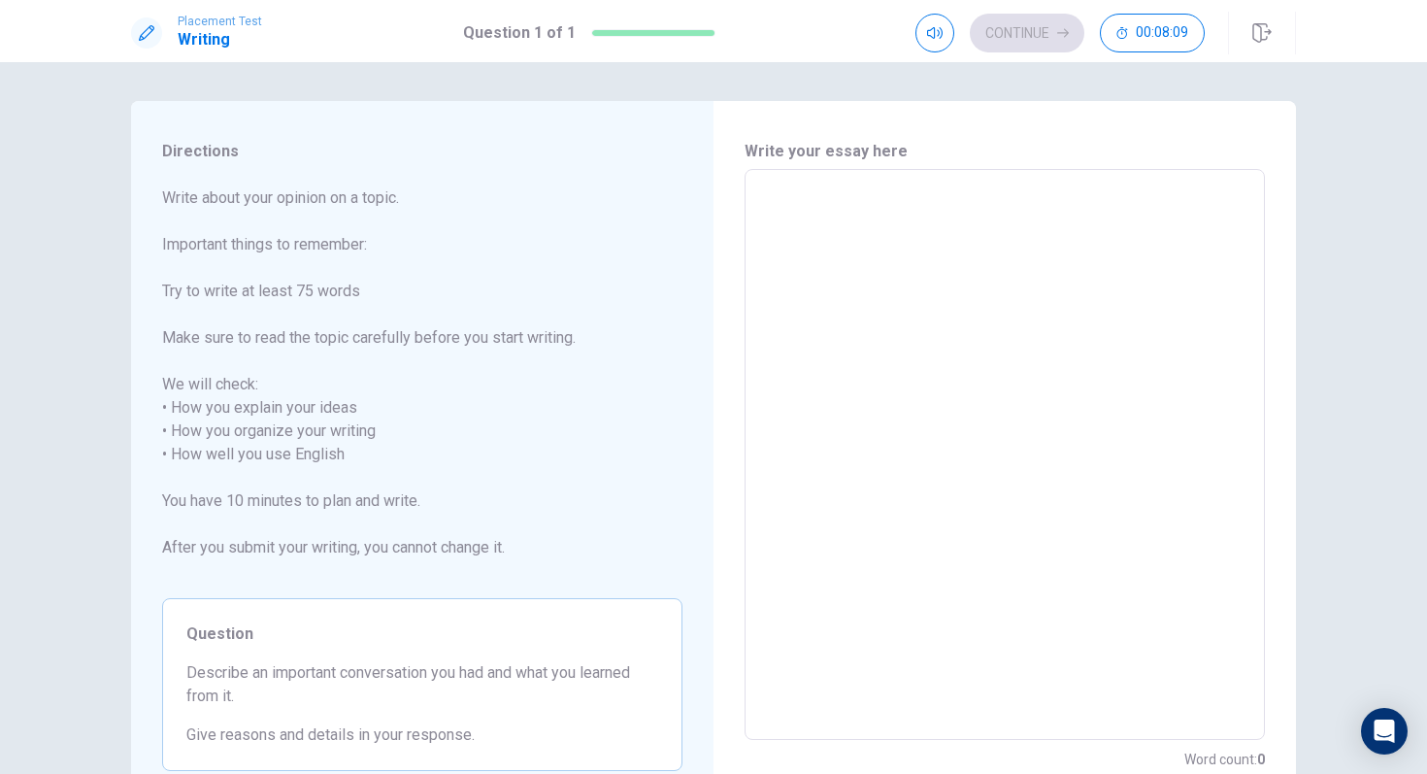
scroll to position [1, 0]
type textarea "A"
type textarea "x"
type textarea "An"
type textarea "x"
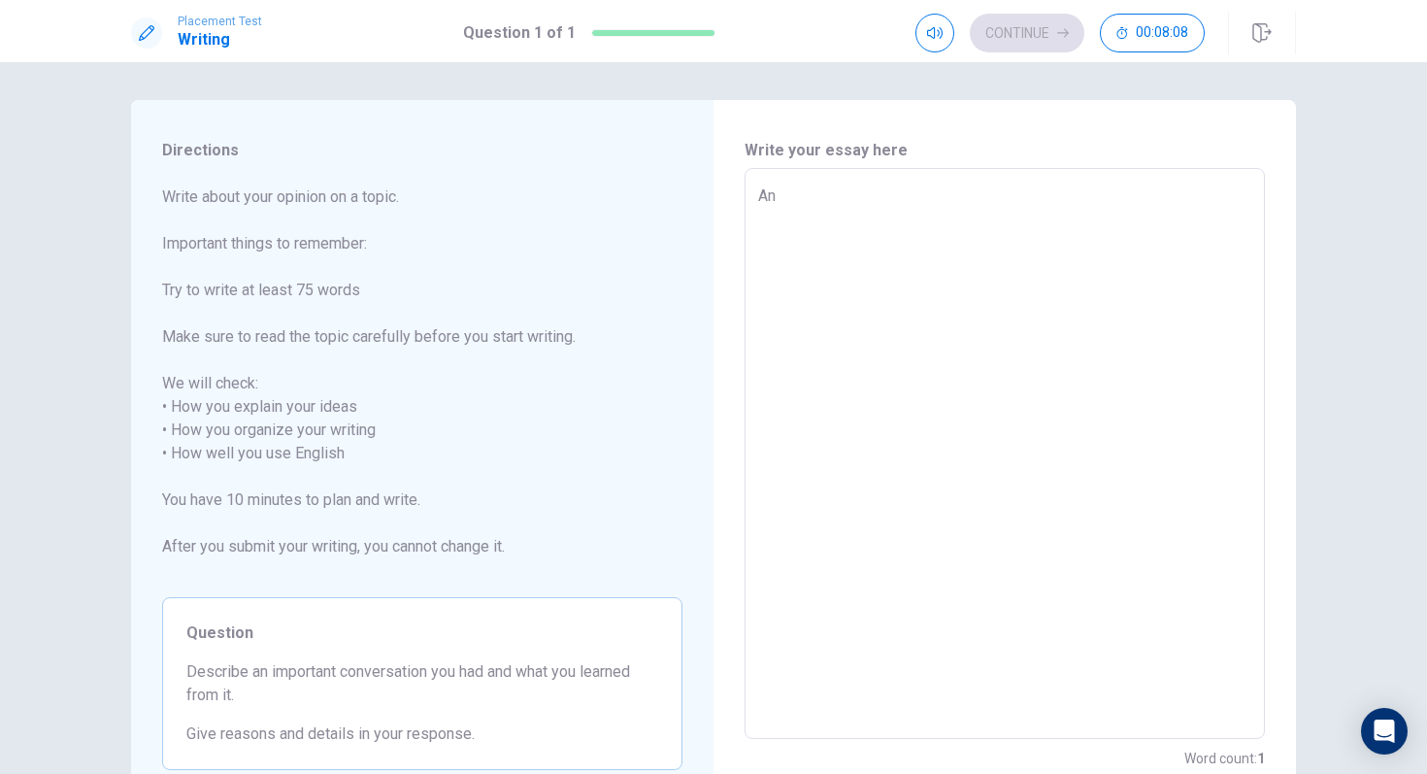
type textarea "An"
type textarea "x"
type textarea "An i"
type textarea "x"
type textarea "An im"
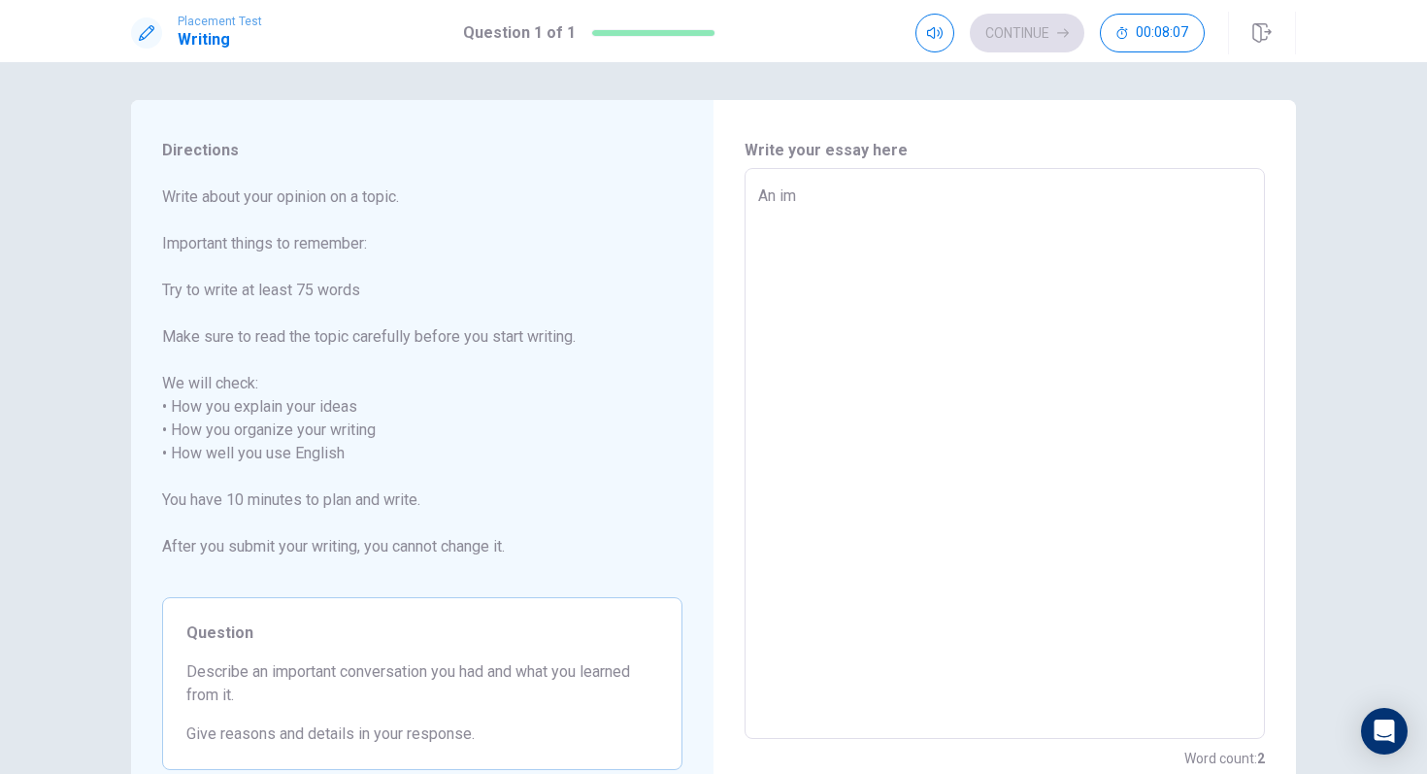
type textarea "x"
type textarea "An imp"
type textarea "x"
type textarea "An impo"
type textarea "x"
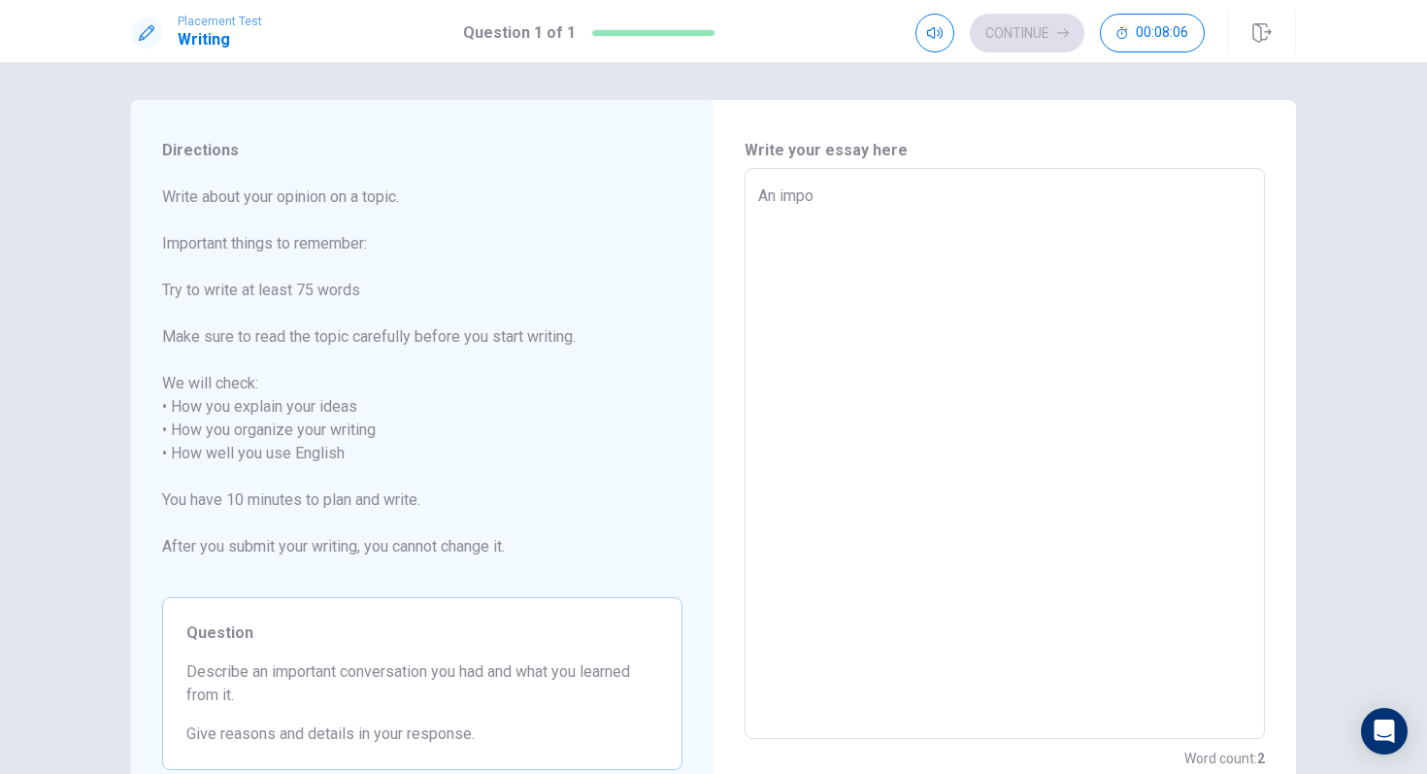
type textarea "An impor"
type textarea "x"
type textarea "An import"
type textarea "x"
type textarea "An importa"
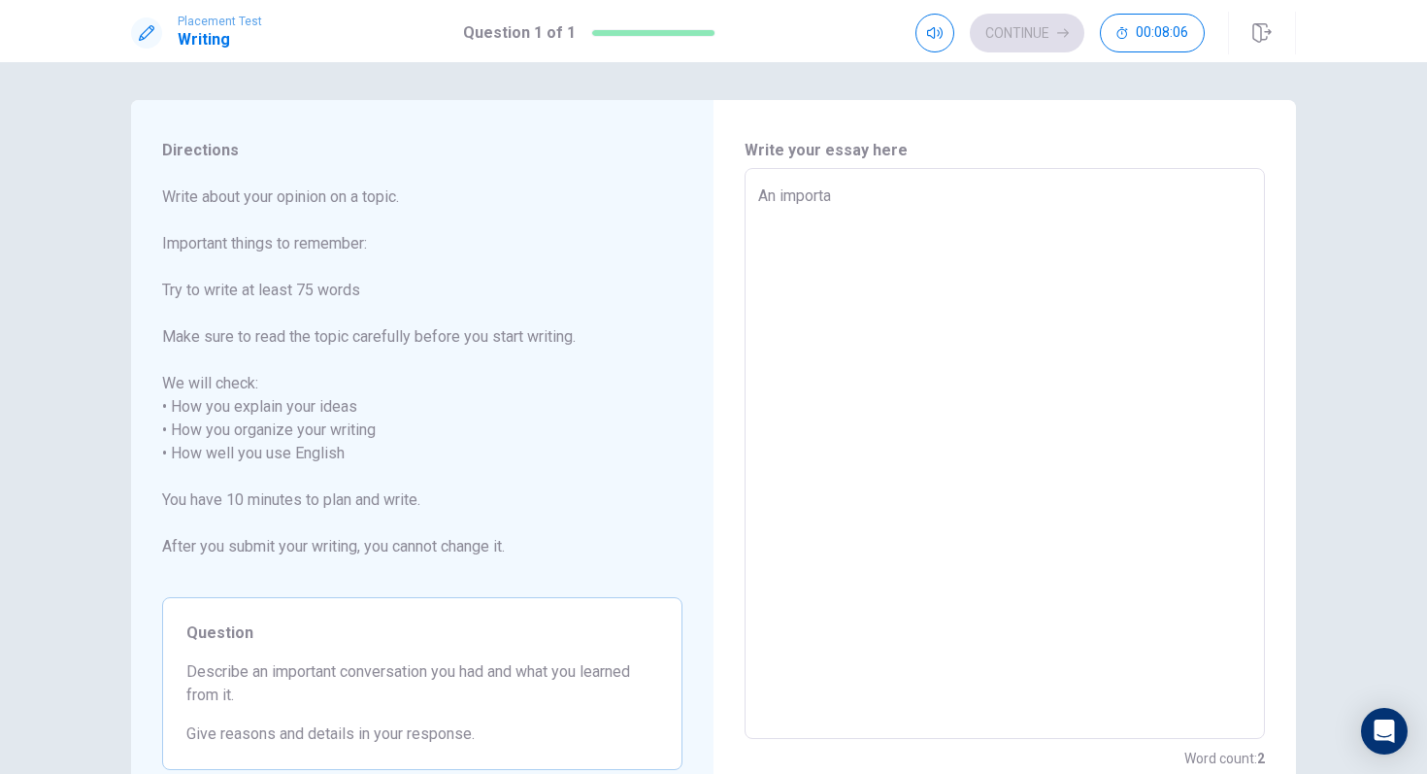
type textarea "x"
type textarea "An importan"
type textarea "x"
type textarea "An important"
type textarea "x"
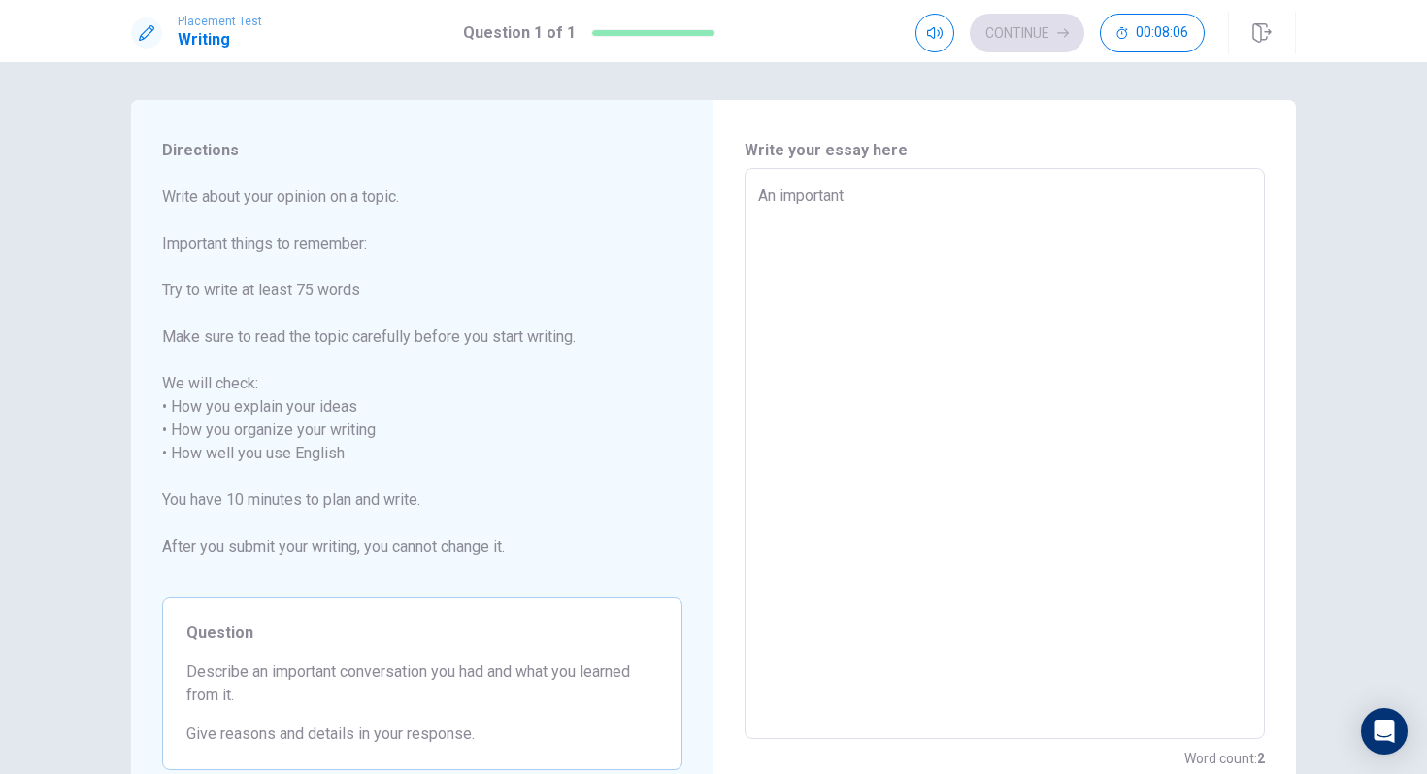
type textarea "An important"
type textarea "x"
type textarea "An important c"
type textarea "x"
type textarea "An important co"
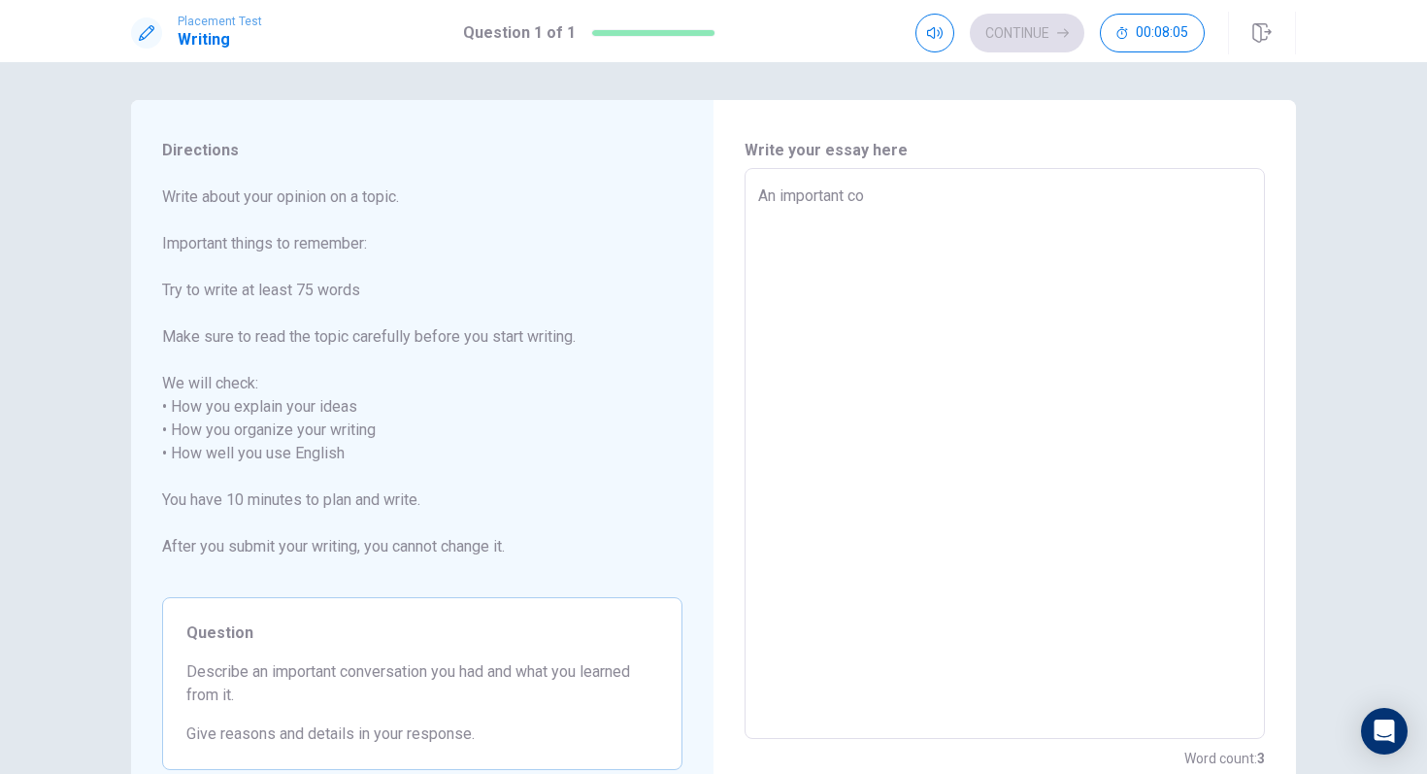
type textarea "x"
type textarea "An important con"
type textarea "x"
type textarea "An important conv"
type textarea "x"
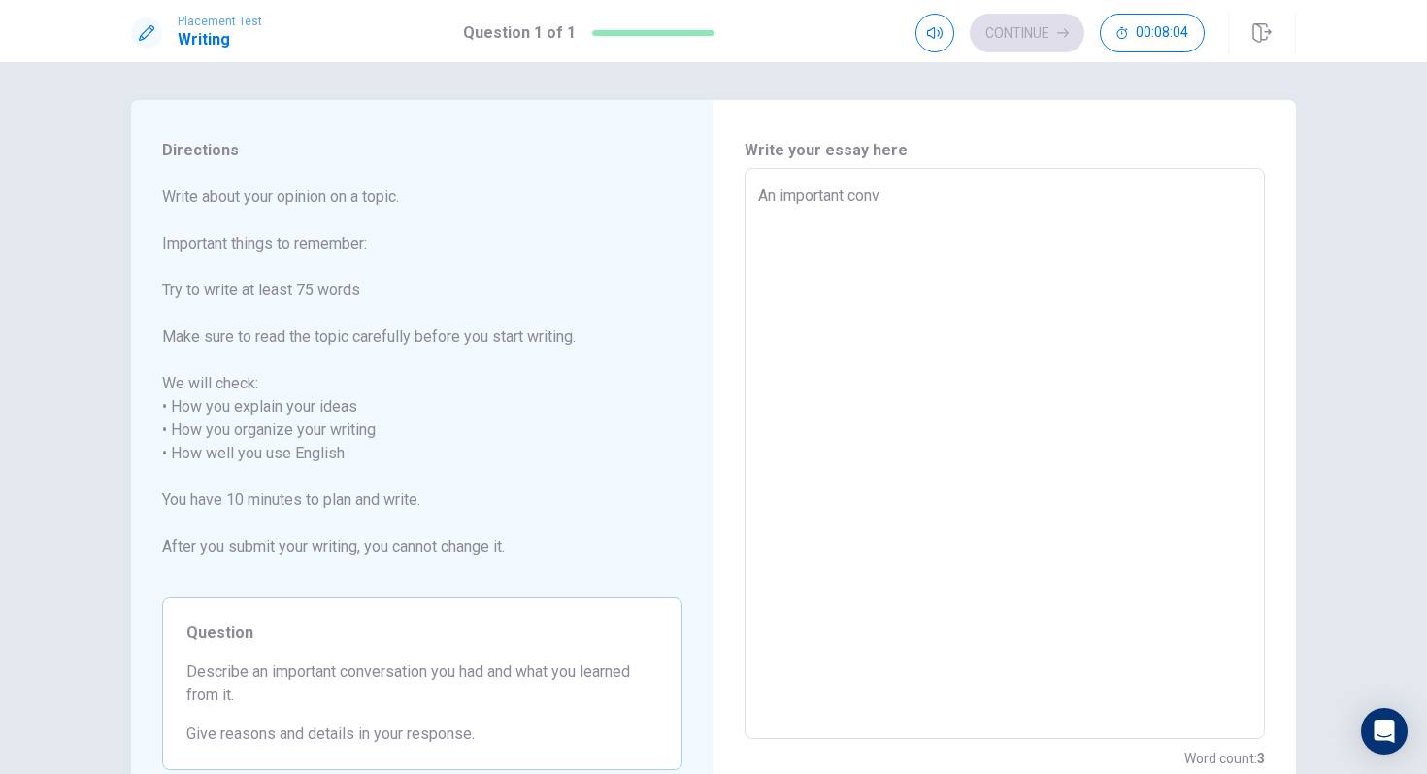
type textarea "An important conve"
type textarea "x"
type textarea "An important conver"
type textarea "x"
type textarea "An important convers"
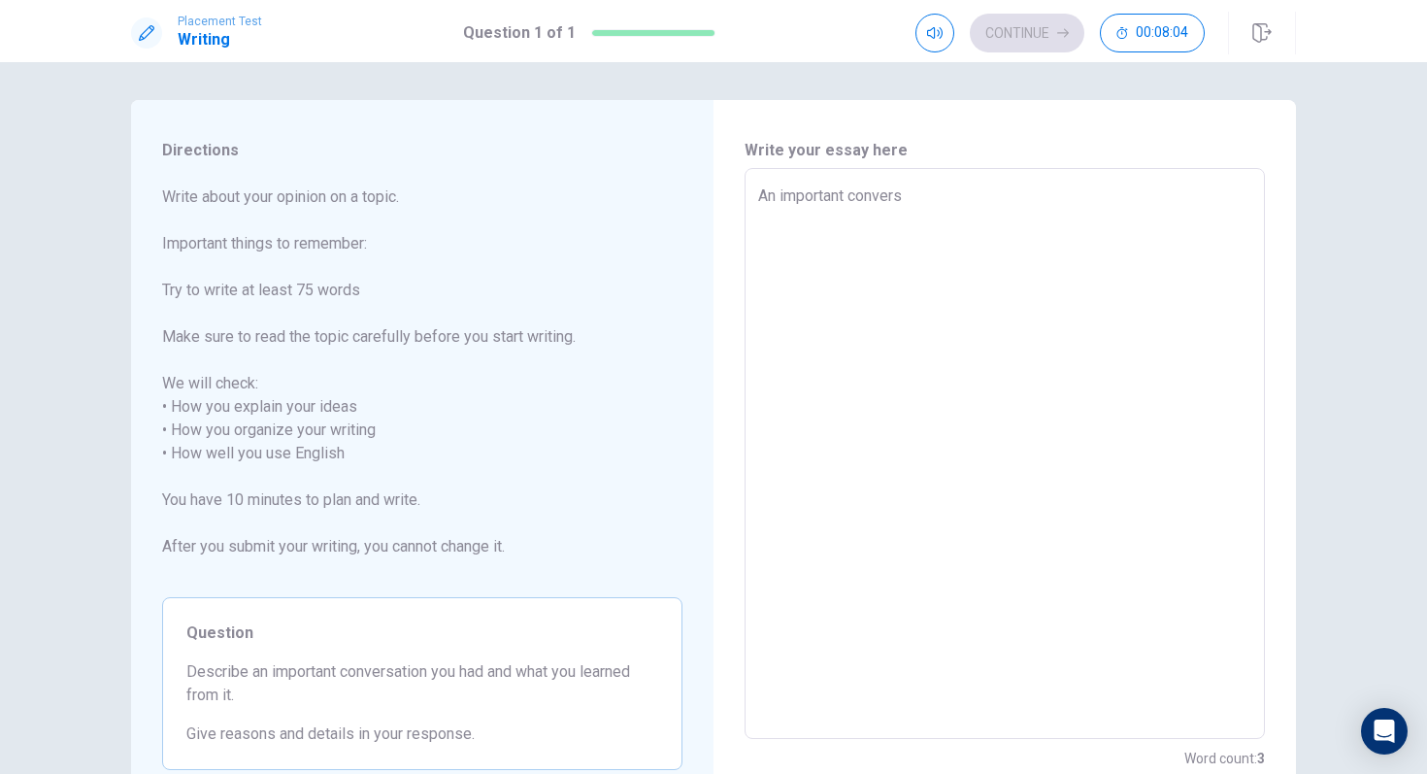
type textarea "x"
type textarea "An important conversa"
type textarea "x"
type textarea "An important conversat"
type textarea "x"
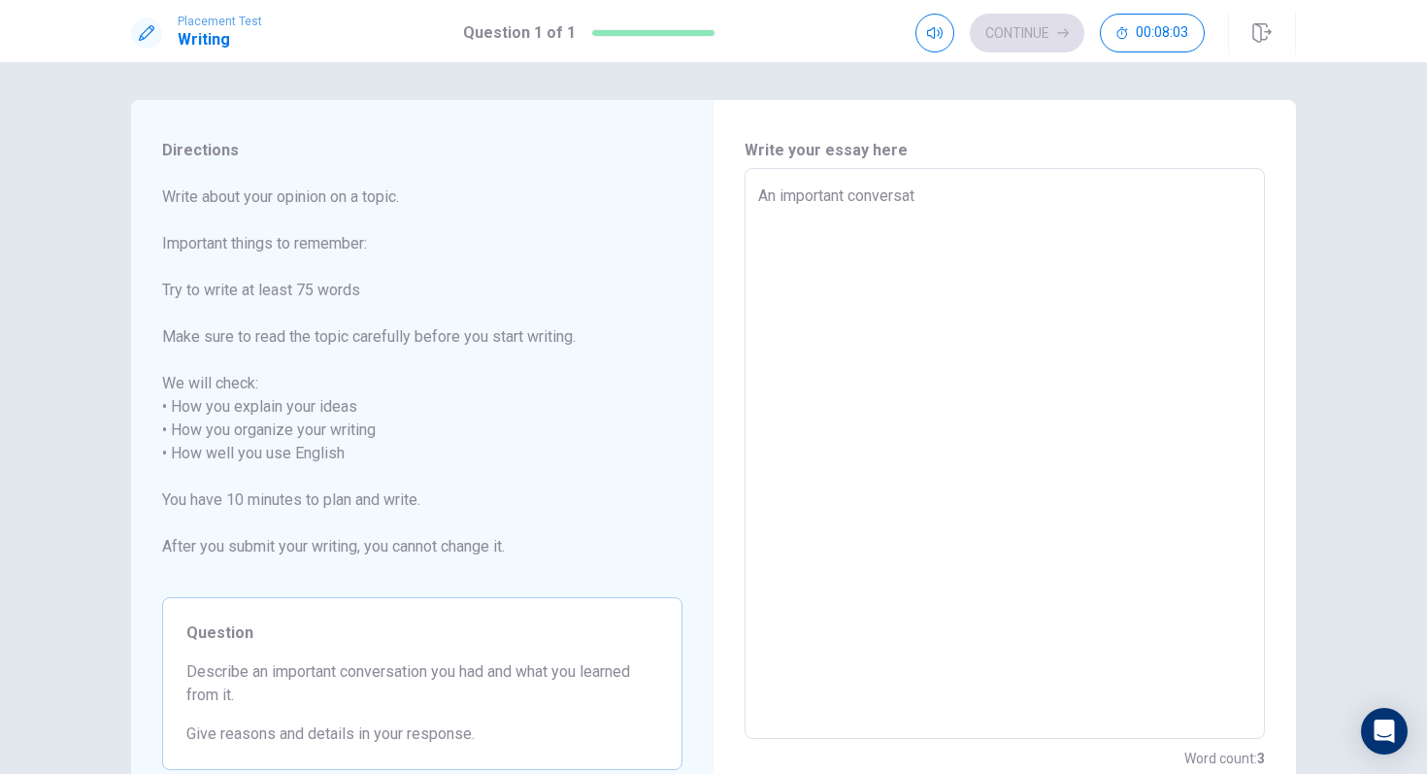
type textarea "An important conversati"
type textarea "x"
type textarea "An important conversatio"
type textarea "x"
type textarea "An important conversation"
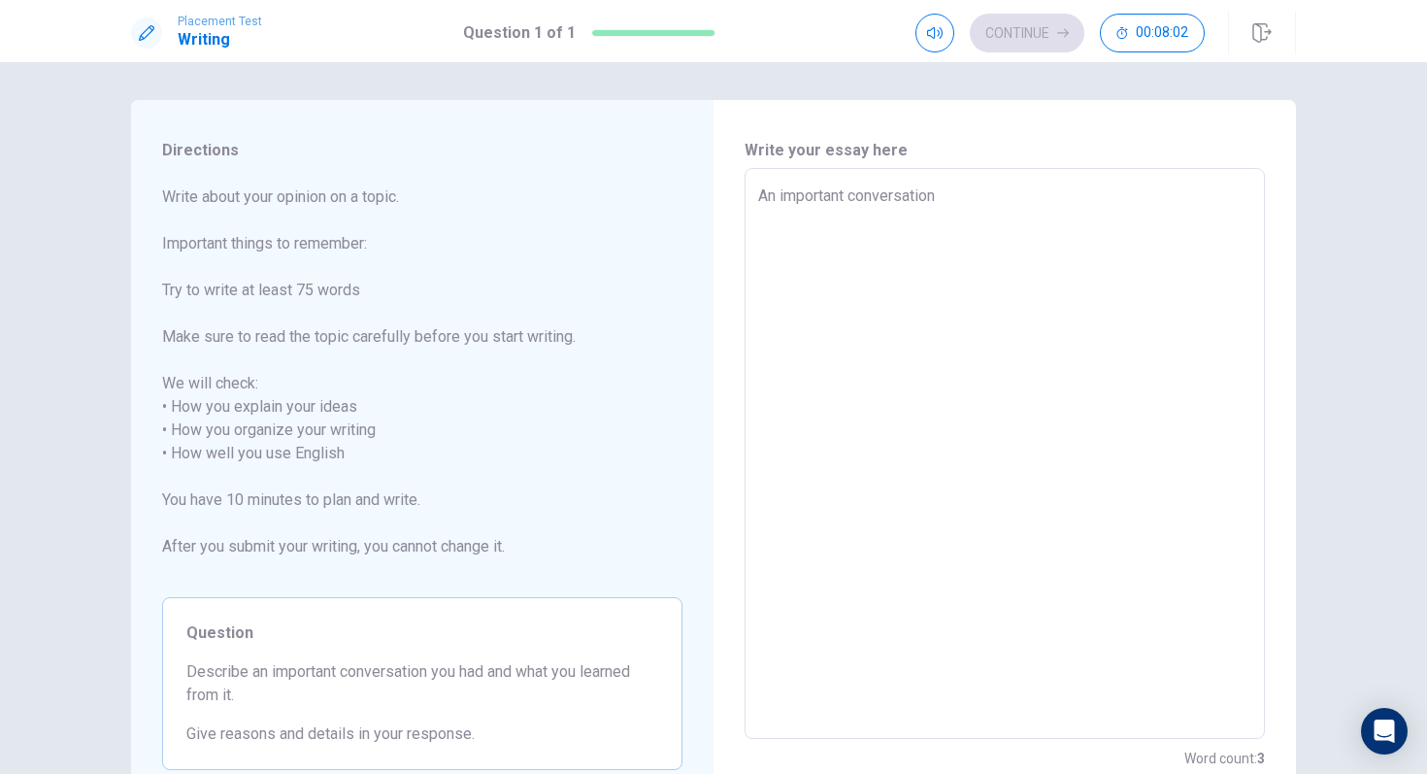
type textarea "x"
type textarea "An important conversation"
type textarea "x"
type textarea "An important conversation i"
type textarea "x"
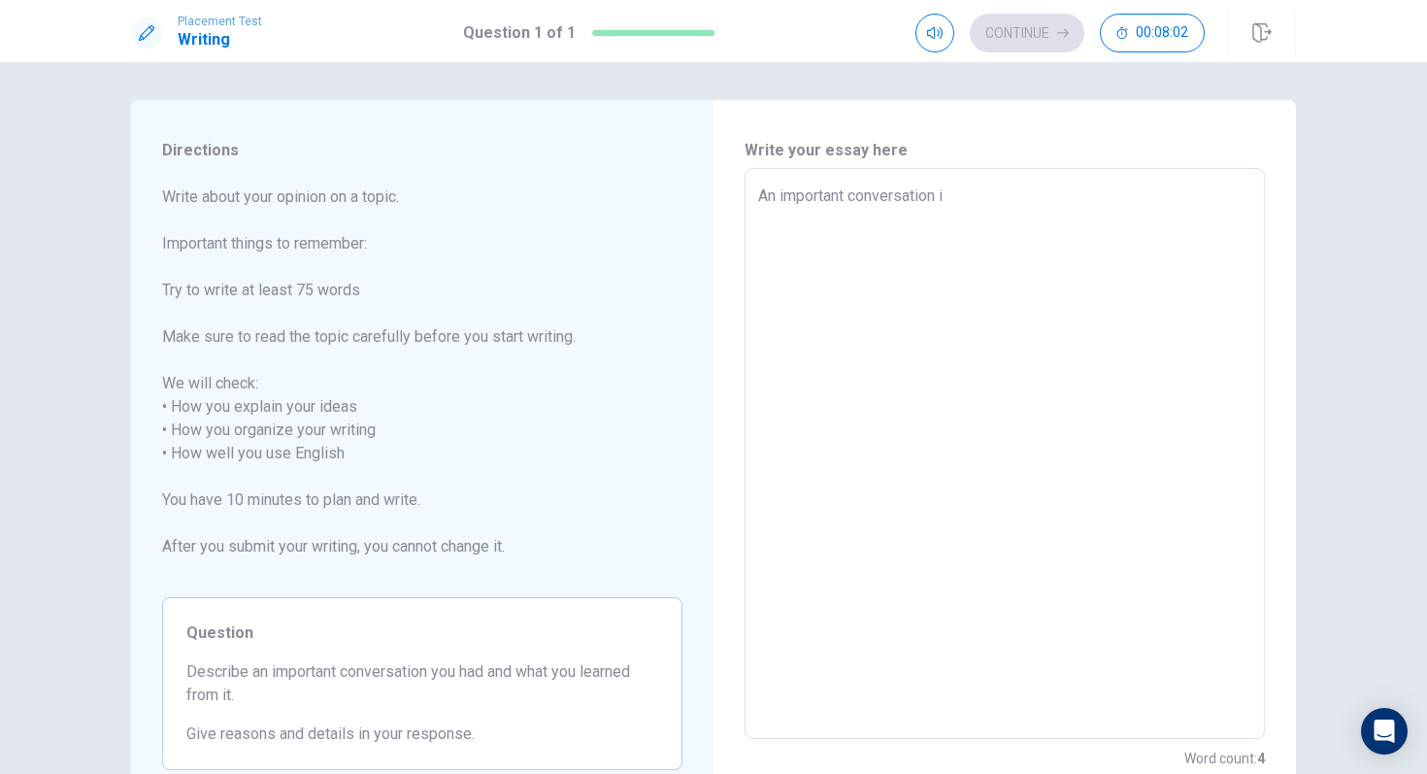
type textarea "An important conversation i"
type textarea "x"
type textarea "An important conversation i"
type textarea "x"
type textarea "An important conversation"
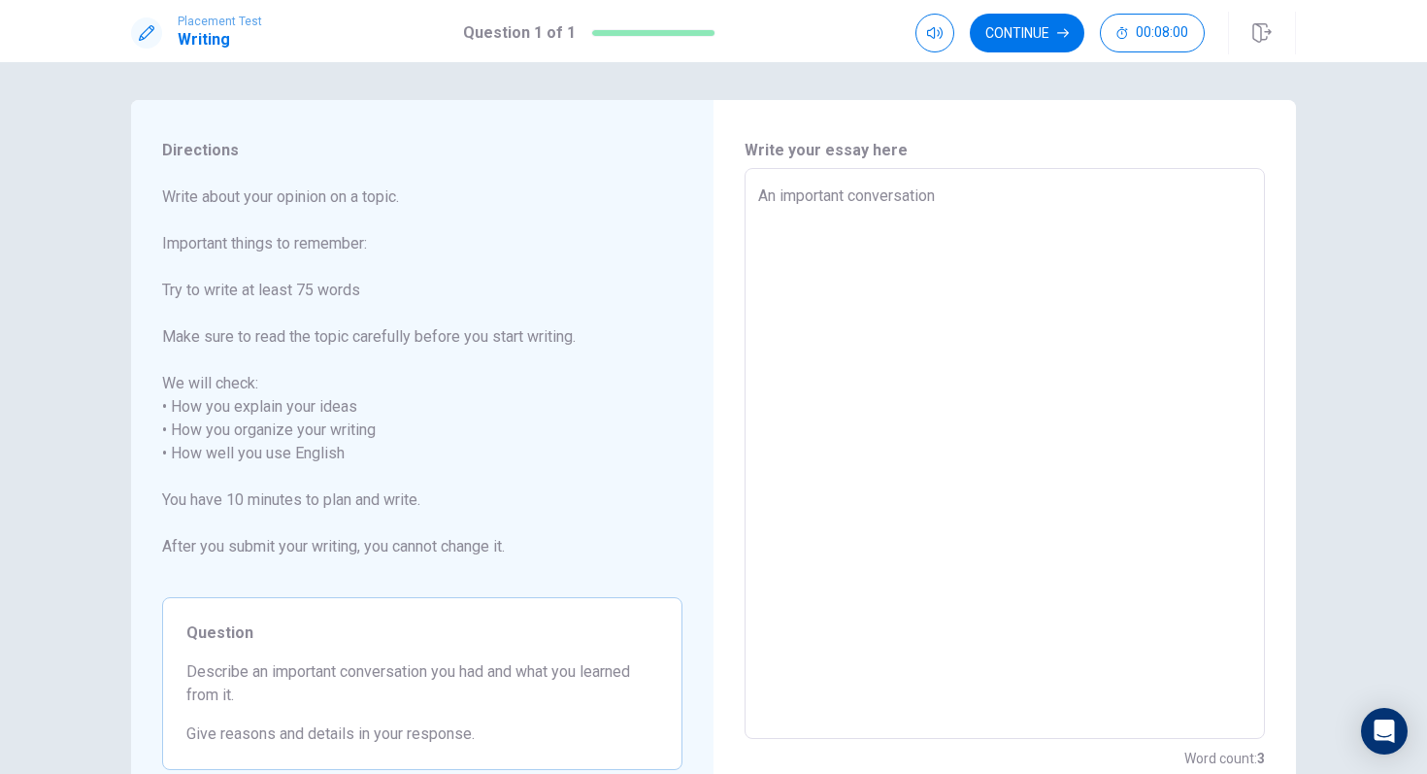
type textarea "x"
type textarea "An important conversation I"
type textarea "x"
type textarea "An important conversation I"
type textarea "x"
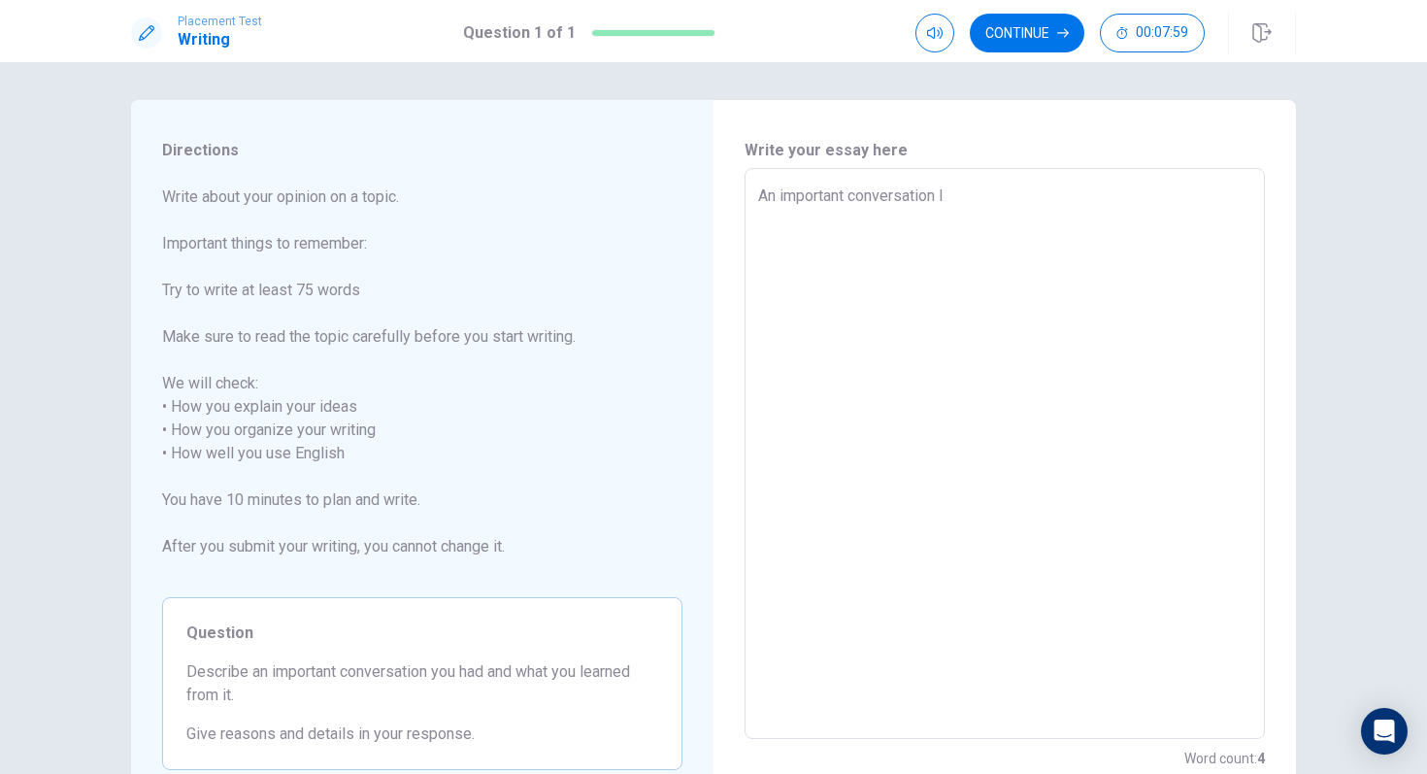
type textarea "An important conversation I h"
type textarea "x"
type textarea "An important conversation I ha"
type textarea "x"
type textarea "An important conversation I had"
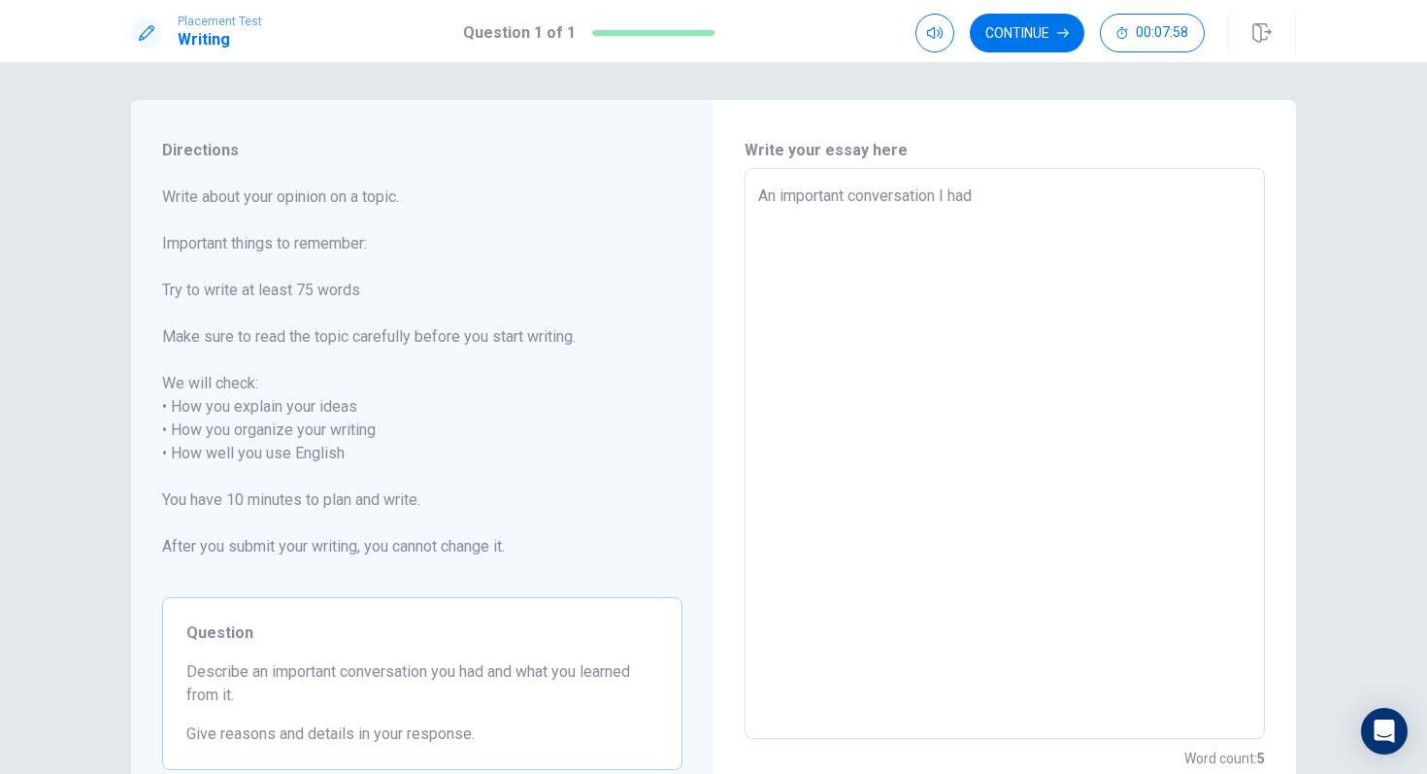
type textarea "x"
type textarea "An important conversation I had"
type textarea "x"
type textarea "An important conversation I had w"
type textarea "x"
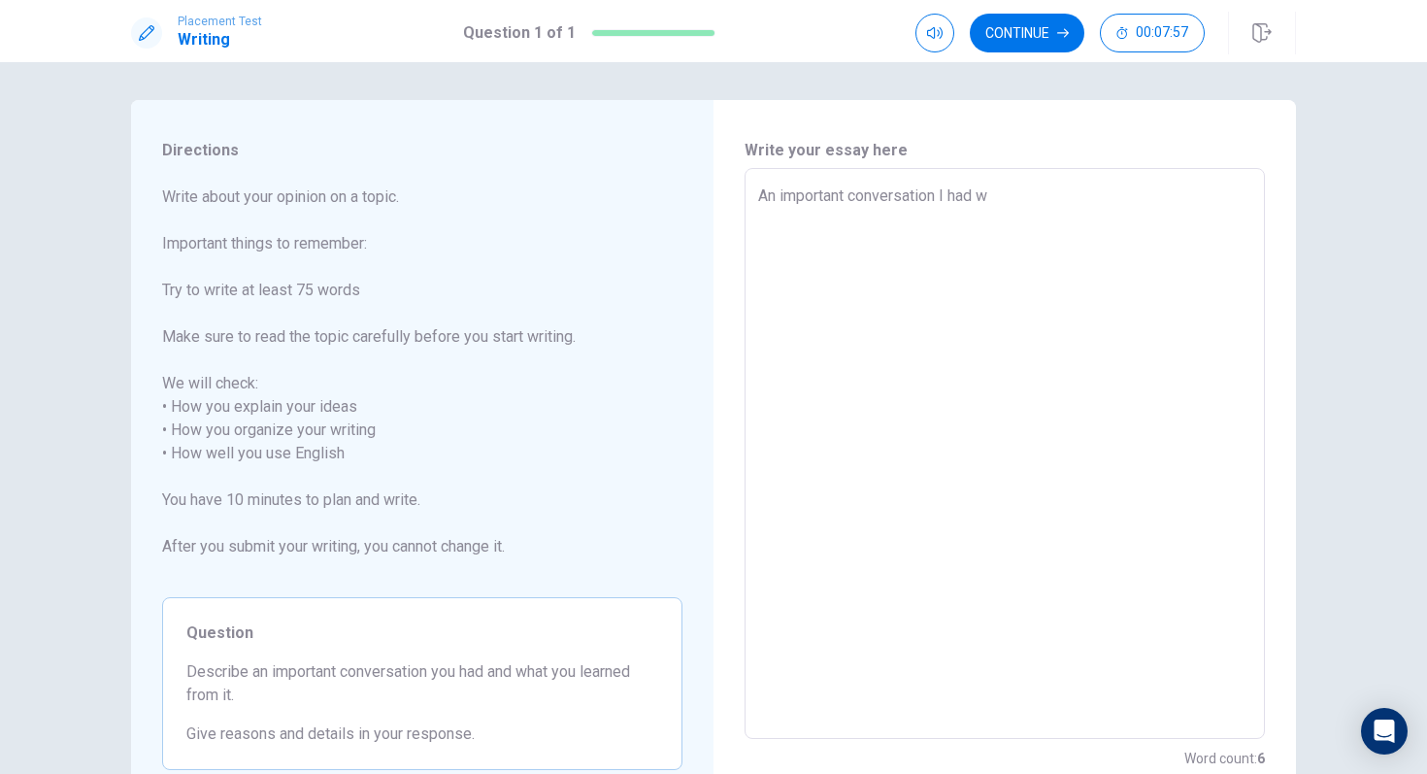
type textarea "An important conversation I had wa"
type textarea "x"
type textarea "An important conversation I had was"
type textarea "x"
type textarea "An important conversation I had was"
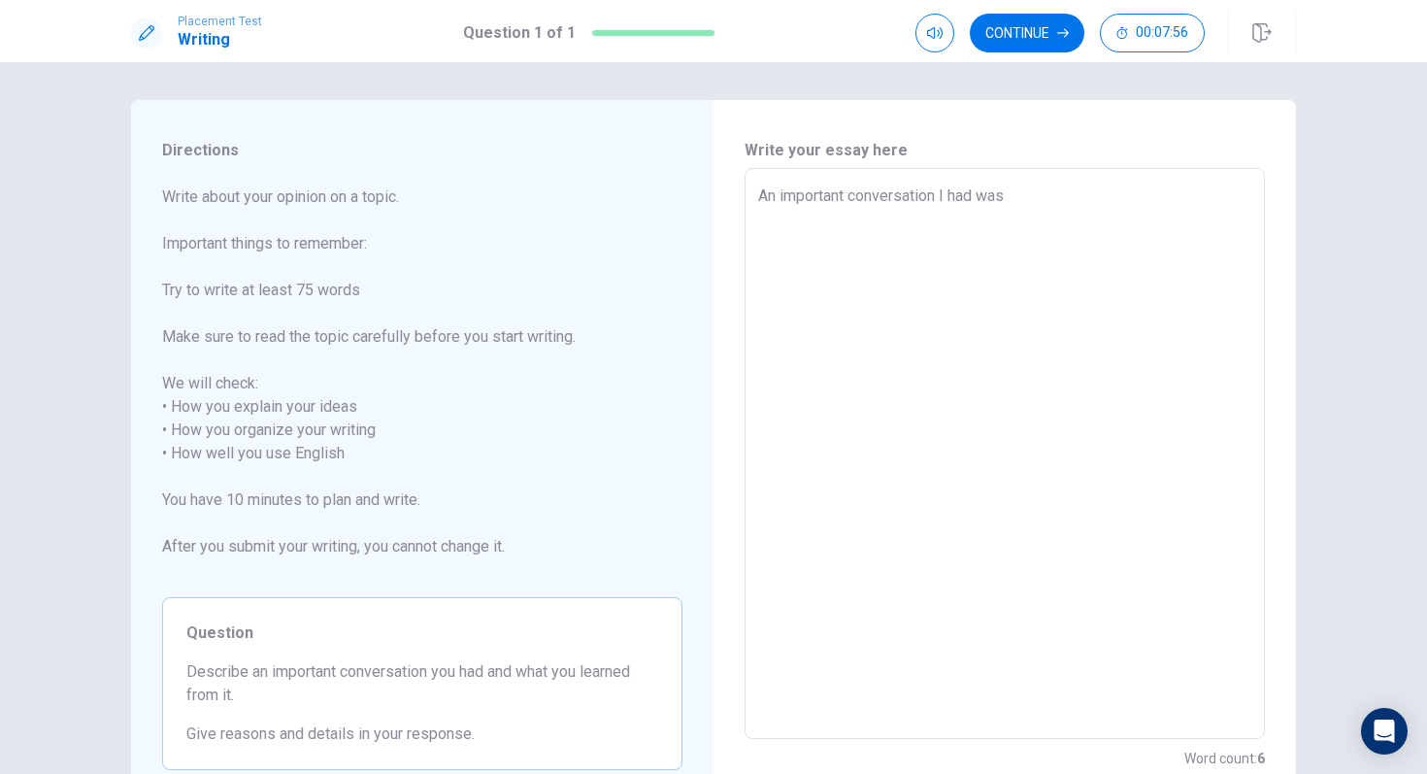
type textarea "x"
type textarea "An important conversation I had was w"
type textarea "x"
type textarea "An important conversation I had was wi"
type textarea "x"
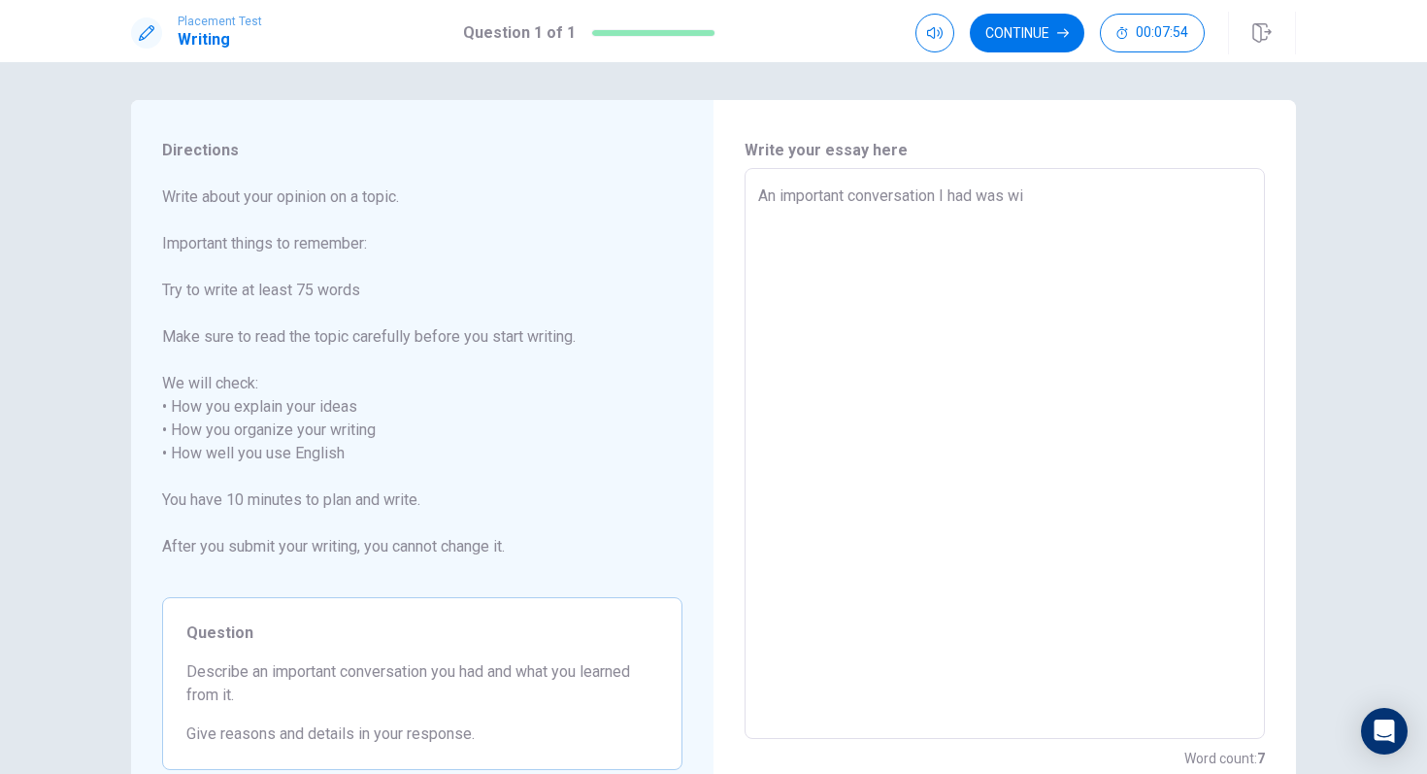
type textarea "An important conversation I had was wit"
type textarea "x"
type textarea "An important conversation I had was with"
type textarea "x"
type textarea "An important conversation I had was with"
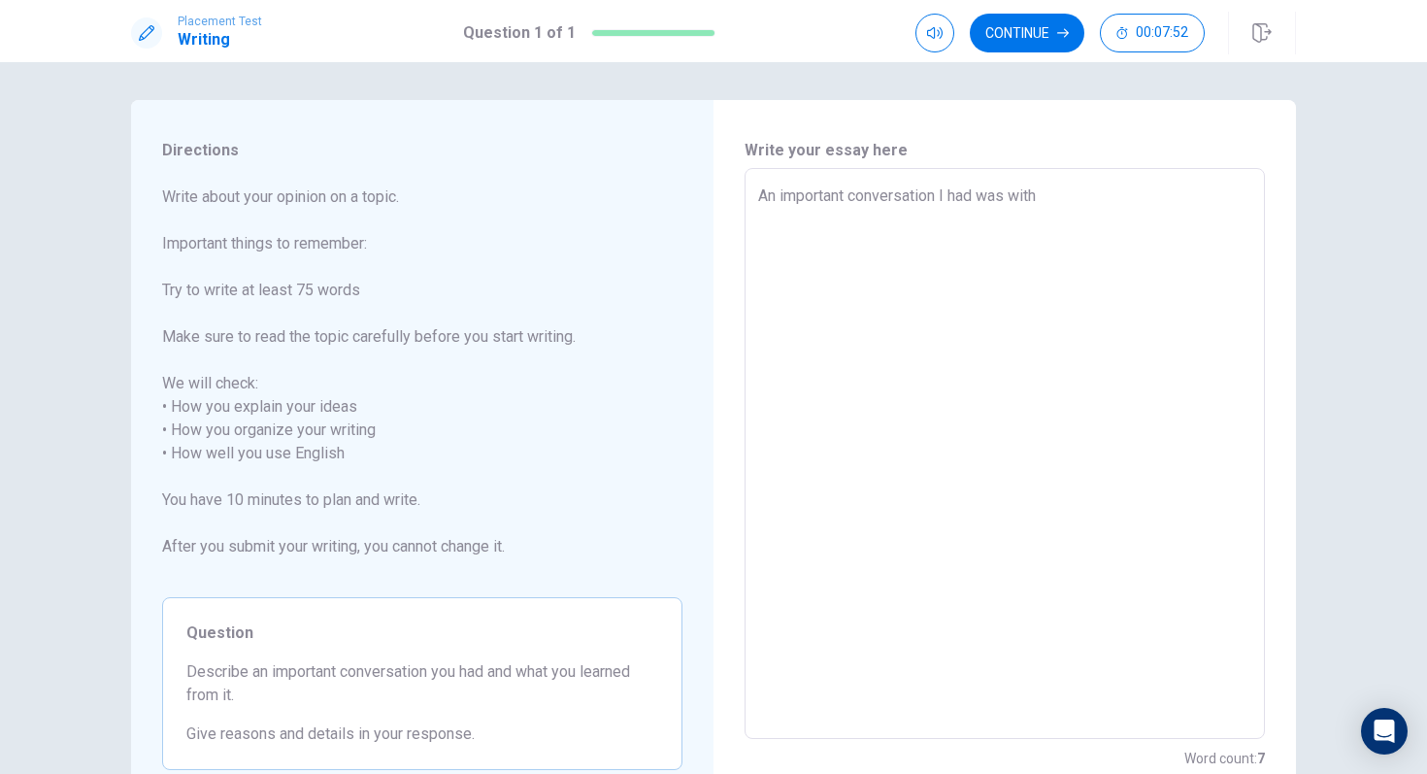
type textarea "x"
type textarea "An important conversation I had was with m"
type textarea "x"
type textarea "An important conversation I had was with my"
type textarea "x"
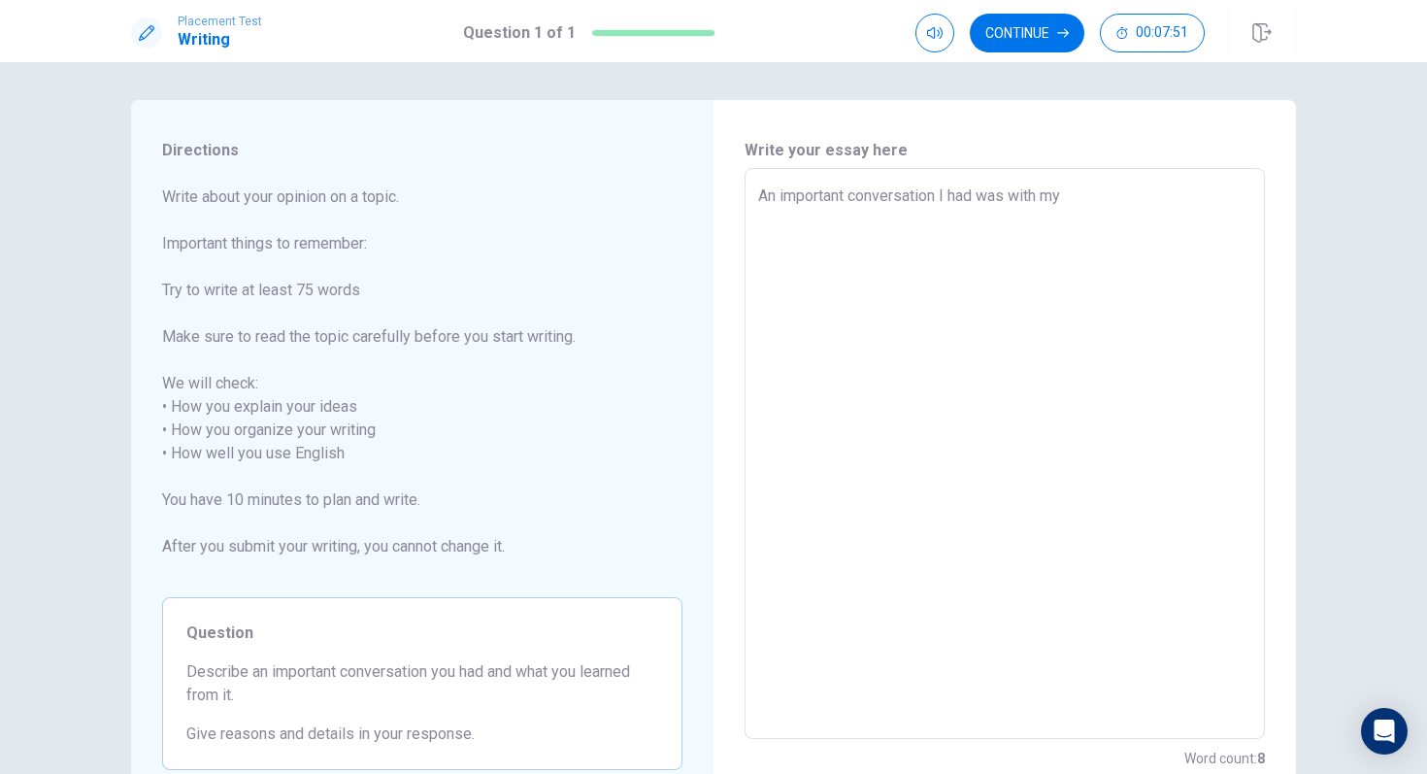
type textarea "An important conversation I had was with my"
type textarea "x"
type textarea "An important conversation I had was with my m"
type textarea "x"
type textarea "An important conversation I had was with my mo"
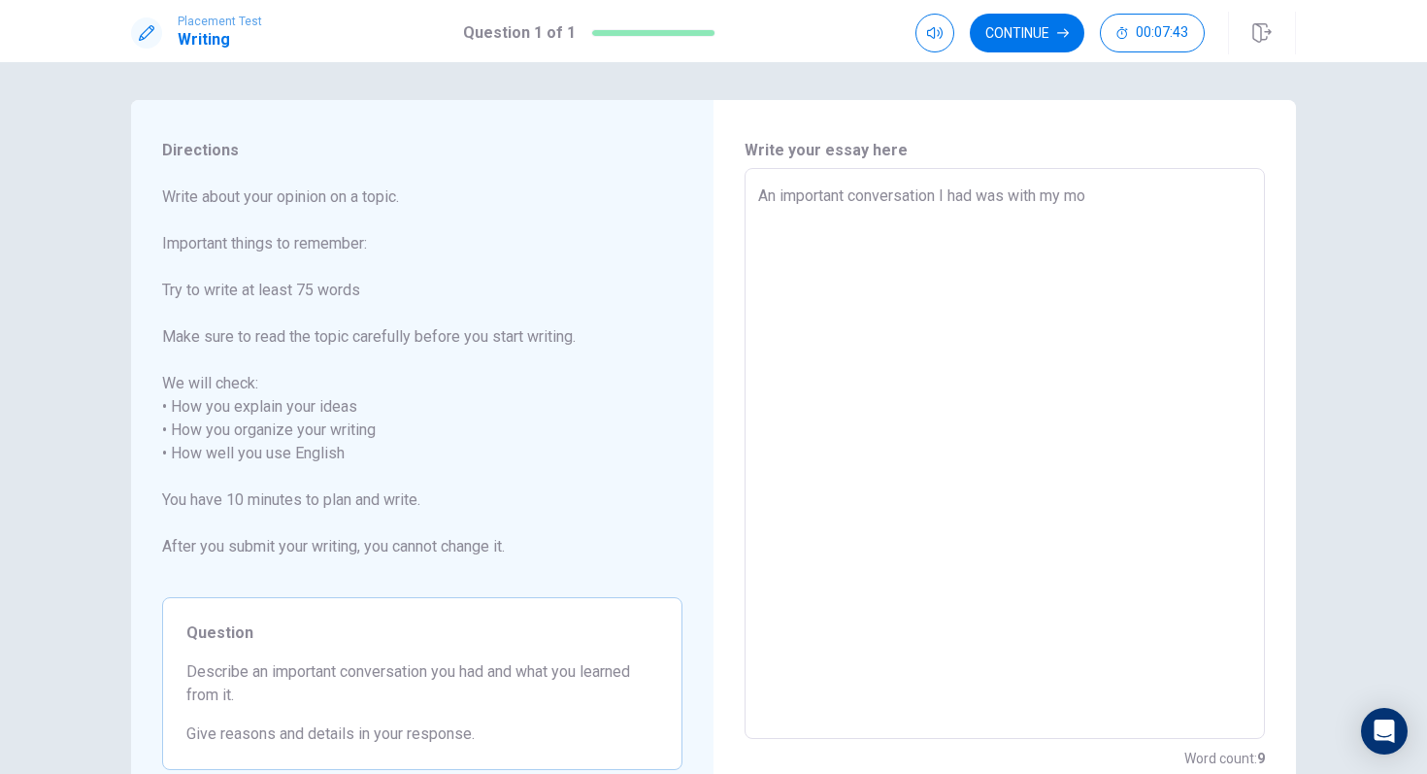
type textarea "x"
type textarea "An important conversation I had was with my mom"
type textarea "x"
type textarea "An important conversation I had was with my mom"
type textarea "x"
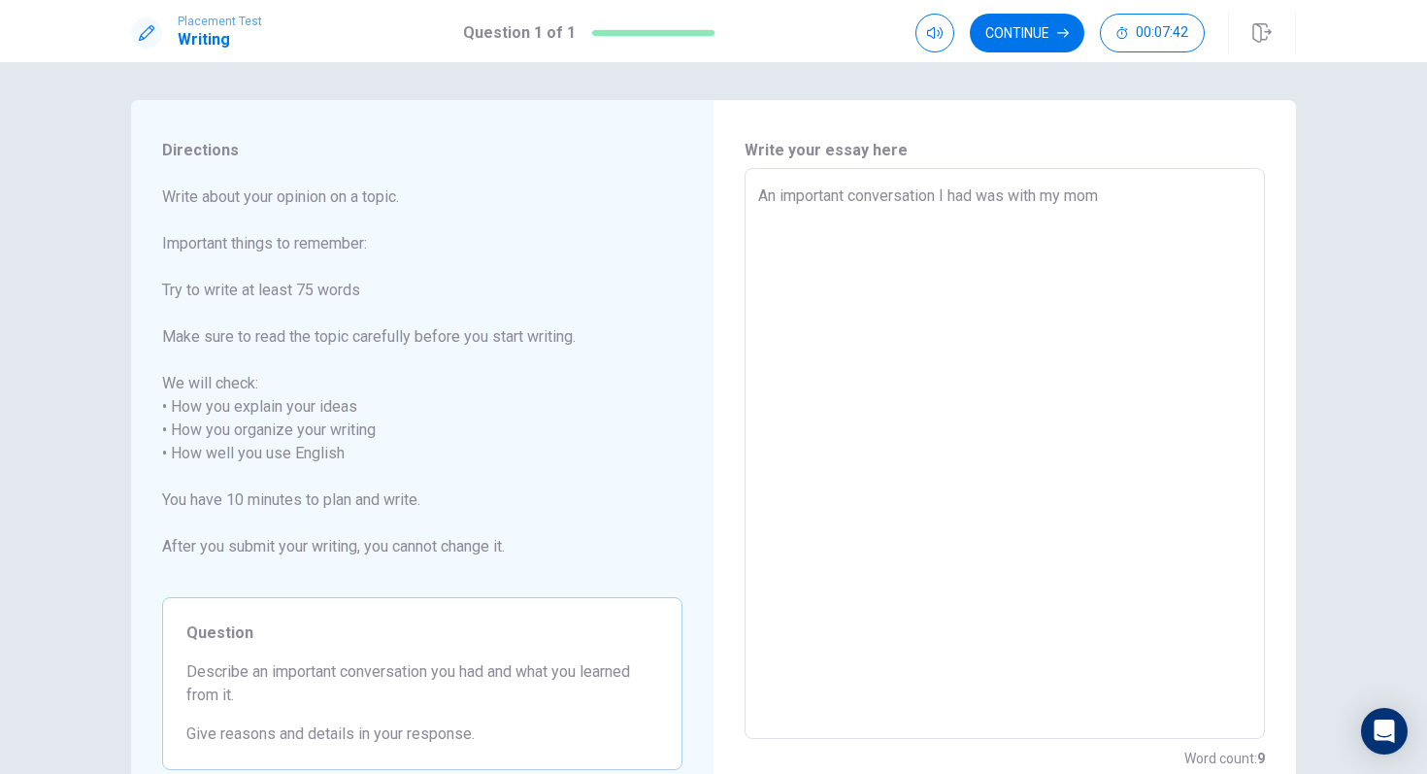
type textarea "An important conversation I had was with my mom w"
type textarea "x"
type textarea "An important conversation I had was with my mom wh"
type textarea "x"
type textarea "An important conversation I had was with my mom whe"
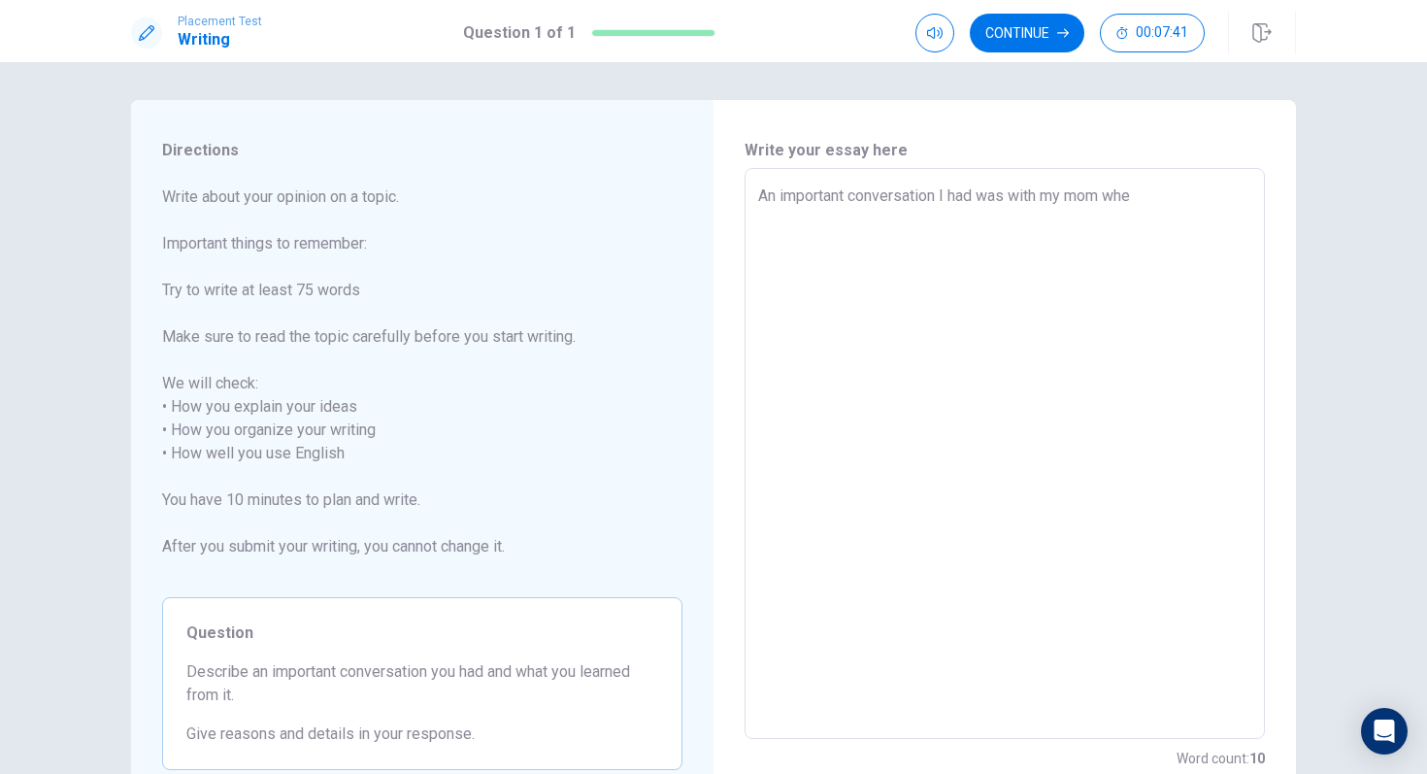
type textarea "x"
type textarea "An important conversation I had was with my mom when"
type textarea "x"
type textarea "An important conversation I had was with my mom when"
type textarea "x"
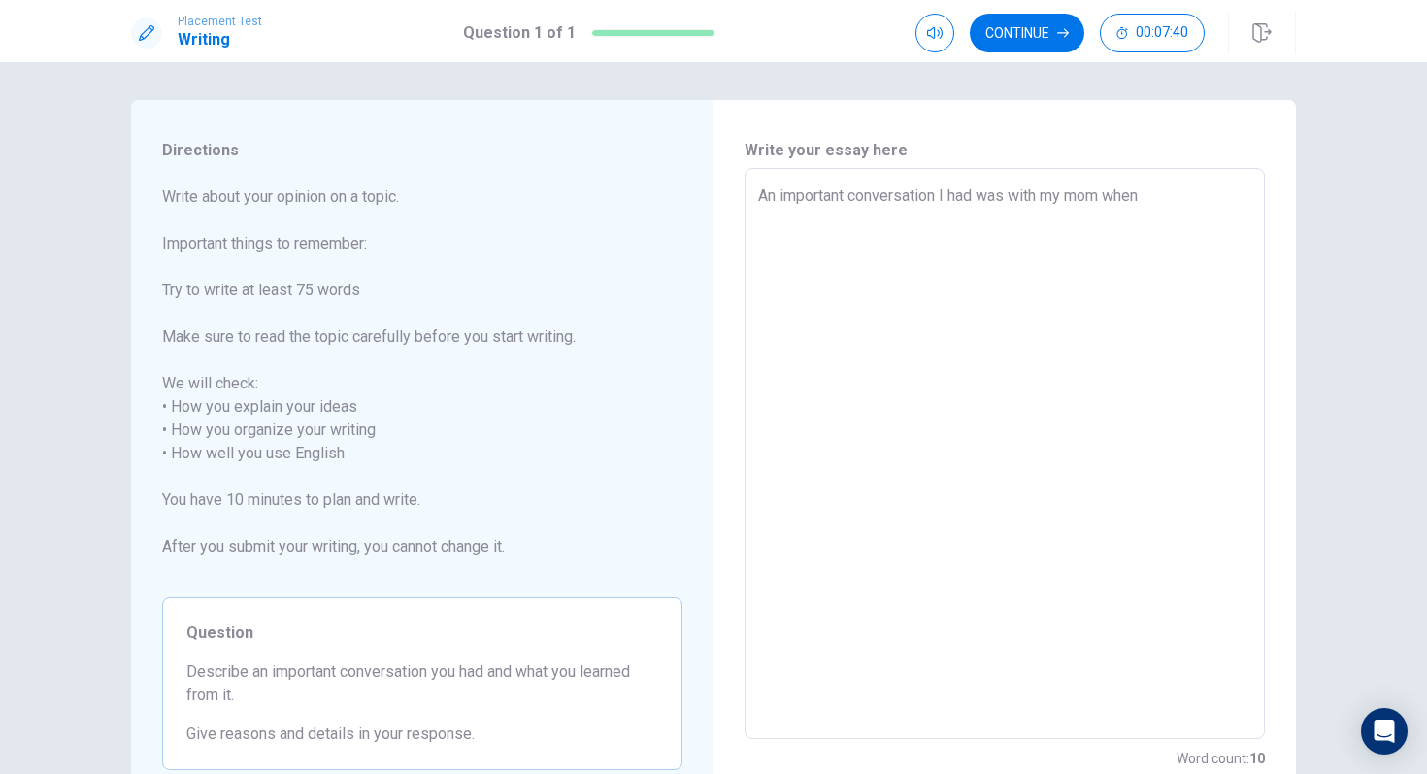
type textarea "An important conversation I had was with my mom when I"
type textarea "x"
type textarea "An important conversation I had was with my mom when I"
type textarea "x"
type textarea "An important conversation I had was with my mom when I f"
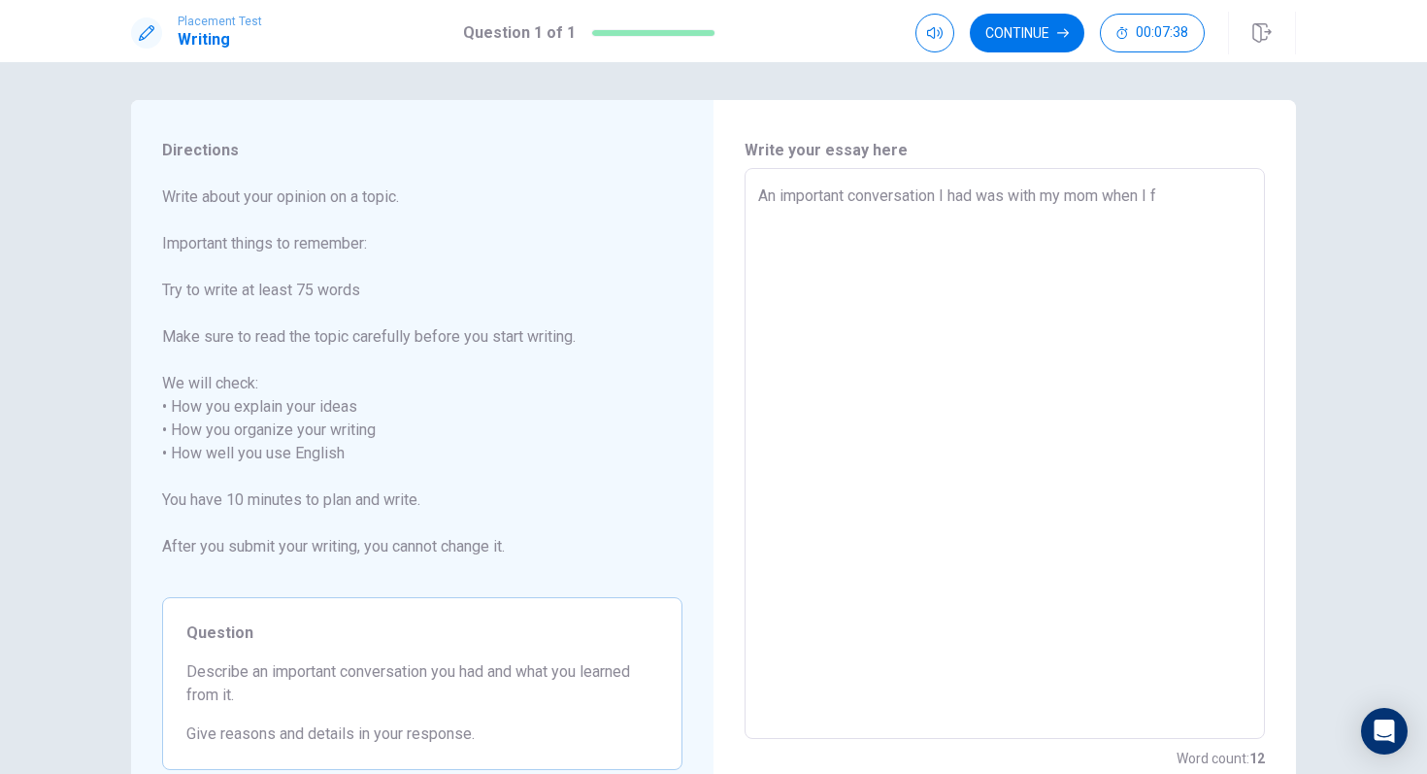
type textarea "x"
type textarea "An important conversation I had was with my mom when I fi"
type textarea "x"
type textarea "An important conversation I had was with my mom when I fir"
type textarea "x"
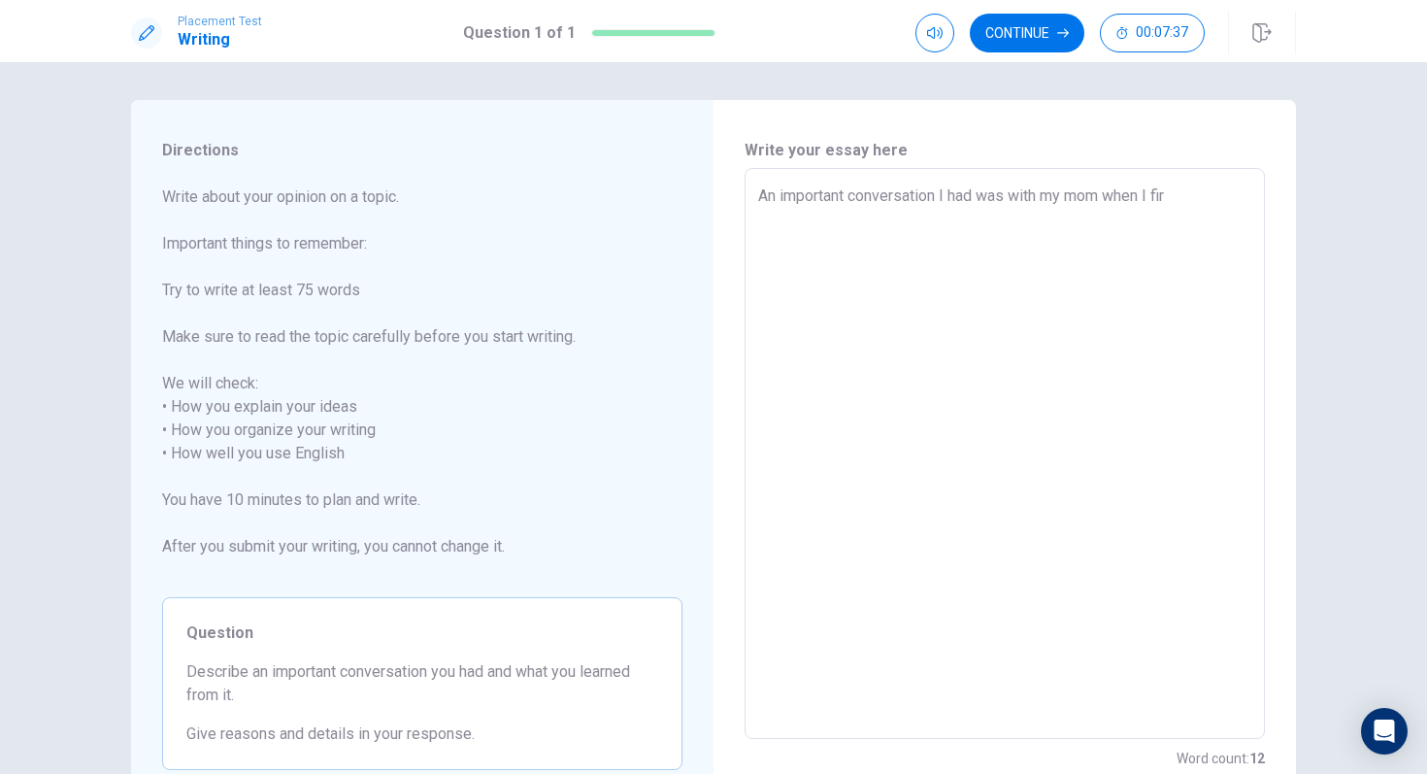
type textarea "An important conversation I had was with my mom when I firs"
type textarea "x"
type textarea "An important conversation I had was with my mom when I first"
type textarea "x"
type textarea "An important conversation I had was with my mom when I first"
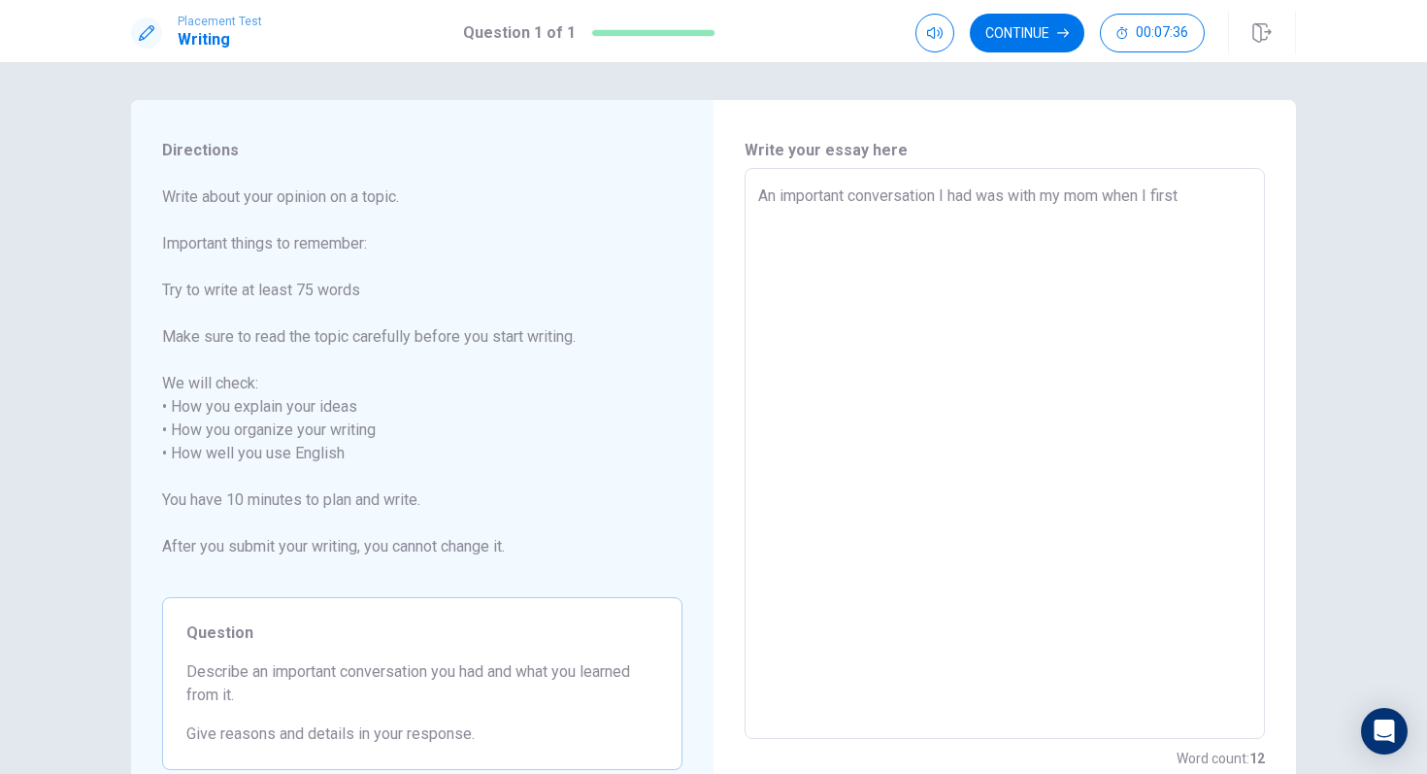
type textarea "x"
type textarea "An important conversation I had was with my mom when I first c"
type textarea "x"
type textarea "An important conversation I had was with my mom when I first ca"
type textarea "x"
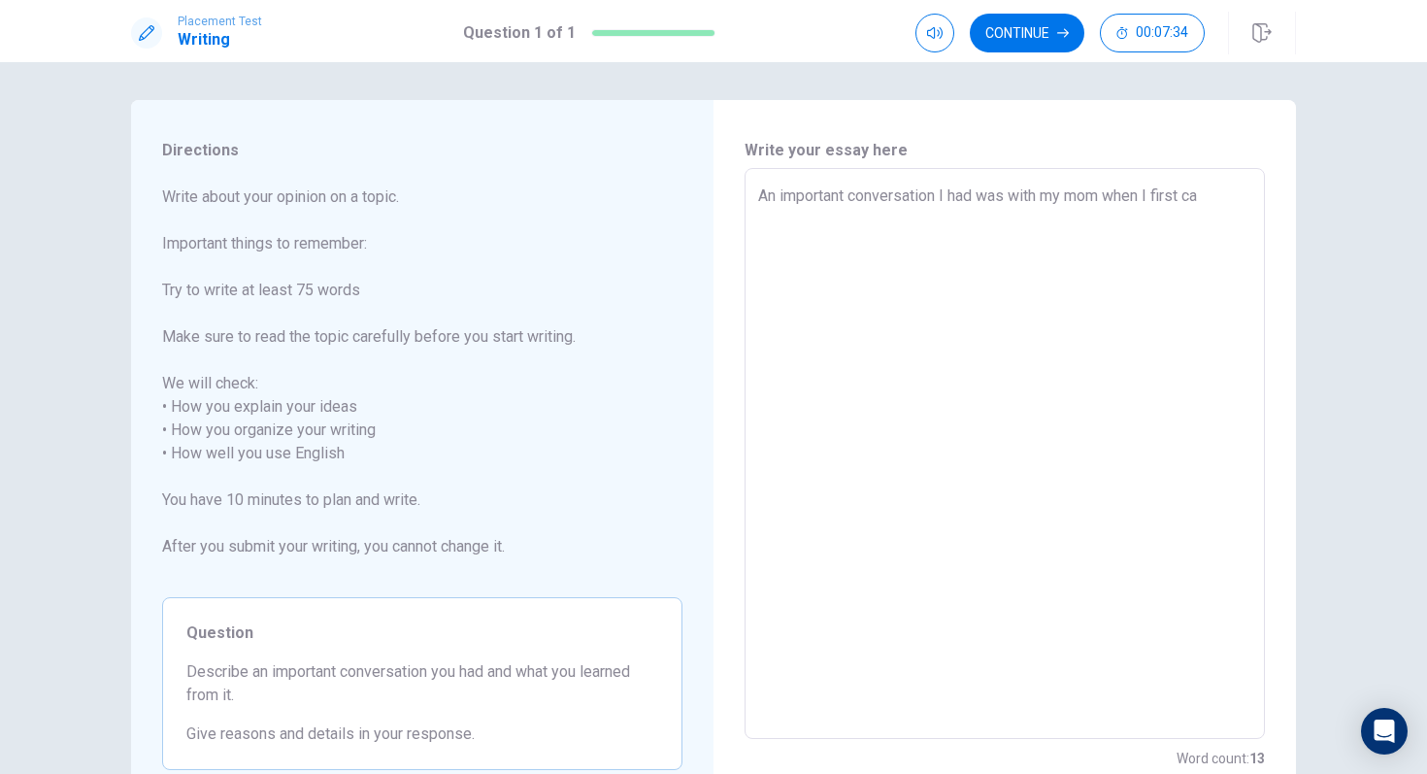
type textarea "An important conversation I had was with my mom when I first cam"
type textarea "x"
type textarea "An important conversation I had was with my mom when I first came"
type textarea "x"
type textarea "An important conversation I had was with my mom when I first came"
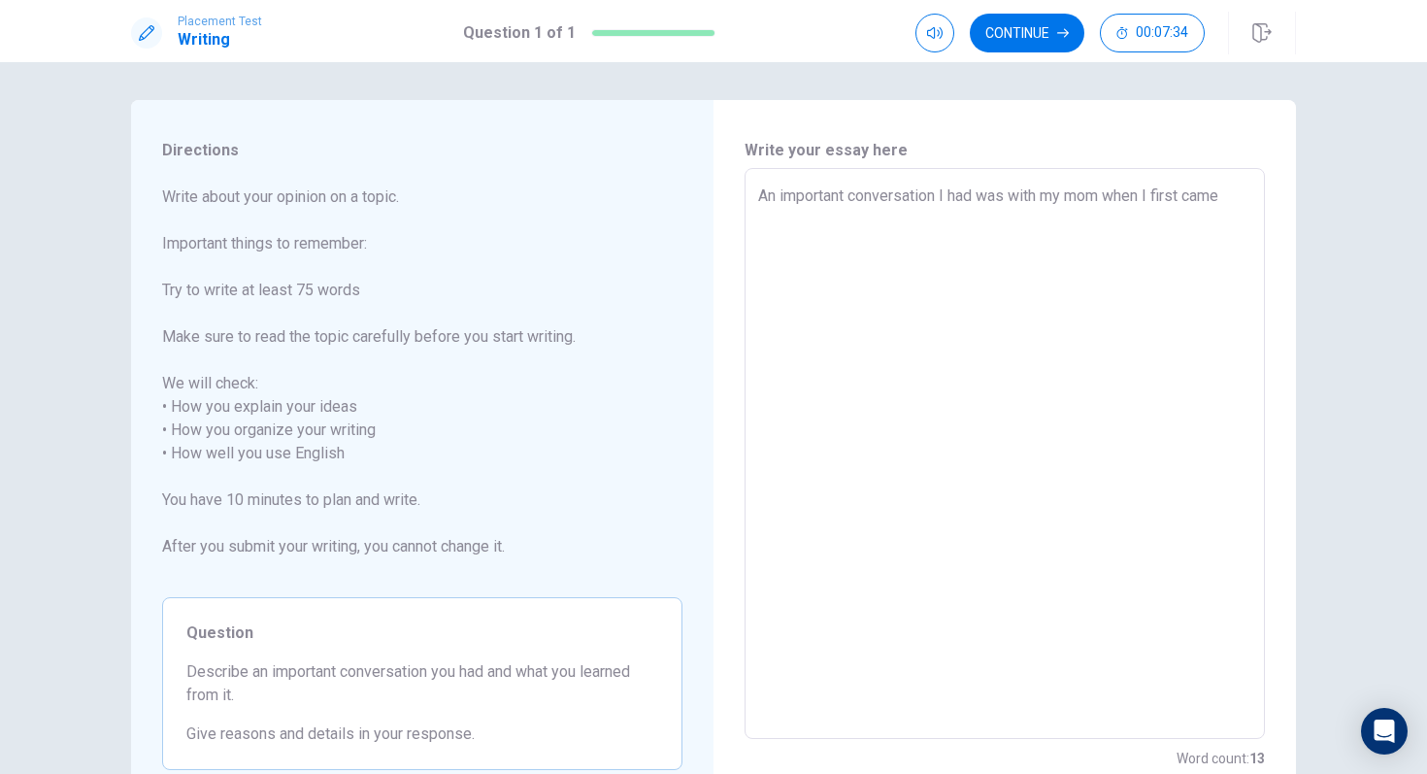
type textarea "x"
type textarea "An important conversation I had was with my mom when I first came t"
type textarea "x"
type textarea "An important conversation I had was with my mom when I first came to"
type textarea "x"
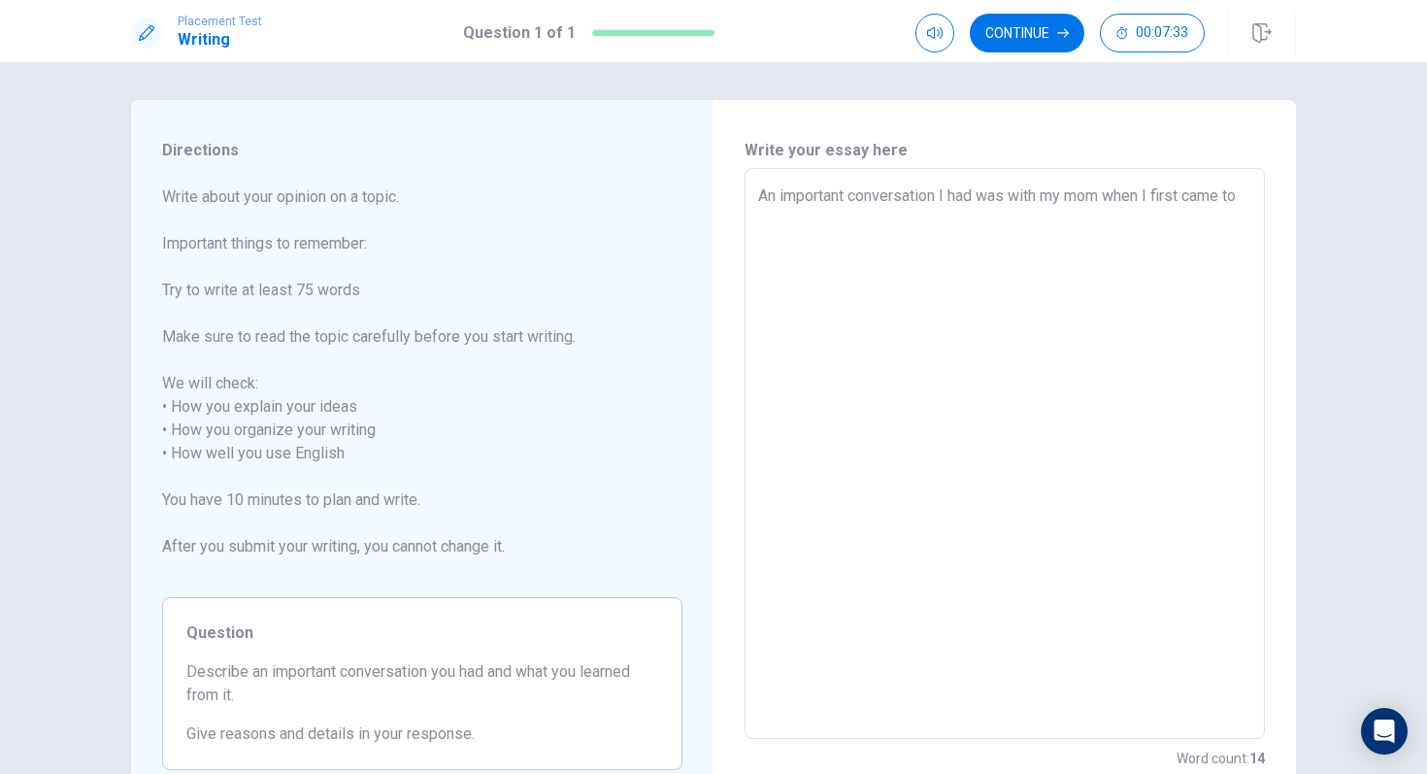
type textarea "An important conversation I had was with my mom when I first came to"
type textarea "x"
type textarea "An important conversation I had was with my mom when I first came to b"
type textarea "x"
type textarea "An important conversation I had was with my mom when I first came to bo"
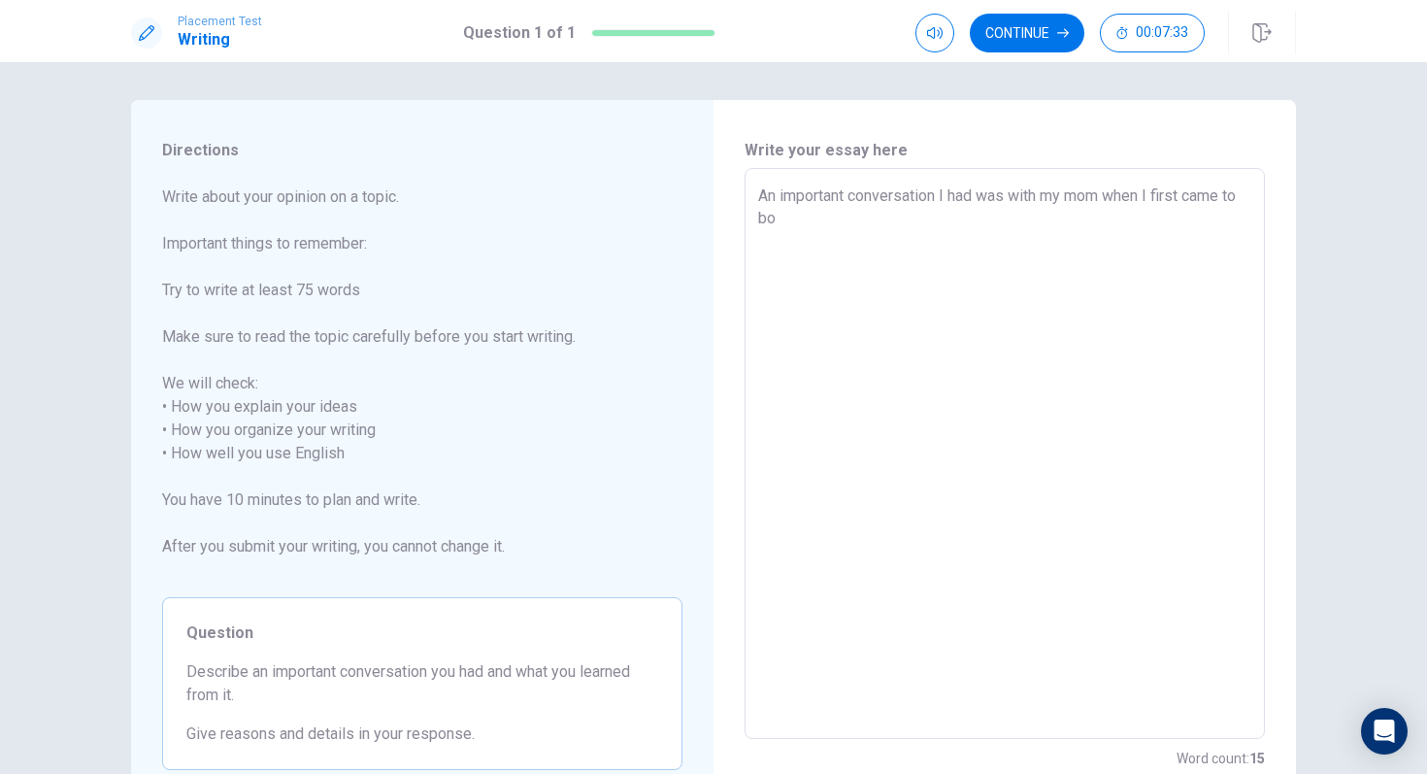
type textarea "x"
type textarea "An important conversation I had was with my mom when I first came to boa"
type textarea "x"
type textarea "An important conversation I had was with my mom when I first came to boar"
type textarea "x"
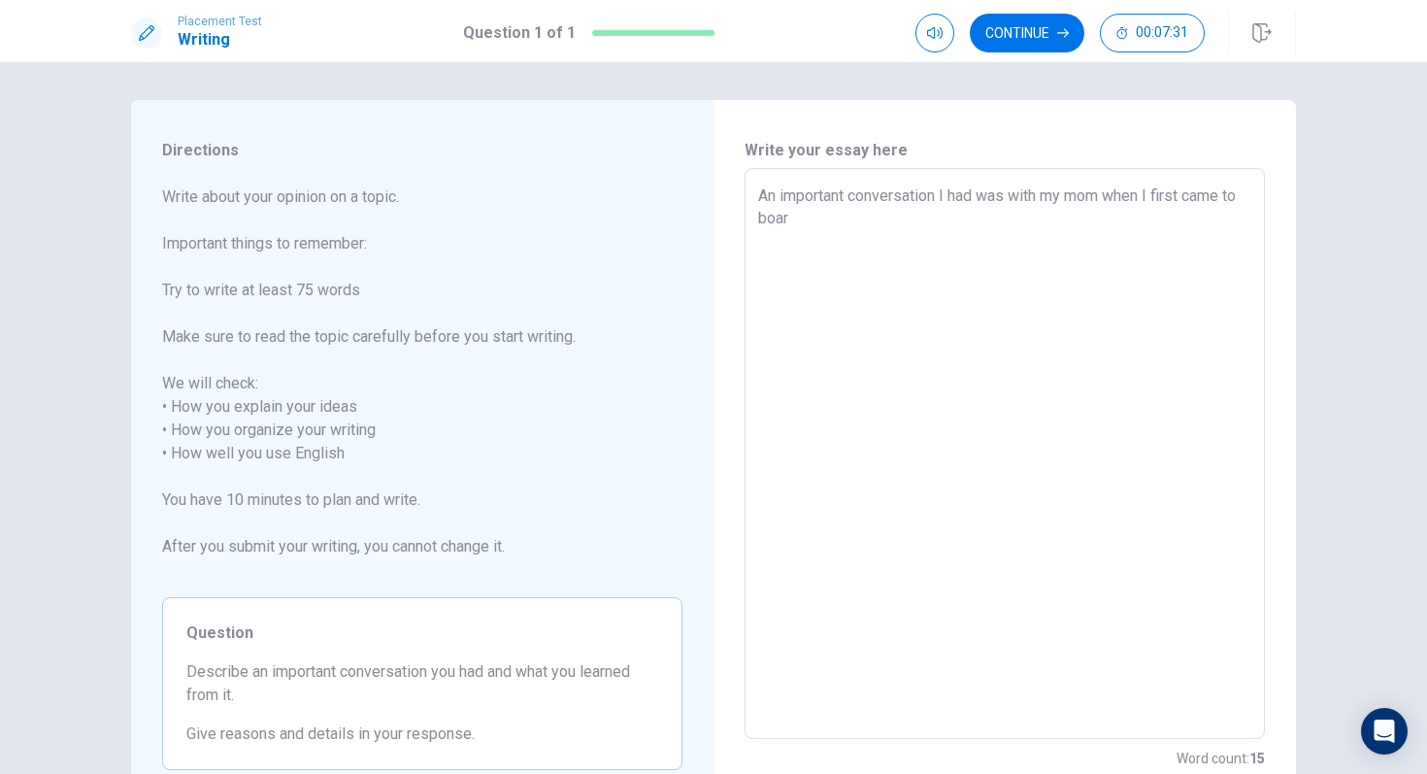
type textarea "An important conversation I had was with my mom when I first came to board"
type textarea "x"
type textarea "An important conversation I had was with my mom when I first came to boardi"
type textarea "x"
type textarea "An important conversation I had was with my mom when I first came to boardin"
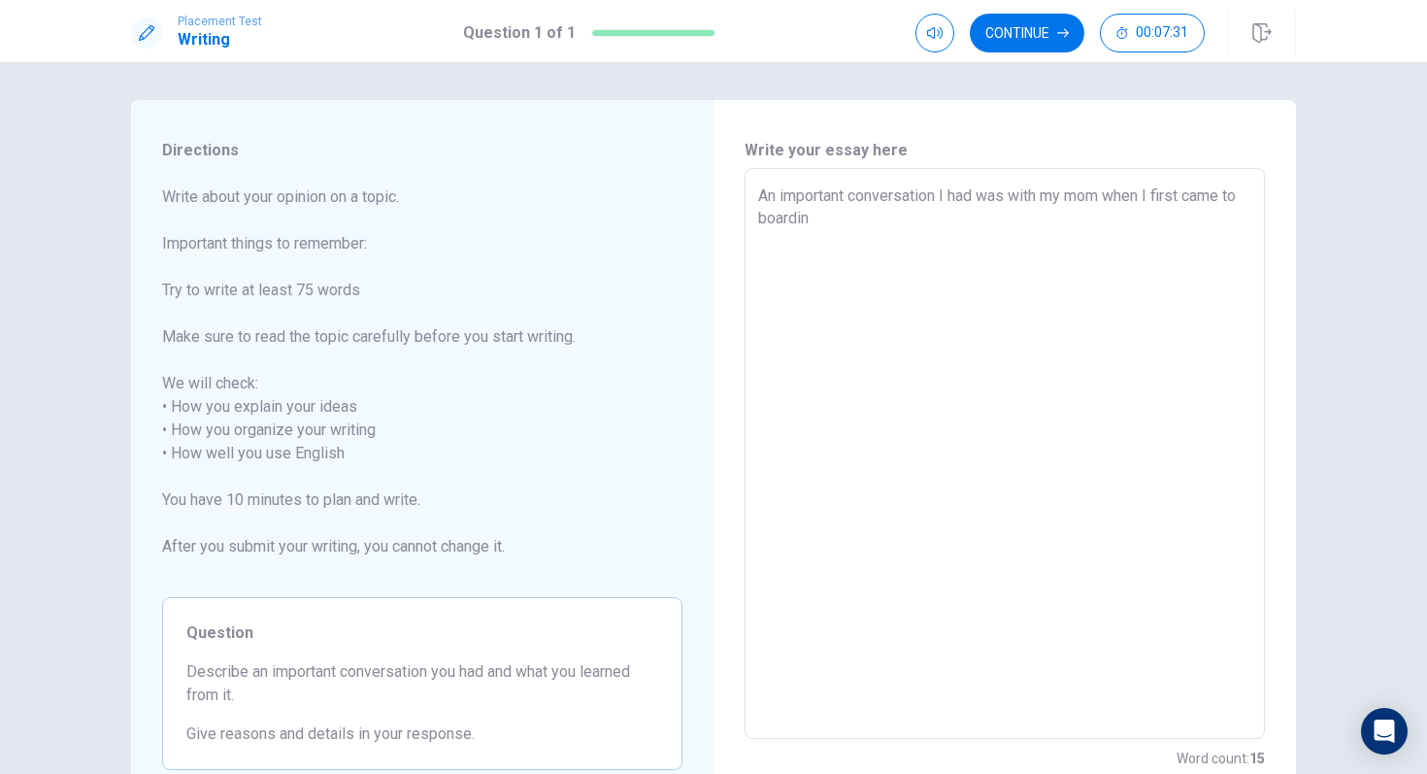
type textarea "x"
type textarea "An important conversation I had was with my mom when I first came to boarding"
type textarea "x"
type textarea "An important conversation I had was with my mom when I first came to boarding"
type textarea "x"
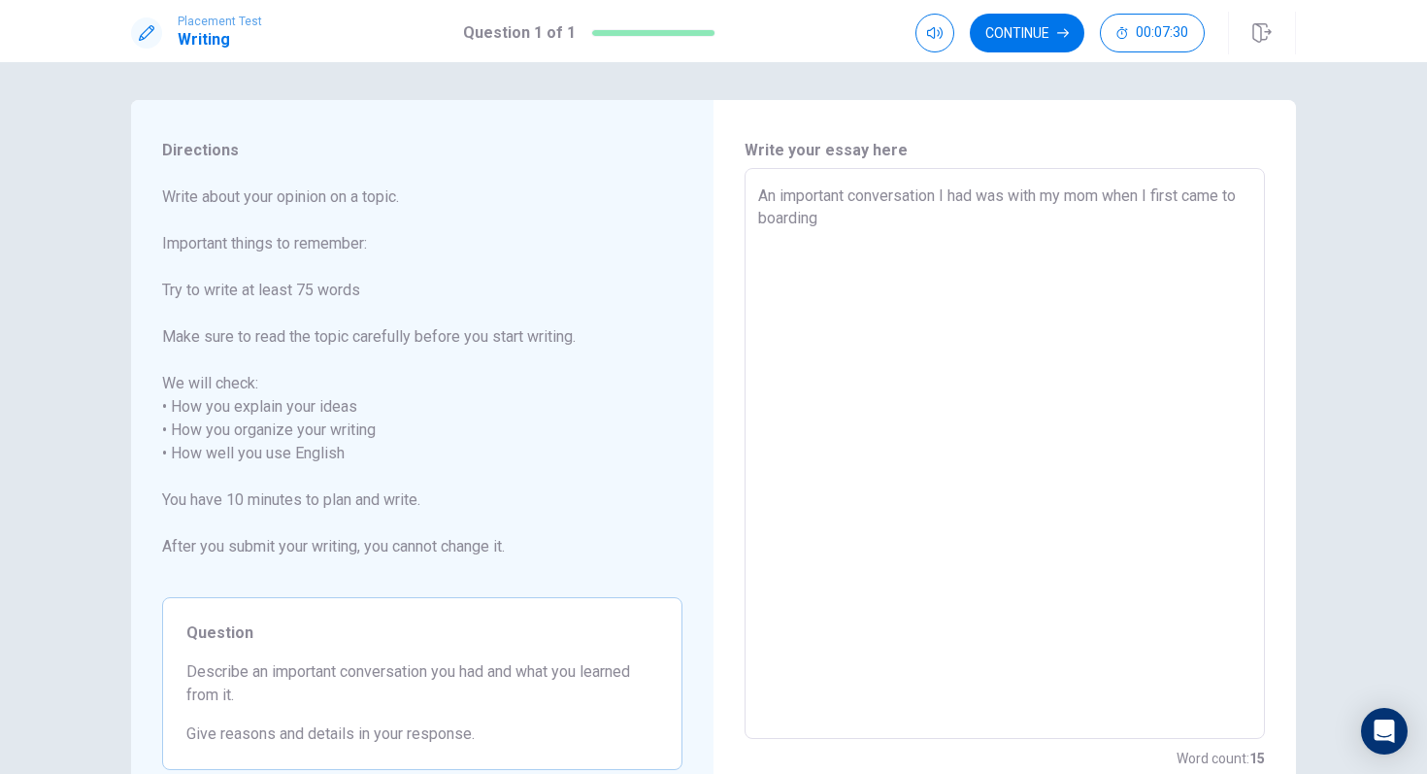
type textarea "An important conversation I had was with my mom when I first came to boarding s"
type textarea "x"
type textarea "An important conversation I had was with my mom when I first came to boarding sc"
type textarea "x"
type textarea "An important conversation I had was with my mom when I first came to boarding s…"
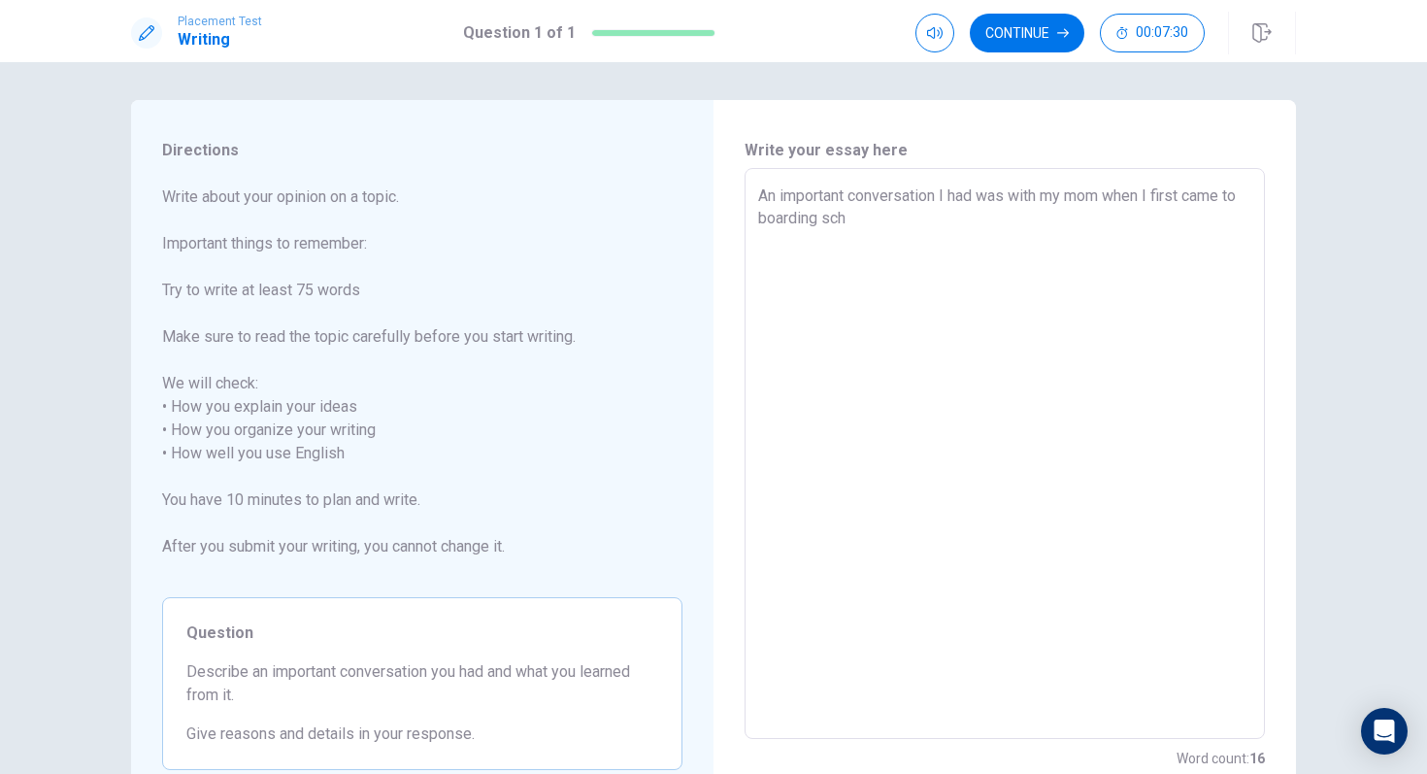
type textarea "x"
type textarea "An important conversation I had was with my mom when I first came to boarding s…"
type textarea "x"
type textarea "An important conversation I had was with my mom when I first came to boarding s…"
type textarea "x"
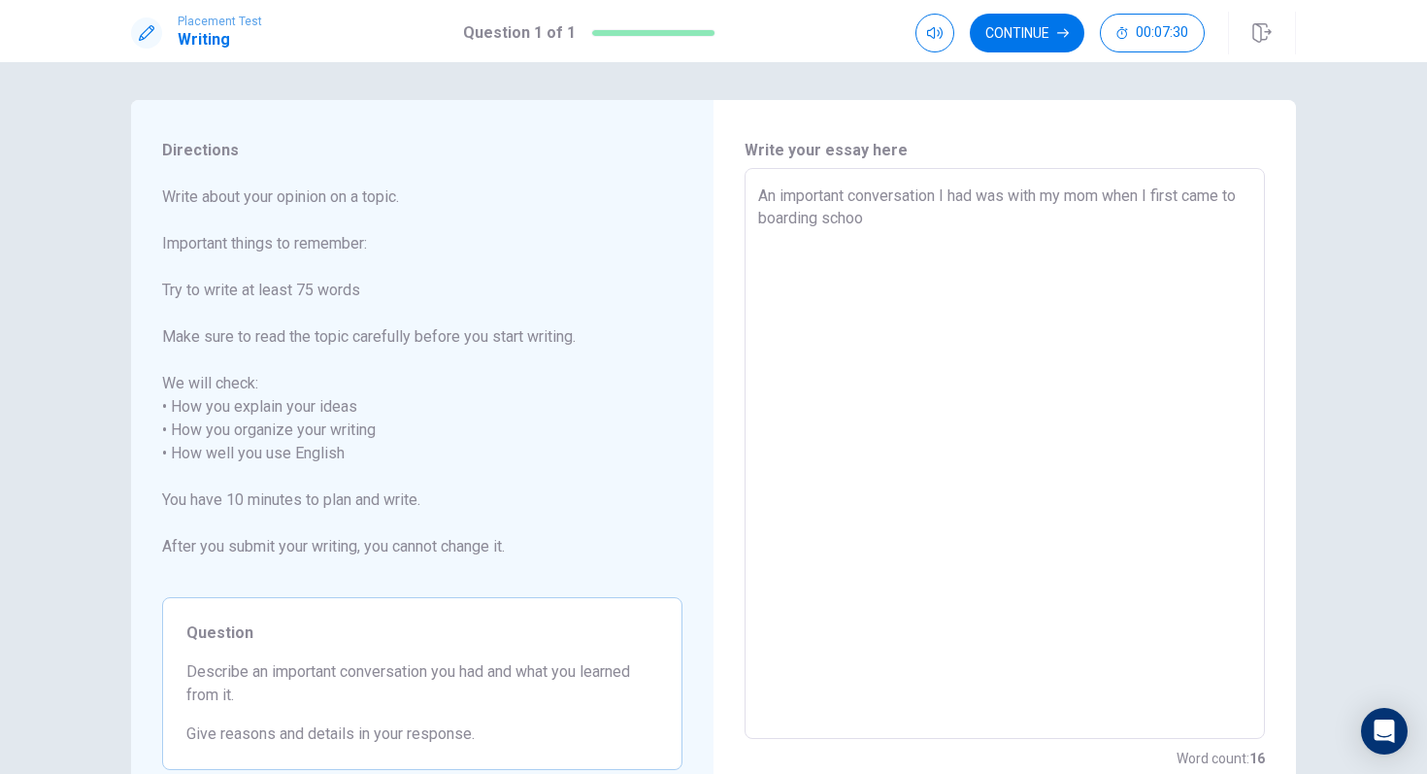
type textarea "An important conversation I had was with my mom when I first came to boarding s…"
type textarea "x"
type textarea "An important conversation I had was with my mom when I first came to boarding s…"
type textarea "x"
type textarea "An important conversation I had was with my mom when I first came to boarding s…"
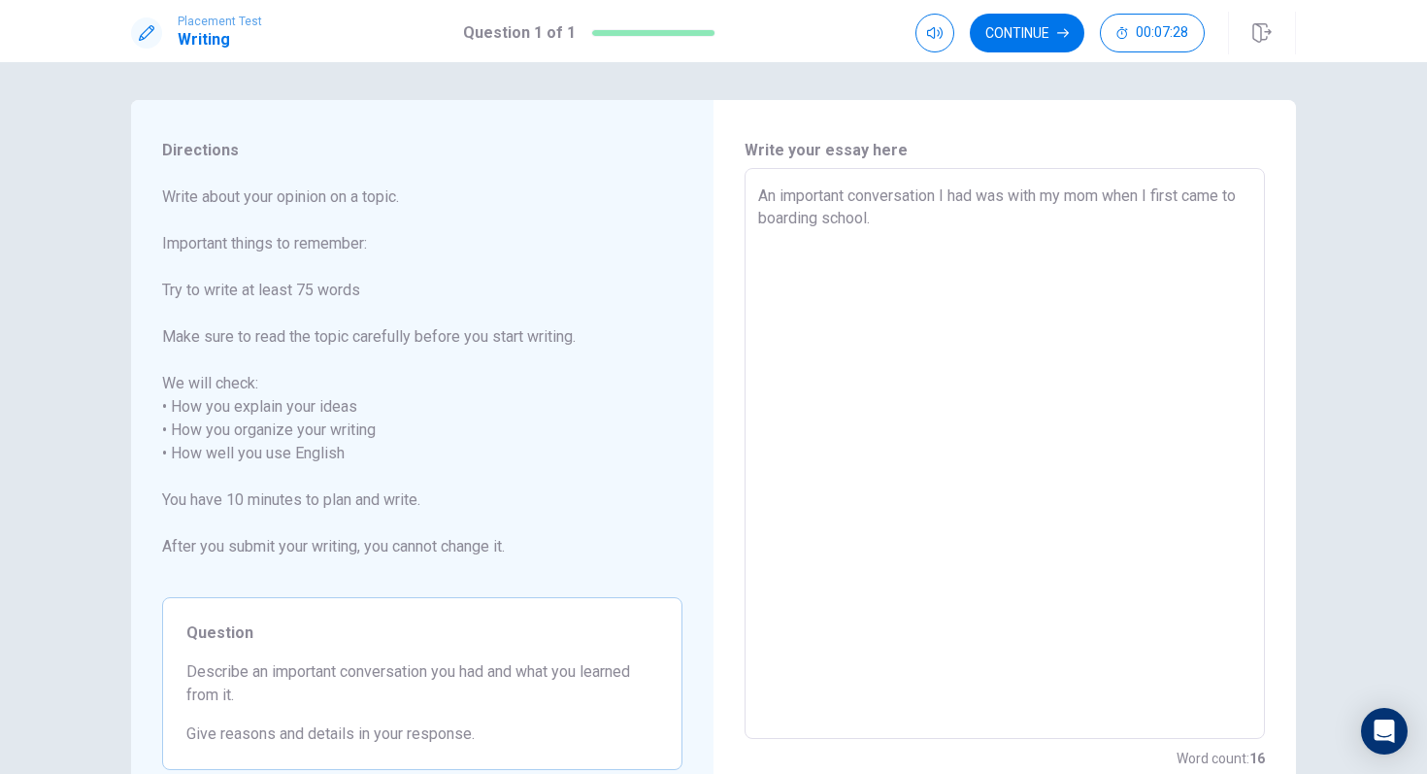
type textarea "x"
type textarea "An important conversation I had was with my mom when I first came to boarding s…"
type textarea "x"
type textarea "An important conversation I had was with my mom when I first came to boarding s…"
type textarea "x"
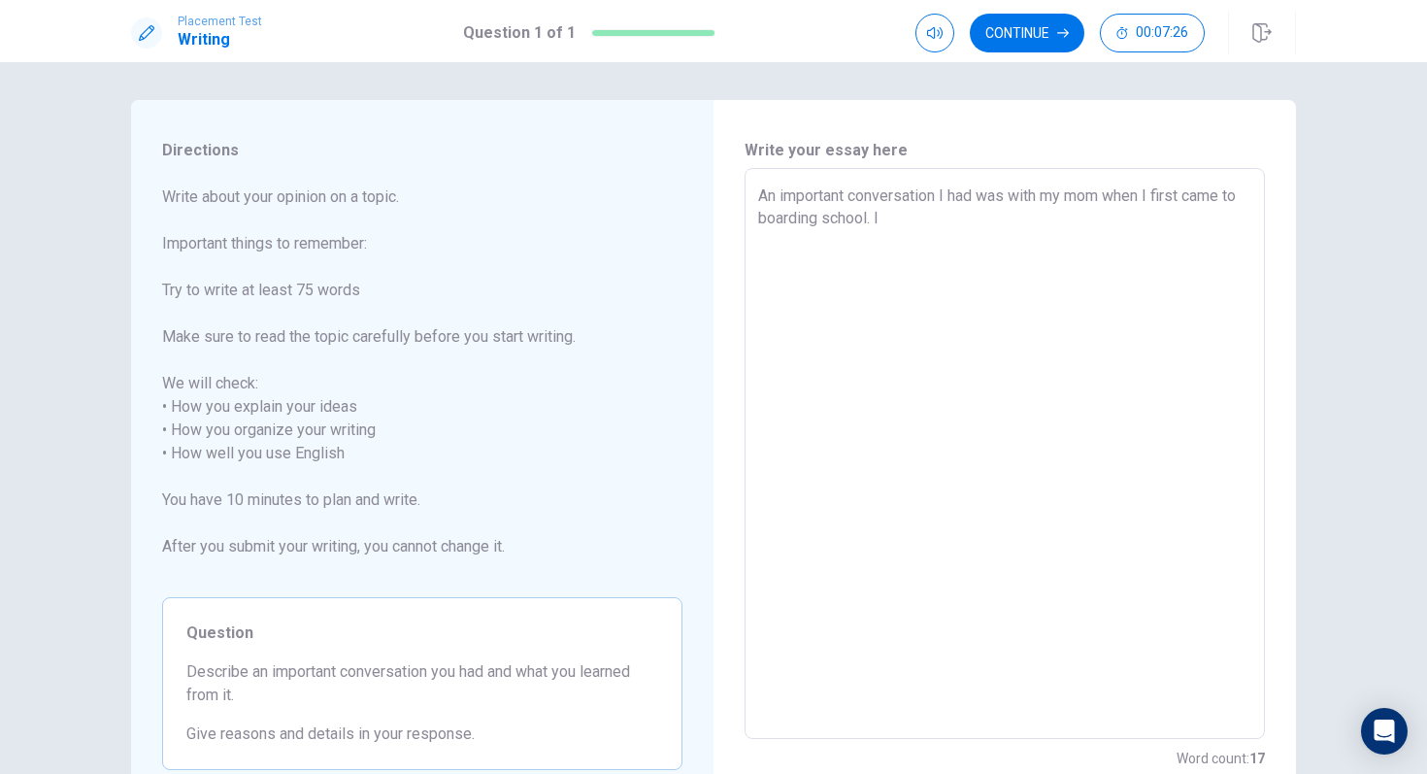
type textarea "An important conversation I had was with my mom when I first came to boarding s…"
type textarea "x"
type textarea "An important conversation I had was with my mom when I first came to boarding s…"
type textarea "x"
type textarea "An important conversation I had was with my mom when I first came to boarding s…"
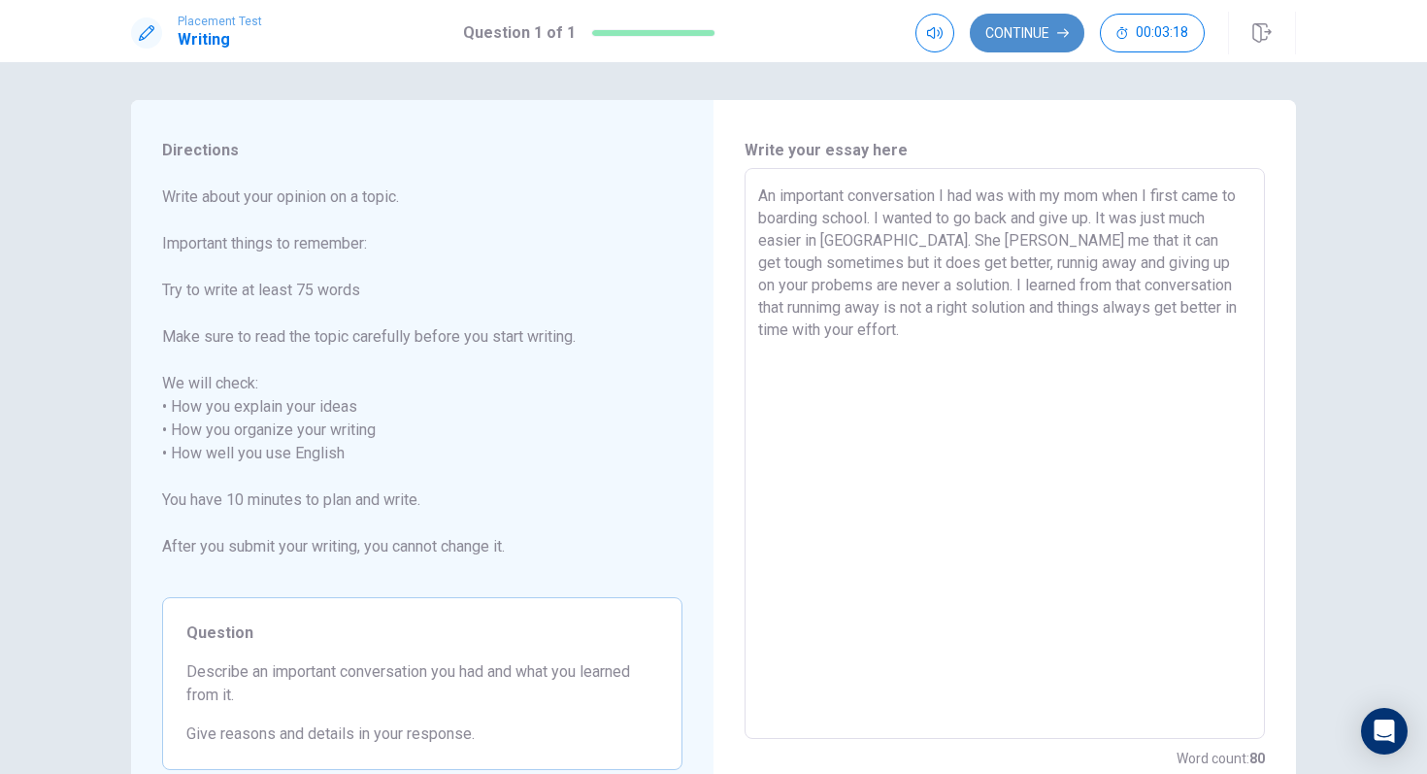
click at [970, 29] on button "Continue" at bounding box center [1027, 33] width 115 height 39
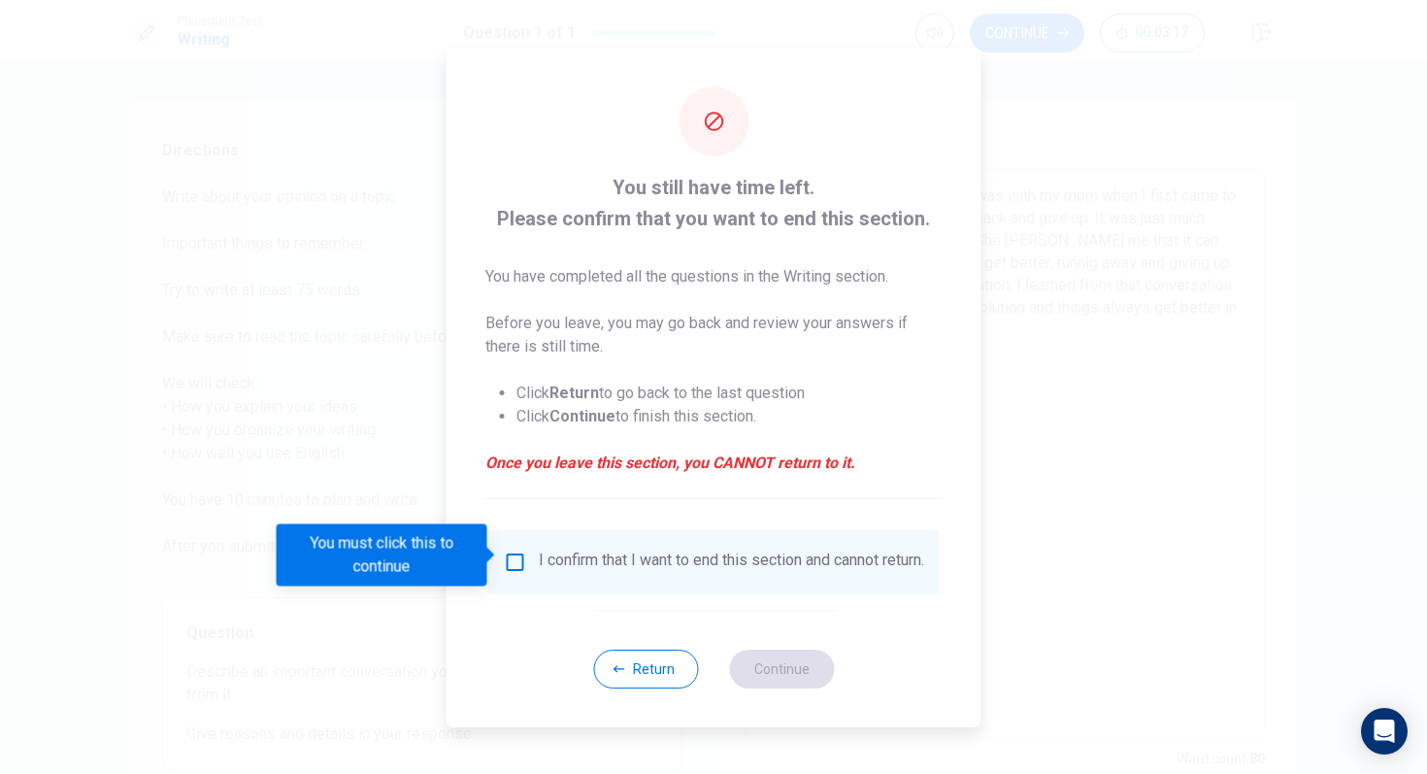
click at [519, 559] on input "You must click this to continue" at bounding box center [515, 561] width 23 height 23
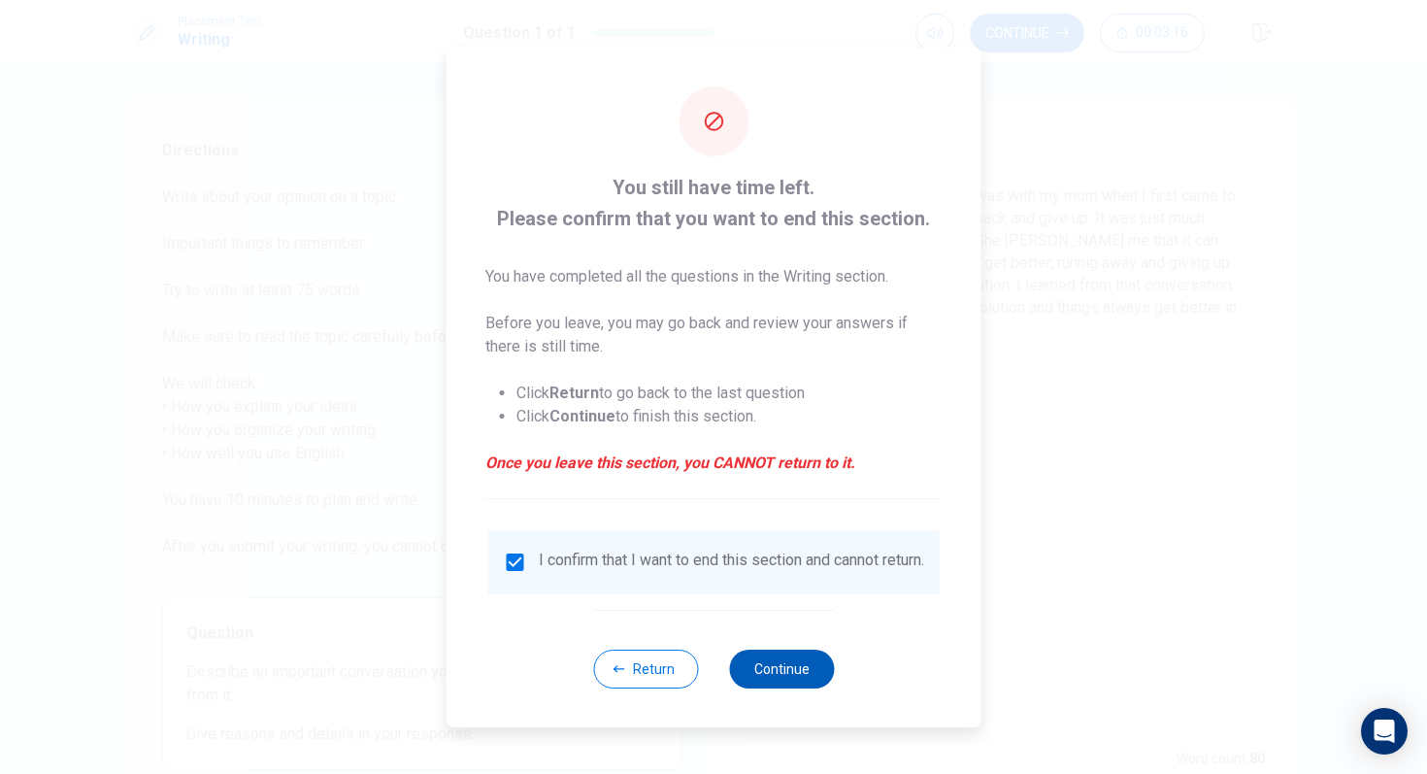
click at [759, 648] on button "Continue" at bounding box center [781, 669] width 105 height 39
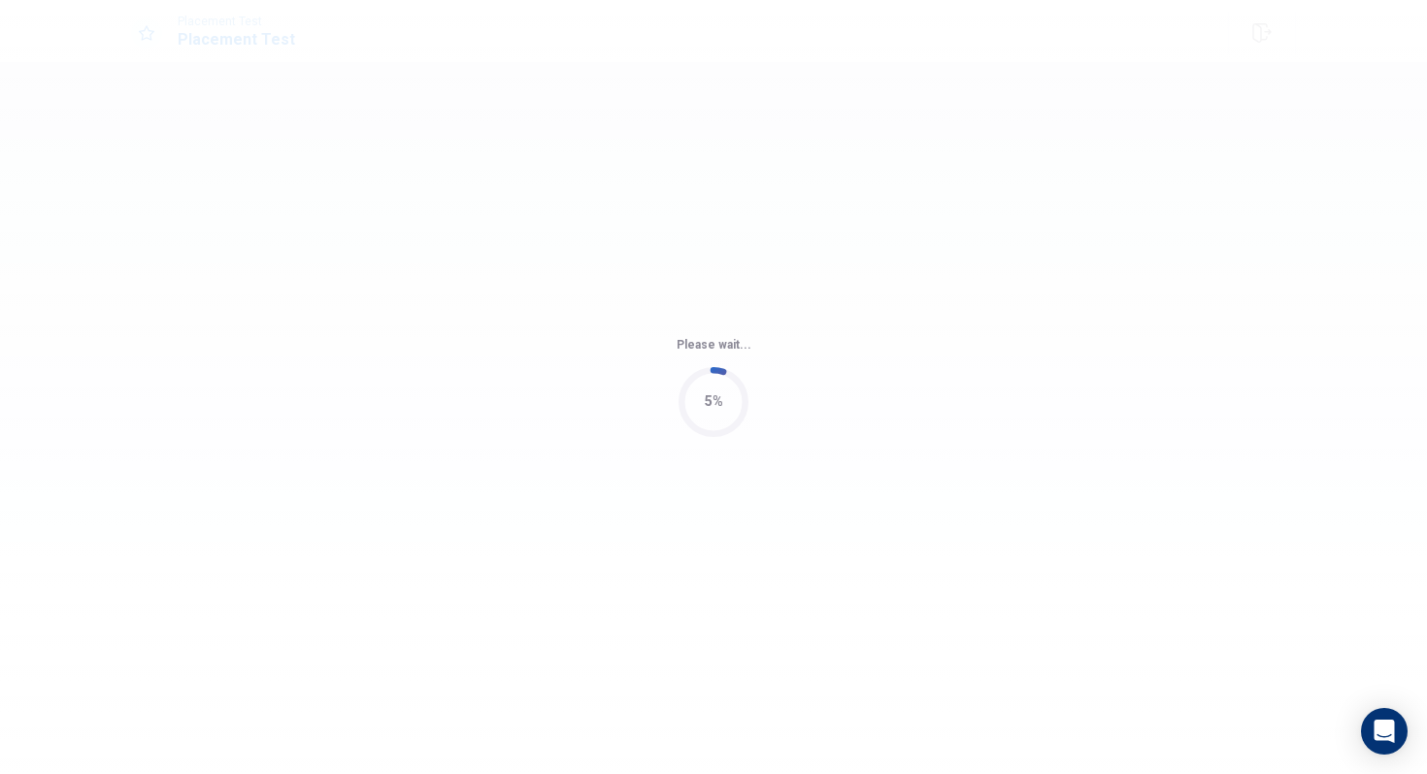
scroll to position [0, 0]
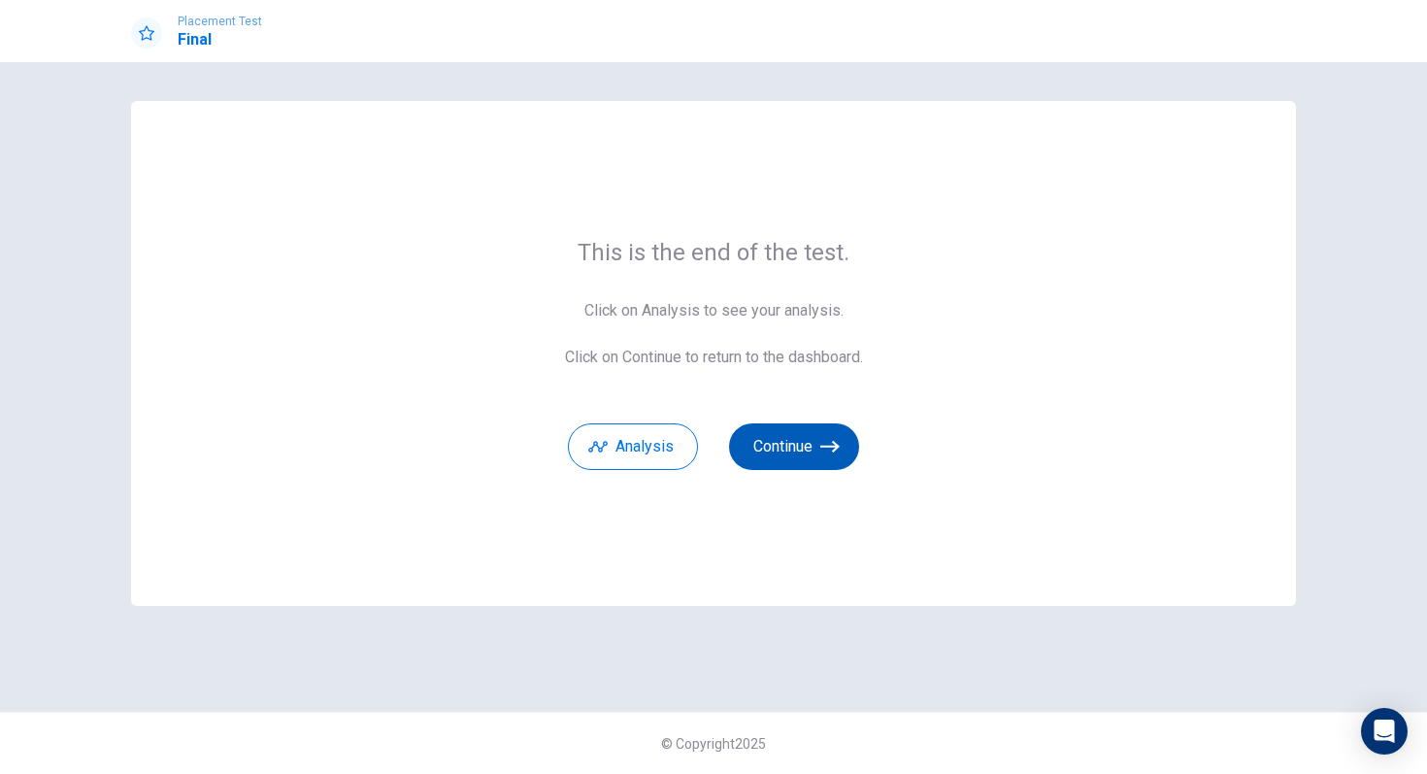
click at [798, 456] on button "Continue" at bounding box center [794, 446] width 130 height 47
